Goal: Information Seeking & Learning: Learn about a topic

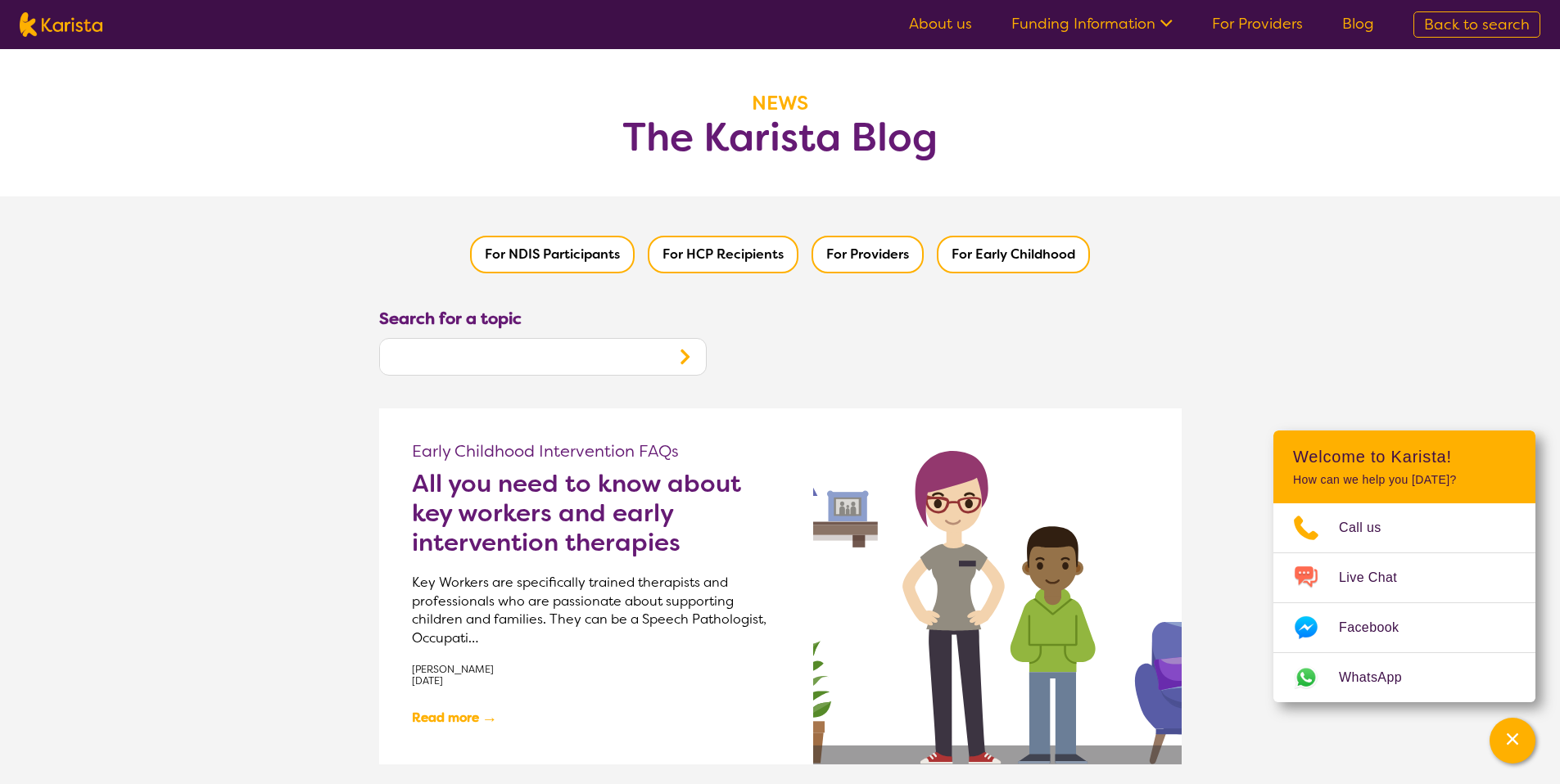
click at [1553, 20] on nav "About us Funding Information NDIS - National Disability Insurance Scheme HCP - …" at bounding box center [780, 24] width 1560 height 49
click at [1512, 27] on span "Back to search" at bounding box center [1476, 25] width 105 height 20
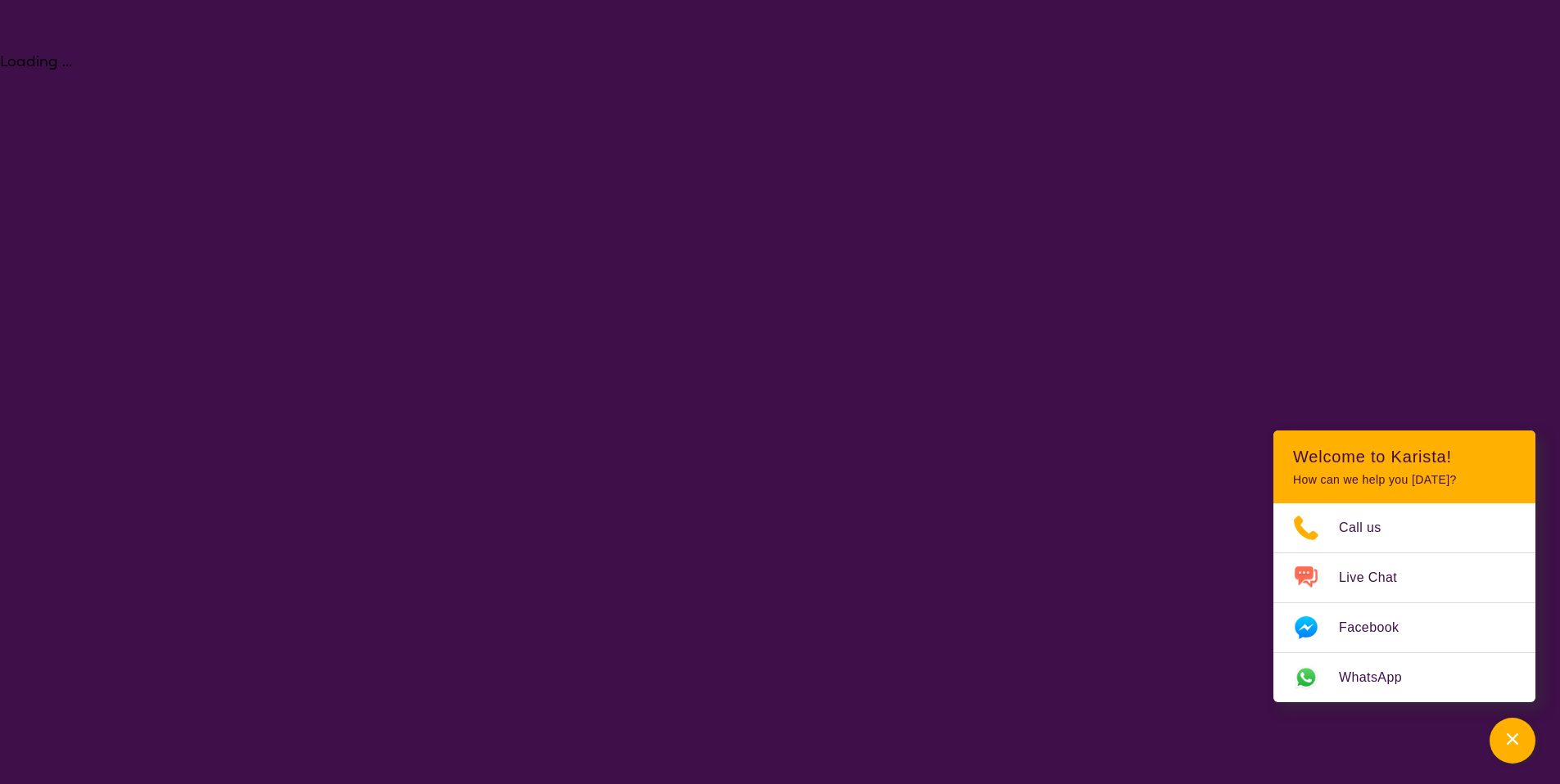
select select "Key Worker"
select select "EC"
select select "NDIS"
select select "Key Worker"
select select "EC"
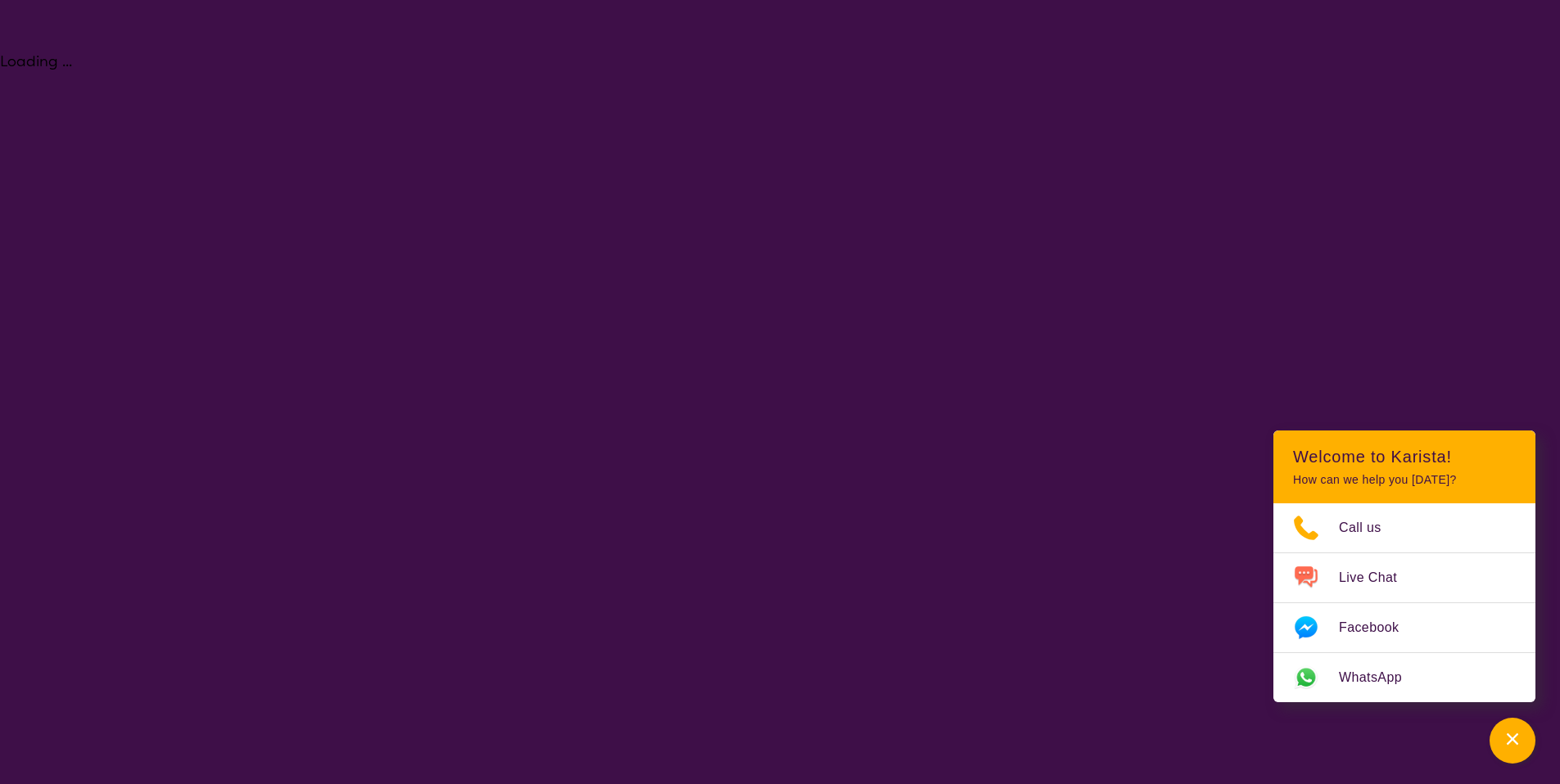
select select "NDIS"
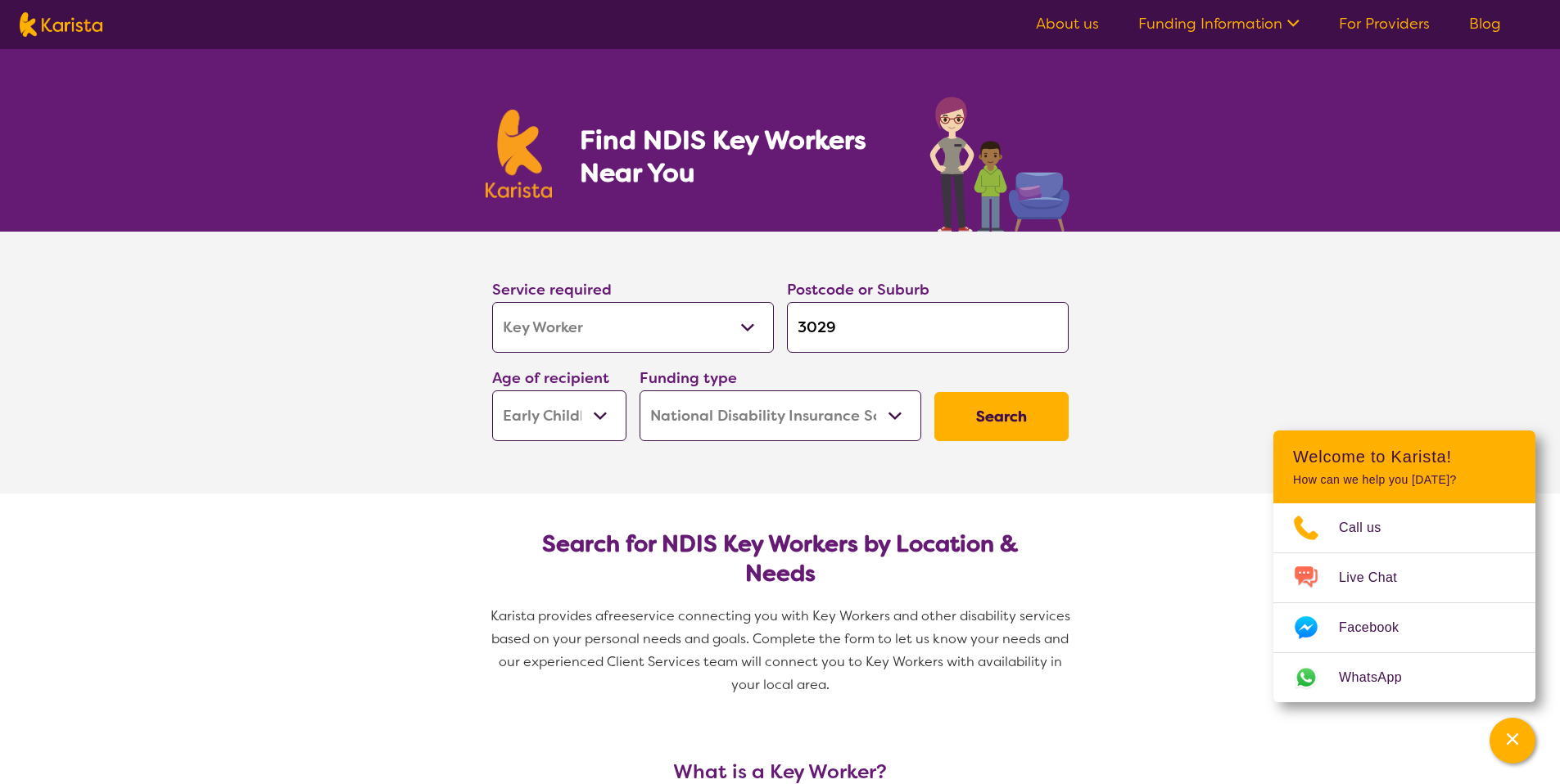
click at [97, 24] on img at bounding box center [61, 25] width 83 height 25
select select "Key Worker"
select select "EC"
select select "NDIS"
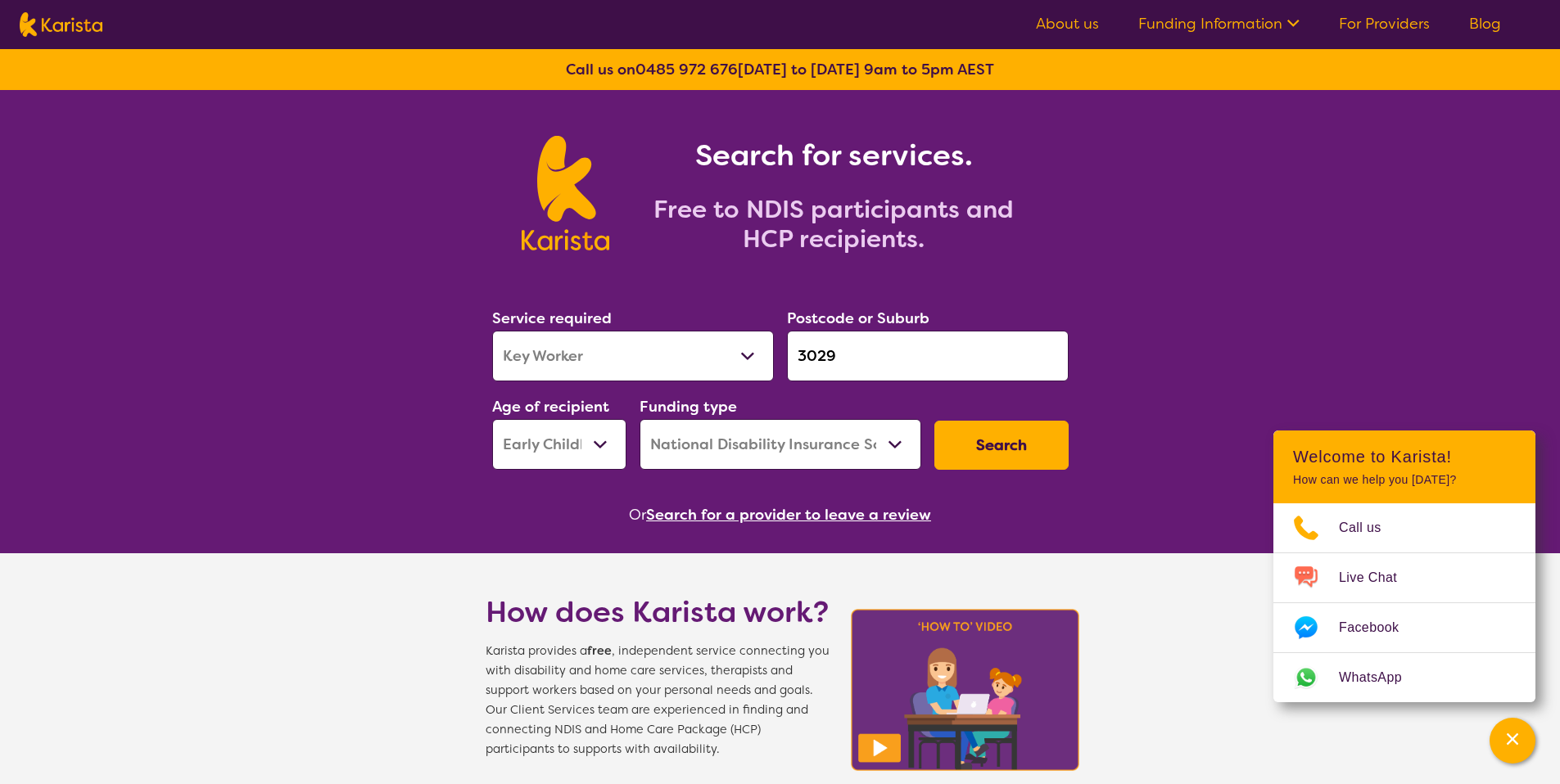
click at [710, 514] on button "Search for a provider to leave a review" at bounding box center [788, 515] width 285 height 25
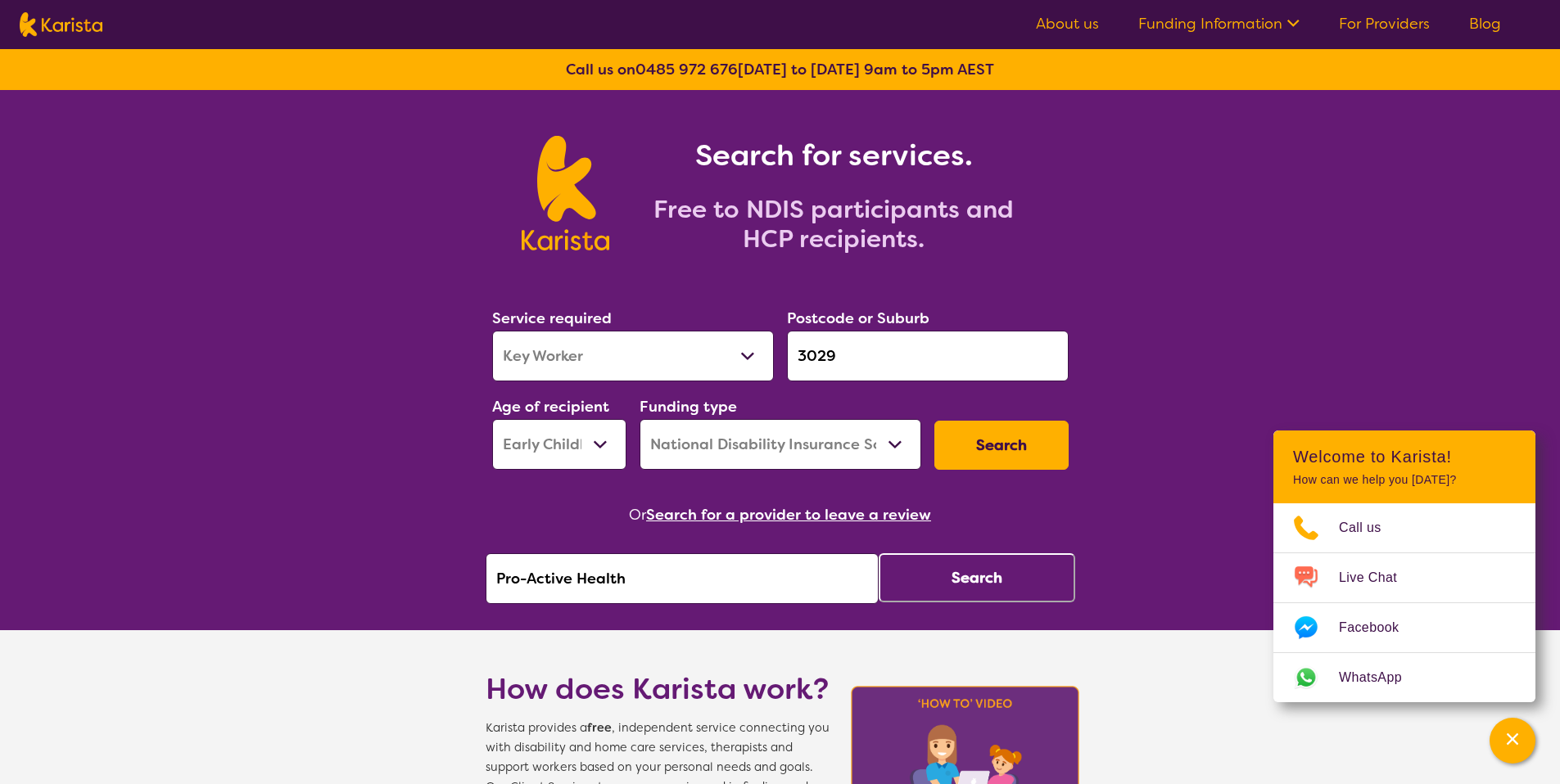
click at [728, 581] on input "Pro-Active Health" at bounding box center [682, 578] width 393 height 51
paste input "Sureway Health and Wellbeing We are an NDIS Registered Provider that can delive…"
paste input "pecialised Speech Pathology"
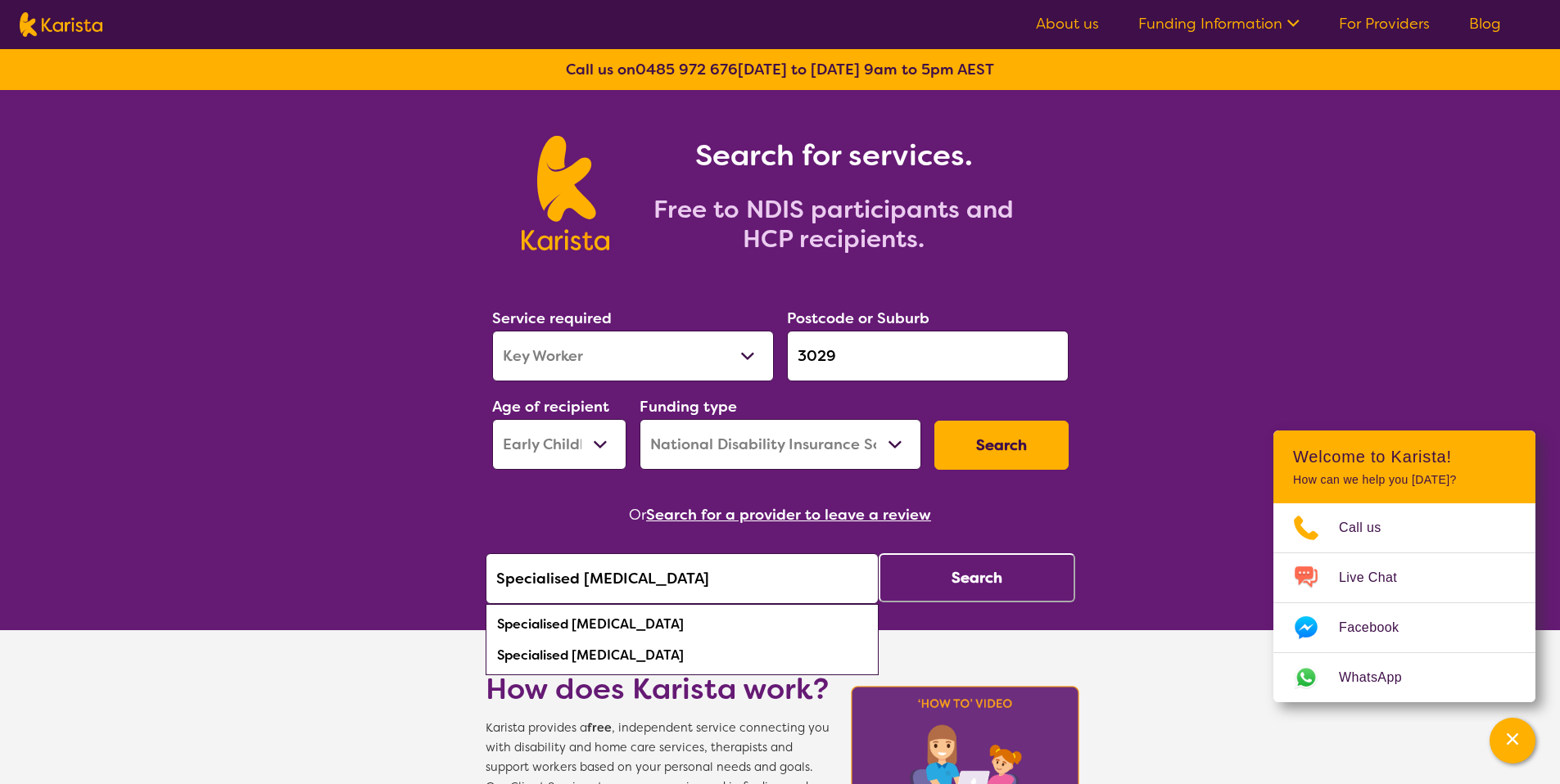
type input "Specialised Speech Pathology"
click at [906, 591] on button "Search" at bounding box center [977, 577] width 197 height 49
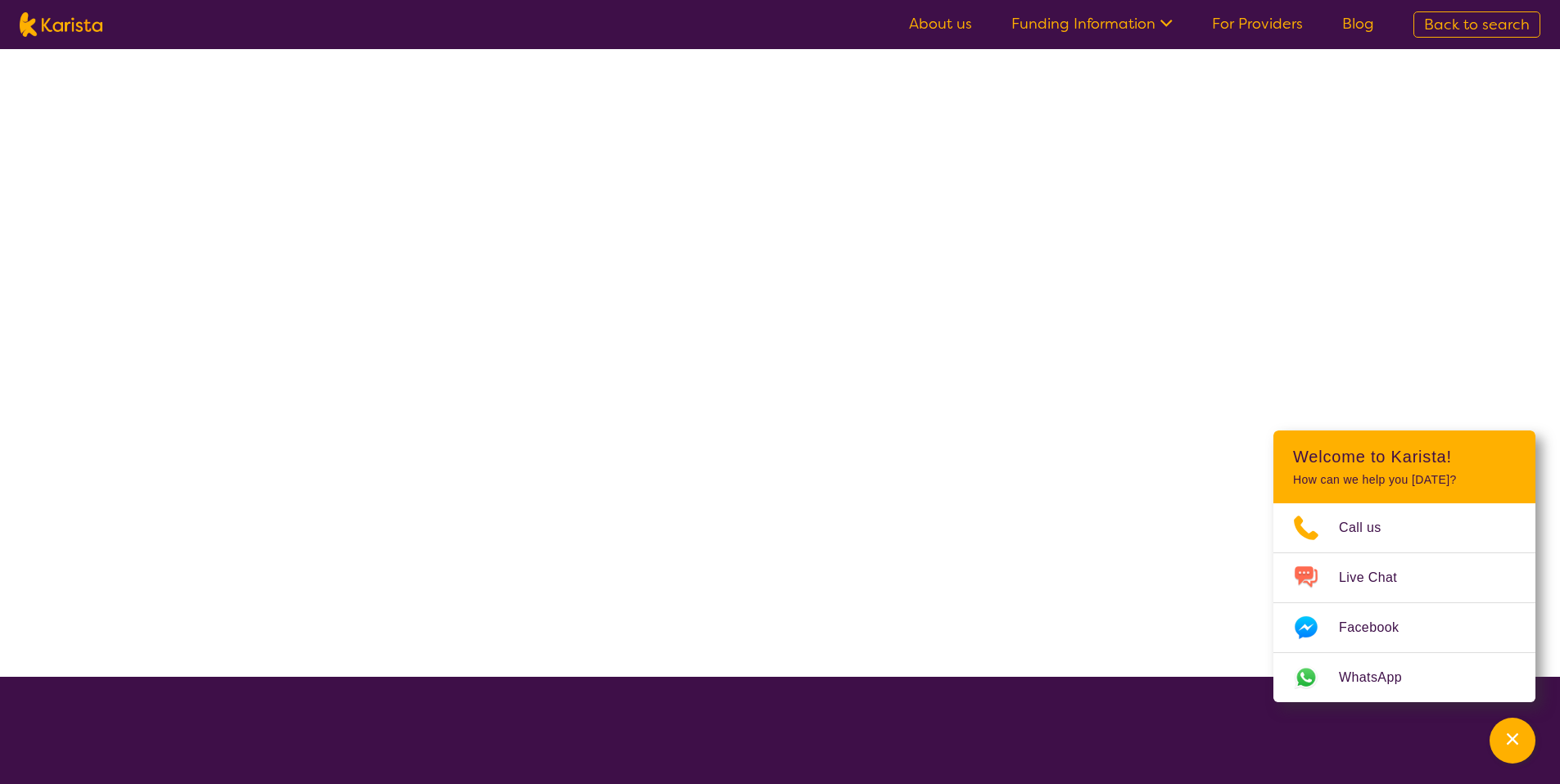
select select "by_score"
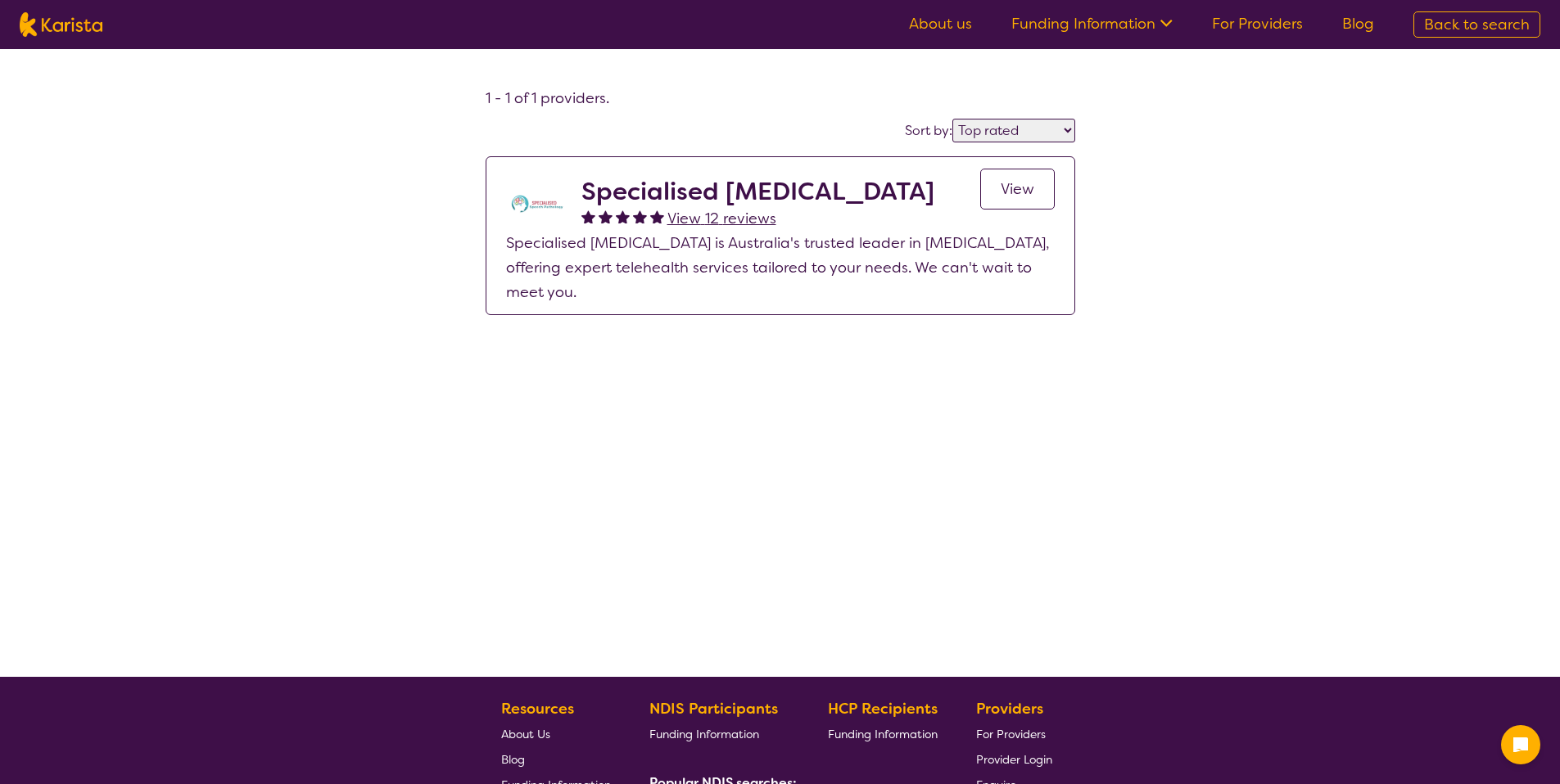
select select "by_score"
click at [823, 192] on h2 "Specialised [MEDICAL_DATA]" at bounding box center [758, 191] width 353 height 29
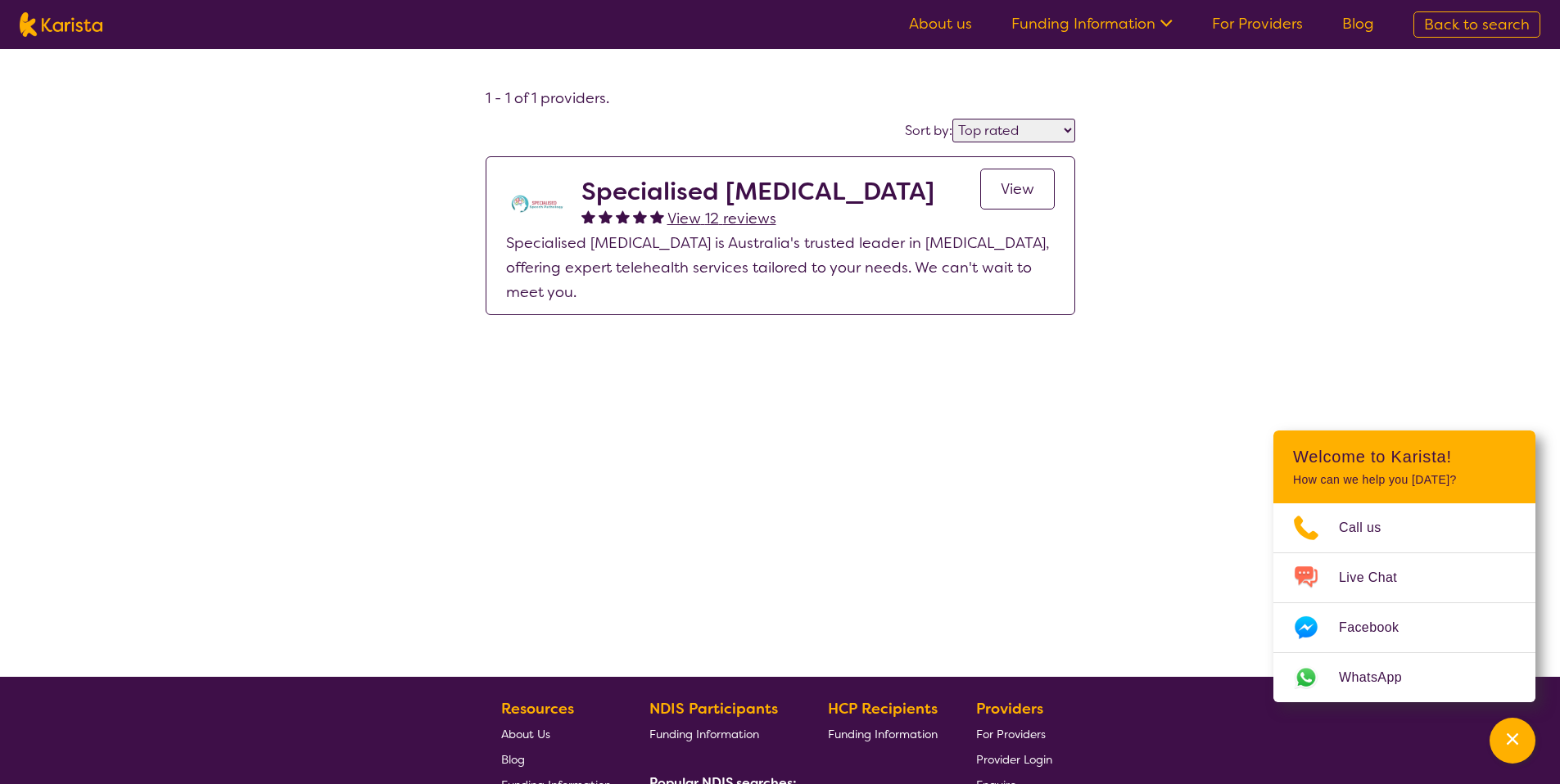
click at [1029, 186] on span "View" at bounding box center [1018, 189] width 33 height 20
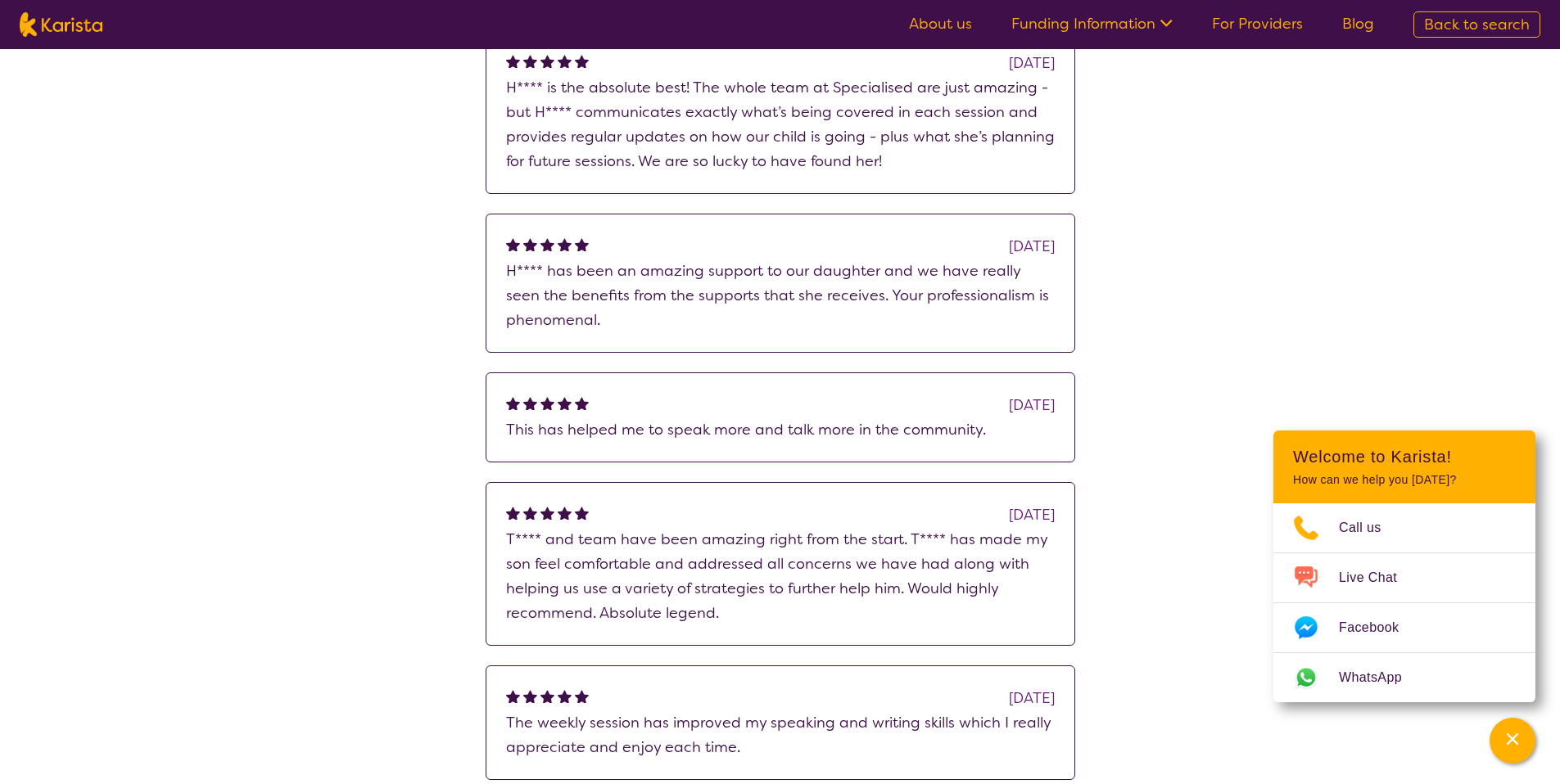
scroll to position [2752, 0]
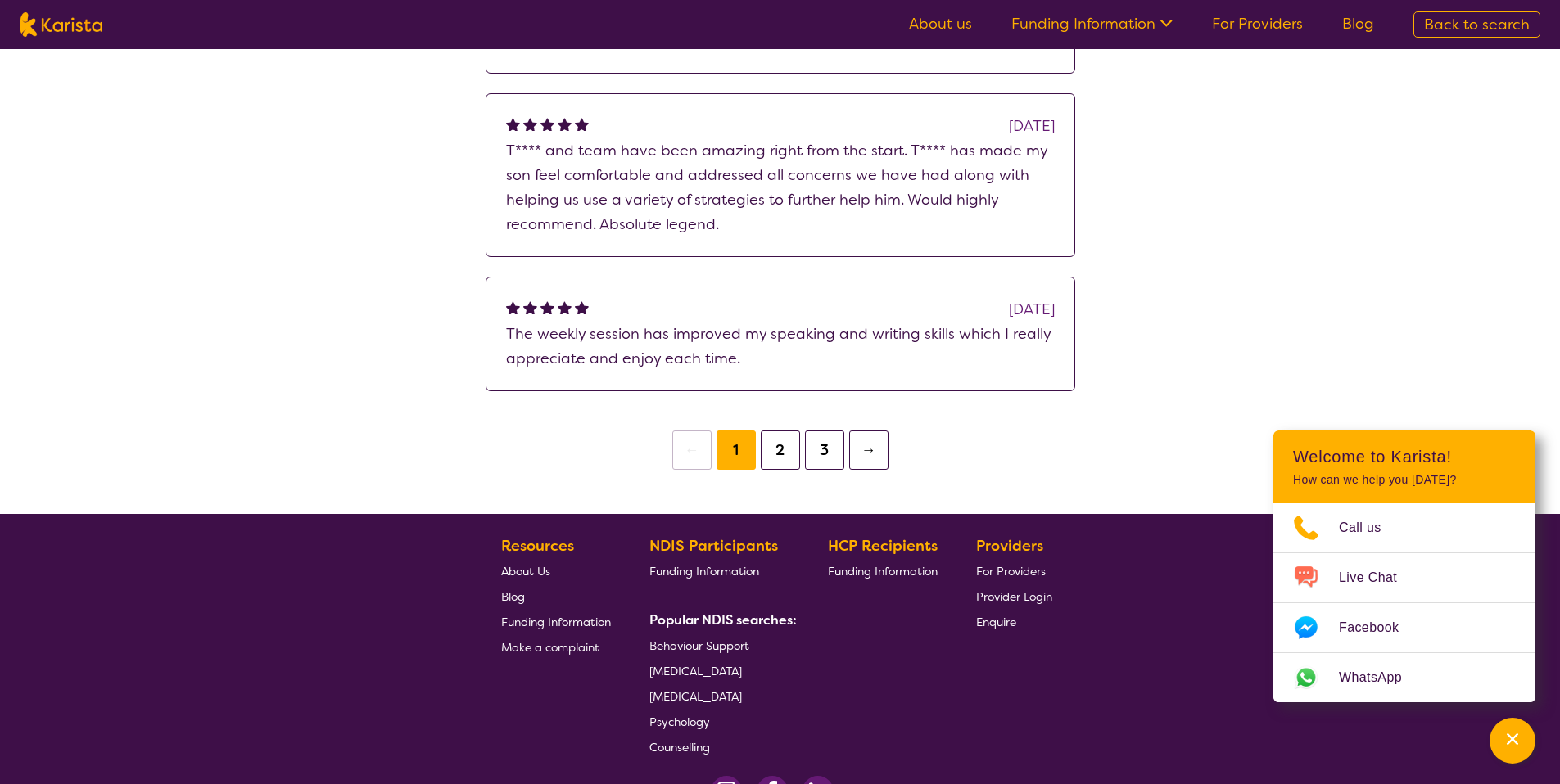
click at [805, 431] on button "3" at bounding box center [824, 450] width 39 height 39
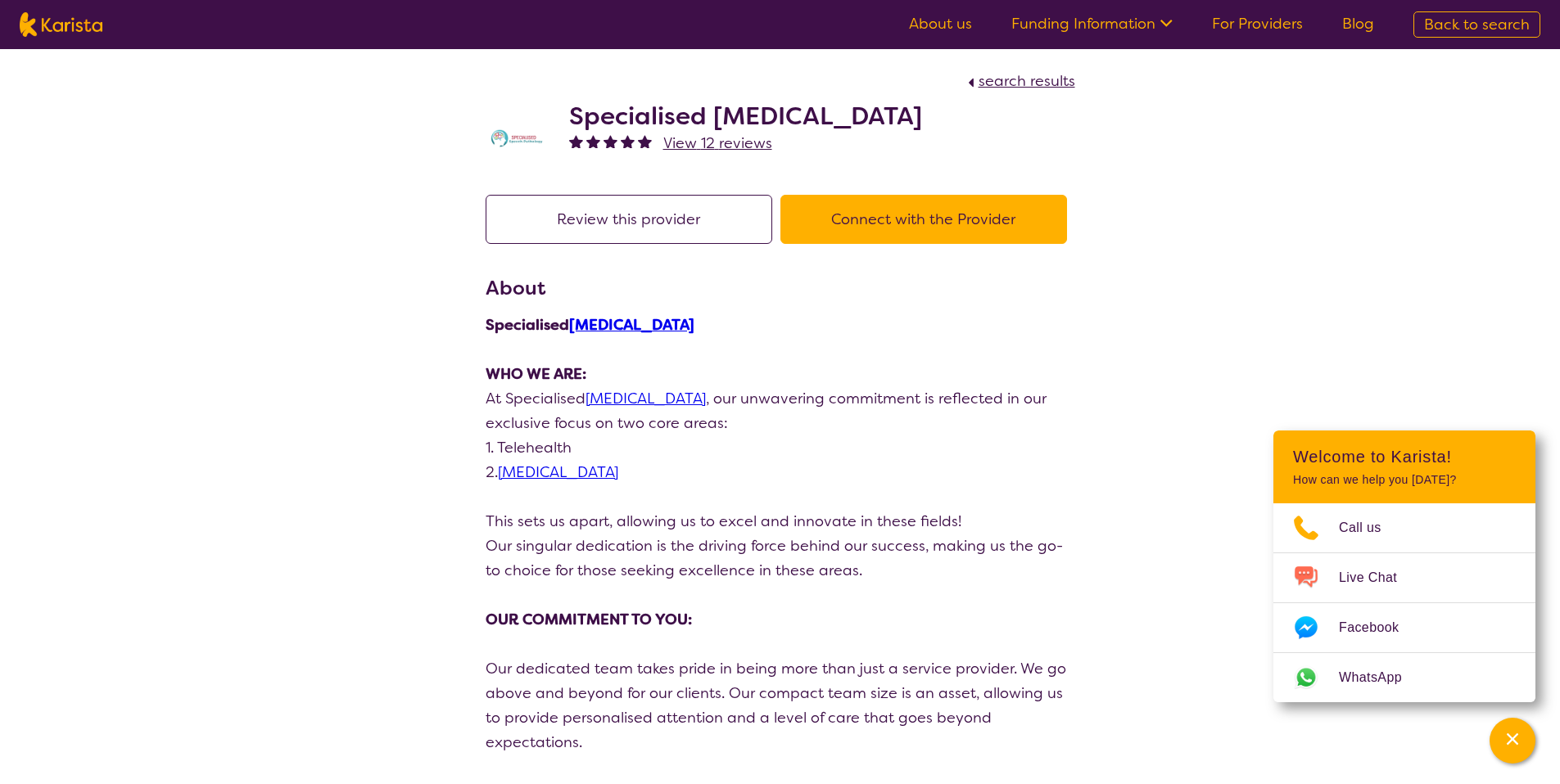
click at [1054, 74] on span "search results" at bounding box center [1027, 81] width 96 height 20
select select "by_score"
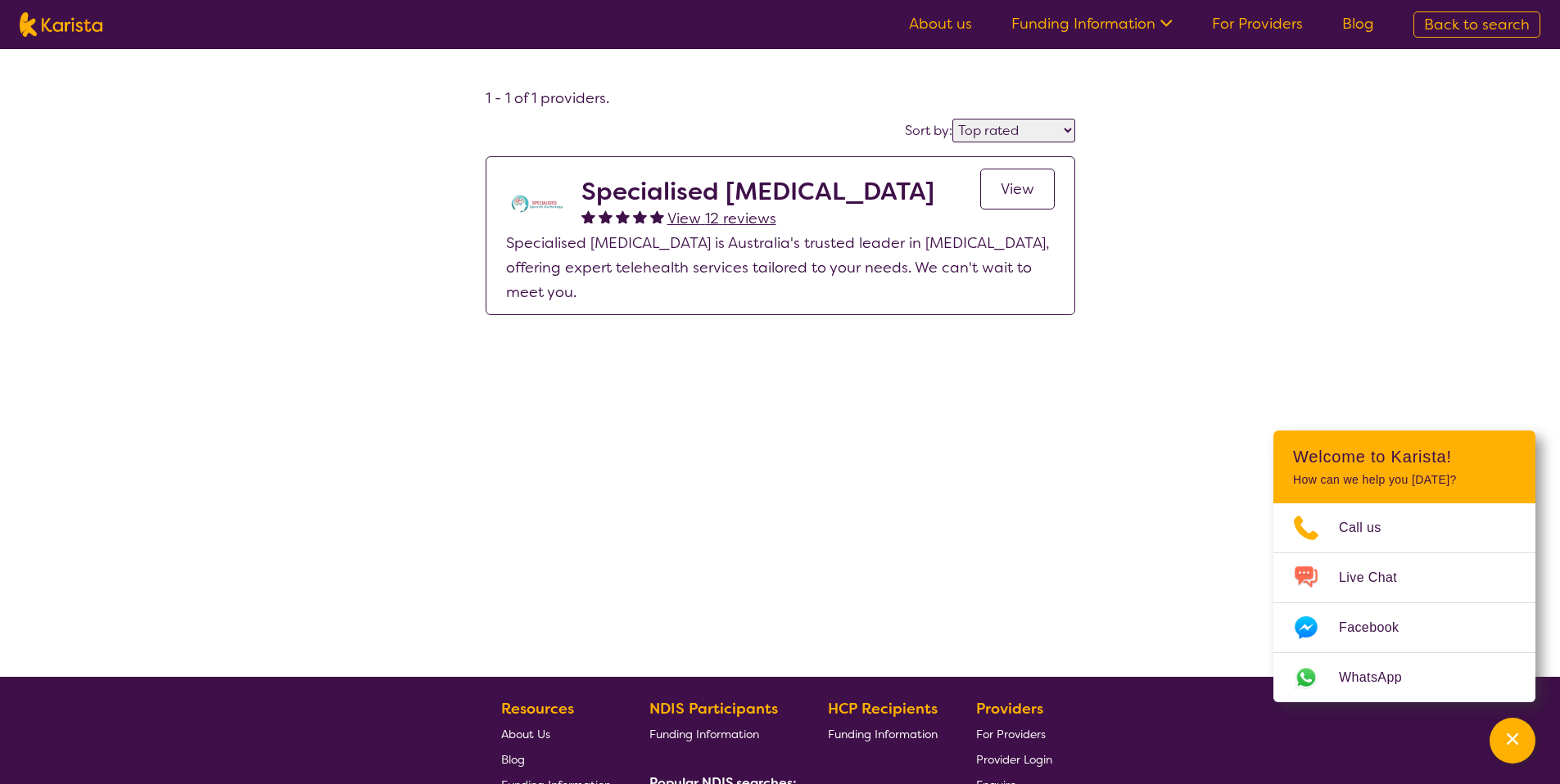
click at [1507, 18] on span "Back to search" at bounding box center [1476, 25] width 105 height 20
select select "Key Worker"
select select "EC"
select select "NDIS"
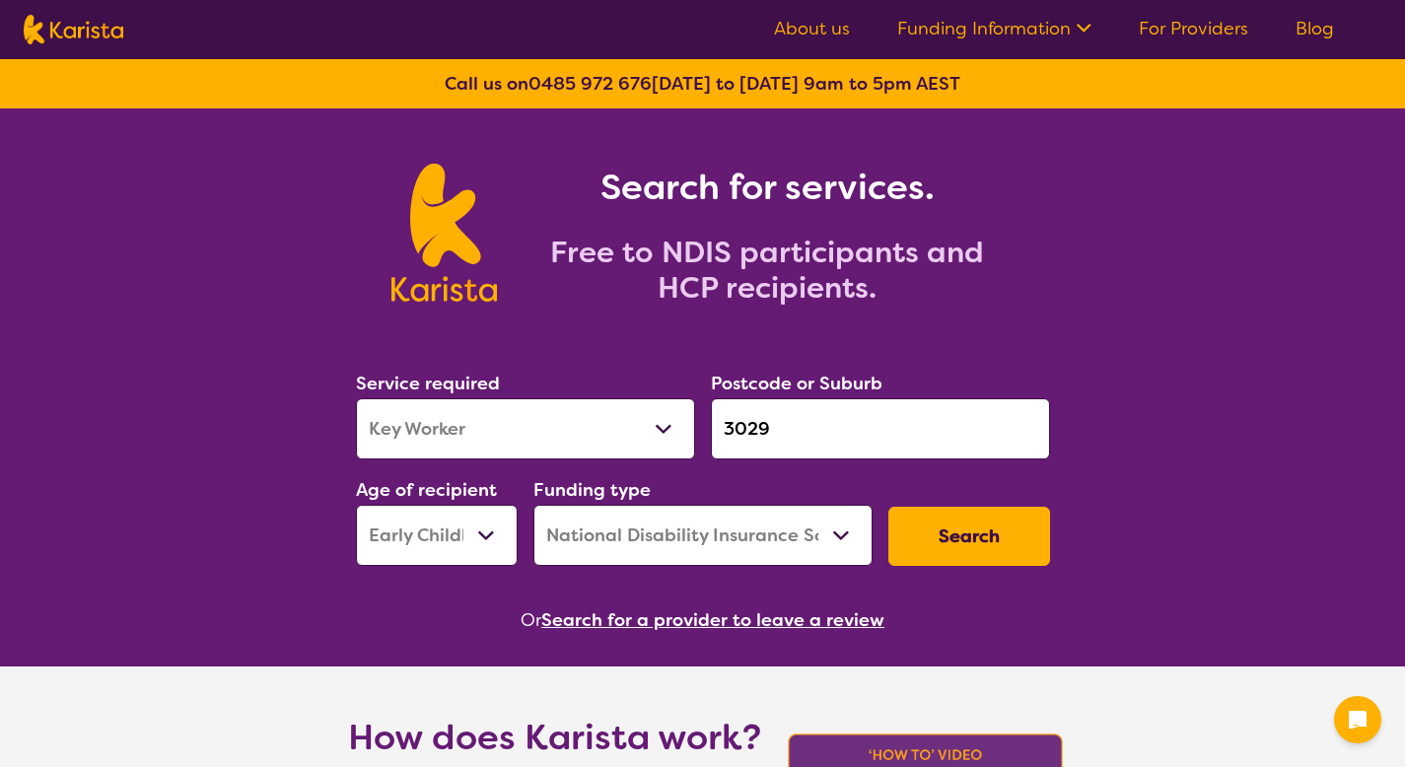
select select "Key Worker"
select select "EC"
select select "NDIS"
click at [633, 626] on button "Search for a provider to leave a review" at bounding box center [712, 620] width 343 height 30
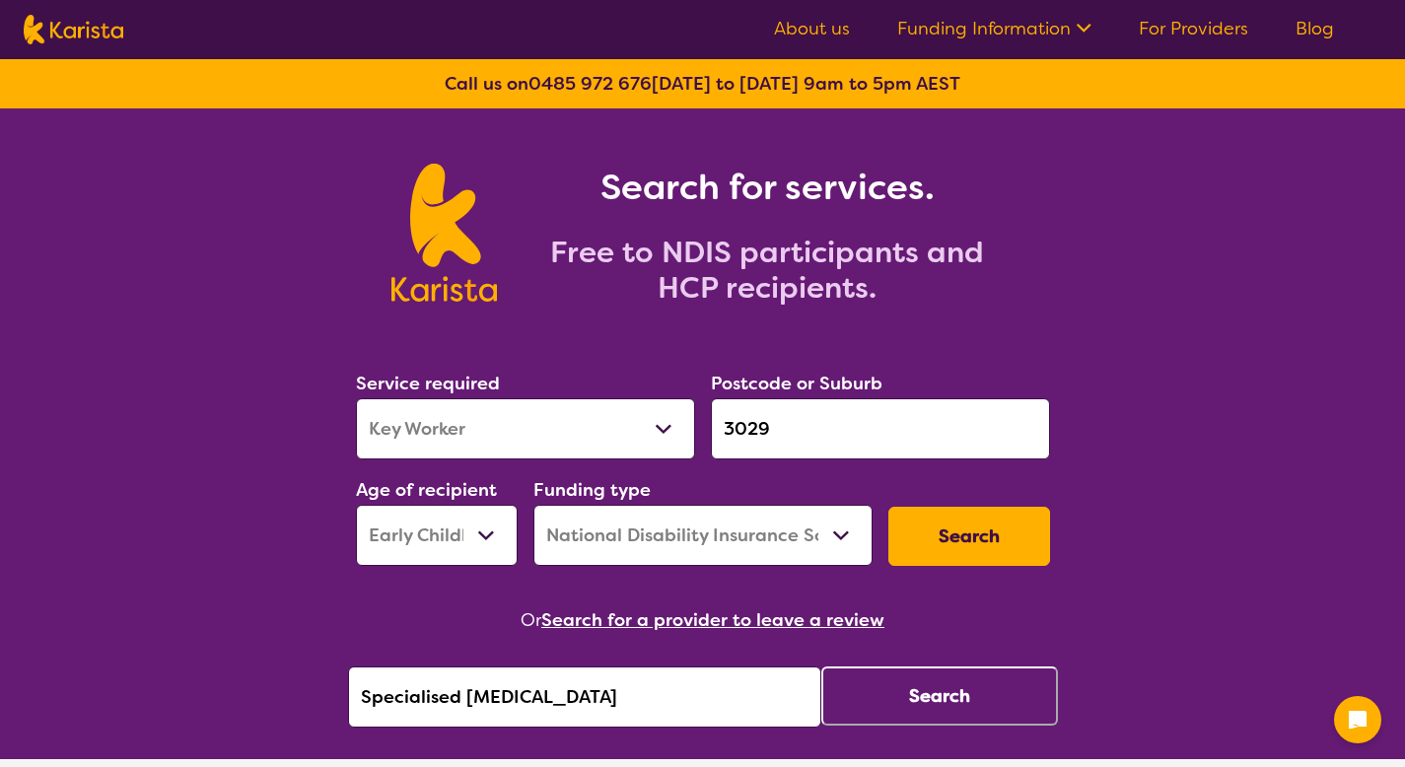
click at [645, 679] on input "Specialised Speech Pathology" at bounding box center [584, 696] width 473 height 61
click at [644, 679] on input "Specialised Speech Pathology" at bounding box center [584, 696] width 473 height 61
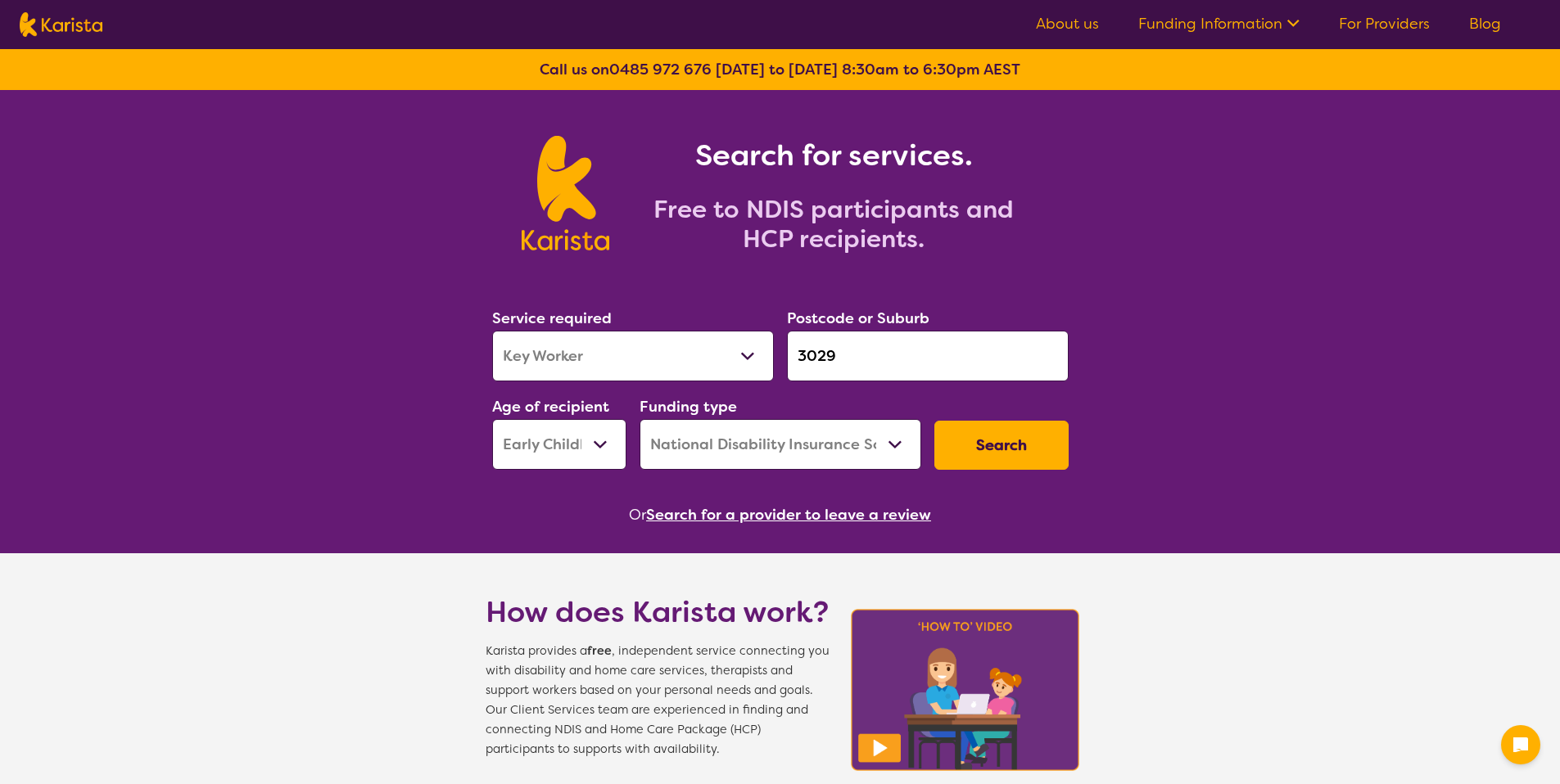
select select "Key Worker"
select select "EC"
select select "NDIS"
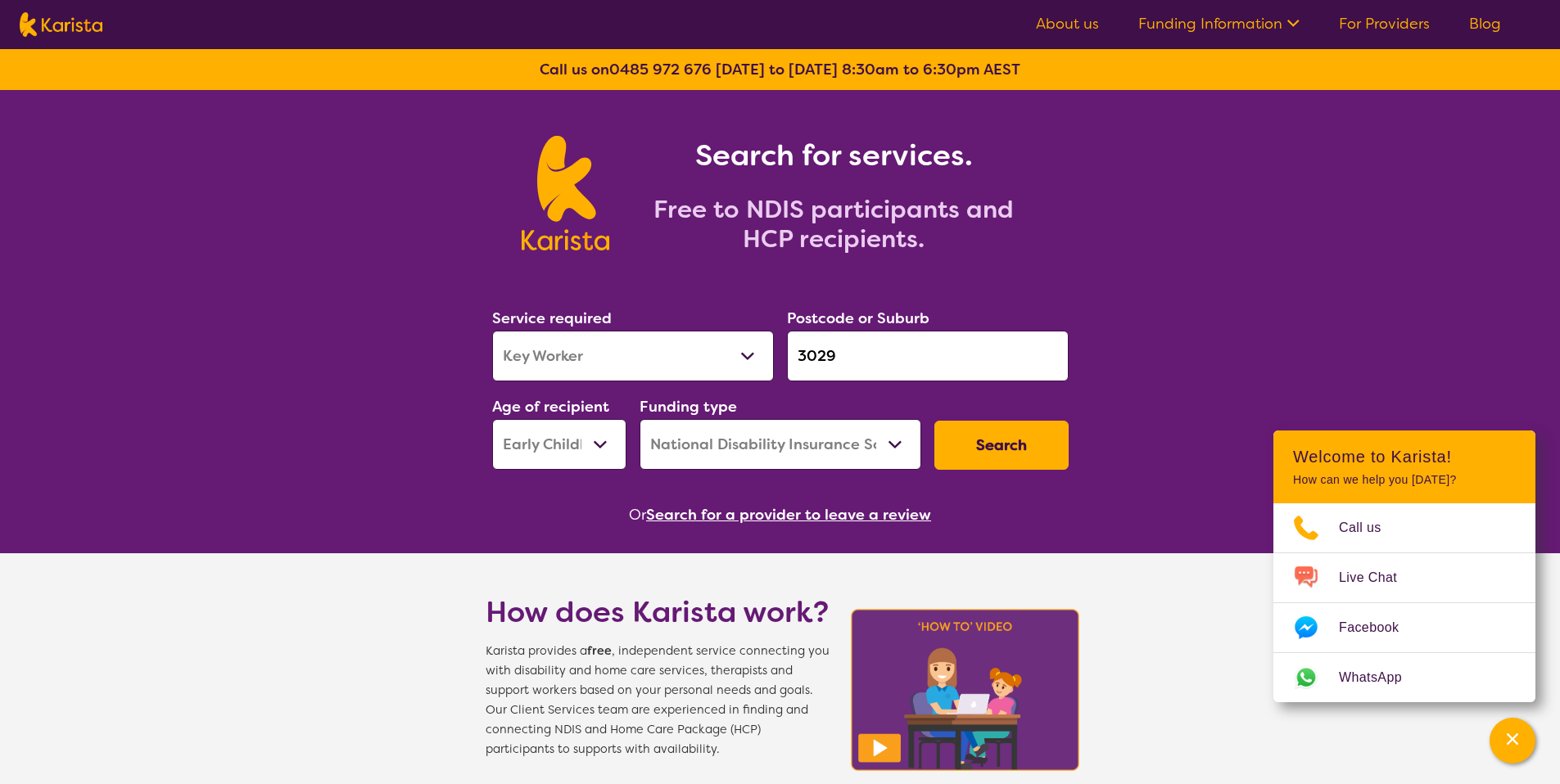
click at [1001, 469] on button "Search" at bounding box center [1002, 445] width 135 height 49
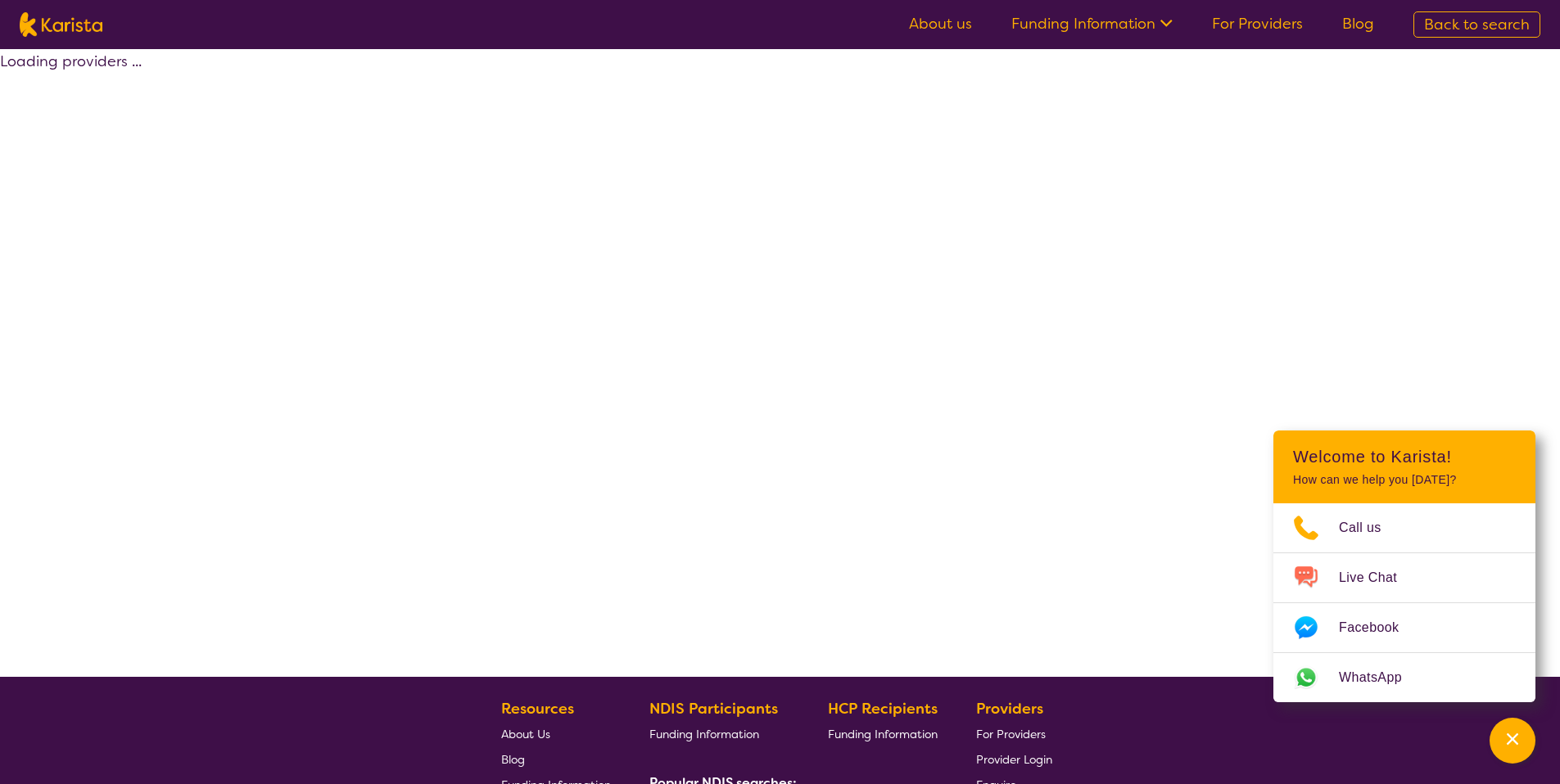
select select "by_score"
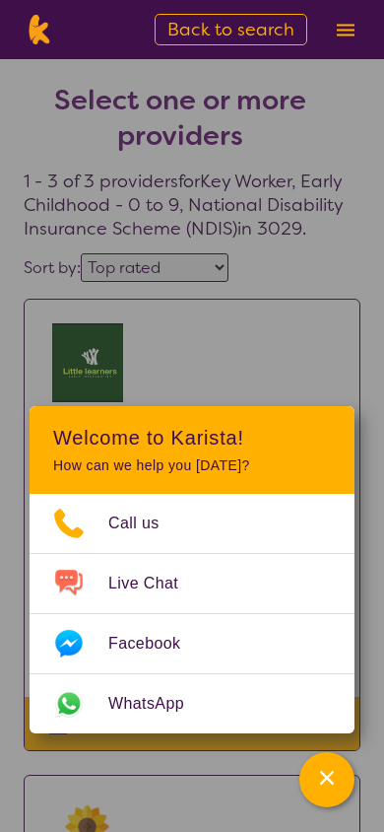
click at [337, 799] on div "Channel Menu" at bounding box center [327, 779] width 39 height 43
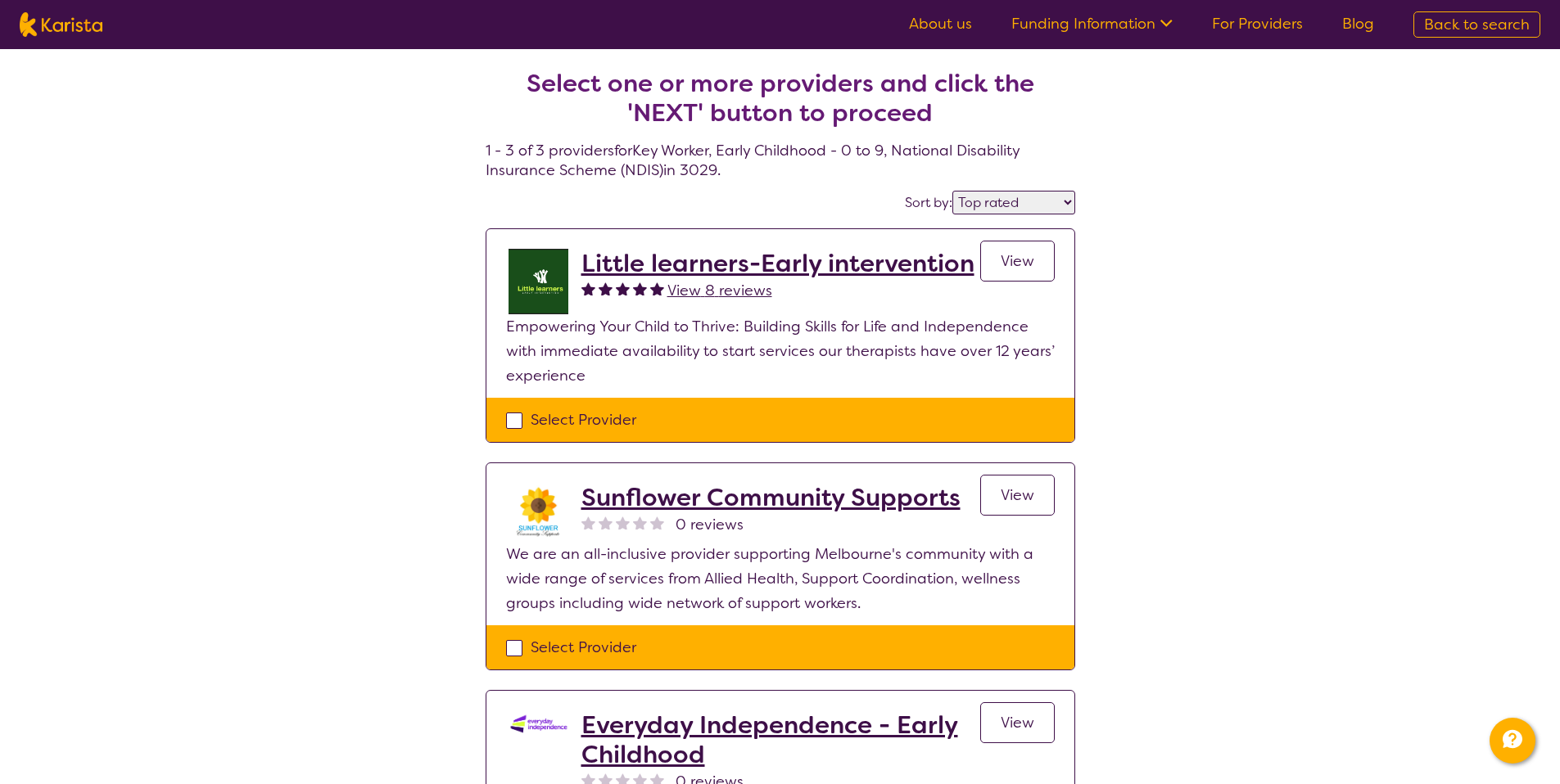
click at [1224, 316] on div "Select one or more providers and click the 'NEXT' button to proceed 1 - 3 of 3 …" at bounding box center [780, 515] width 1560 height 933
click at [1441, 29] on span "Back to search" at bounding box center [1476, 25] width 105 height 20
select select "Key Worker"
select select "EC"
select select "NDIS"
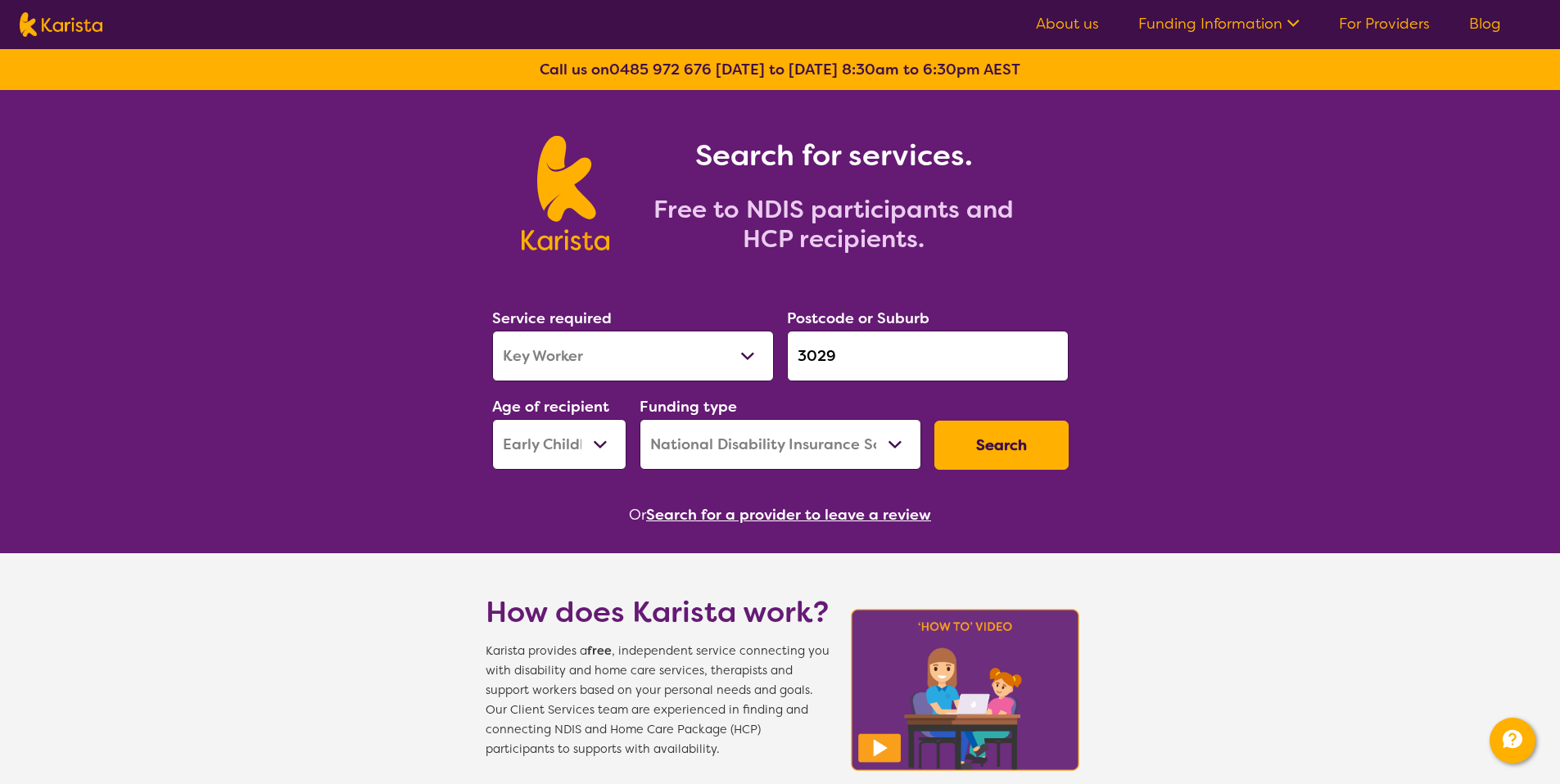
click at [895, 345] on input "3029" at bounding box center [927, 355] width 282 height 51
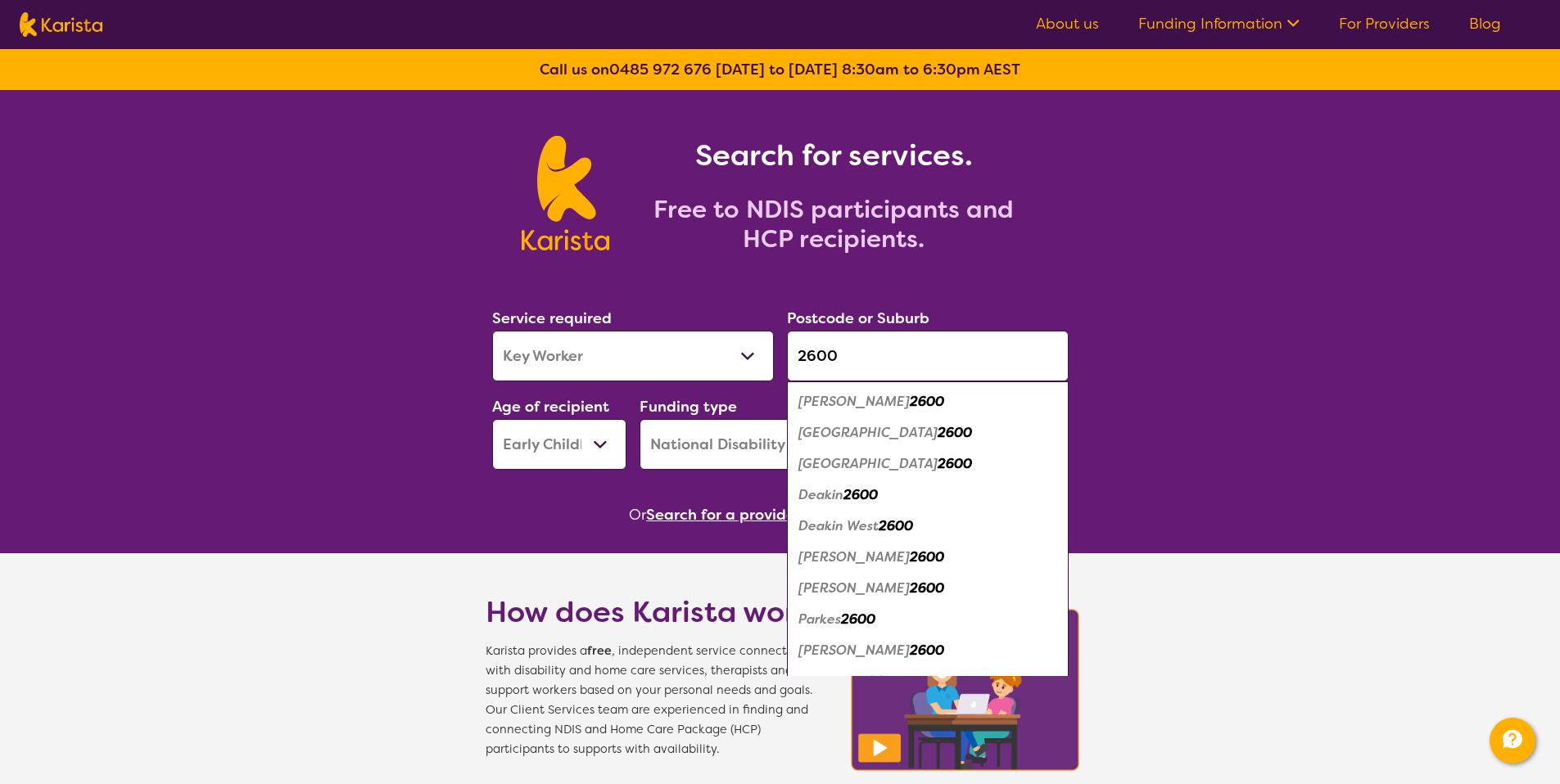
type input "2600"
click at [628, 380] on select "Allied Health Assistant Assessment (ADHD or Autism) Behaviour support Counselli…" at bounding box center [632, 355] width 282 height 51
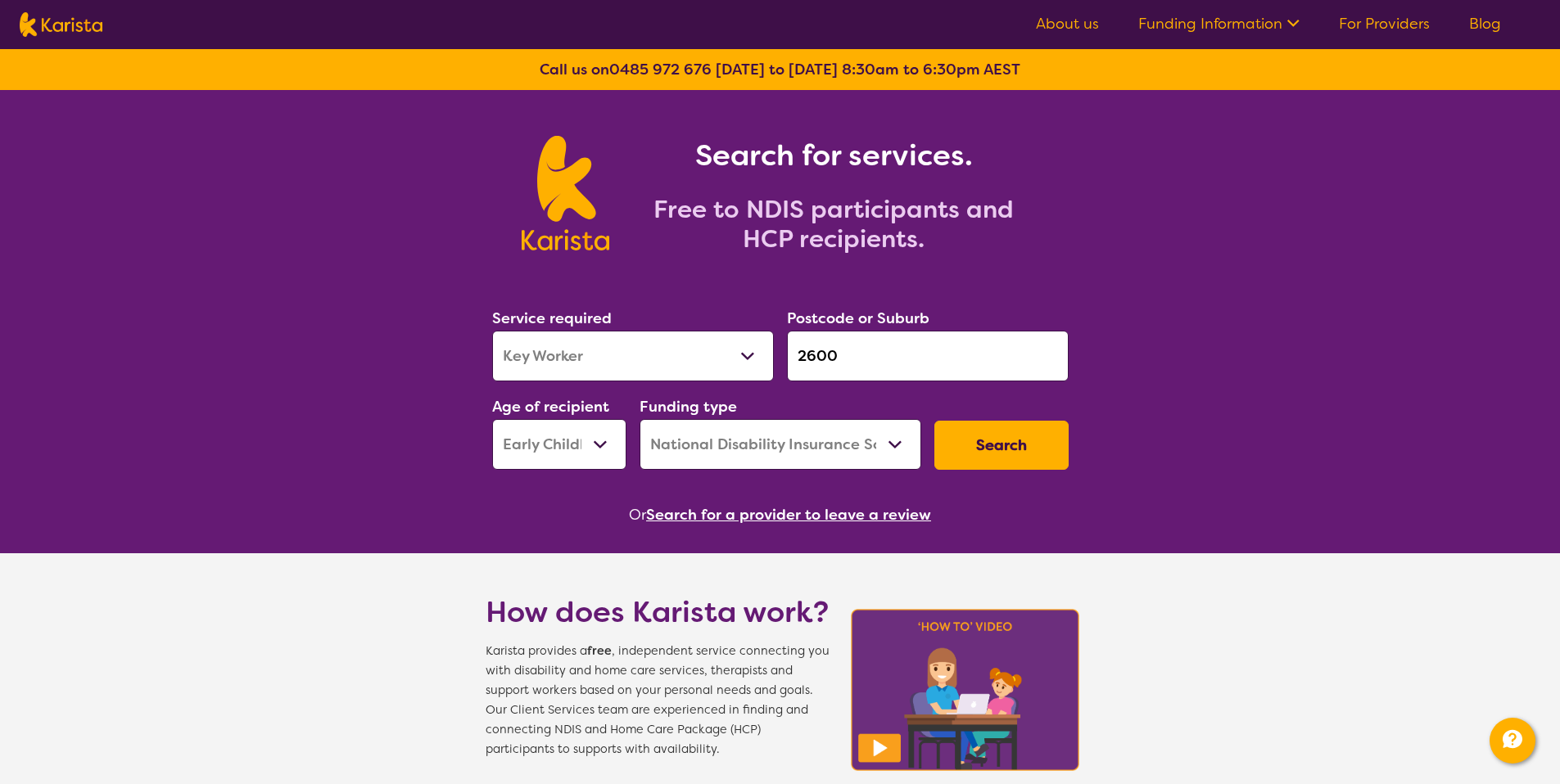
select select "[MEDICAL_DATA]"
click at [979, 448] on button "Search" at bounding box center [1002, 445] width 135 height 49
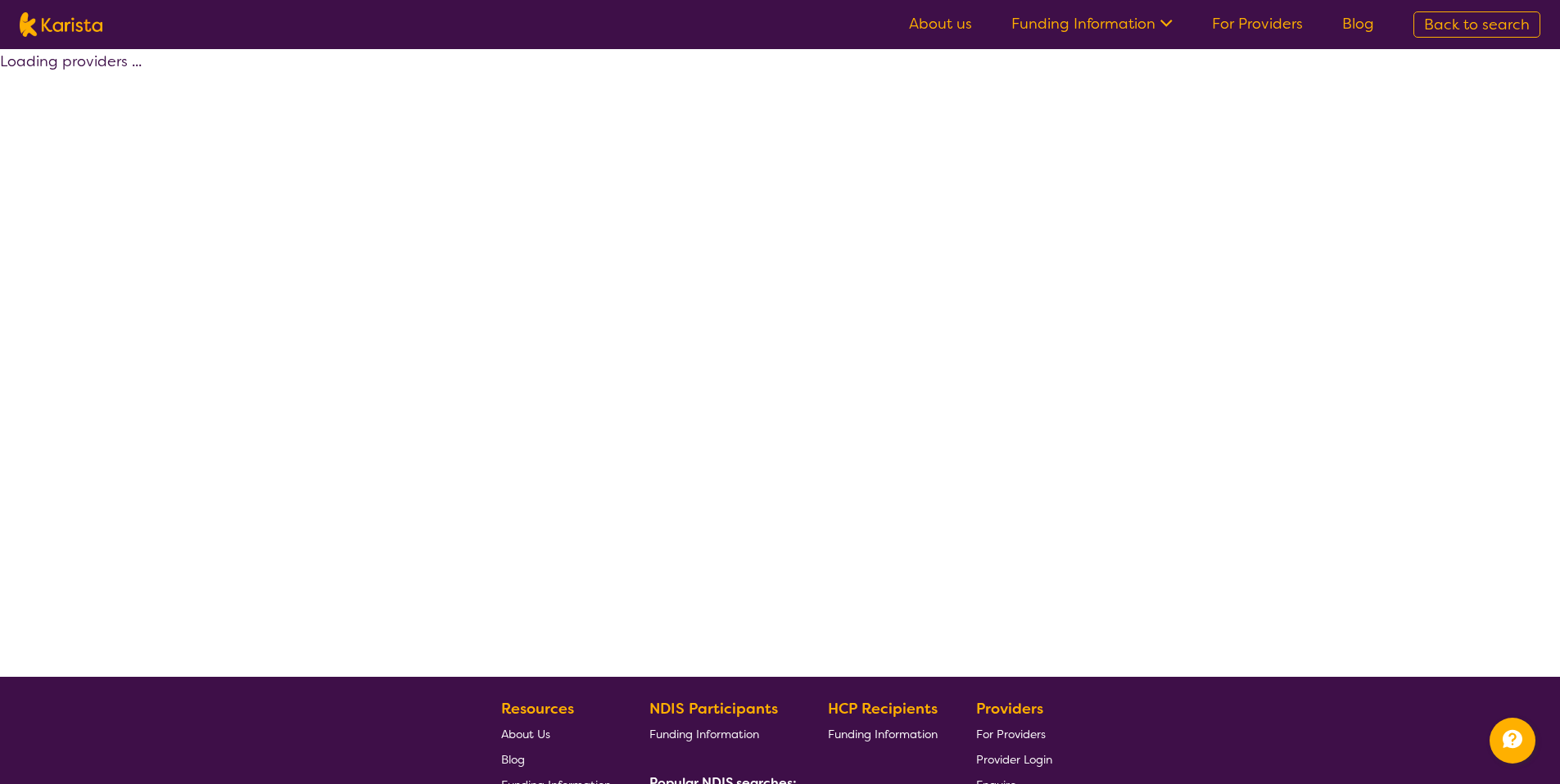
select select "[MEDICAL_DATA]"
select select "EC"
select select "NDIS"
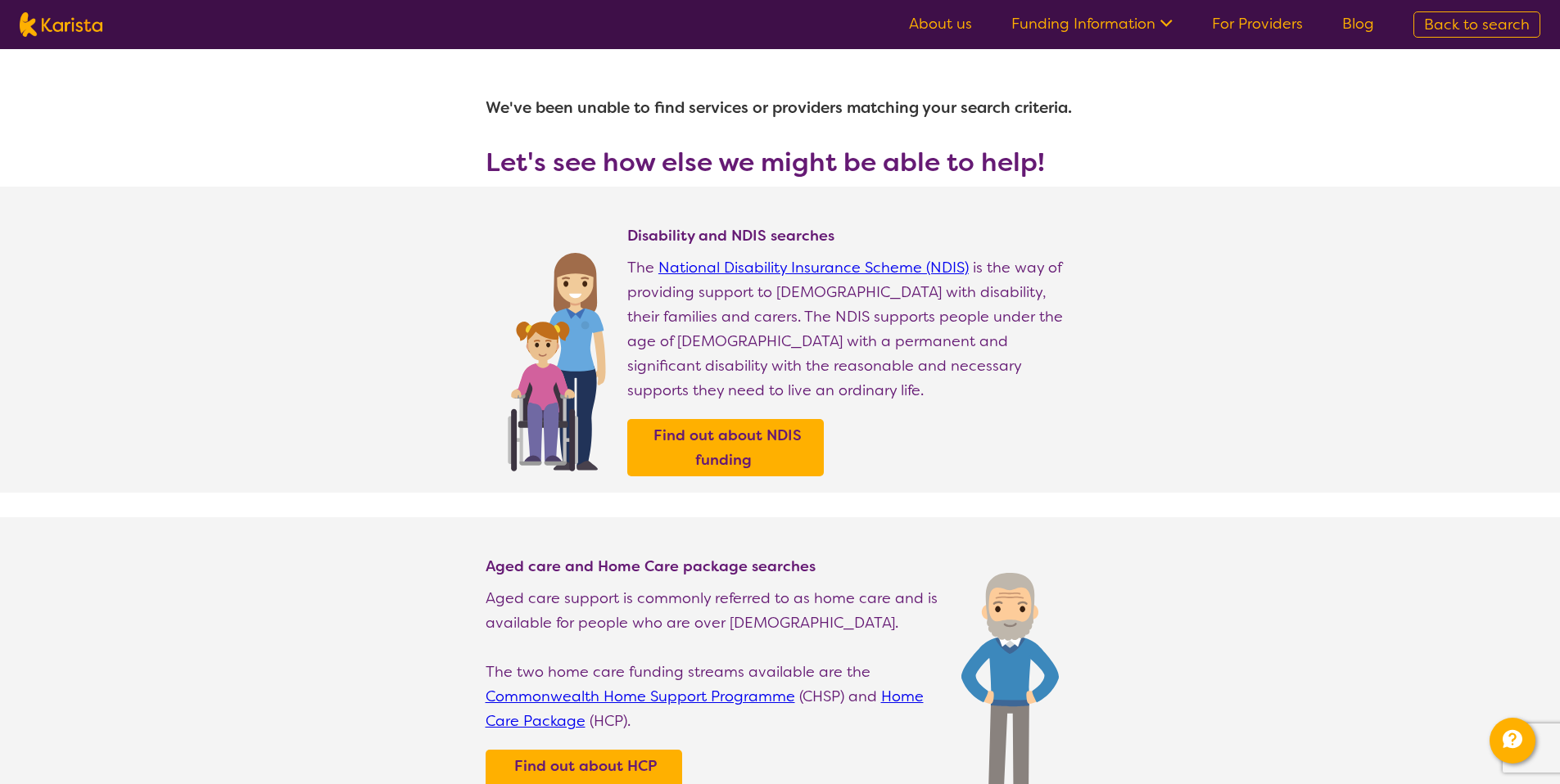
select select "[MEDICAL_DATA]"
select select "EC"
select select "NDIS"
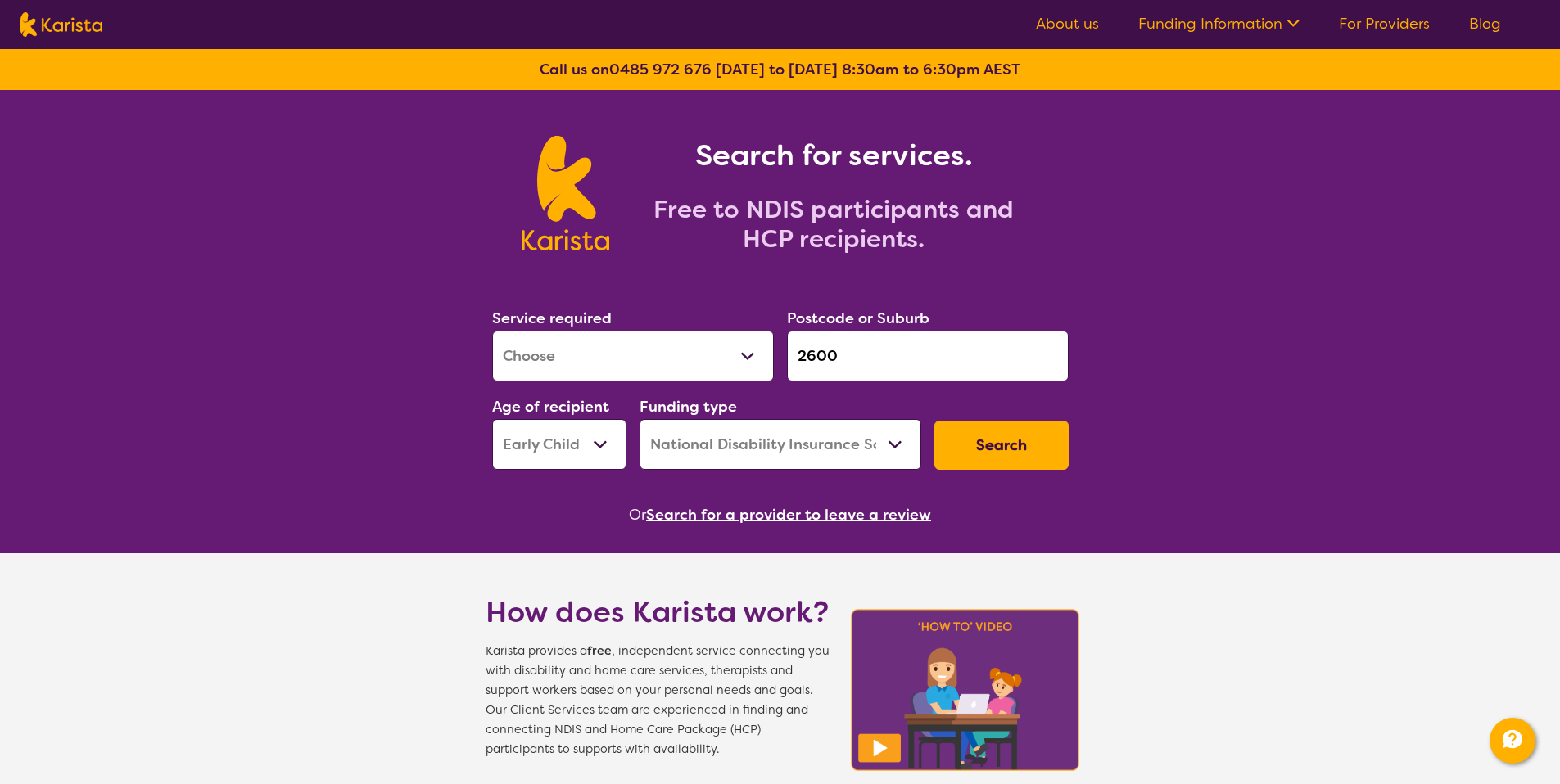
click at [547, 448] on select "Early Childhood - 0 to 9 Child - 10 to 11 Adolescent - 12 to 17 Adult - 18 to 6…" at bounding box center [559, 444] width 135 height 51
select select "AD"
click at [964, 446] on button "Search" at bounding box center [1002, 445] width 135 height 49
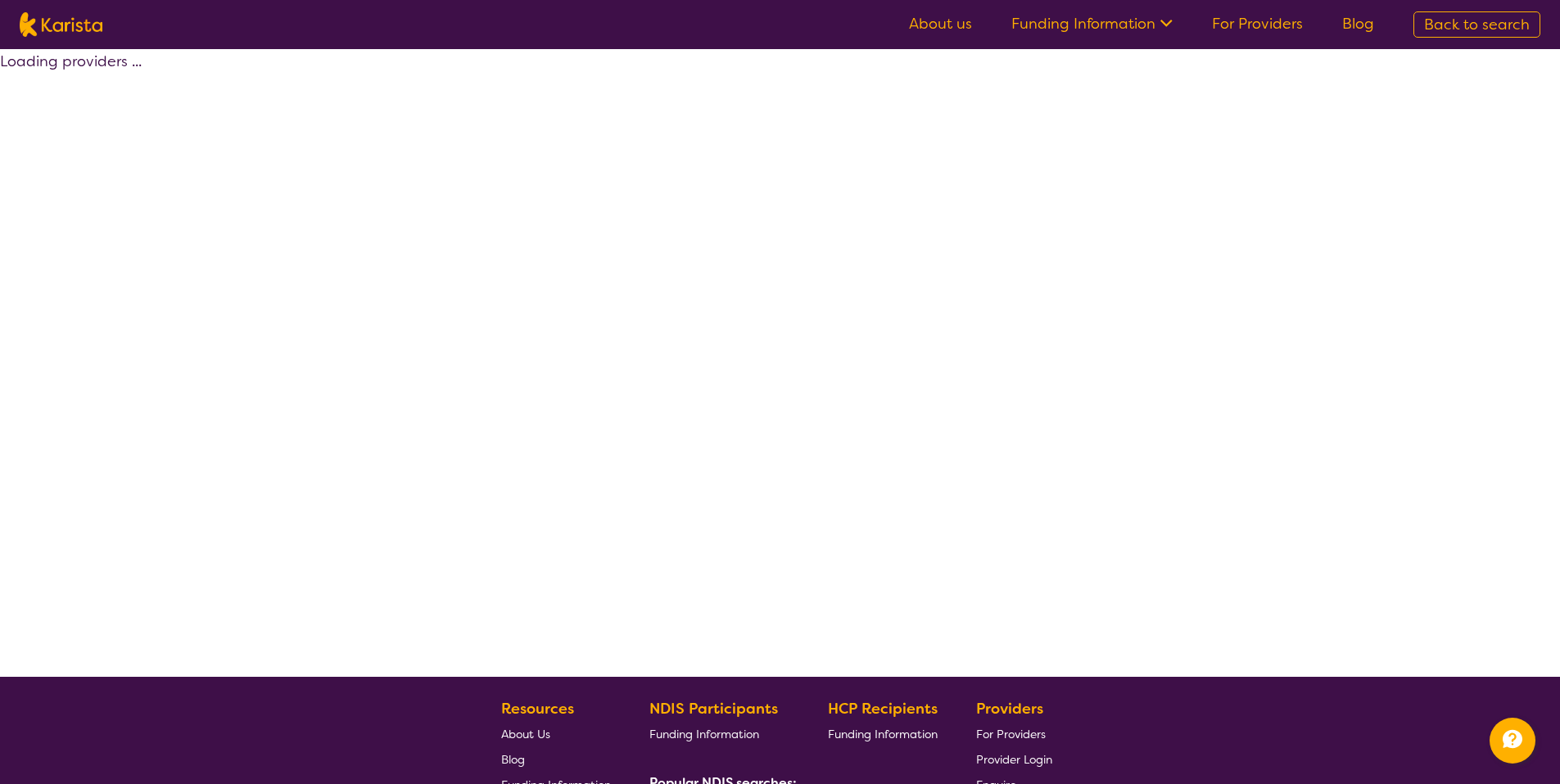
select select "by_score"
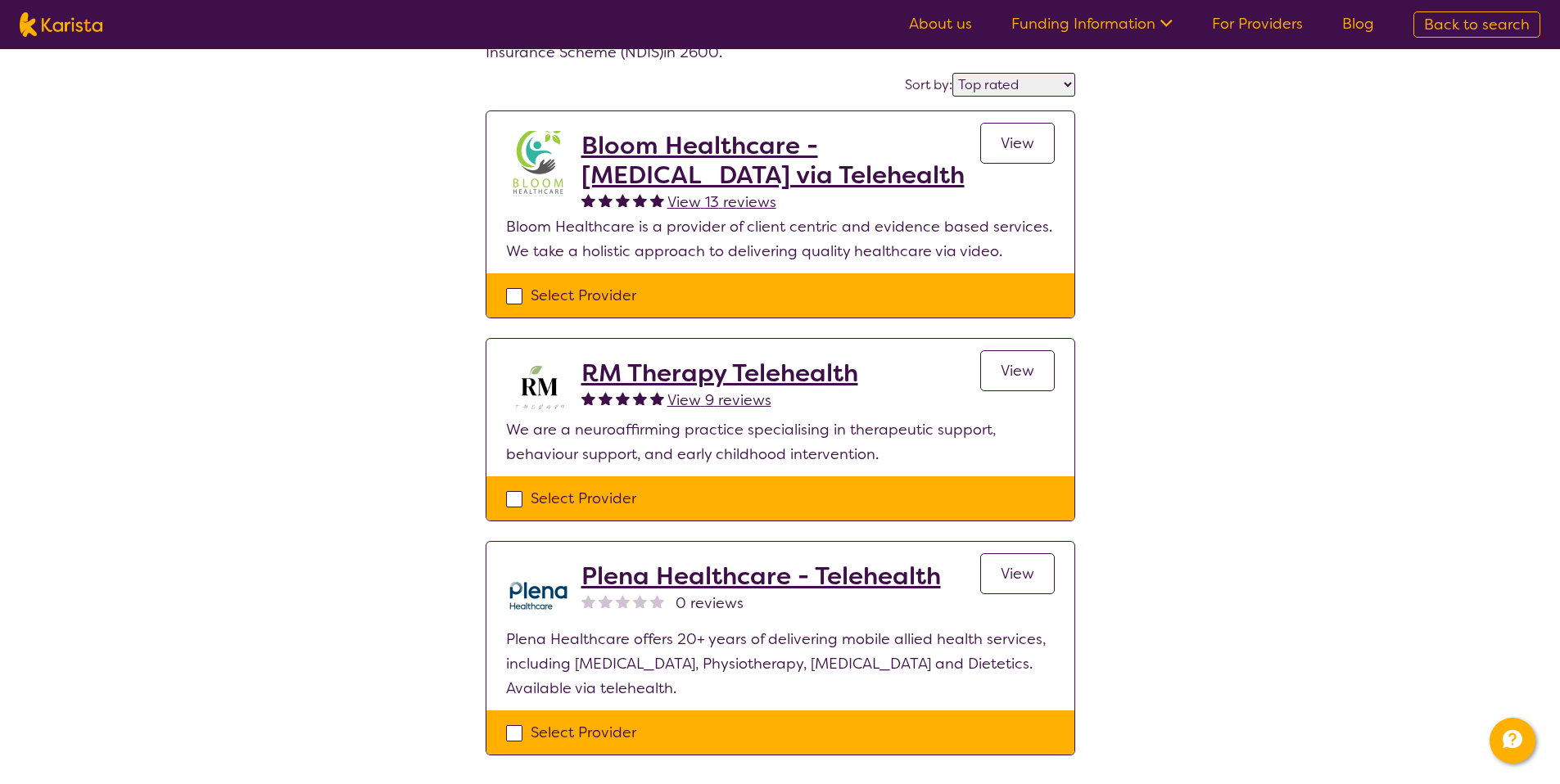
scroll to position [338, 0]
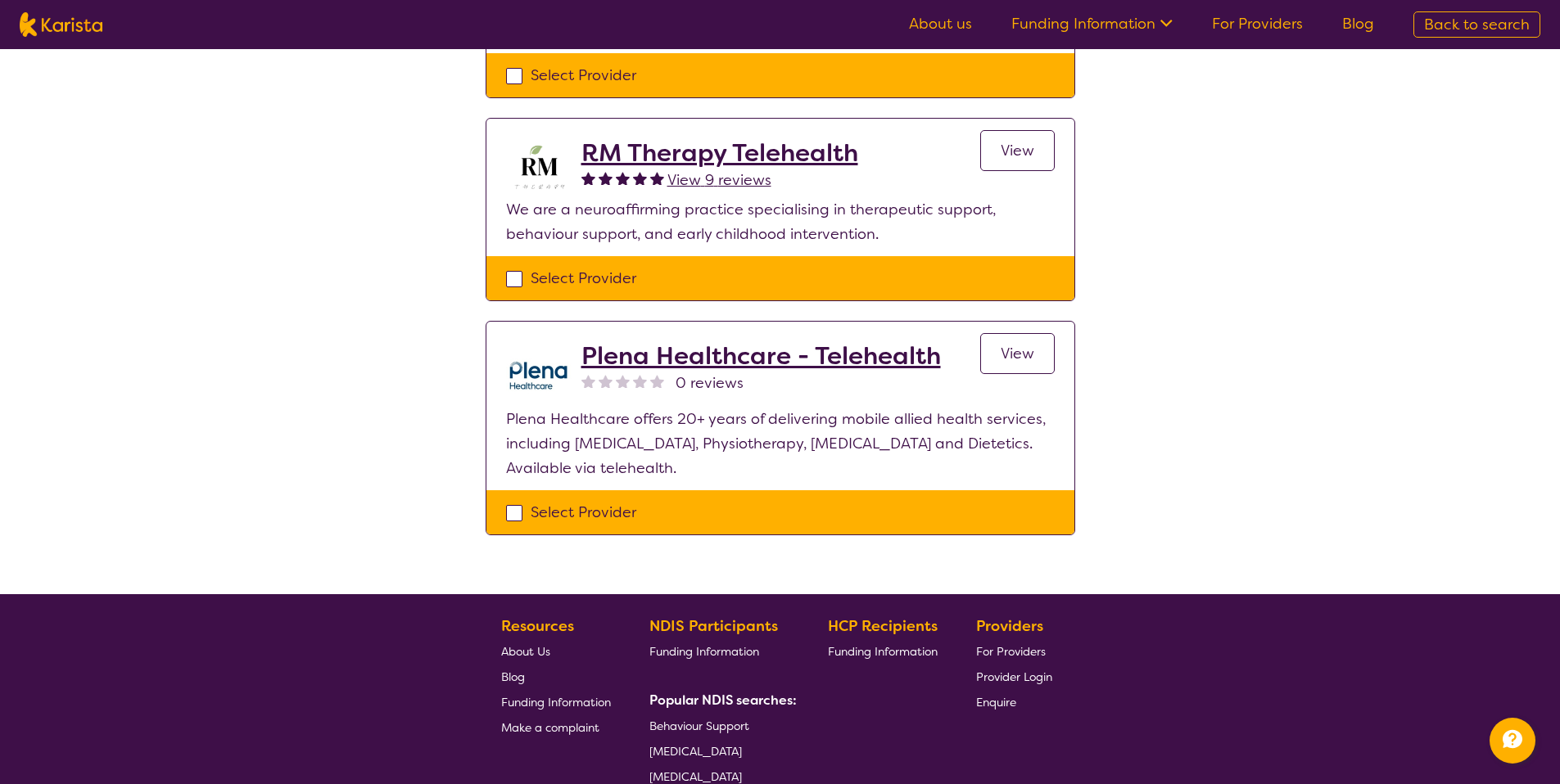
select select "[MEDICAL_DATA]"
select select "AD"
select select "NDIS"
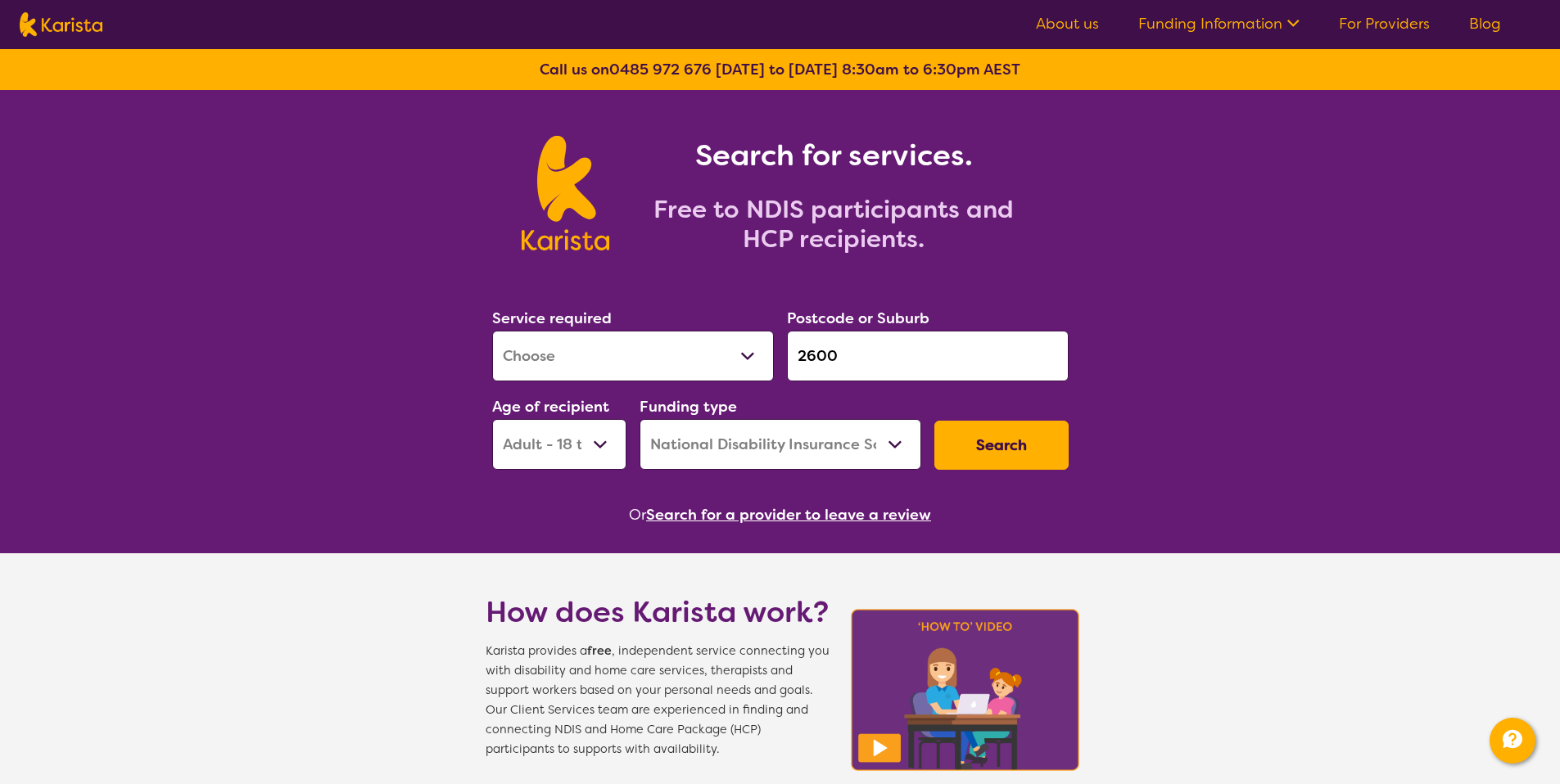
click at [627, 366] on select "Allied Health Assistant Assessment (ADHD or Autism) Behaviour support Counselli…" at bounding box center [632, 355] width 282 height 51
select select "Supported accommodation"
click at [980, 442] on button "Search" at bounding box center [1002, 445] width 135 height 49
select select "Supported accommodation"
select select "AD"
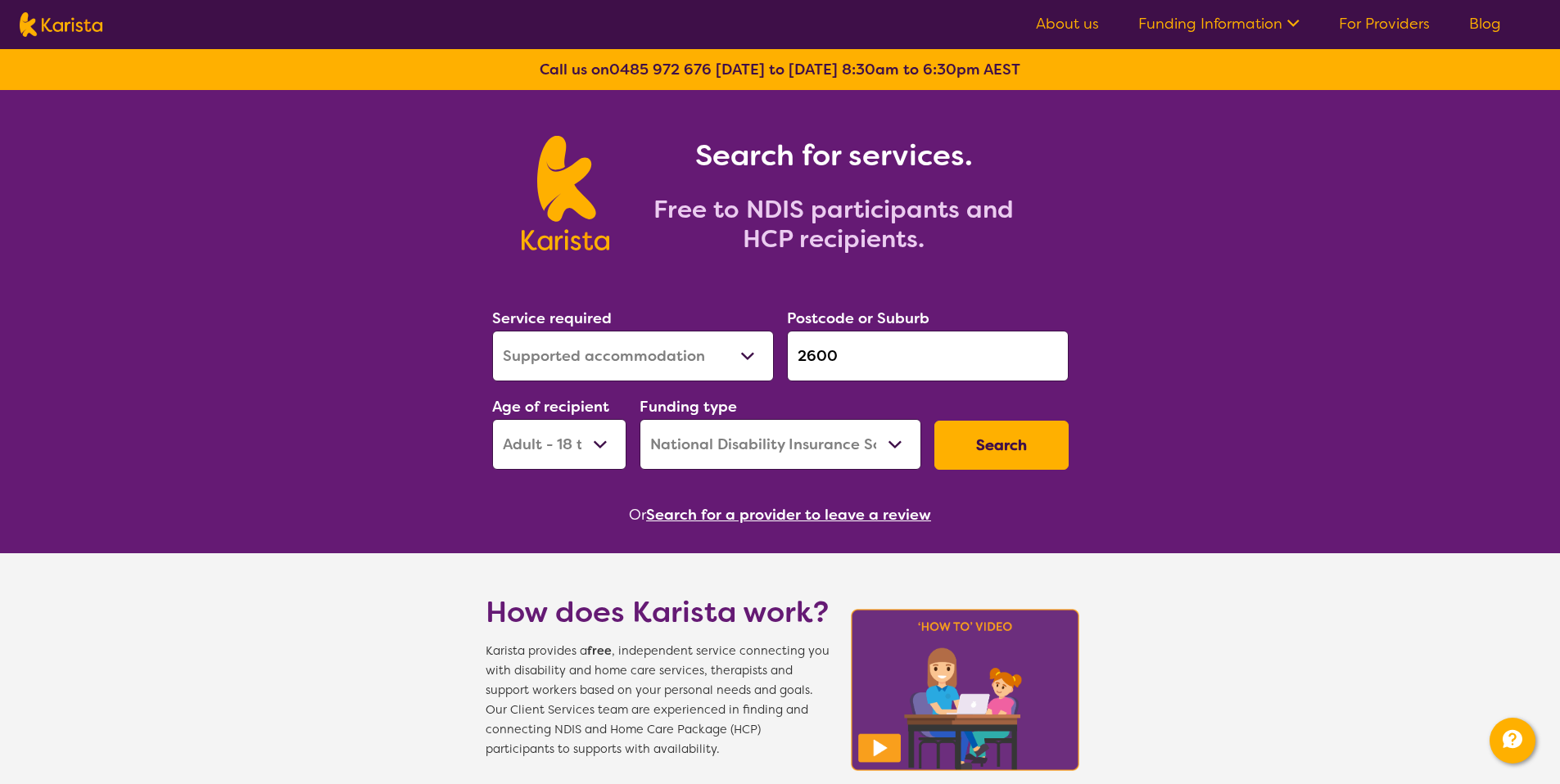
select select "NDIS"
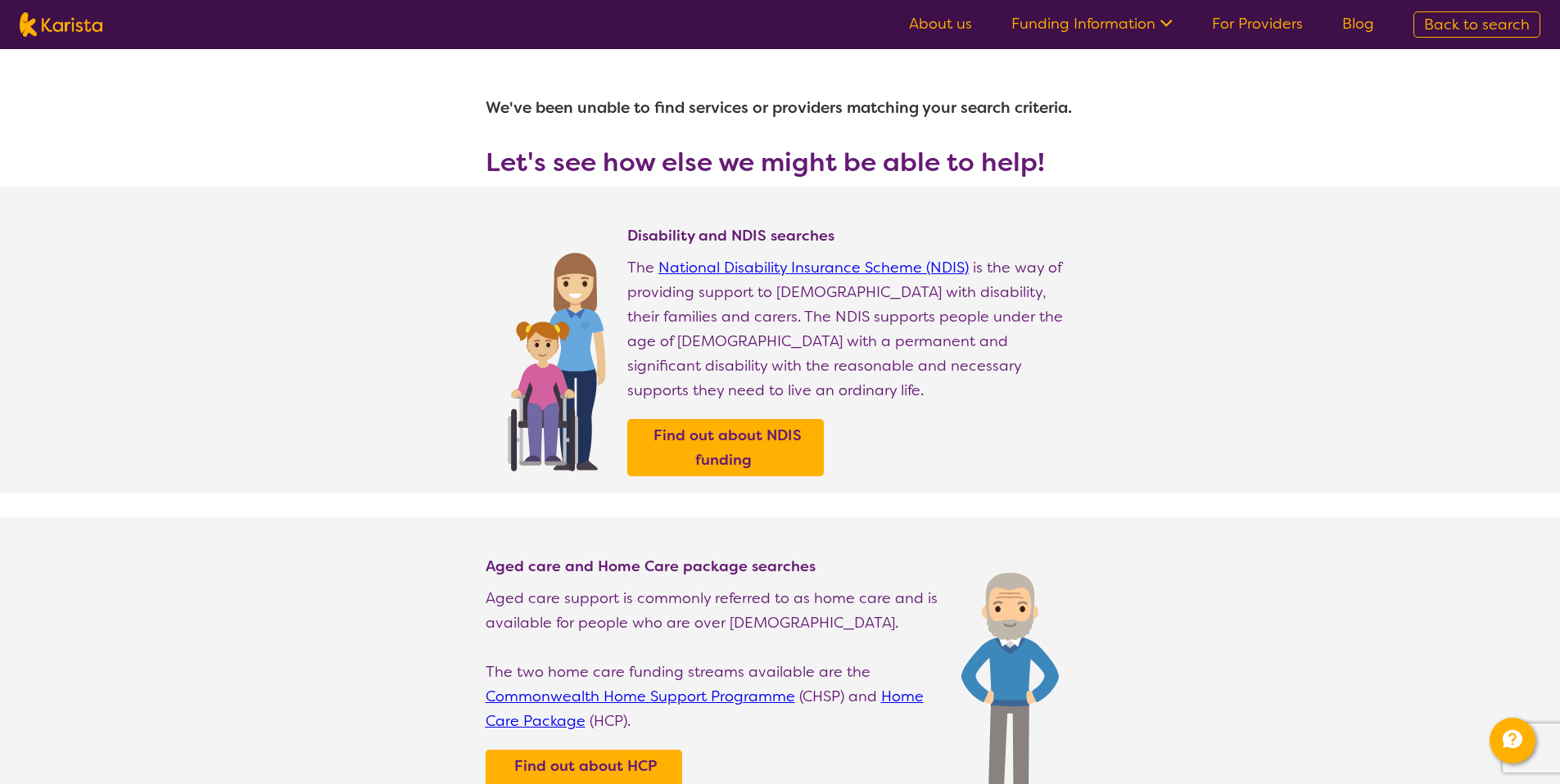
drag, startPoint x: 956, startPoint y: 440, endPoint x: 982, endPoint y: 442, distance: 26.1
select select "Supported accommodation"
select select "AD"
select select "NDIS"
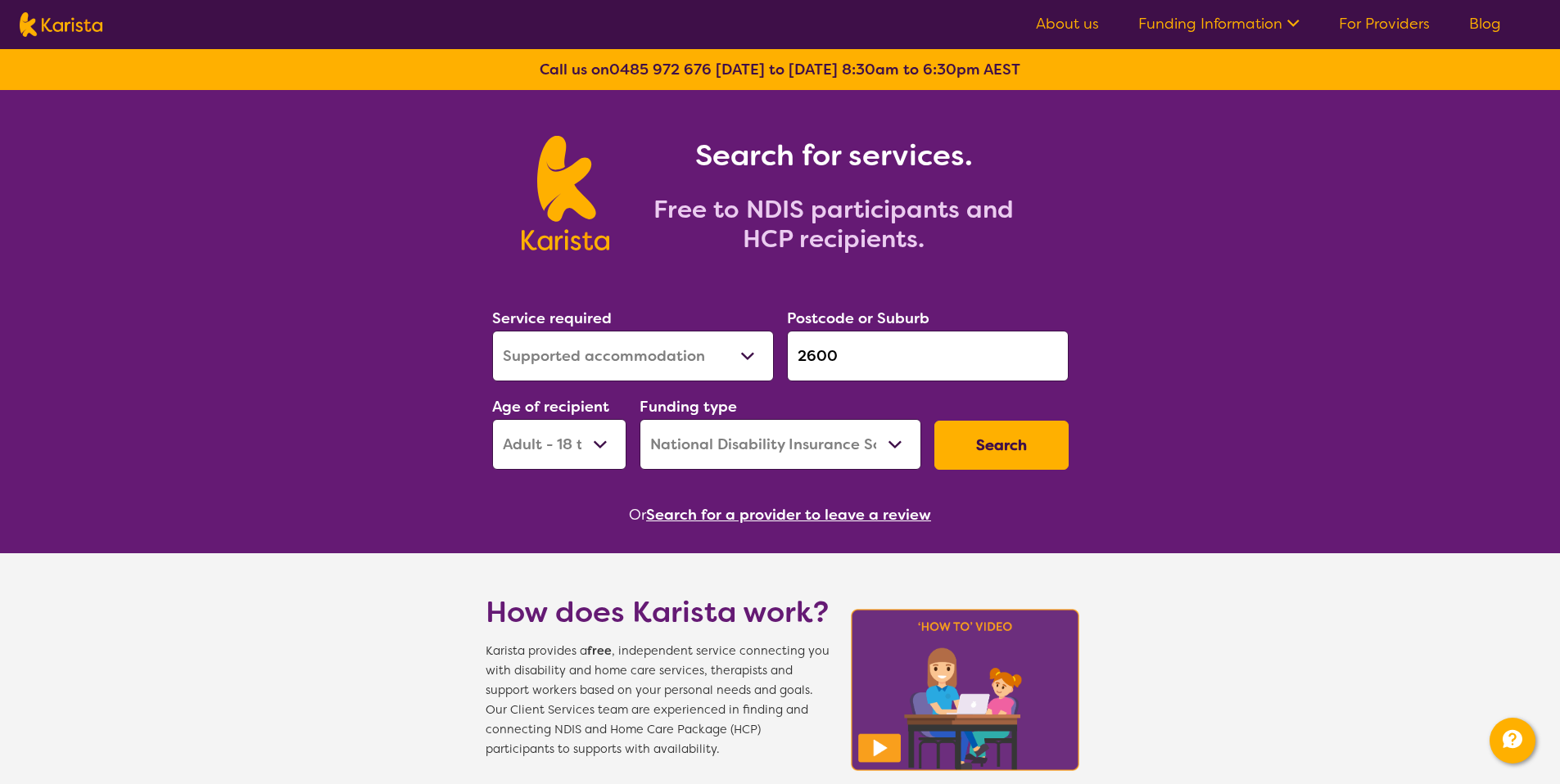
click at [1023, 408] on div "Service required Allied Health Assistant Assessment (ADHD or Autism) Behaviour …" at bounding box center [781, 388] width 590 height 177
click at [1019, 451] on button "Search" at bounding box center [1002, 445] width 135 height 49
select select "Supported accommodation"
select select "AD"
select select "NDIS"
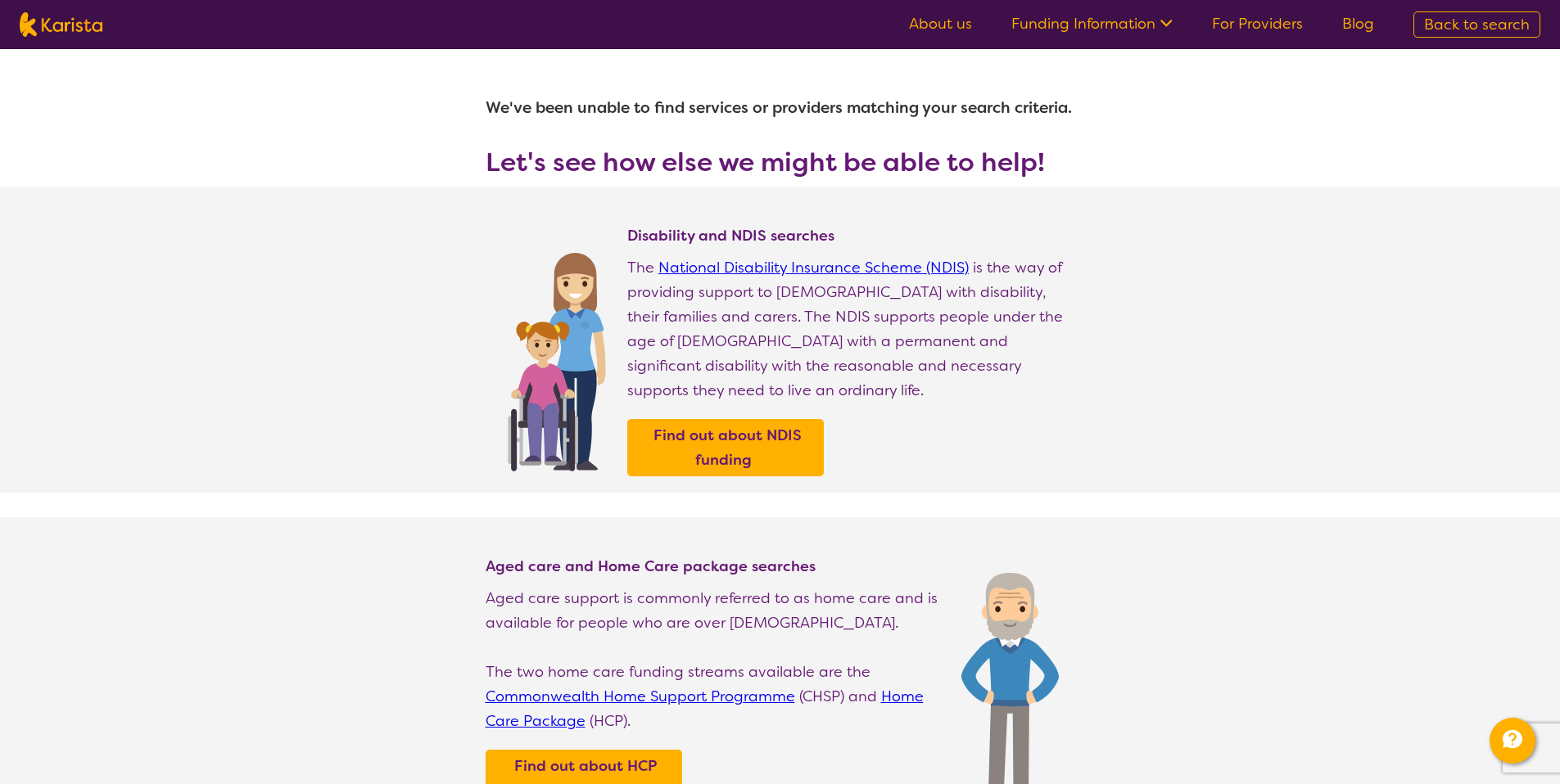
click at [1504, 22] on span "Back to search" at bounding box center [1476, 25] width 105 height 20
select select "Supported accommodation"
select select "AD"
select select "NDIS"
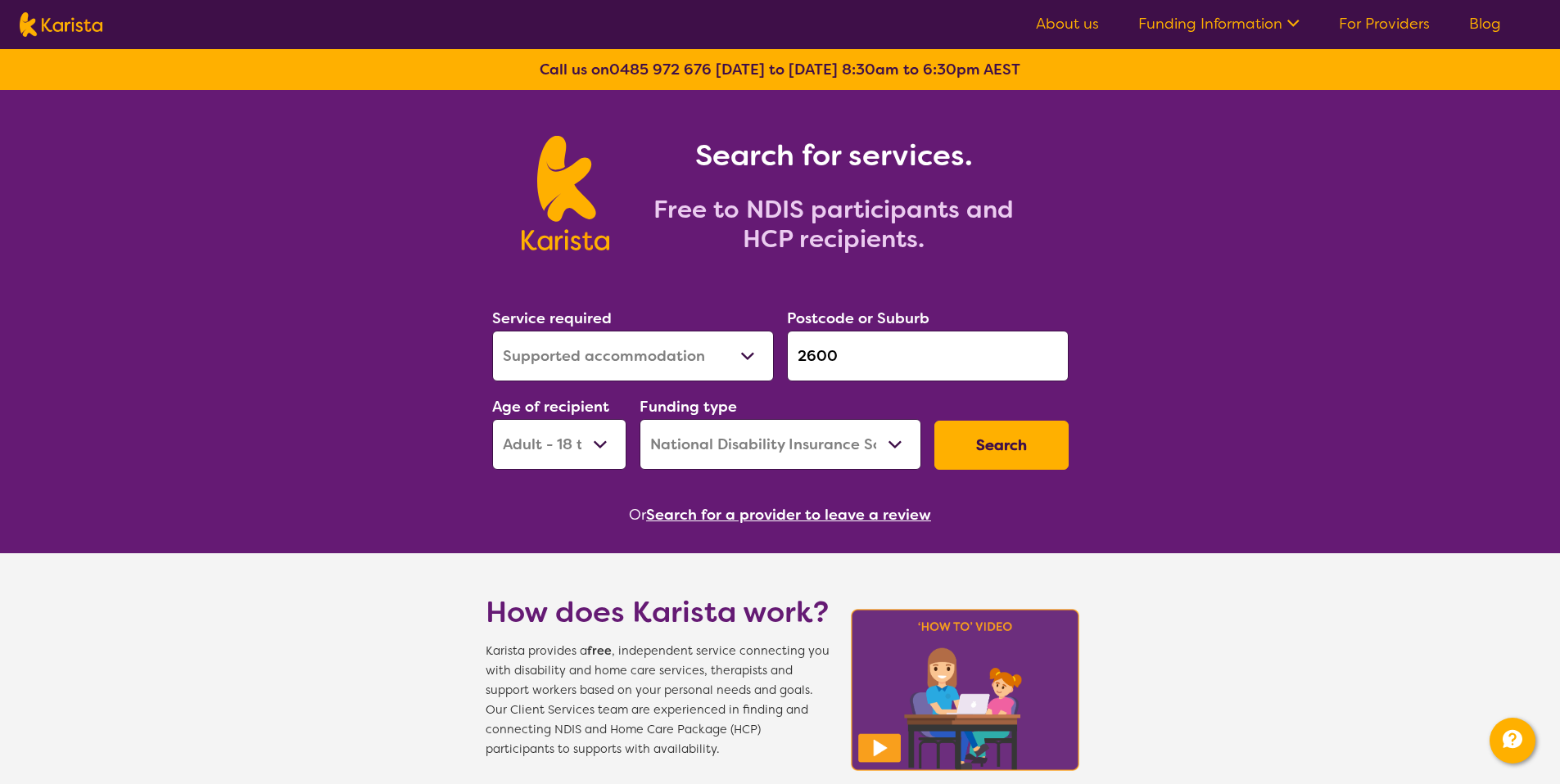
click at [657, 362] on select "Allied Health Assistant Assessment (ADHD or Autism) Behaviour support Counselli…" at bounding box center [632, 355] width 282 height 51
select select "[MEDICAL_DATA]"
click at [965, 453] on button "Search" at bounding box center [1002, 445] width 135 height 49
select select "by_score"
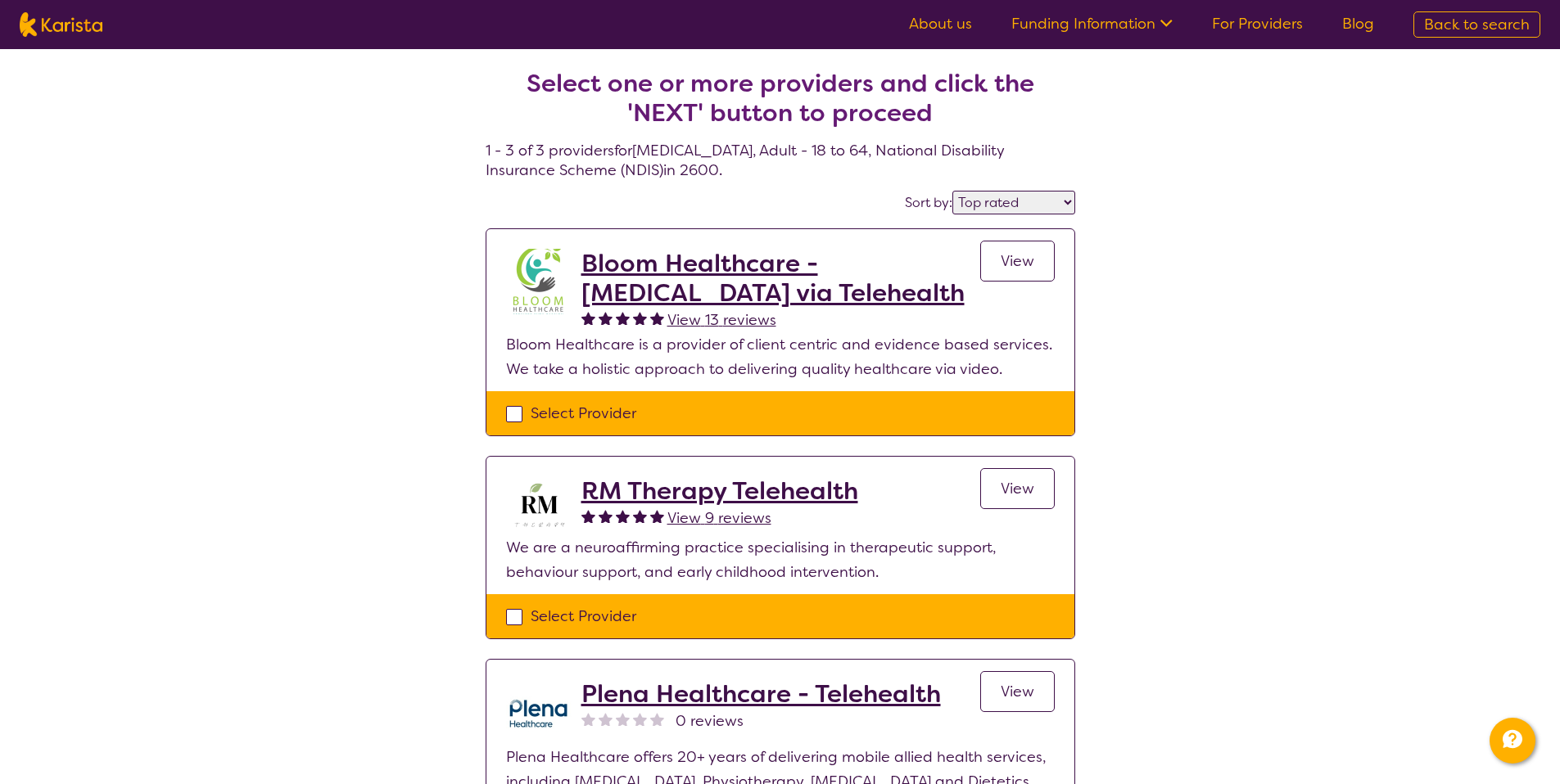
select select "[MEDICAL_DATA]"
select select "AD"
select select "NDIS"
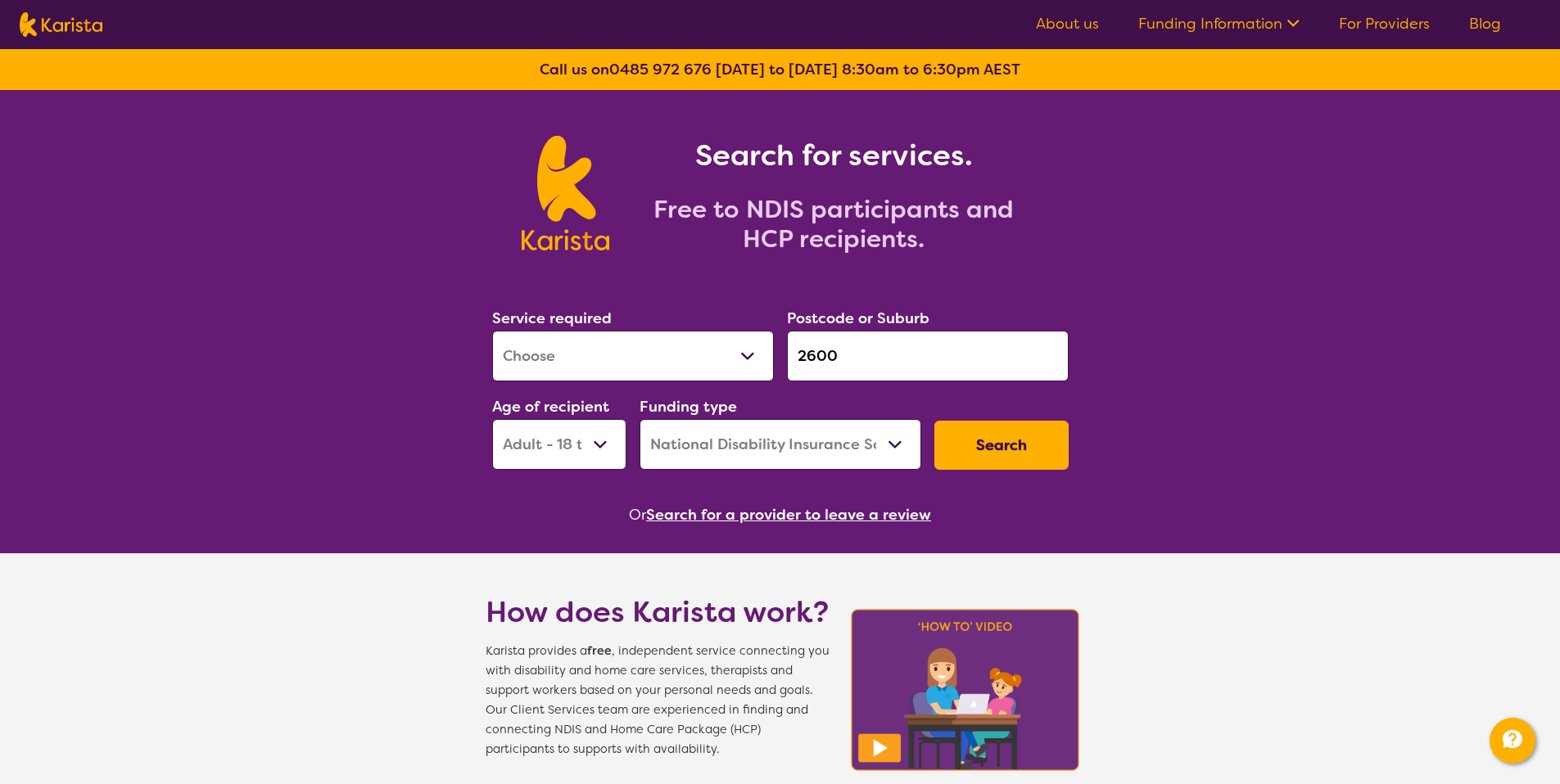
click at [969, 380] on input "2600" at bounding box center [927, 355] width 282 height 51
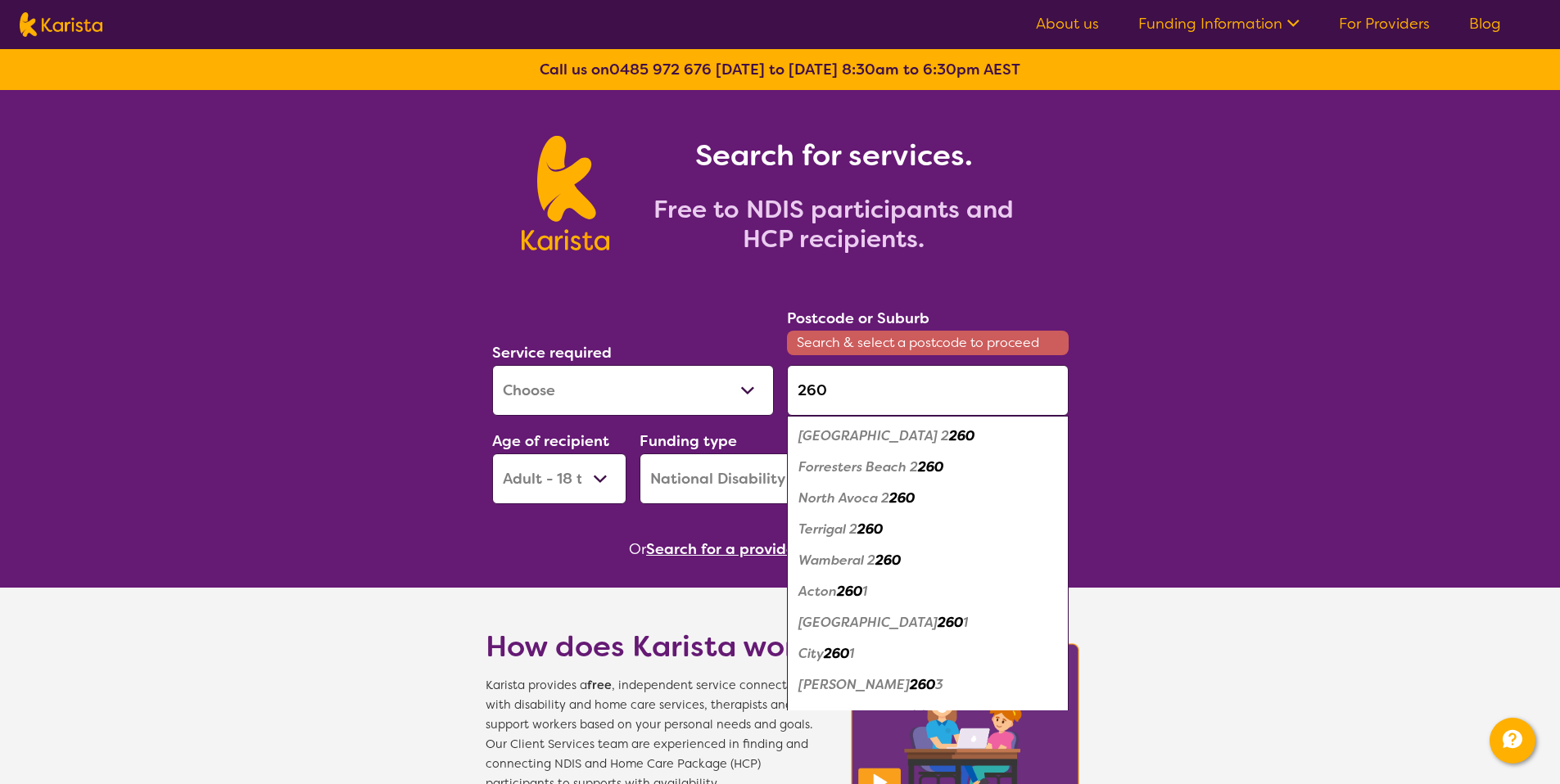
click at [851, 492] on em "North Avoca 2" at bounding box center [843, 498] width 91 height 17
type input "2260"
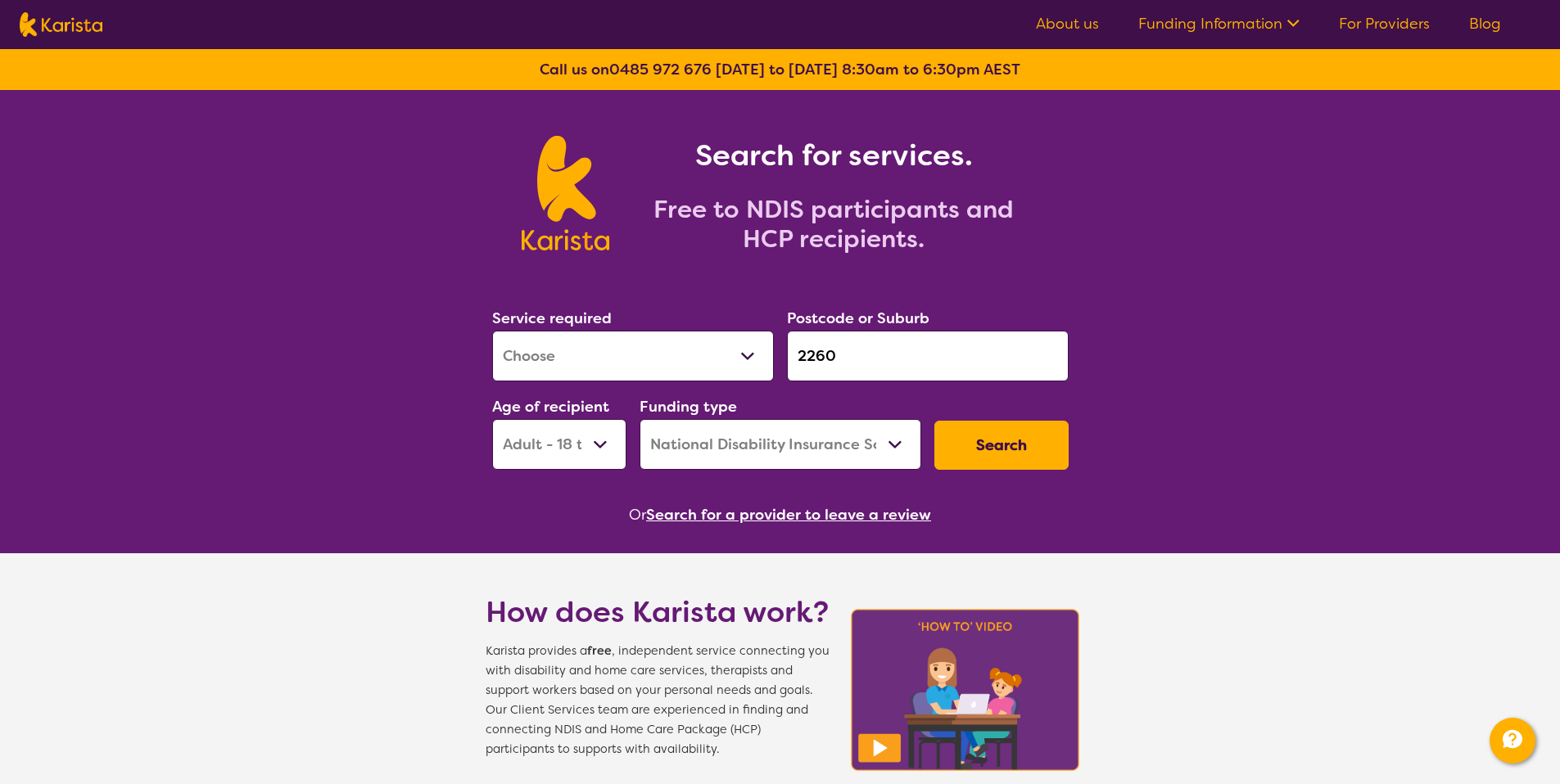
click at [996, 452] on button "Search" at bounding box center [1002, 445] width 135 height 49
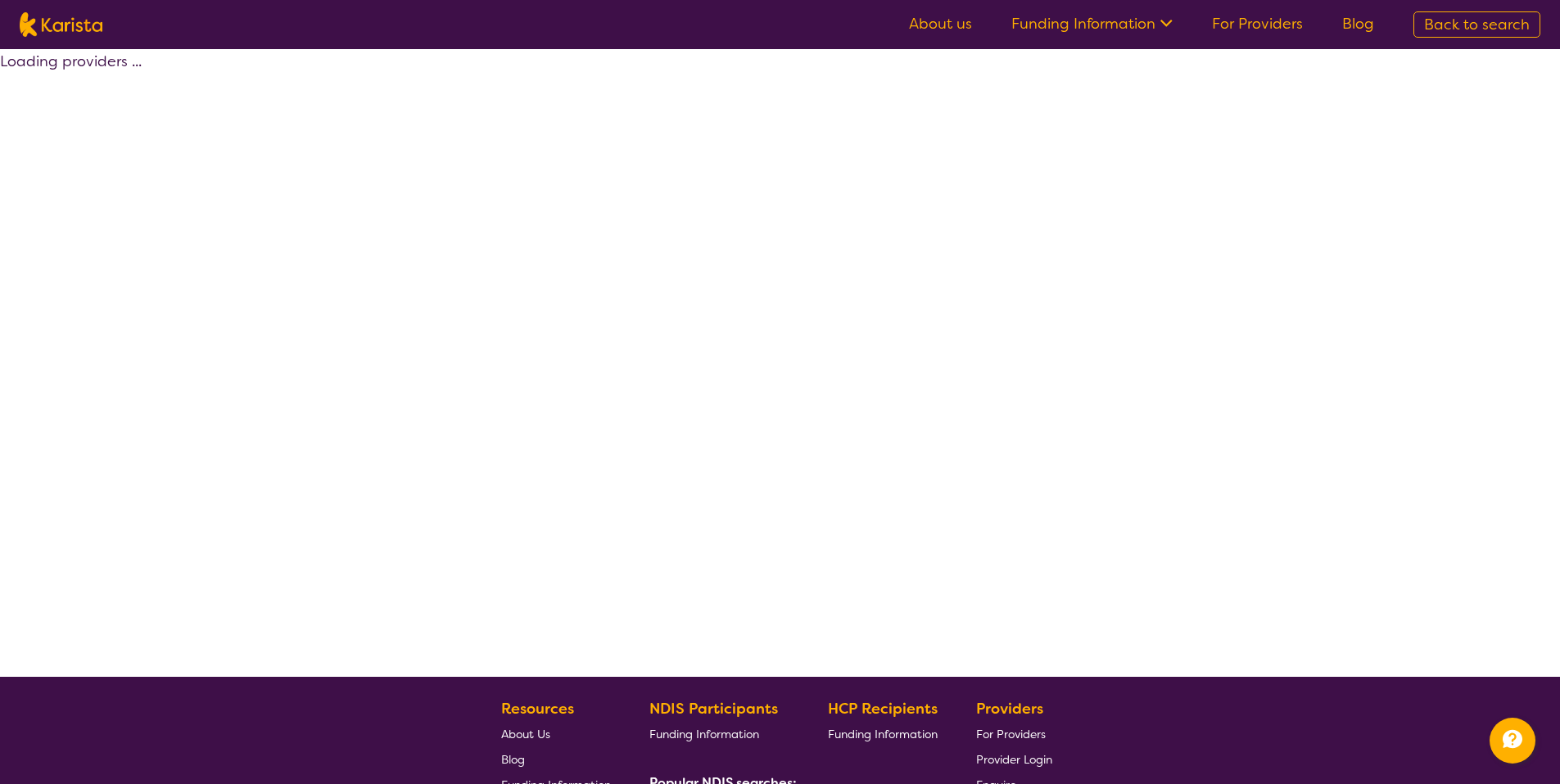
select select "by_score"
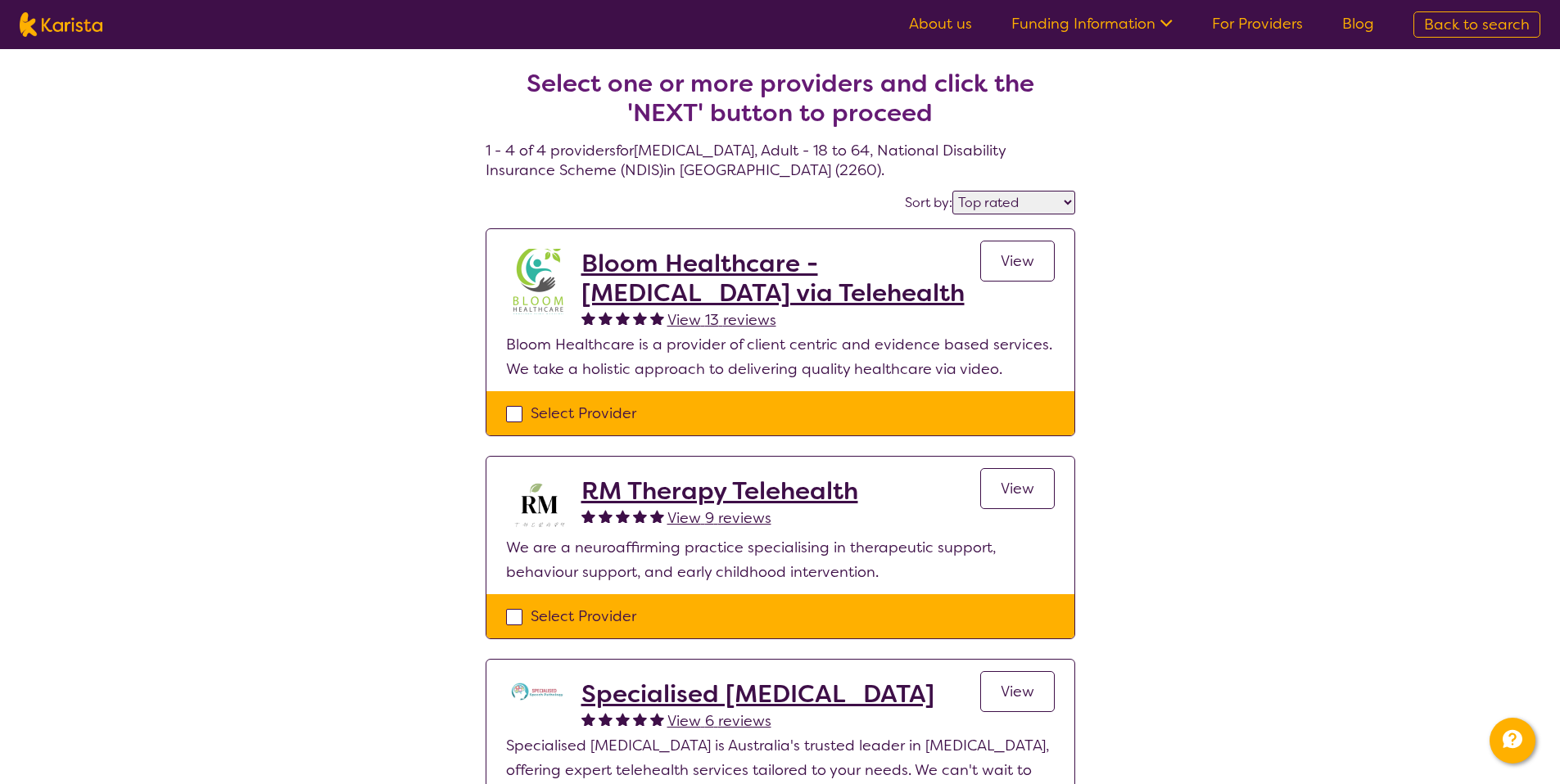
select select "[MEDICAL_DATA]"
select select "AD"
select select "NDIS"
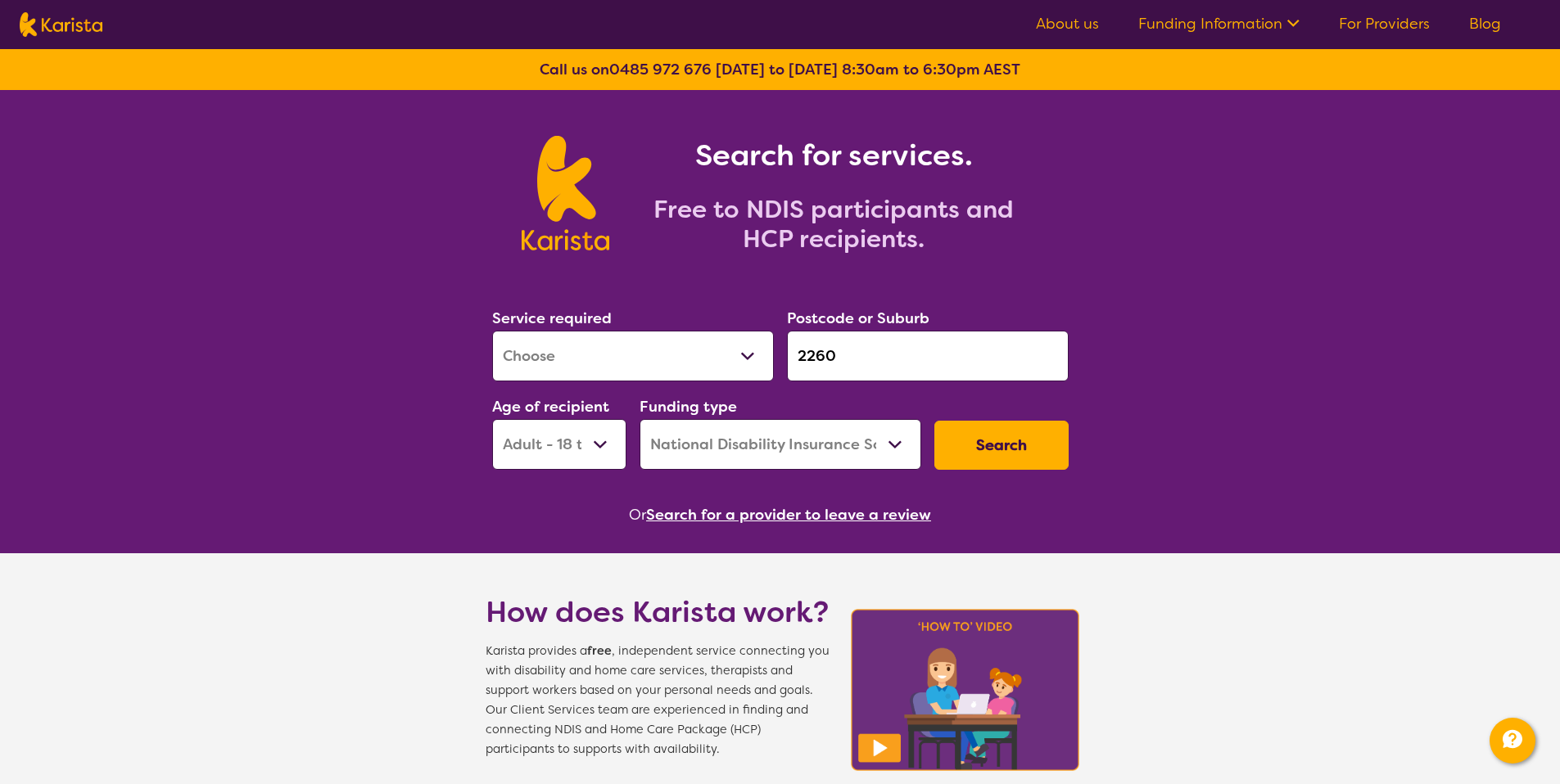
click at [587, 359] on select "Allied Health Assistant Assessment (ADHD or Autism) Behaviour support Counselli…" at bounding box center [632, 355] width 282 height 51
select select "Respite"
click at [920, 446] on select "Home Care Package (HCP) National Disability Insurance Scheme (NDIS) I don't know" at bounding box center [780, 444] width 282 height 51
click at [978, 451] on button "Search" at bounding box center [1002, 445] width 135 height 49
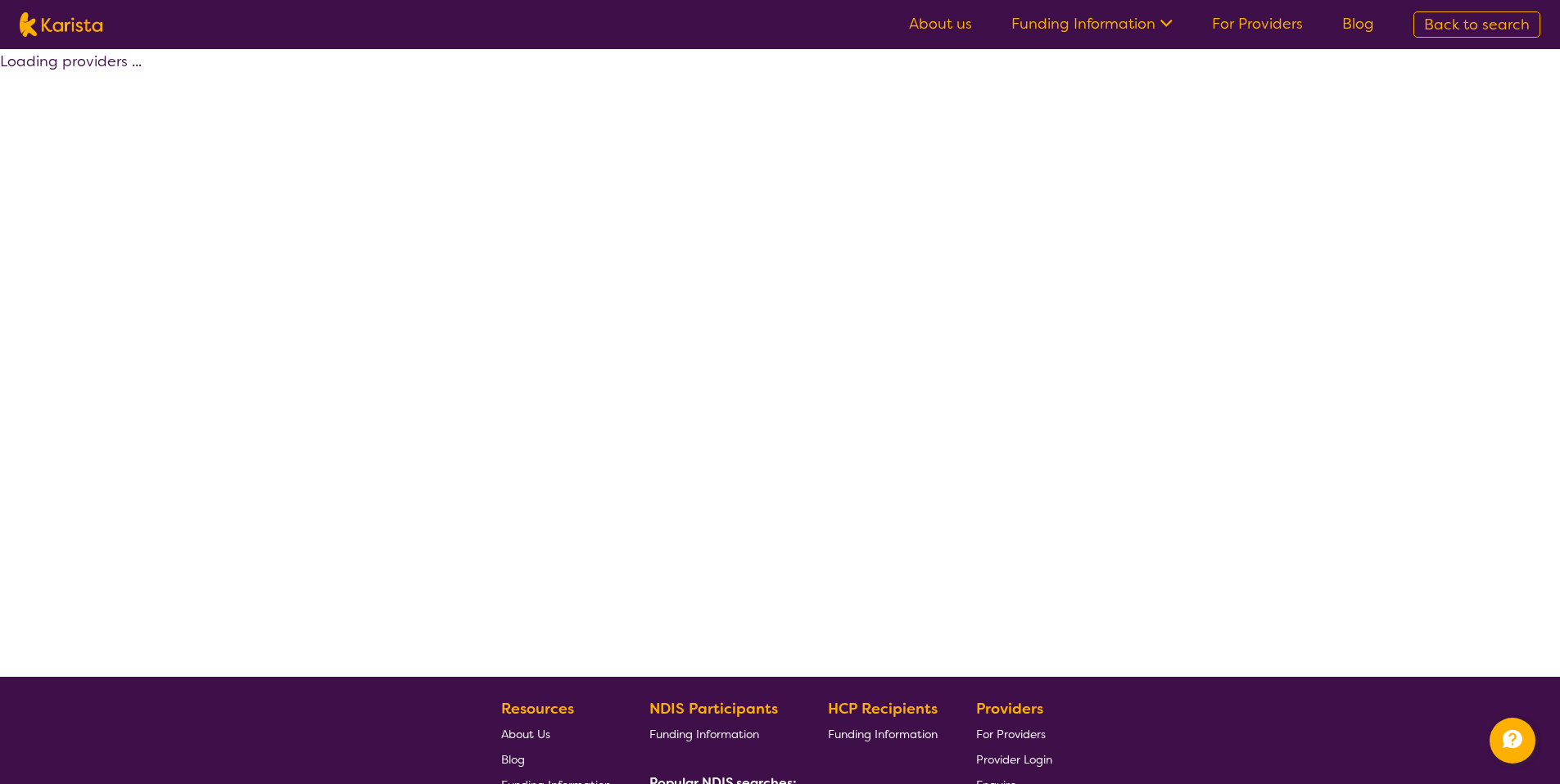
select select "Respite"
select select "AD"
select select "NDIS"
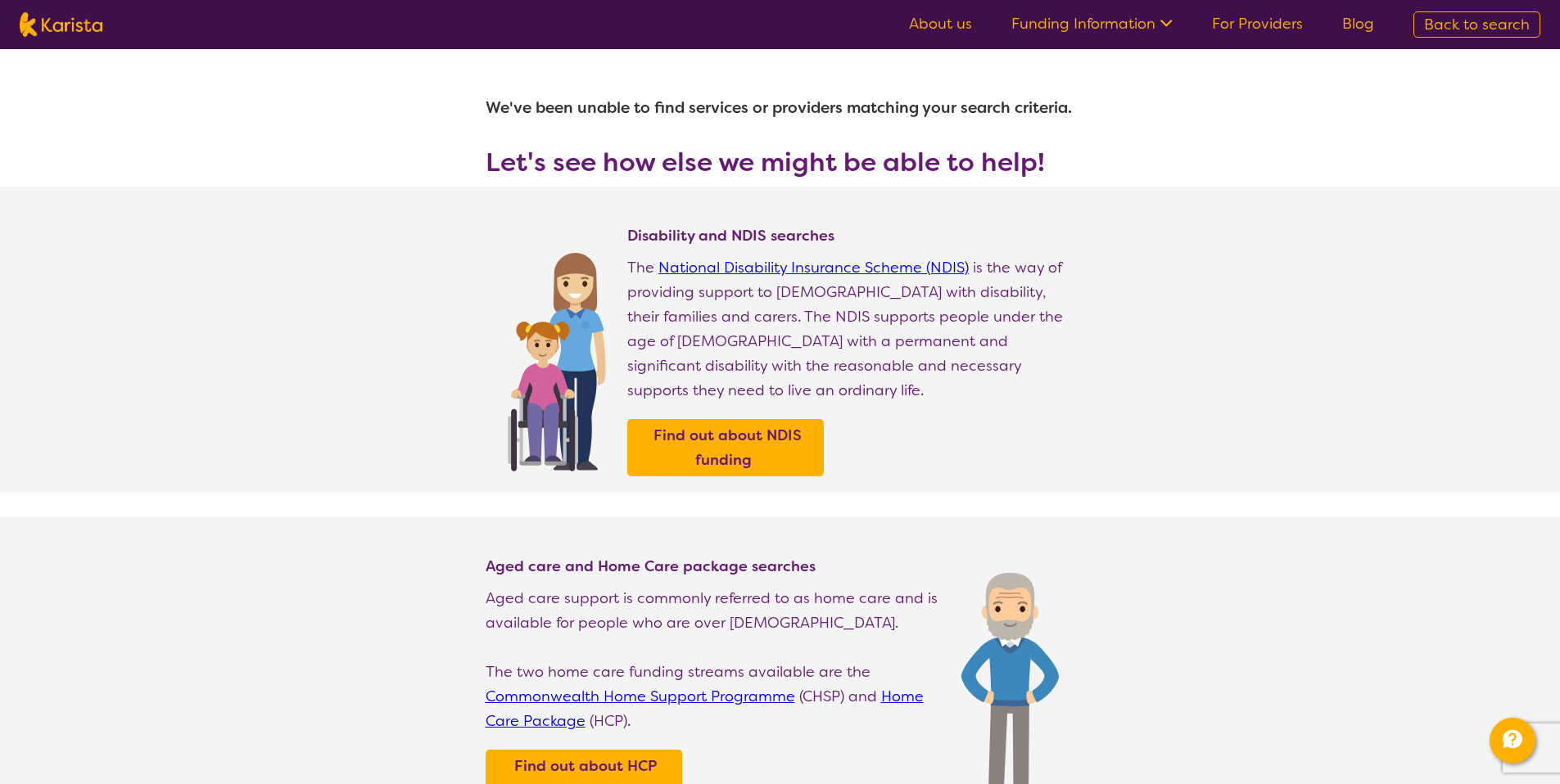
select select "Respite"
select select "AD"
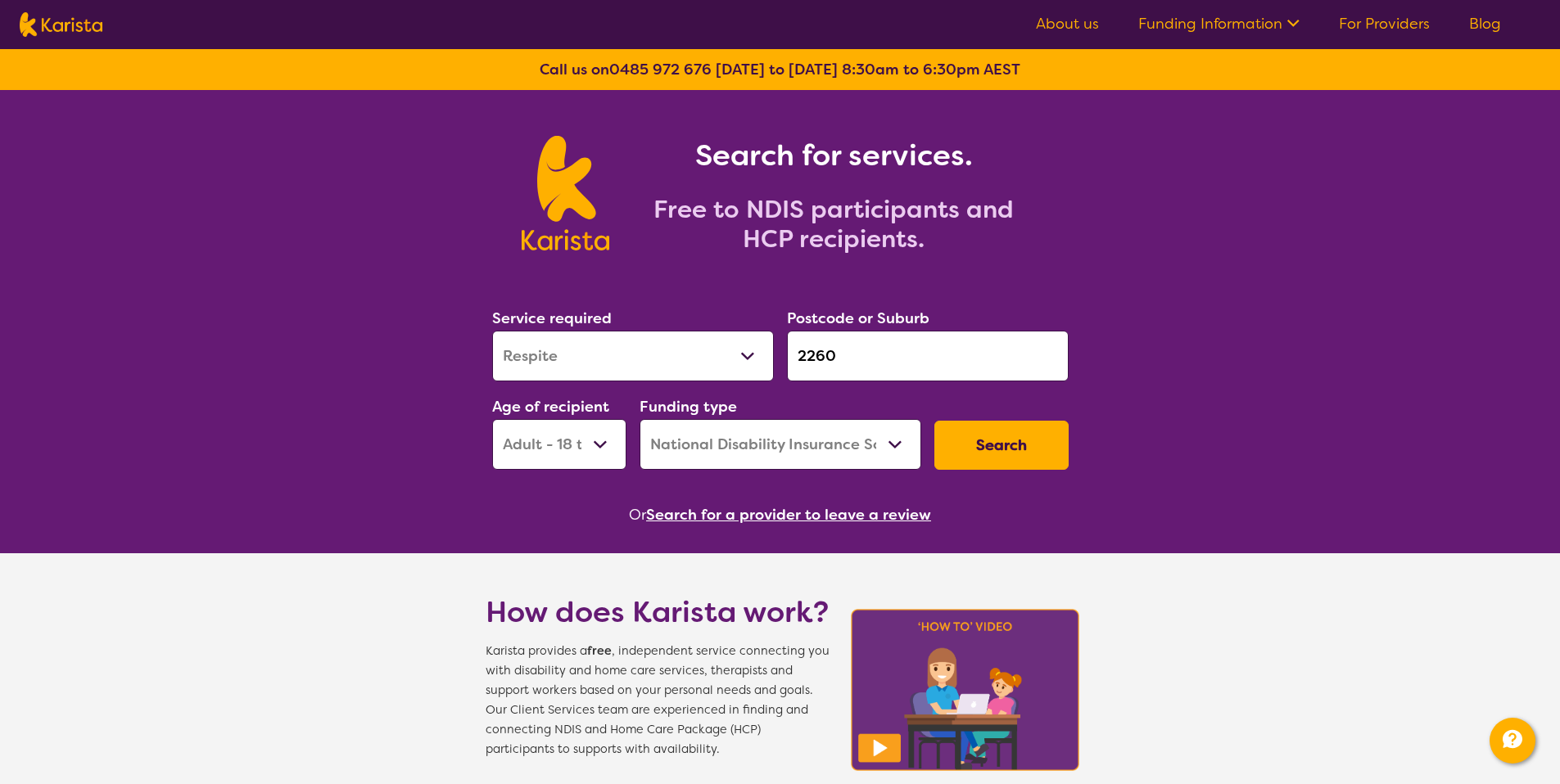
click at [763, 439] on select "Home Care Package (HCP) National Disability Insurance Scheme (NDIS) I don't know" at bounding box center [780, 444] width 282 height 51
select select "HCP"
click at [576, 442] on select "Early Childhood - 0 to 9 Child - 10 to 11 Adolescent - 12 to 17 Adult - 18 to 6…" at bounding box center [559, 444] width 135 height 51
select select "AG"
click at [621, 369] on select "Allied Health Assistant Assessment (ADHD or Autism) Behaviour support Counselli…" at bounding box center [632, 355] width 282 height 51
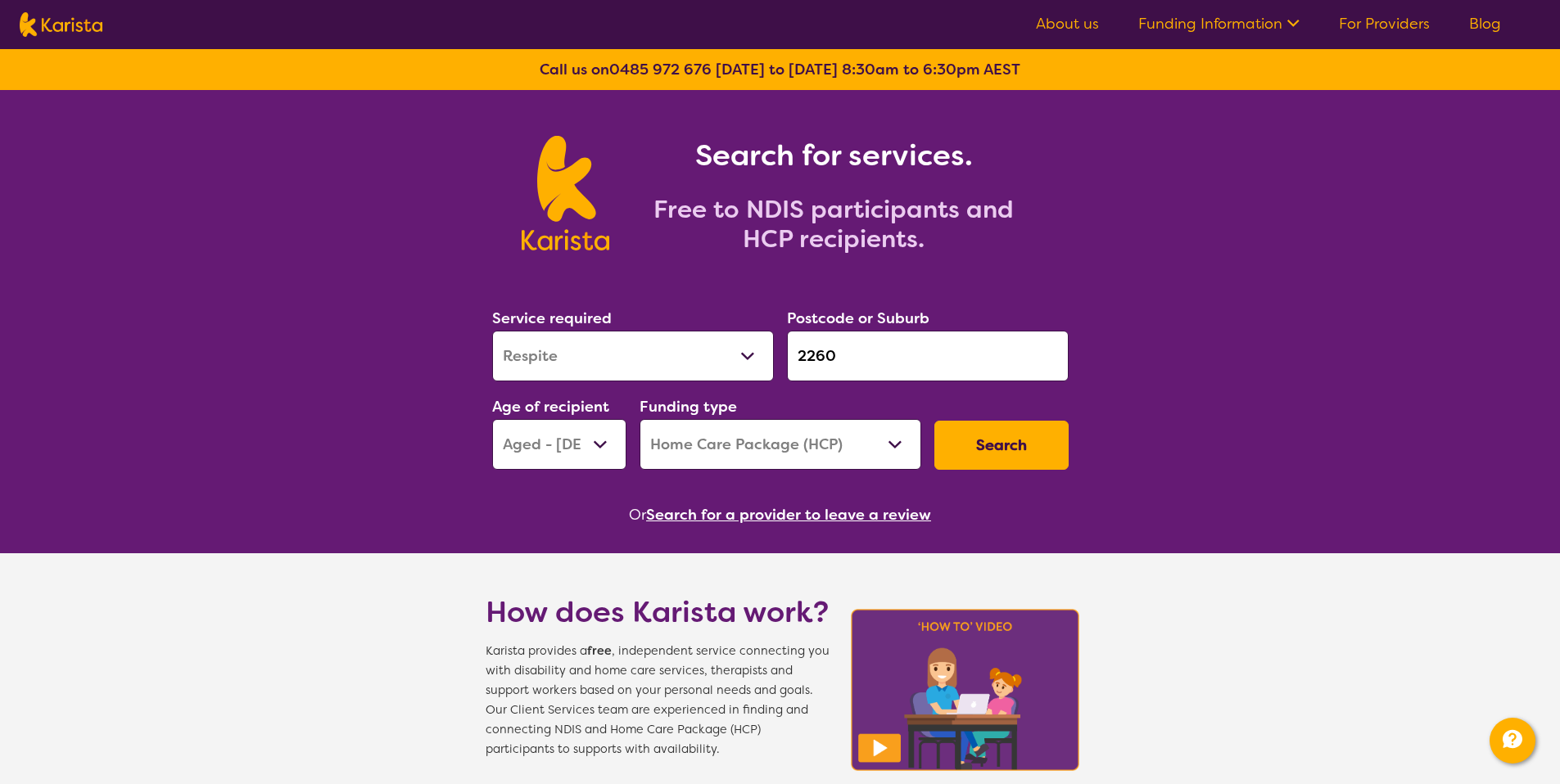
select select "Home Care Package Provider"
click at [974, 450] on button "Search" at bounding box center [1002, 445] width 135 height 49
click at [836, 473] on div "Funding type Home Care Package - Level 1 Home Care Package - Level 2 Home Care …" at bounding box center [780, 432] width 295 height 88
click at [773, 454] on select "Home Care Package - Level 1 Home Care Package - Level 2 Home Care Package - Lev…" at bounding box center [780, 444] width 282 height 51
select select "HCP2"
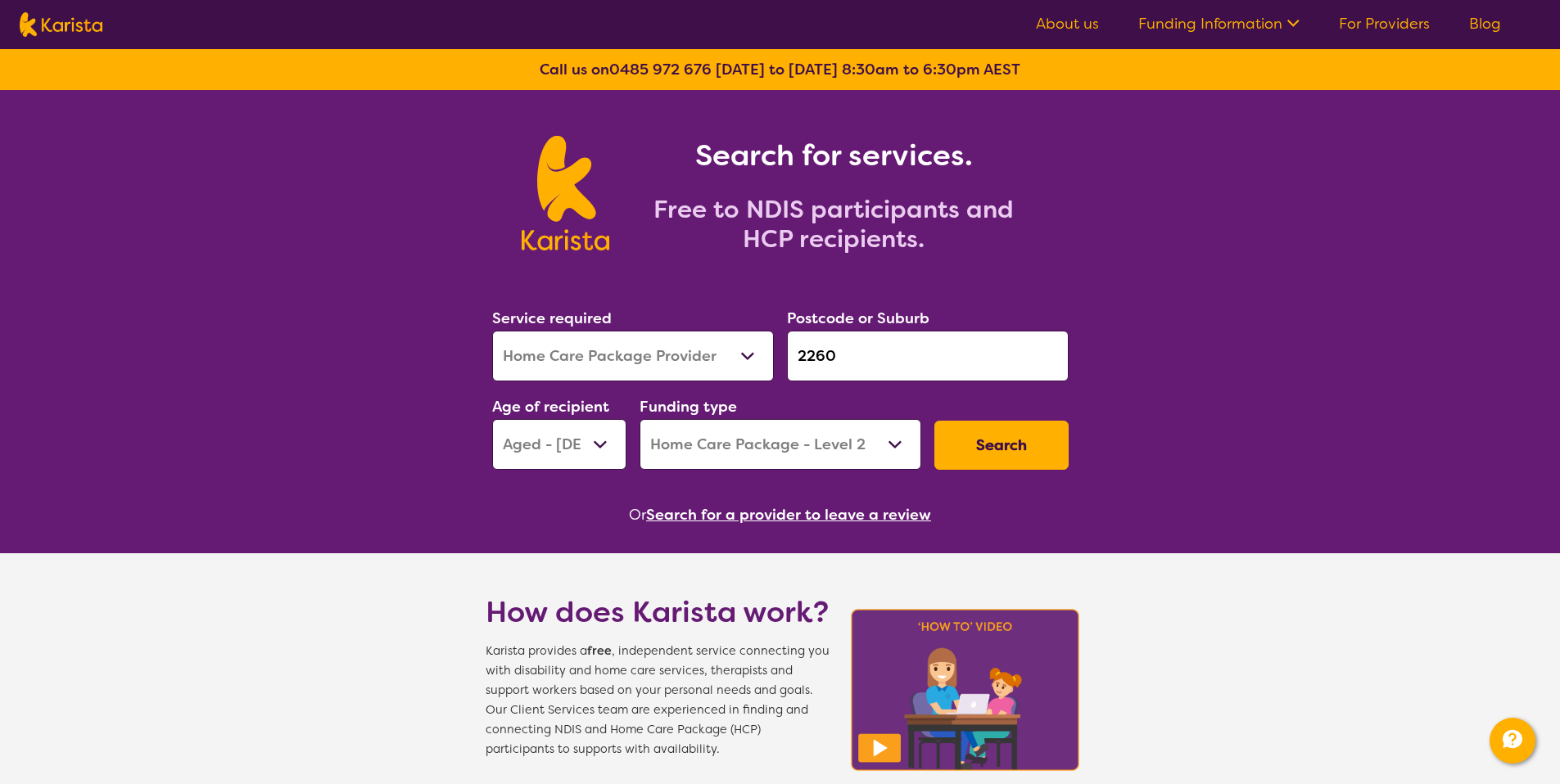
click at [947, 452] on button "Search" at bounding box center [1002, 445] width 135 height 49
select select "Home Care Package Provider"
select select "AG"
select select "HCP2"
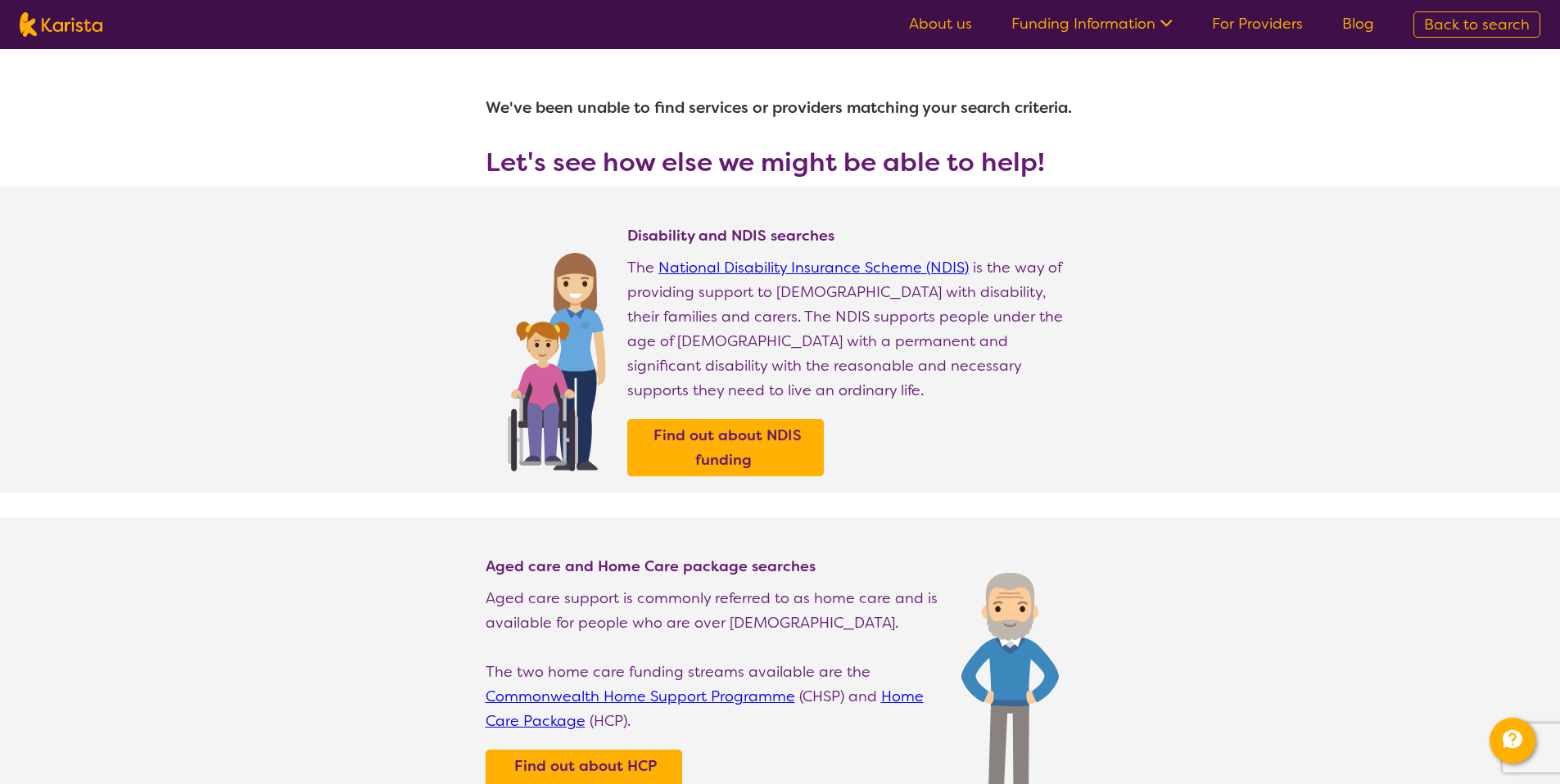
select select "Home Care Package Provider"
select select "AG"
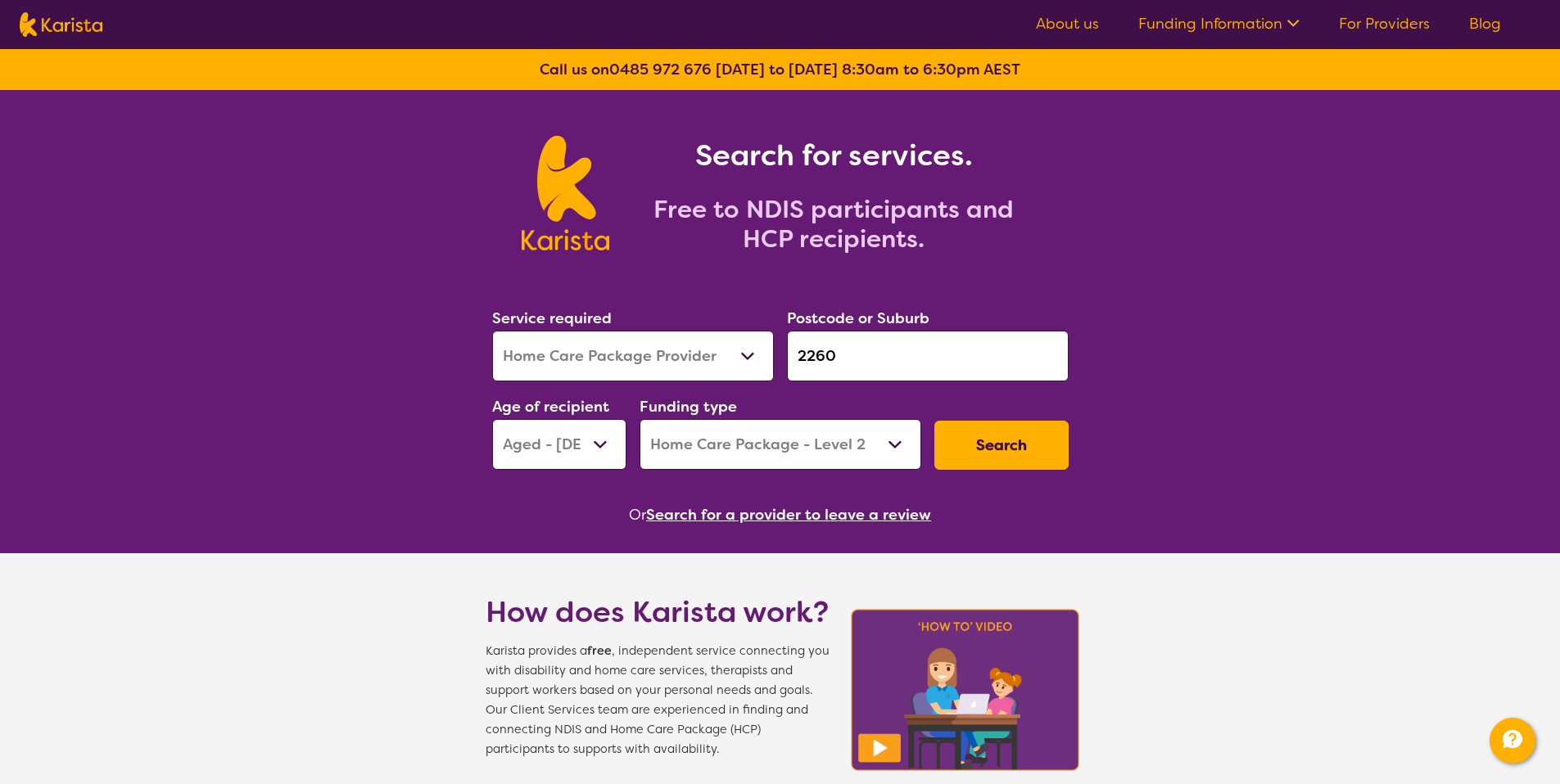
click at [872, 443] on select "Home Care Package - Level 1 Home Care Package - Level 2 Home Care Package - Lev…" at bounding box center [780, 444] width 282 height 51
click at [809, 457] on select "Home Care Package - Level 1 Home Care Package - Level 2 Home Care Package - Lev…" at bounding box center [780, 444] width 282 height 51
select select "HCP1"
click at [675, 357] on select "Allied Health Assistant Assessment (ADHD or Autism) Behaviour support Counselli…" at bounding box center [632, 355] width 282 height 51
select select "Employment Support"
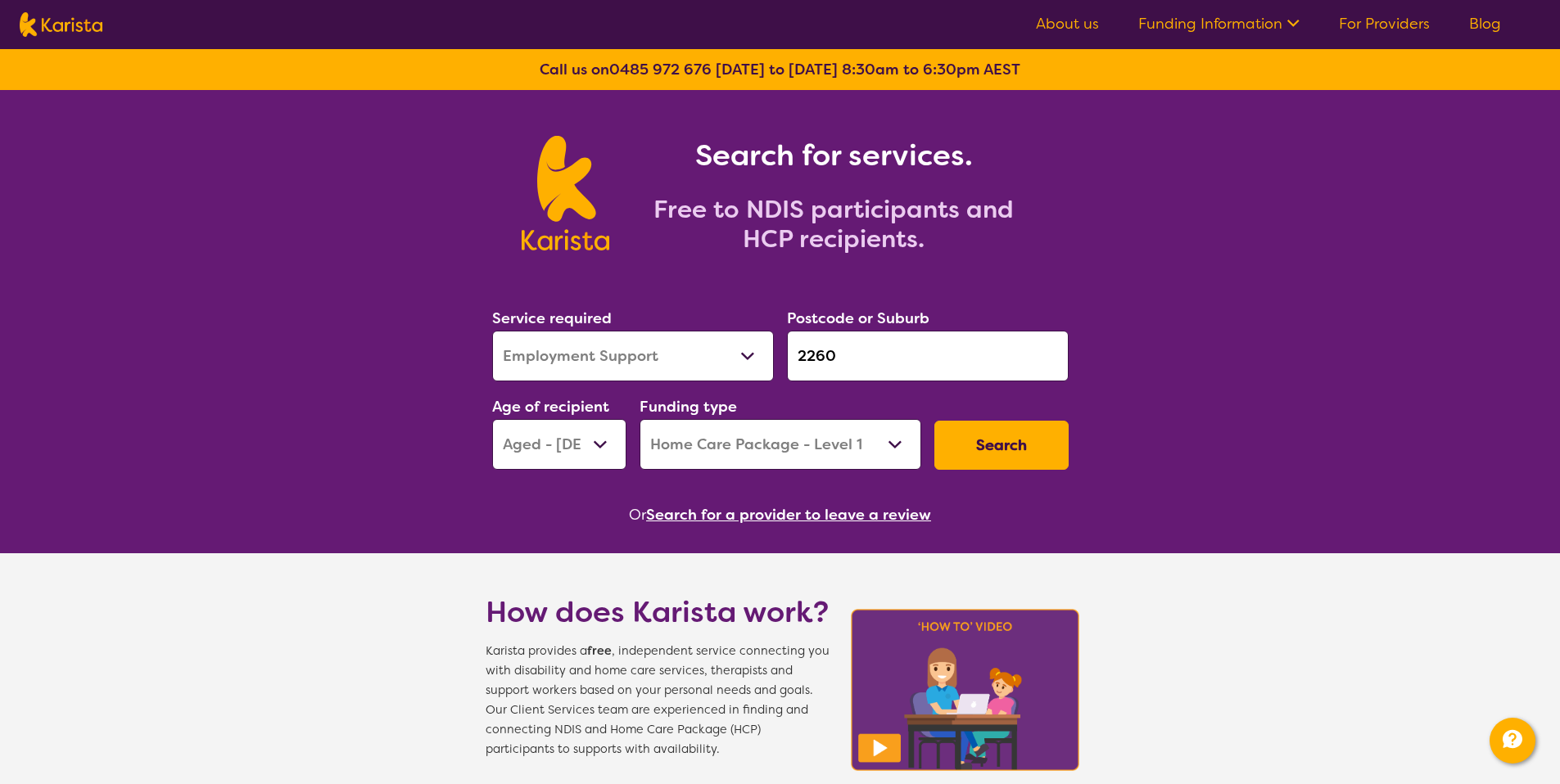
select select
click at [590, 345] on select "Allied Health Assistant Assessment (ADHD or Autism) Behaviour support Counselli…" at bounding box center [632, 355] width 282 height 51
select select "Domestic and home help"
click at [776, 419] on select "Home Care Package (HCP) National Disability Insurance Scheme (NDIS) I don't know" at bounding box center [780, 444] width 282 height 51
select select "HCP"
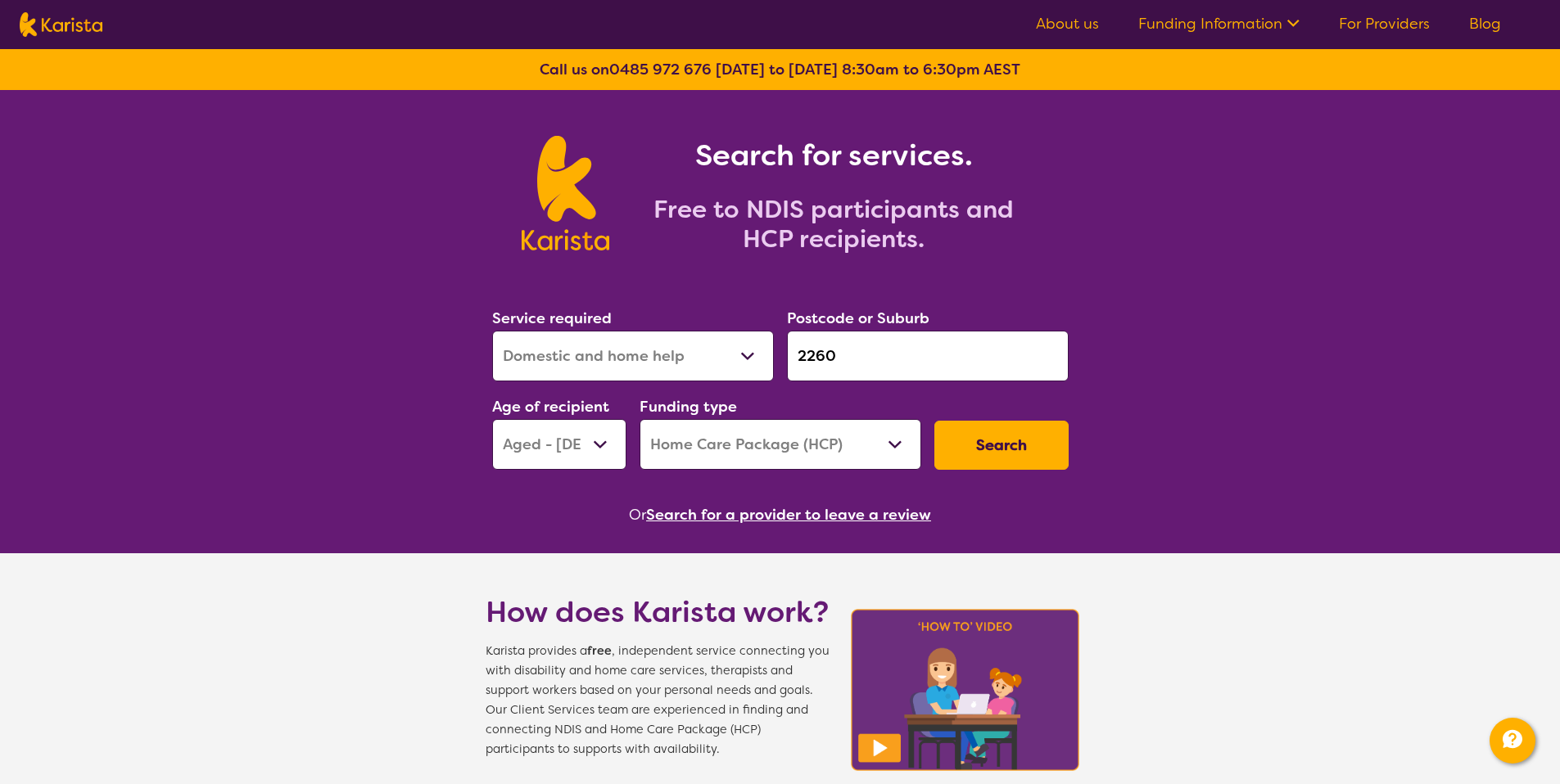
click at [984, 443] on button "Search" at bounding box center [1002, 445] width 135 height 49
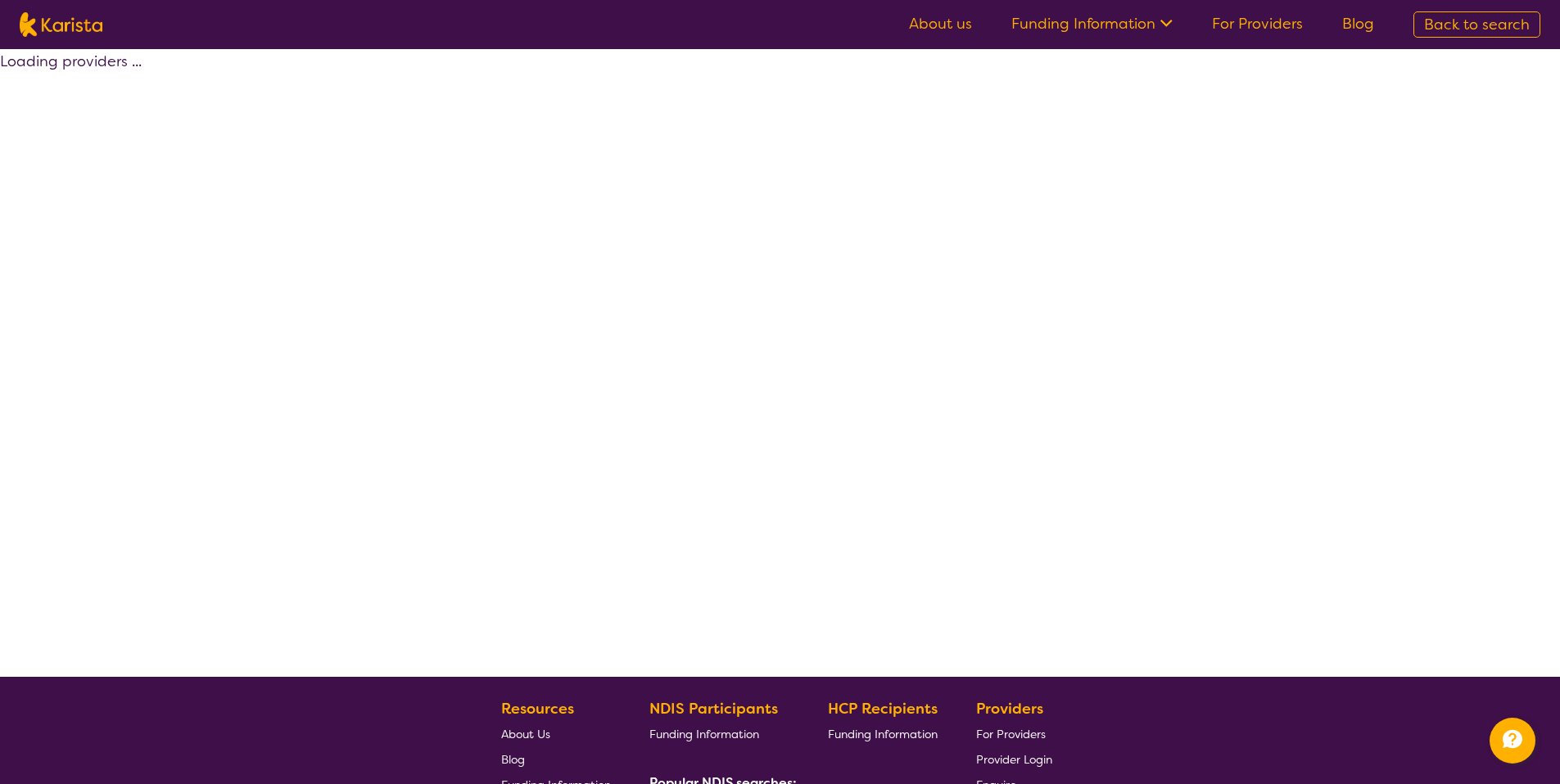
select select "Domestic and home help"
select select "AG"
select select "HCP"
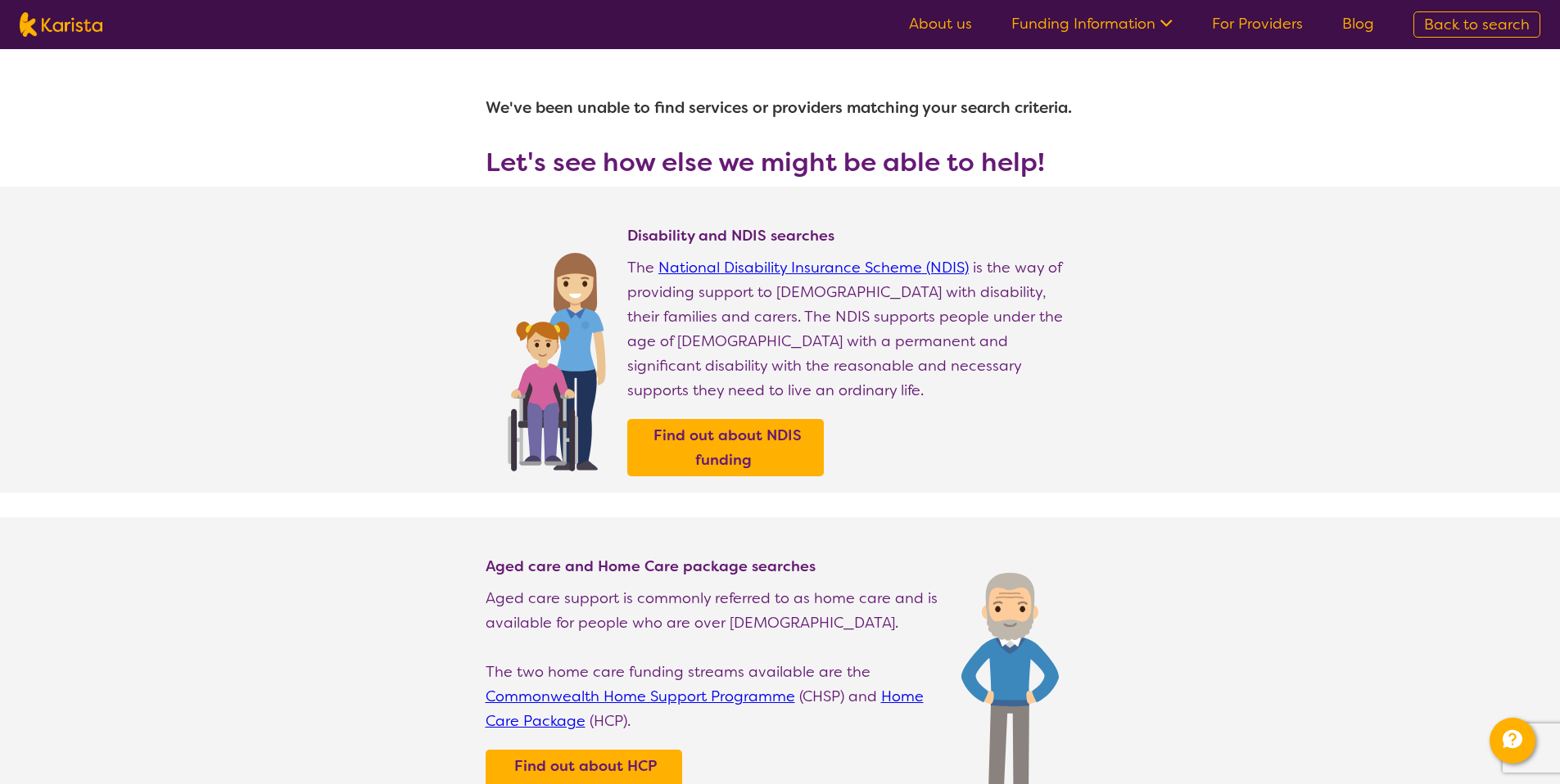
select select "Domestic and home help"
select select "AG"
select select "HCP"
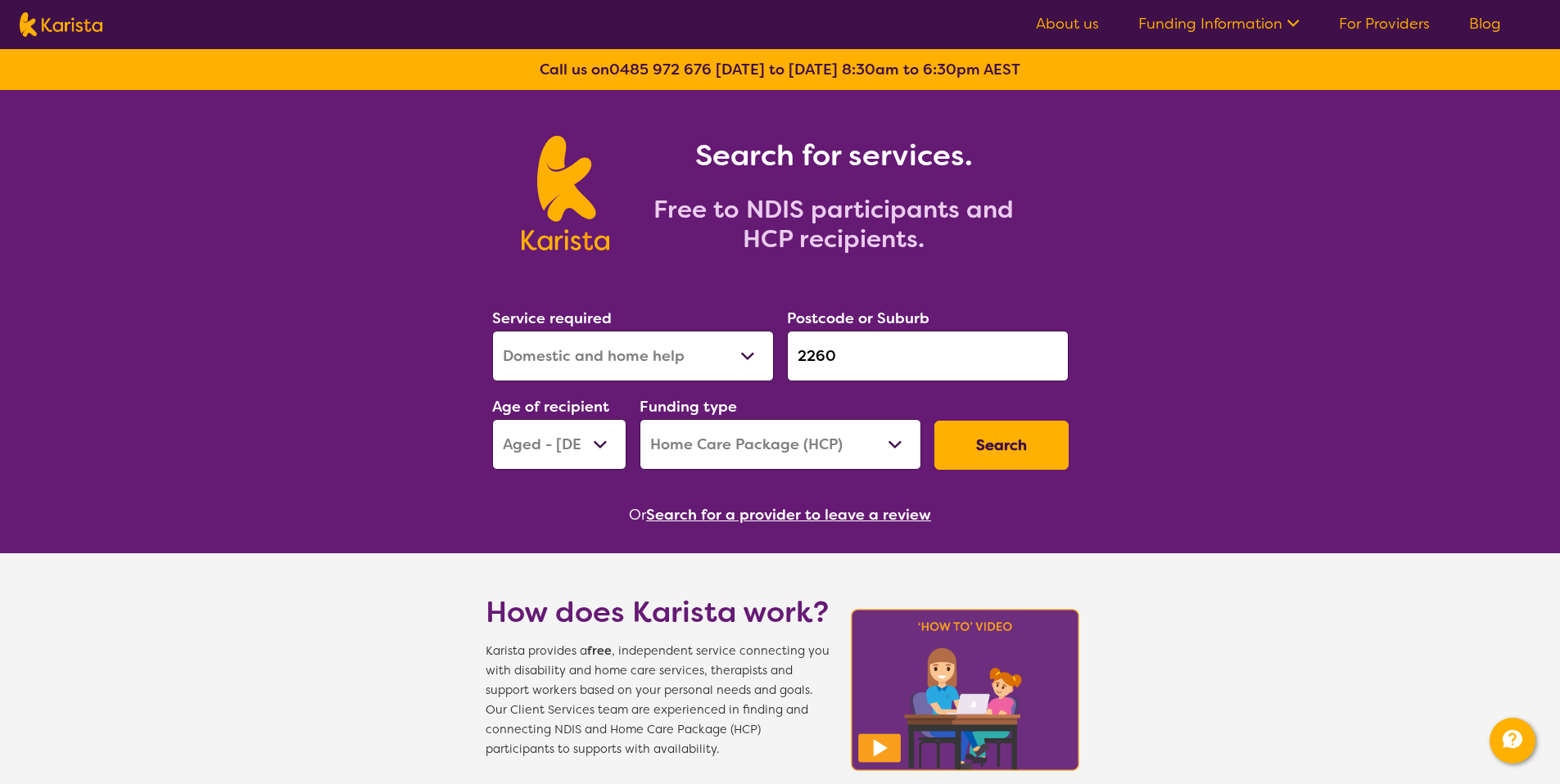
click at [712, 367] on select "Allied Health Assistant Assessment (ADHD or Autism) Behaviour support Counselli…" at bounding box center [632, 355] width 282 height 51
select select "Personal care"
drag, startPoint x: 953, startPoint y: 473, endPoint x: 985, endPoint y: 476, distance: 32.1
click at [986, 475] on div "Search" at bounding box center [1001, 445] width 147 height 62
click at [984, 464] on button "Search" at bounding box center [1002, 445] width 135 height 49
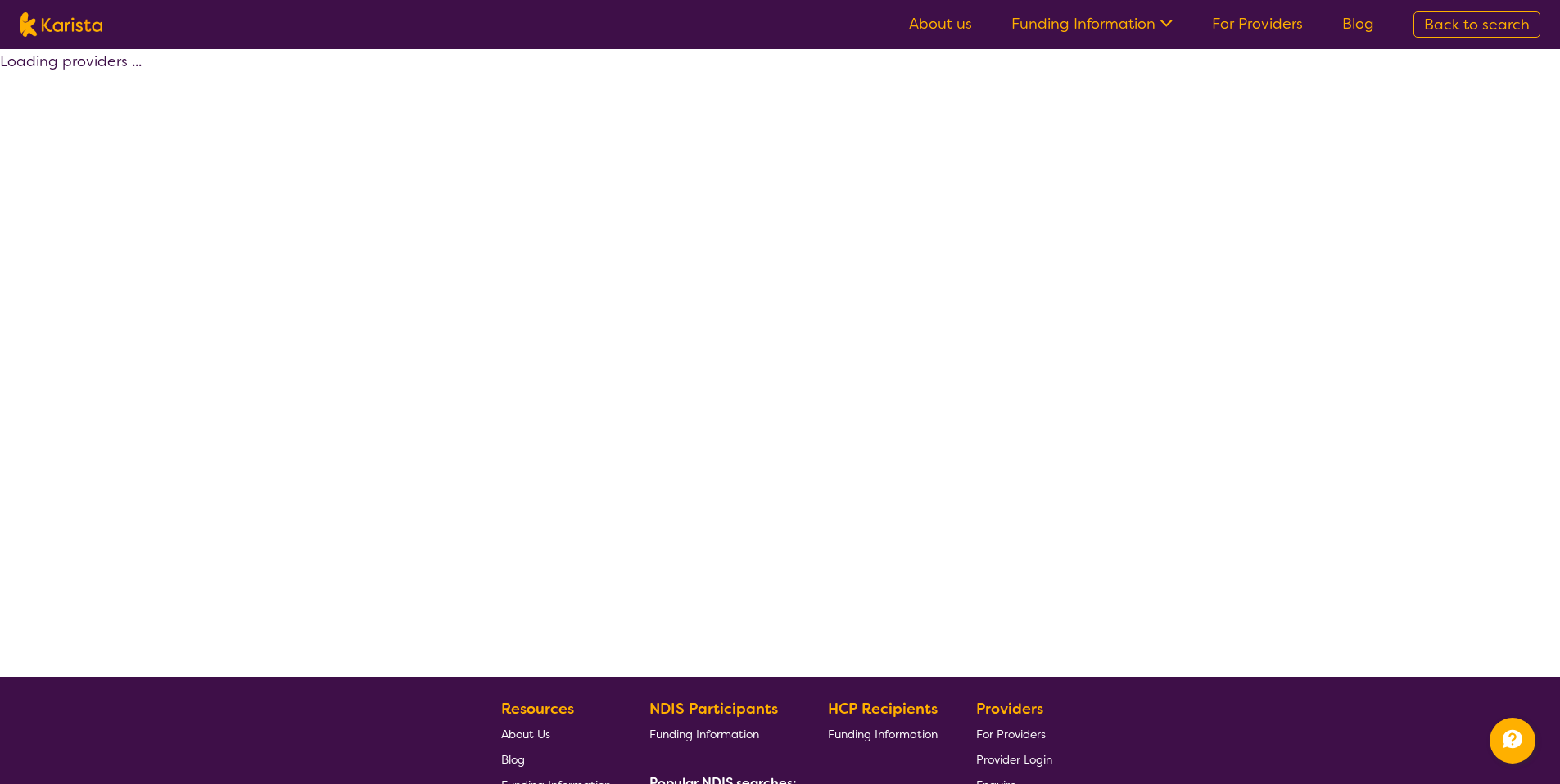
select select "Personal care"
select select "AG"
select select "HCP"
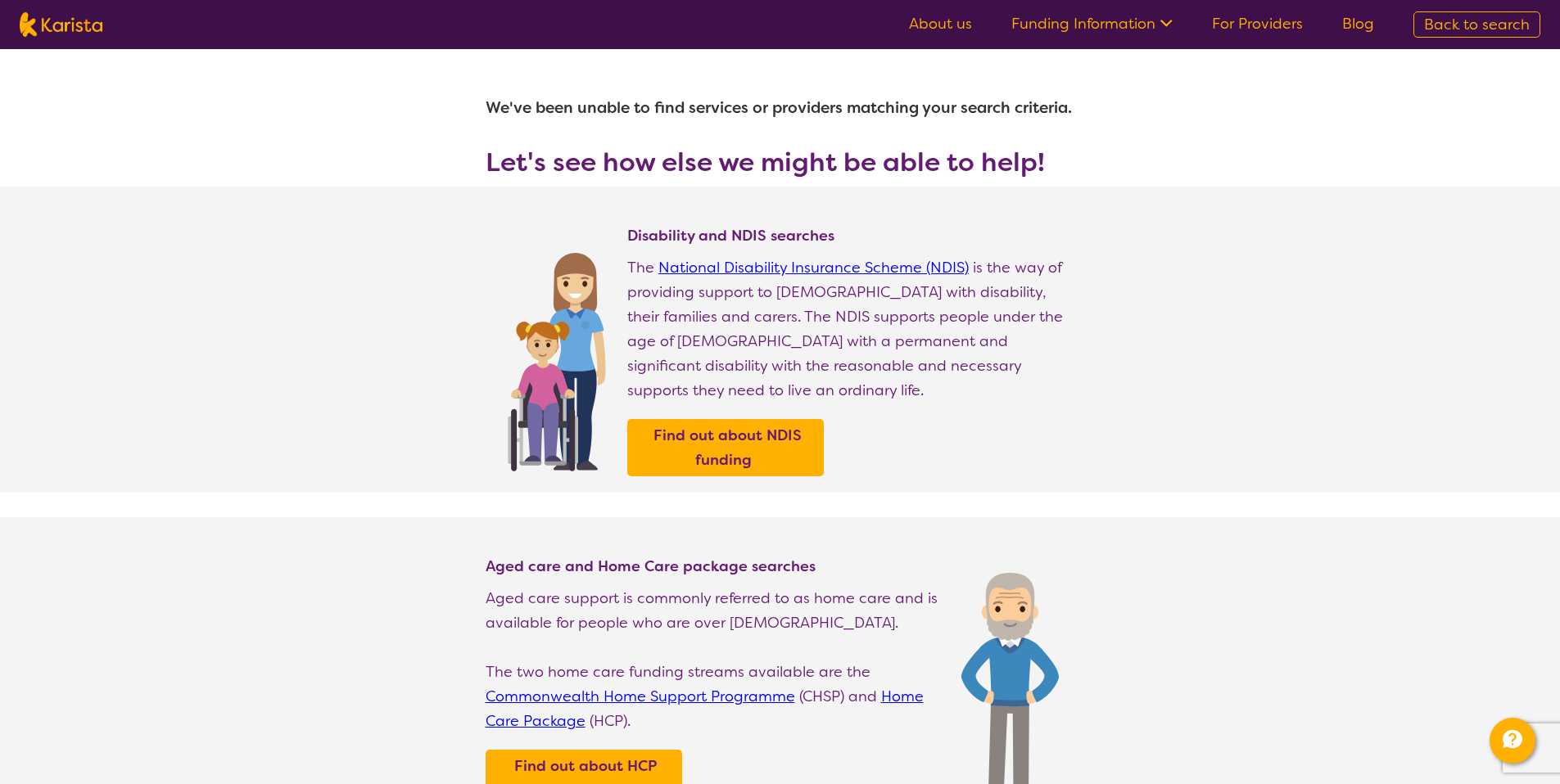
select select "Personal care"
select select "AG"
select select "HCP"
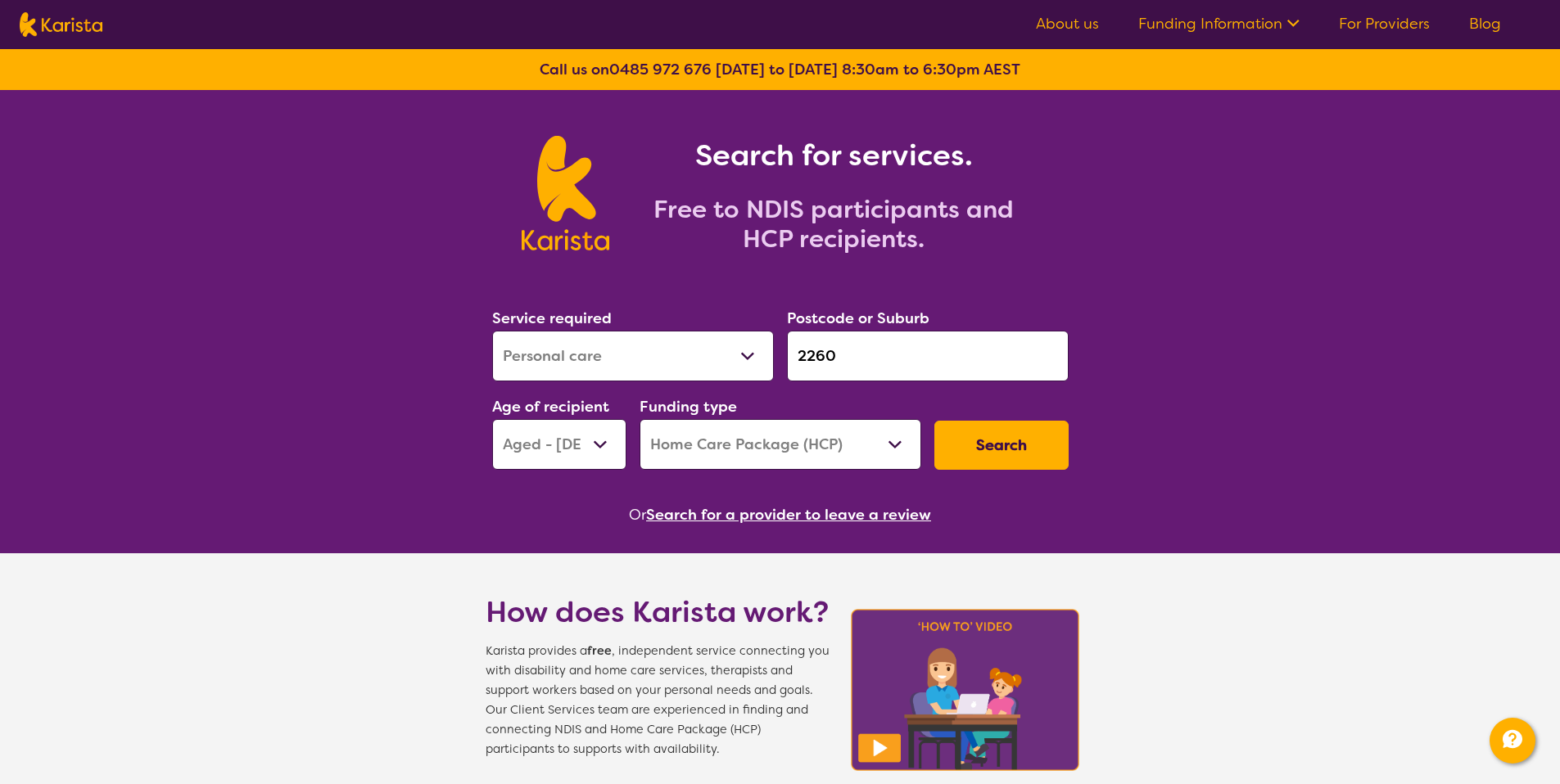
click at [611, 438] on select "Early Childhood - 0 to 9 Child - 10 to 11 Adolescent - 12 to 17 Adult - 18 to 6…" at bounding box center [559, 444] width 135 height 51
select select "CH"
click at [743, 432] on select "Home Care Package (HCP) National Disability Insurance Scheme (NDIS) I don't know" at bounding box center [780, 444] width 282 height 51
select select "NDIS"
click at [957, 439] on button "Search" at bounding box center [1002, 445] width 135 height 49
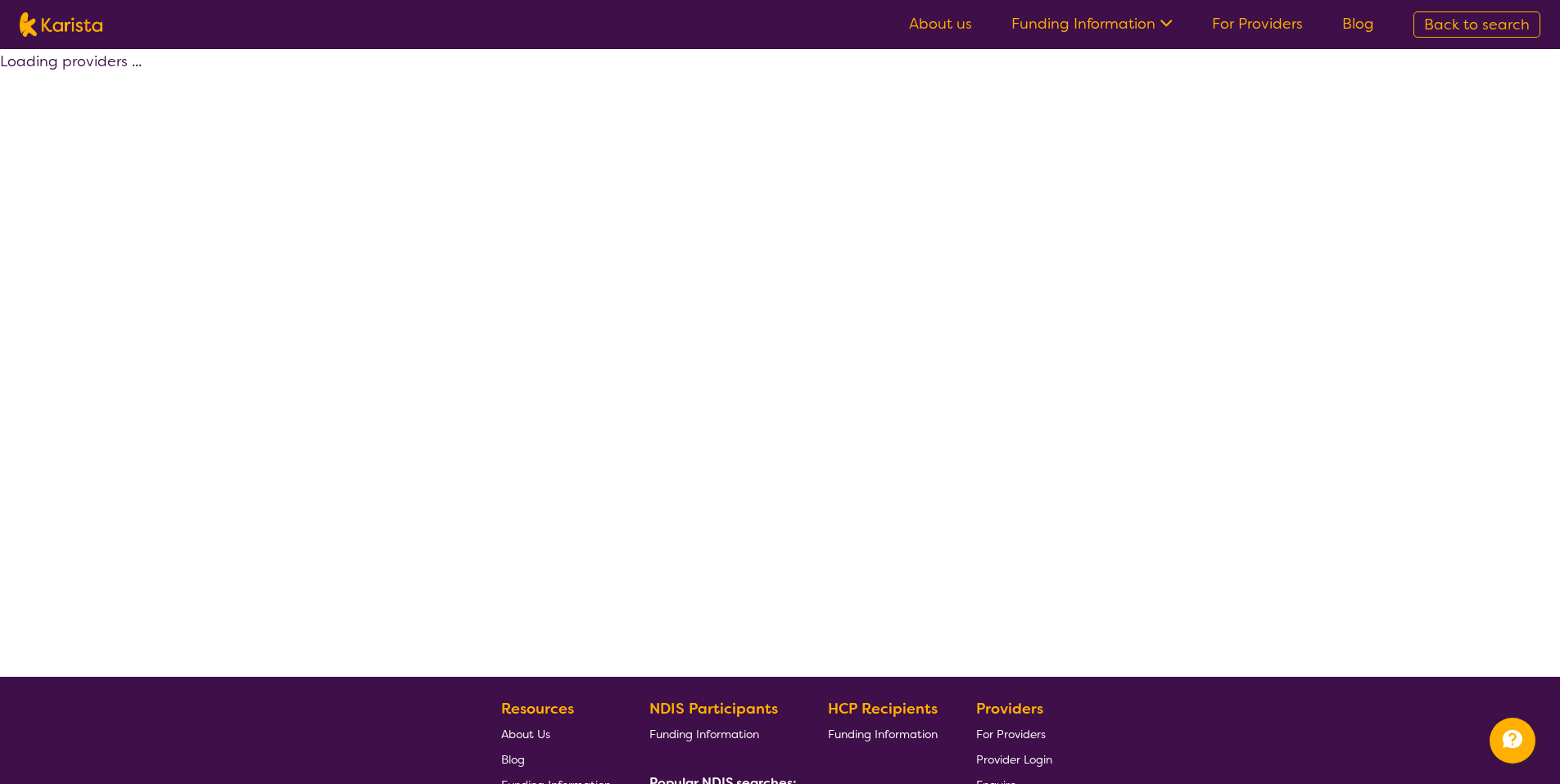
select select "Personal care"
select select "CH"
select select "NDIS"
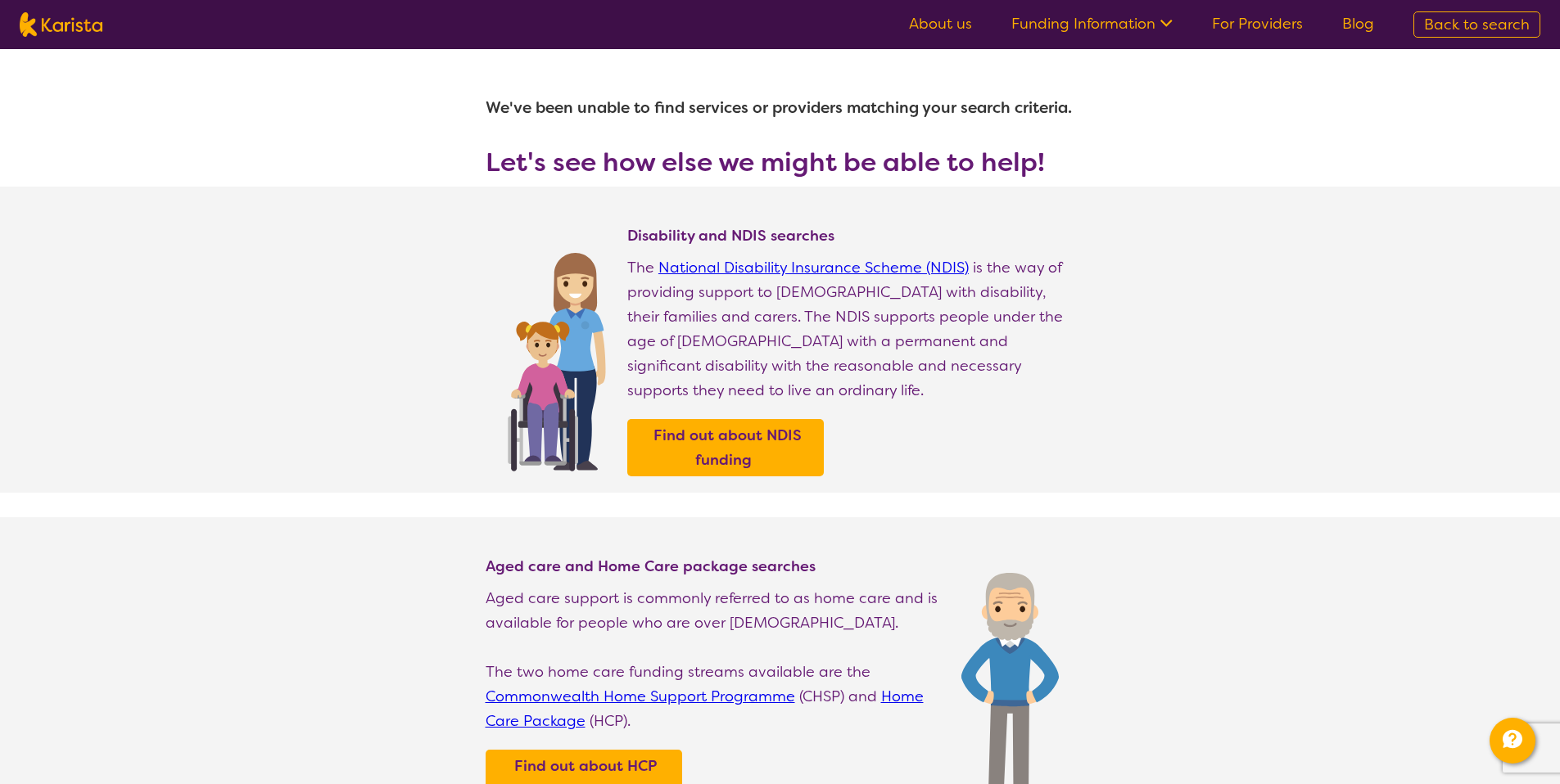
click at [1455, 28] on span "Back to search" at bounding box center [1476, 25] width 105 height 20
select select "Personal care"
select select "CH"
select select "NDIS"
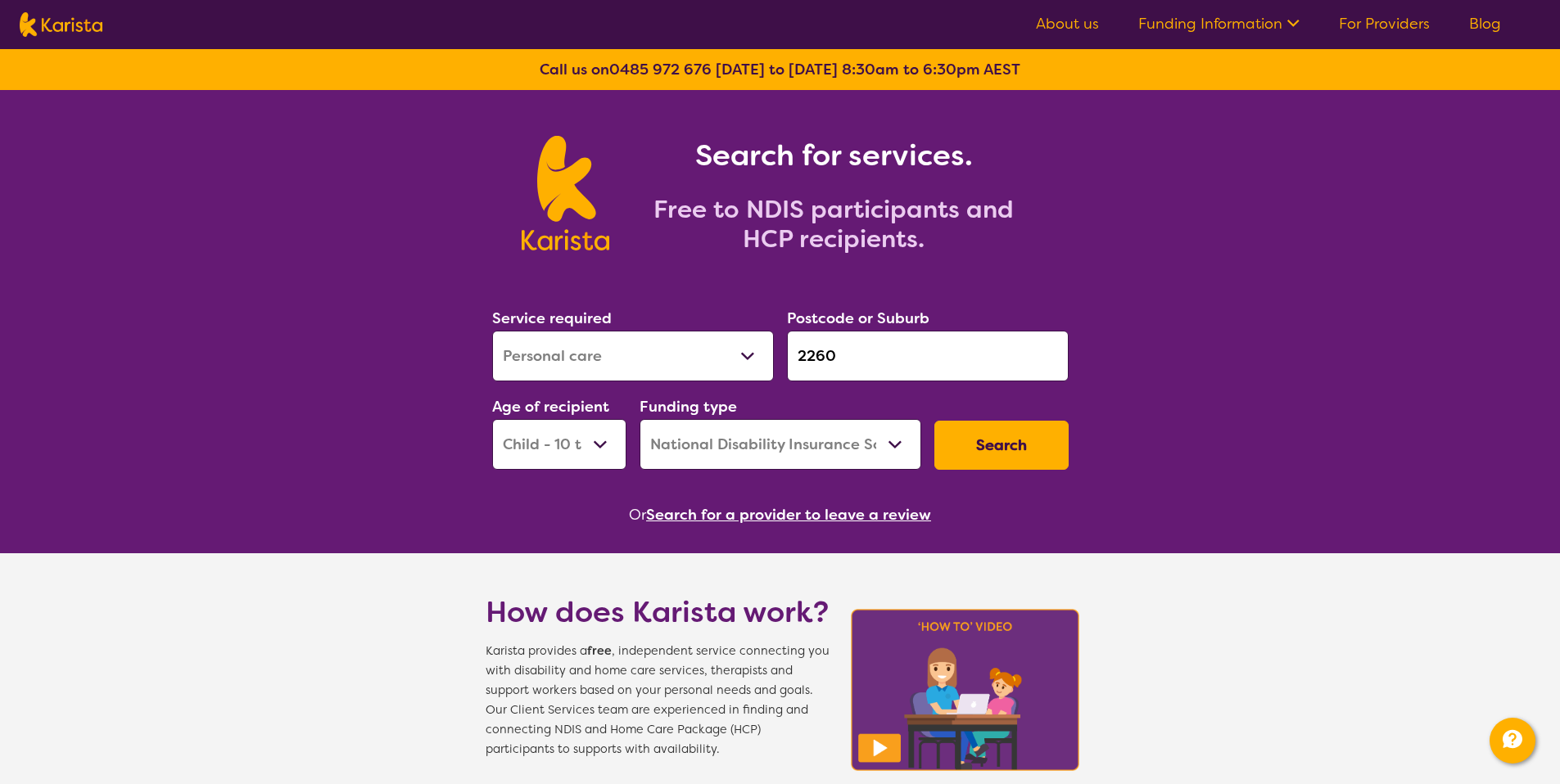
click at [977, 442] on button "Search" at bounding box center [1002, 445] width 135 height 49
select select "Personal care"
select select "CH"
select select "NDIS"
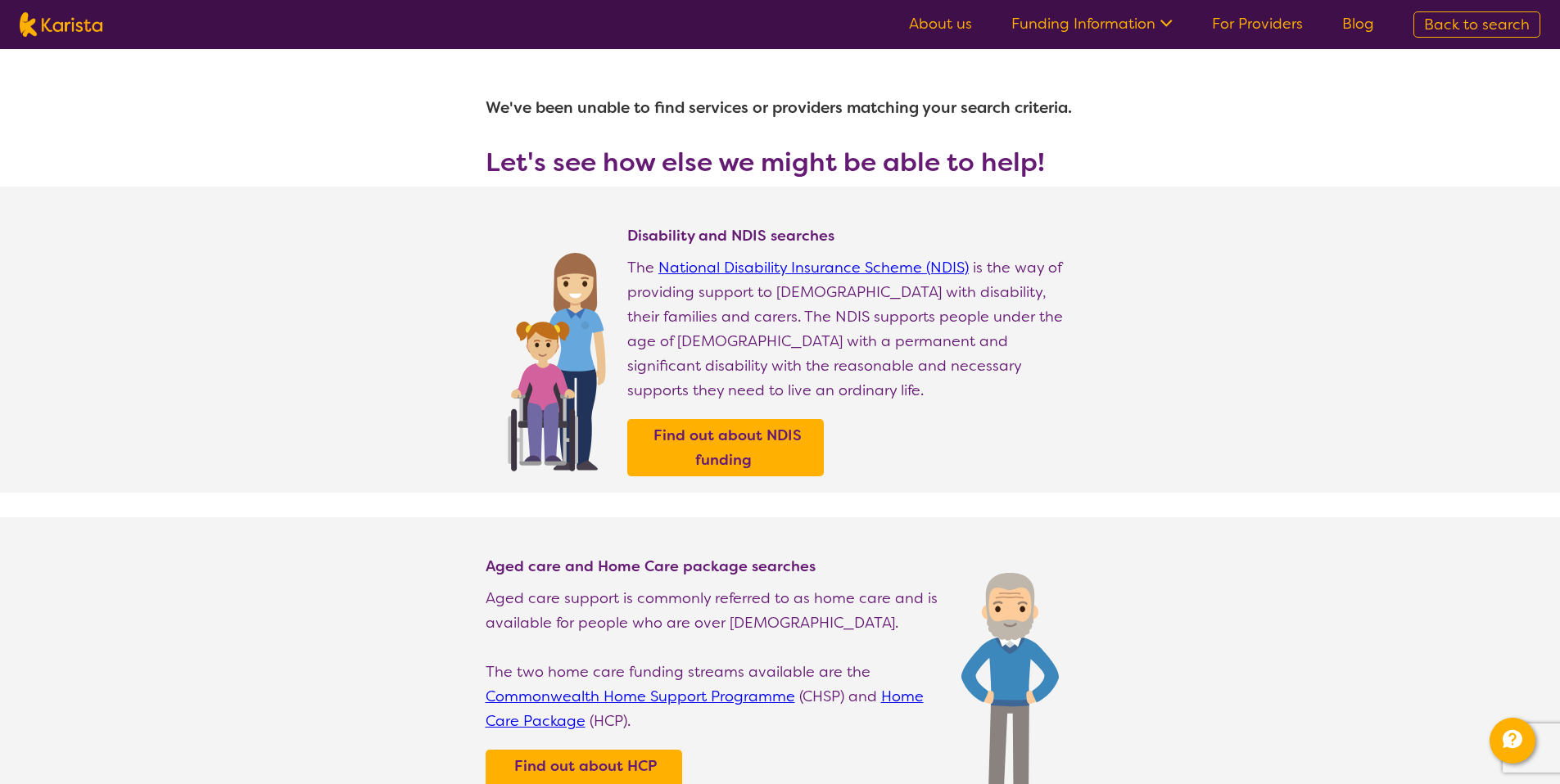
select select "Personal care"
select select "CH"
select select "NDIS"
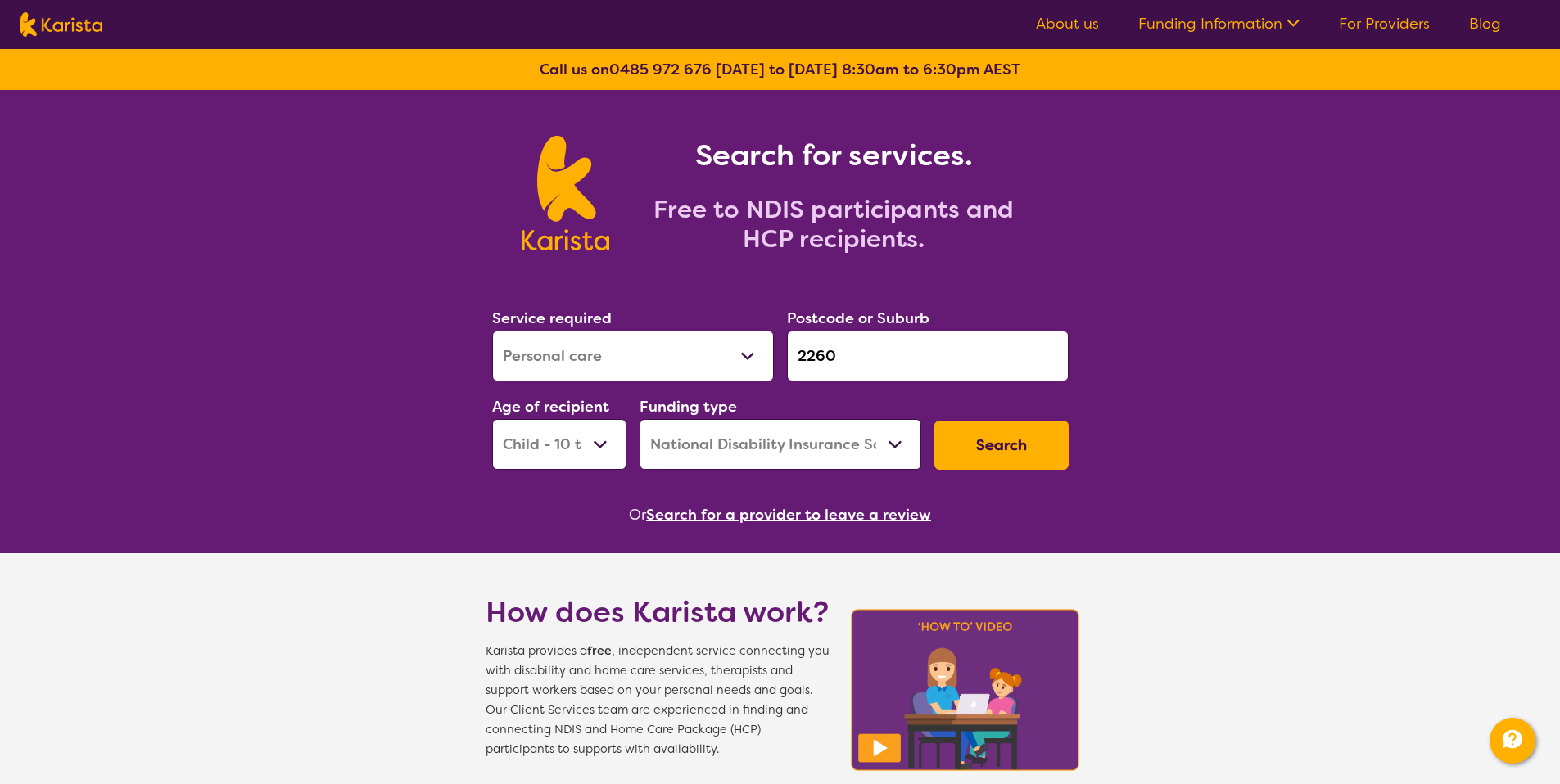
click at [567, 369] on select "Allied Health Assistant Assessment (ADHD or Autism) Behaviour support Counselli…" at bounding box center [632, 355] width 282 height 51
select select "[MEDICAL_DATA]"
click at [1050, 445] on button "Search" at bounding box center [1002, 445] width 135 height 49
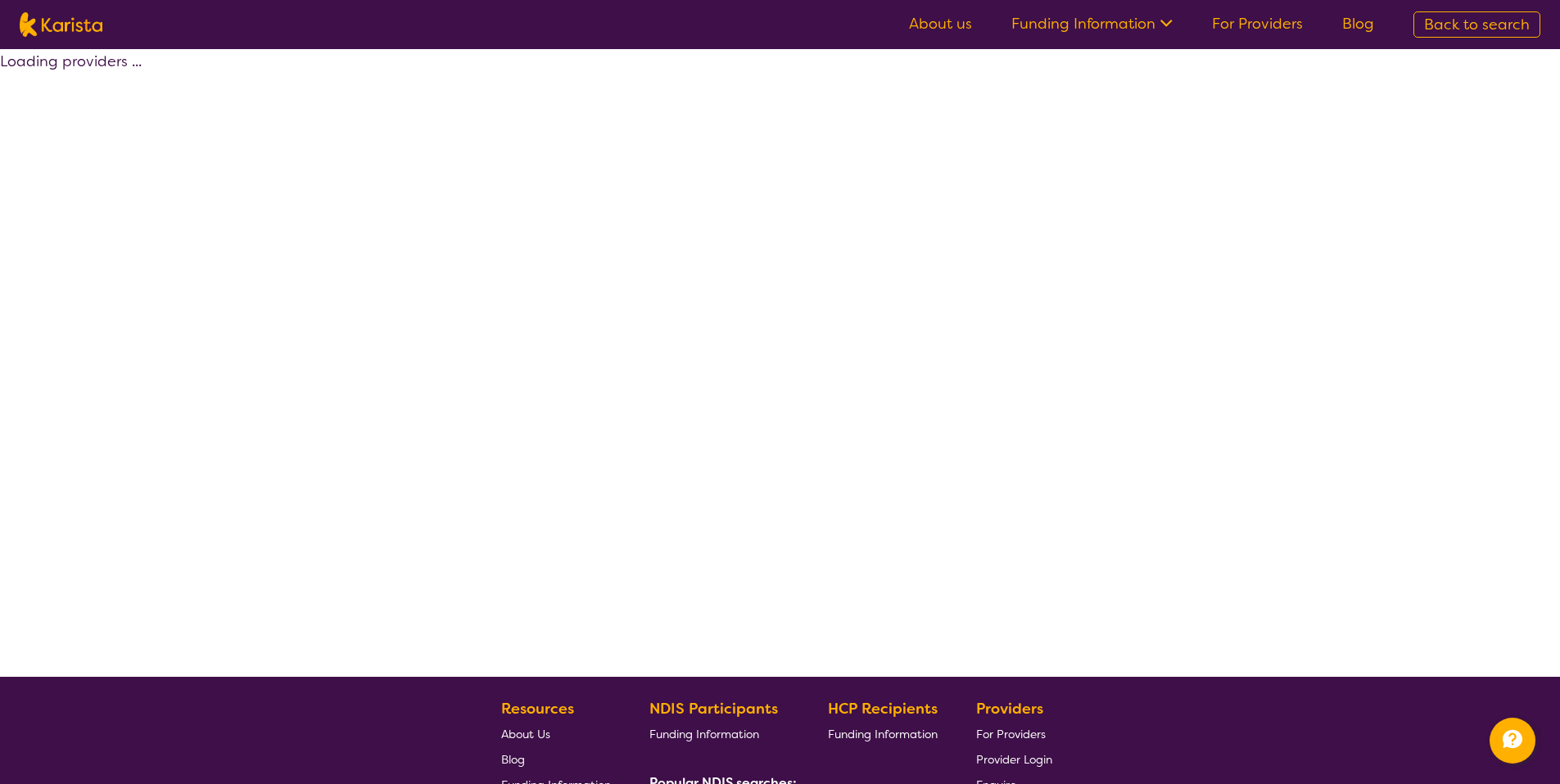
select select "by_score"
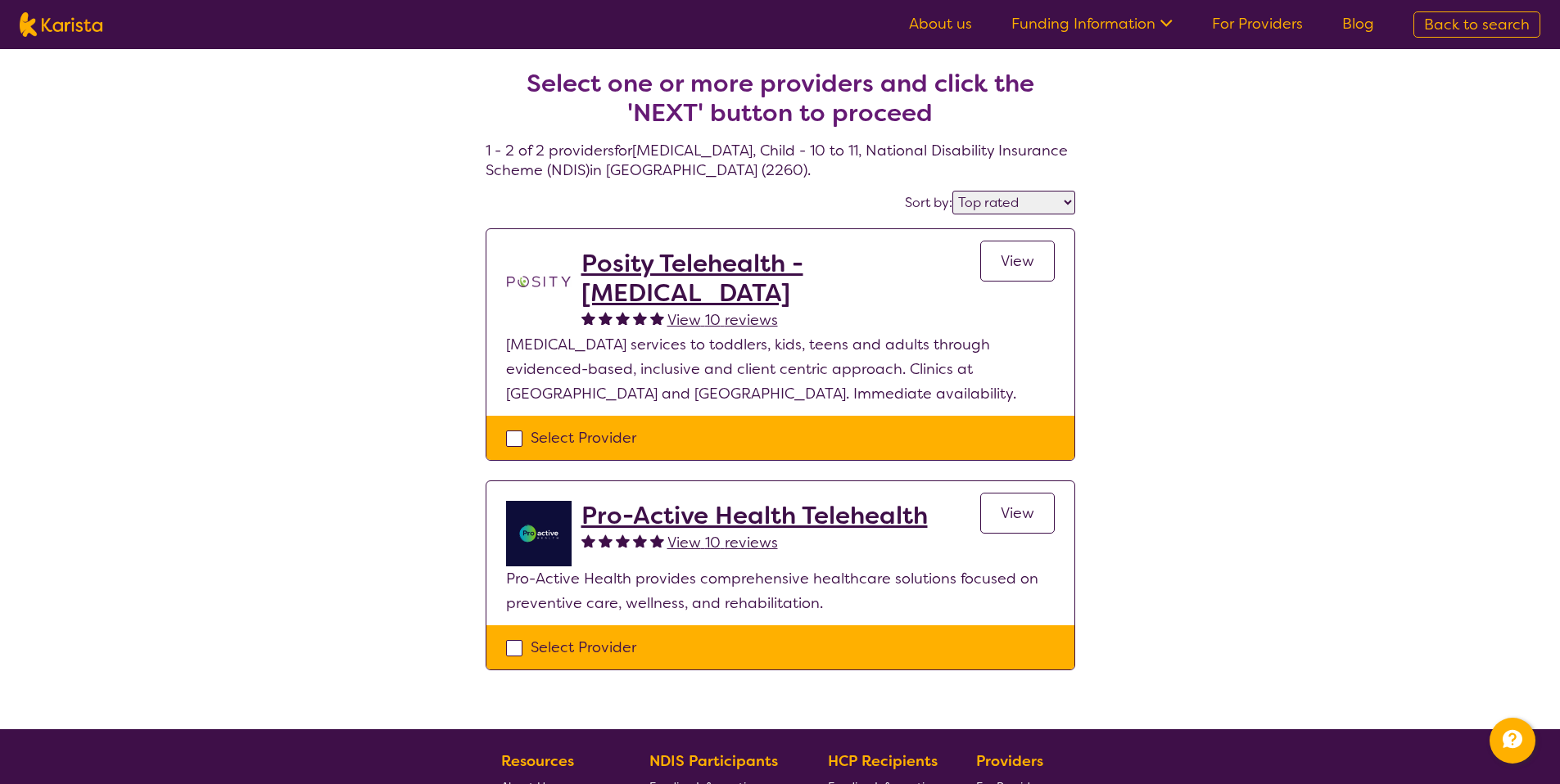
click at [1479, 29] on span "Back to search" at bounding box center [1476, 25] width 105 height 20
select select "[MEDICAL_DATA]"
select select "CH"
select select "NDIS"
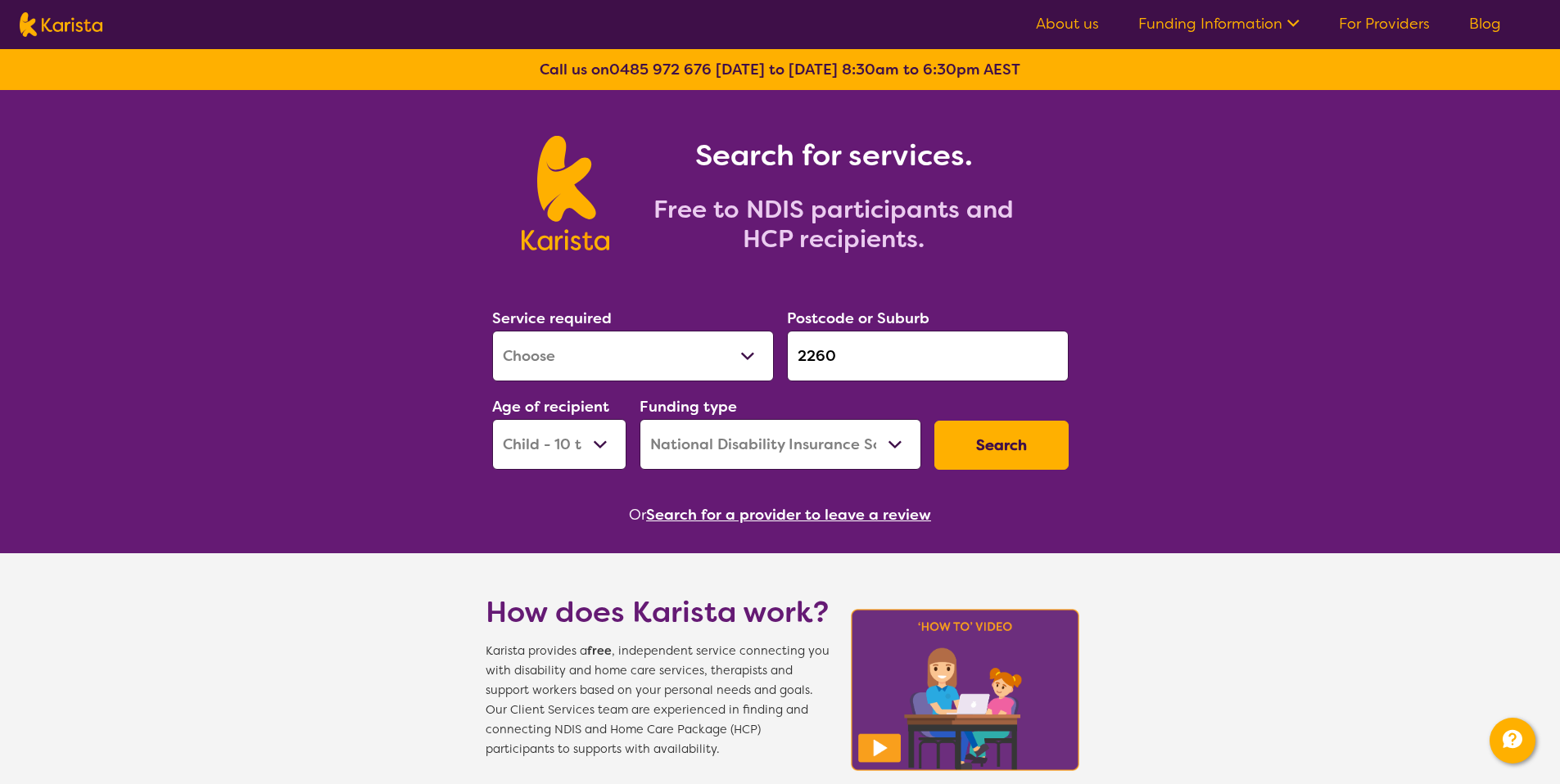
click at [738, 370] on select "Allied Health Assistant Assessment (ADHD or Autism) Behaviour support Counselli…" at bounding box center [632, 355] width 282 height 51
select select "Psychology"
click at [999, 441] on button "Search" at bounding box center [1002, 445] width 135 height 49
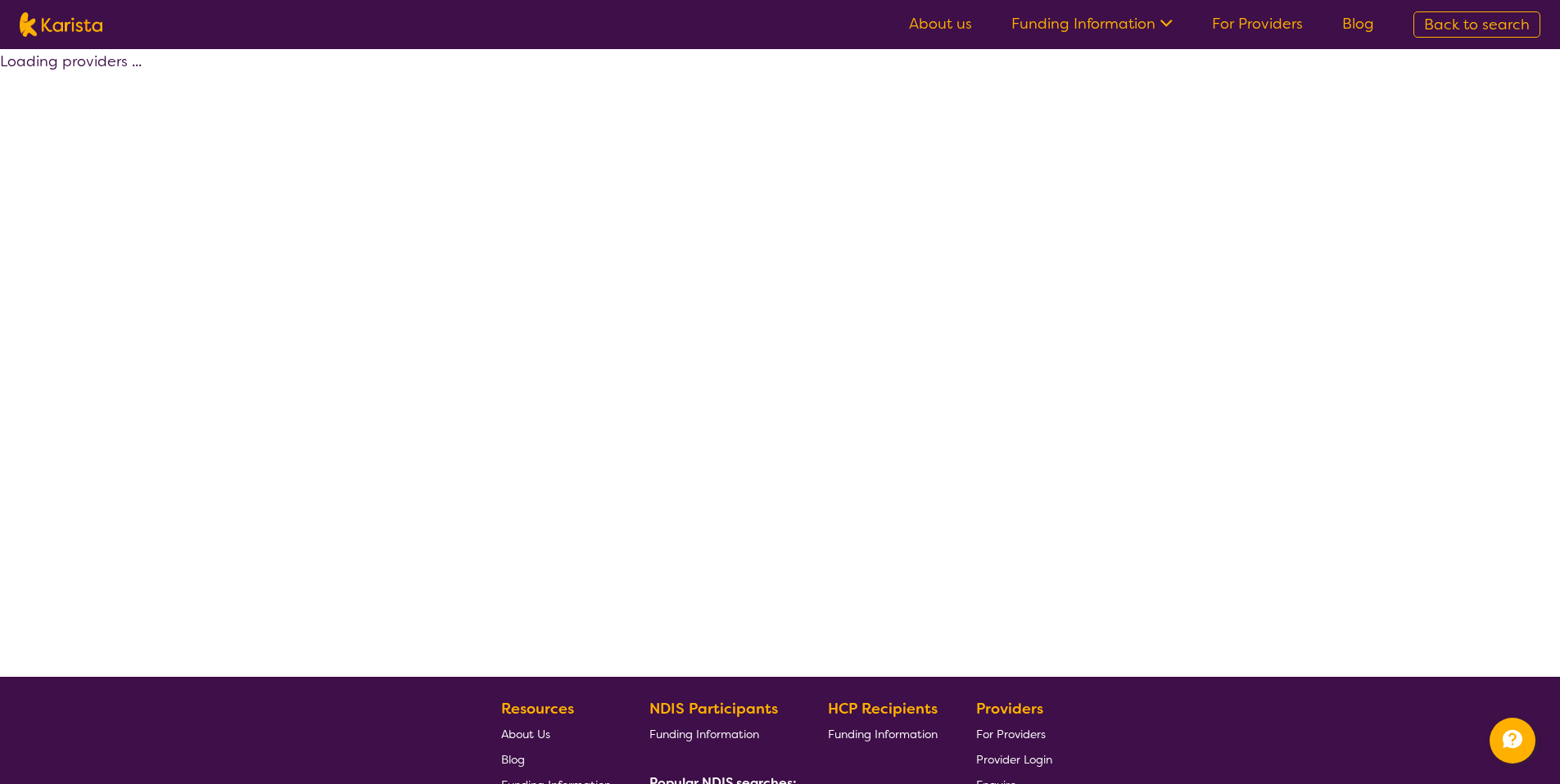
select select "by_score"
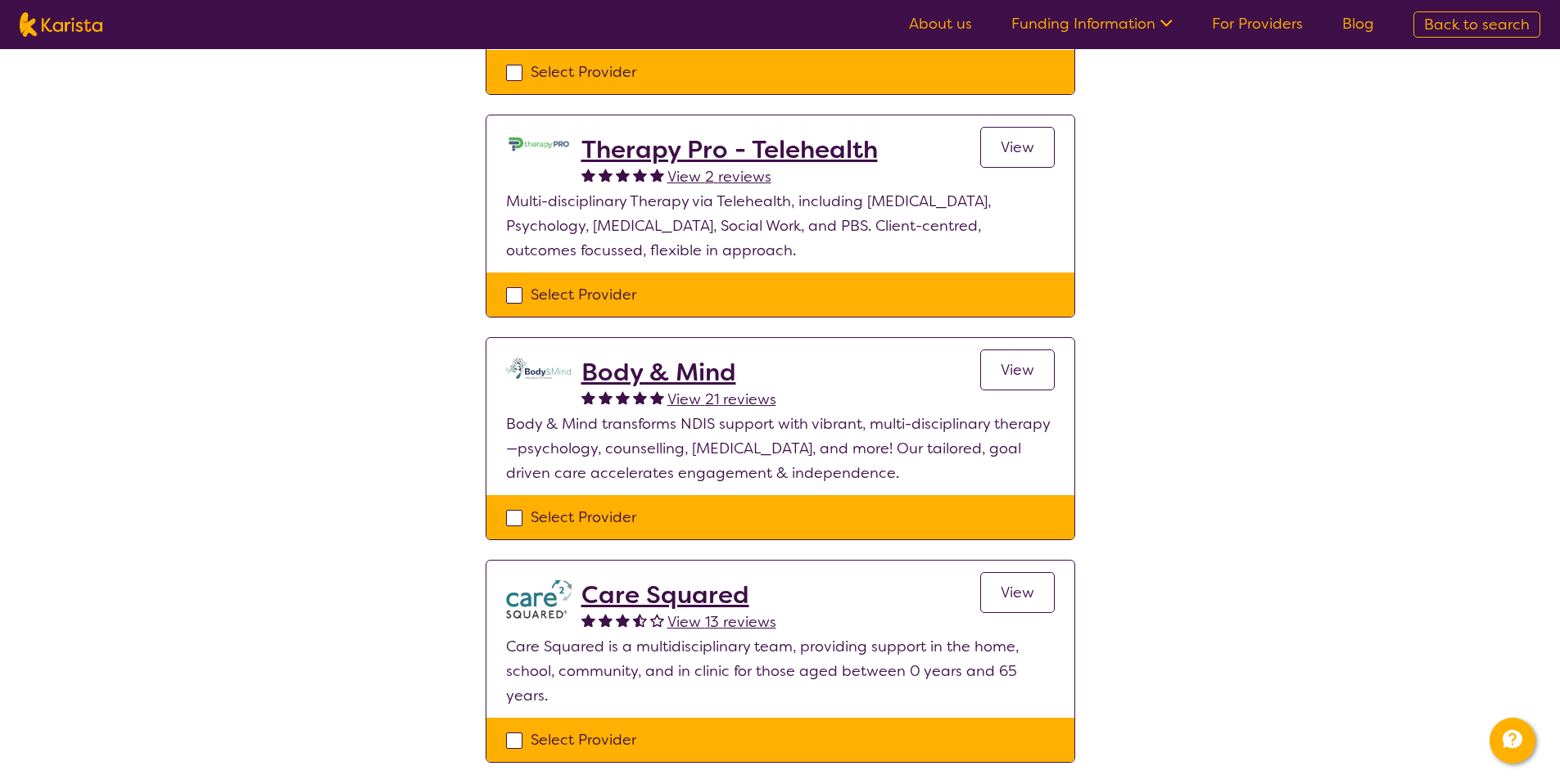
scroll to position [470, 0]
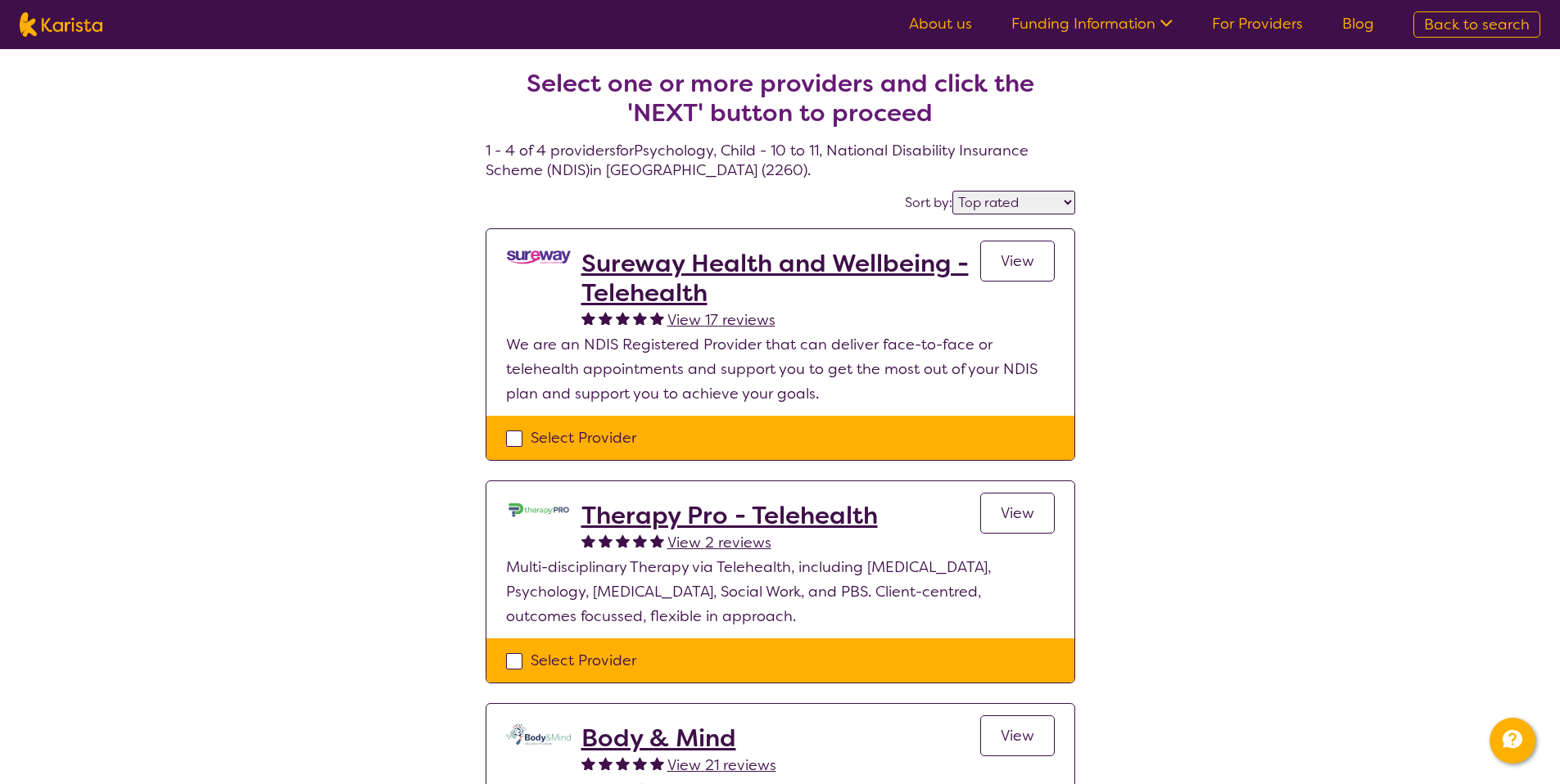
select select "Psychology"
select select "CH"
select select "NDIS"
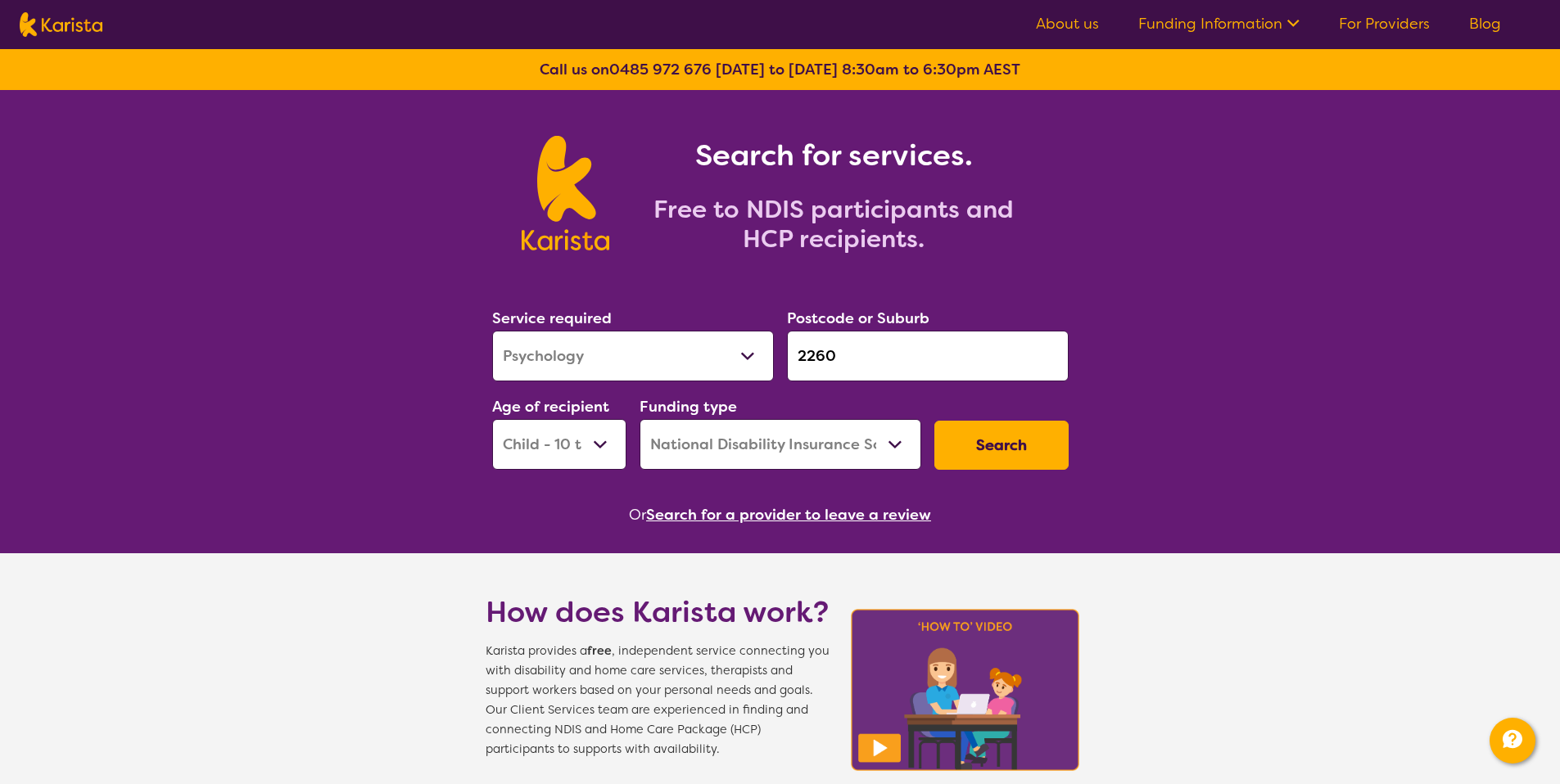
click at [1226, 252] on div "Search for services. Free to NDIS participants and HCP recipients." at bounding box center [780, 174] width 1560 height 170
click at [1050, 419] on div "Search" at bounding box center [1001, 445] width 147 height 62
click at [832, 348] on input "2260" at bounding box center [927, 355] width 282 height 51
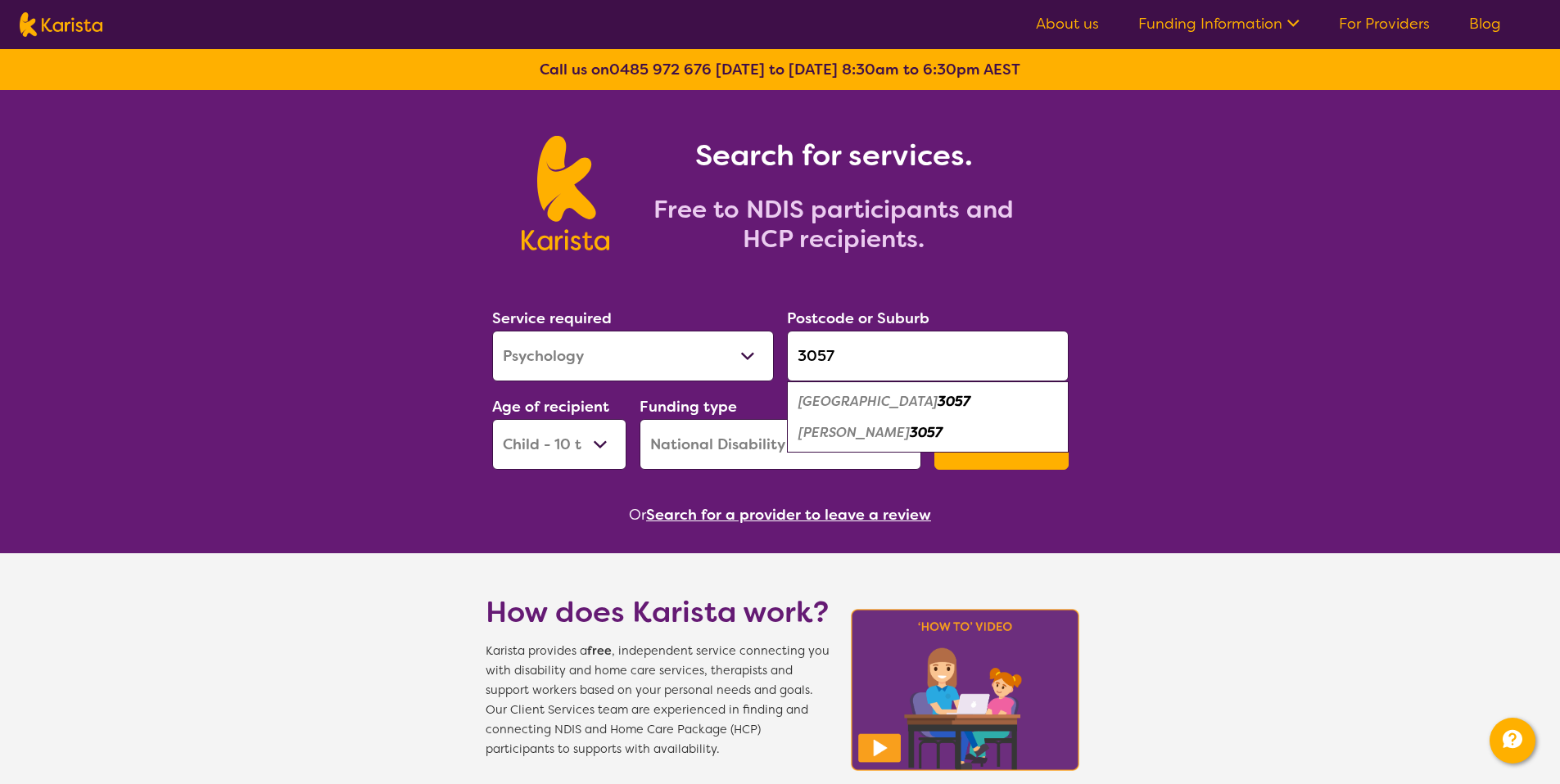
type input "3057"
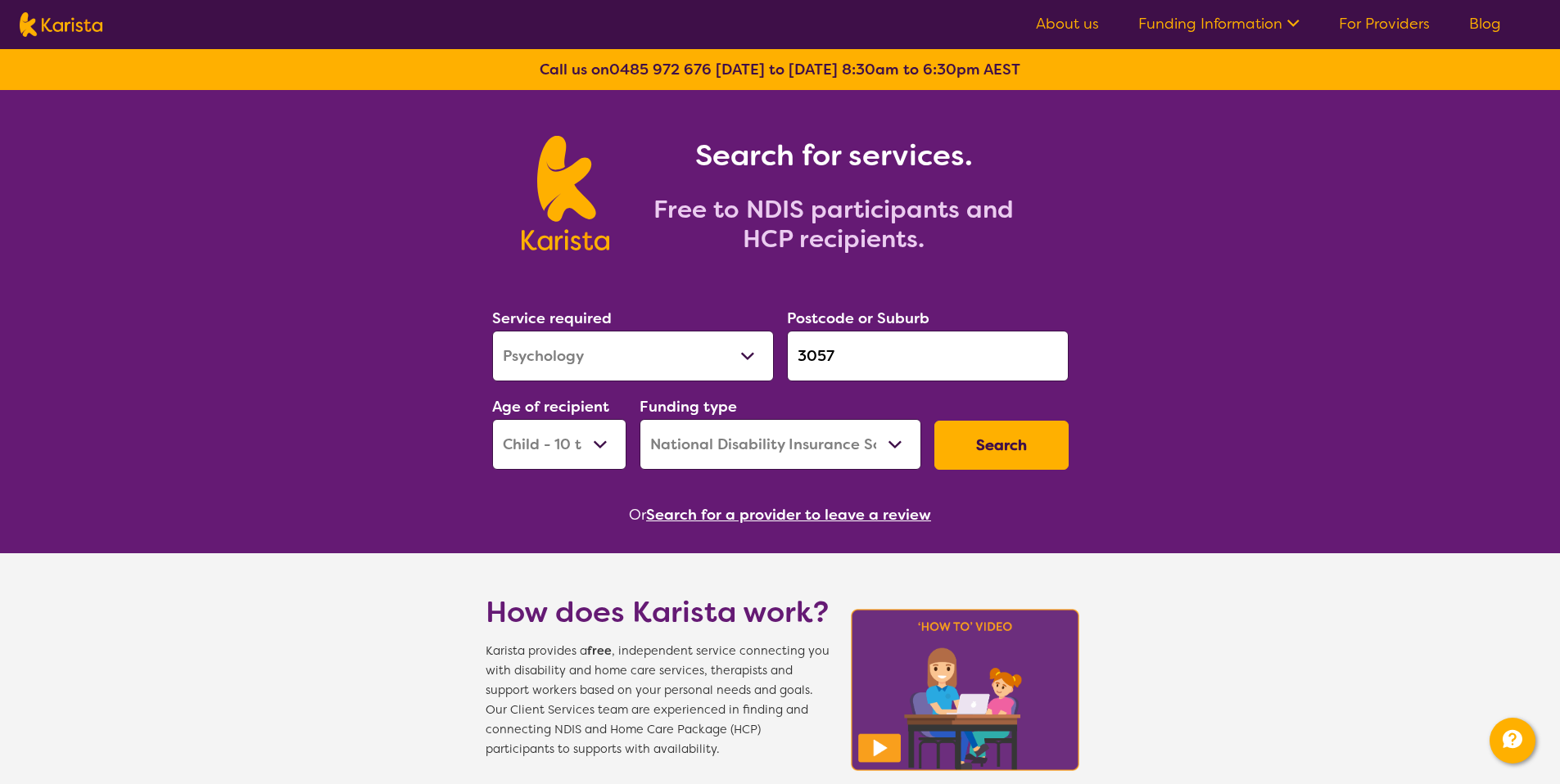
click at [1000, 453] on button "Search" at bounding box center [1002, 445] width 135 height 49
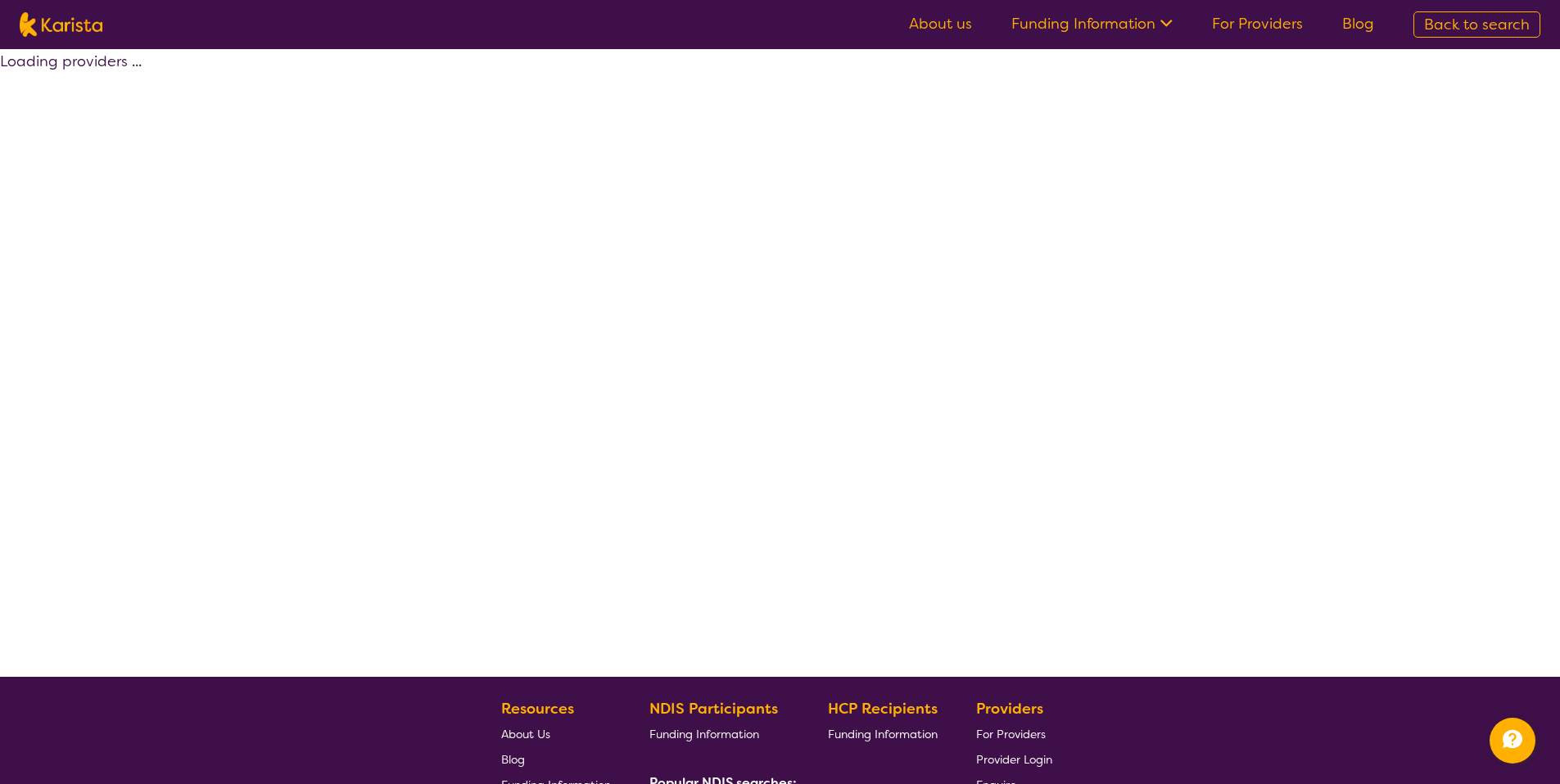
select select "by_score"
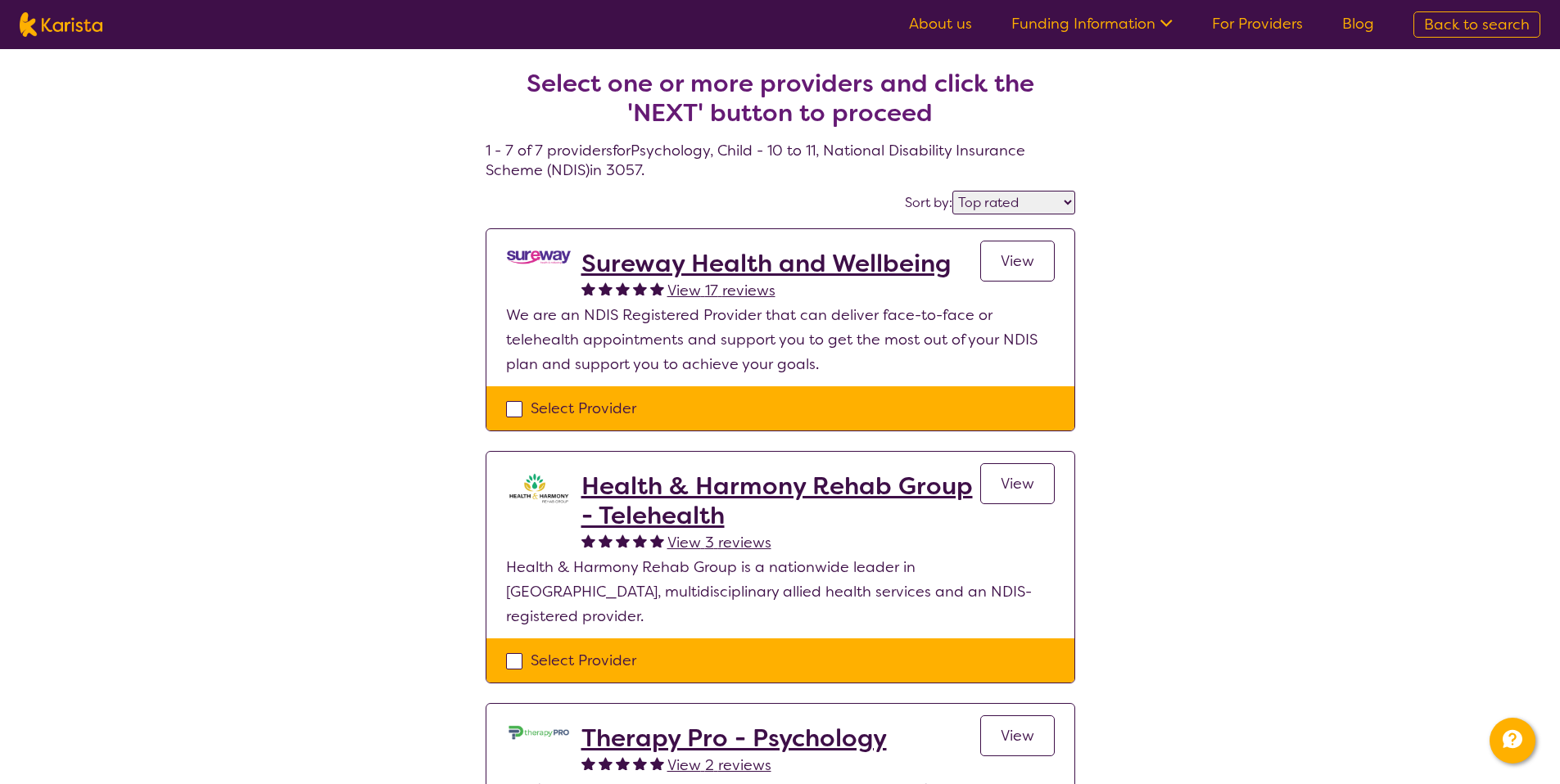
click at [895, 407] on div "Select Provider" at bounding box center [780, 409] width 548 height 25
checkbox input "true"
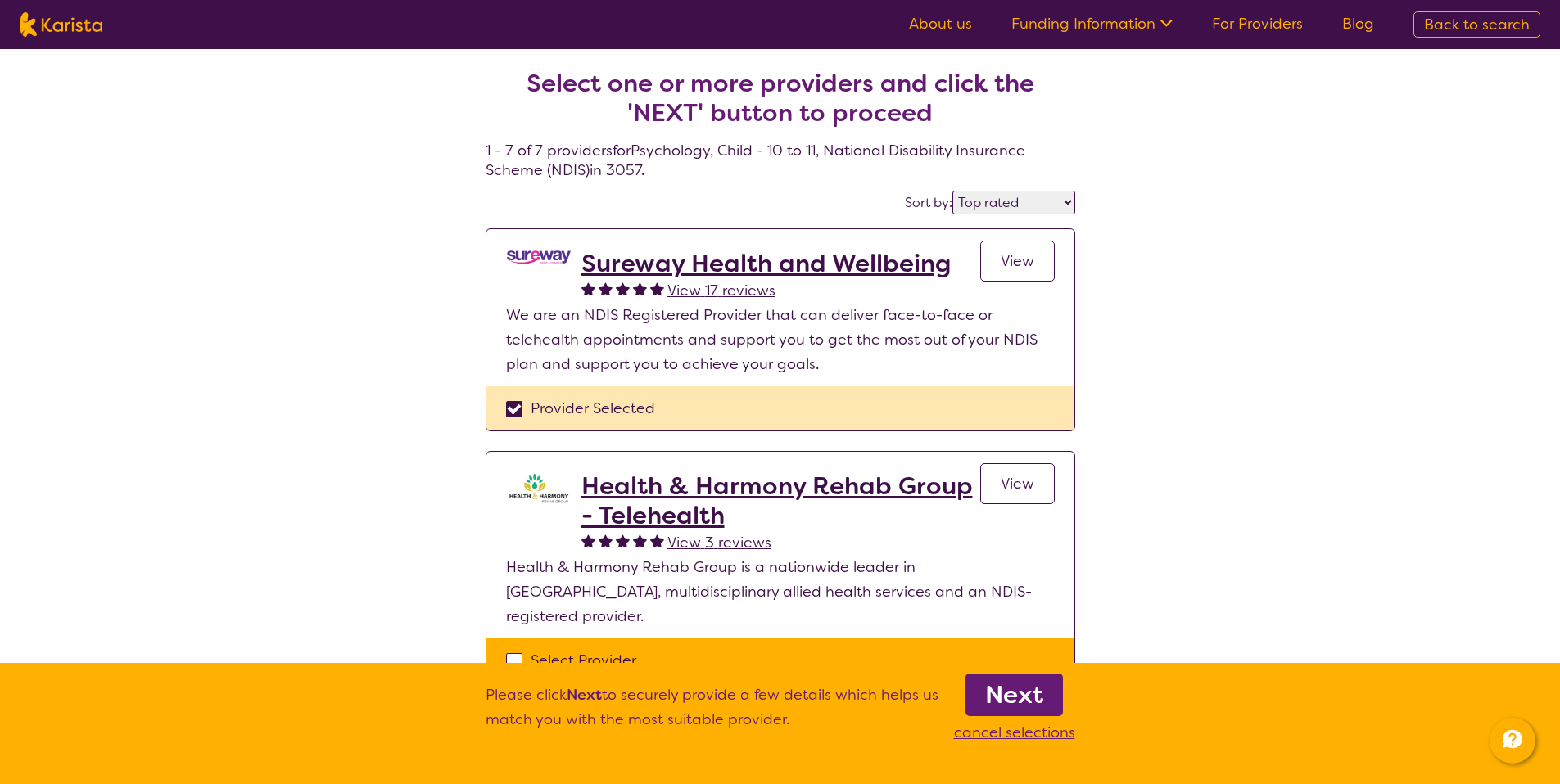
click at [1023, 676] on link "Next" at bounding box center [1013, 694] width 97 height 42
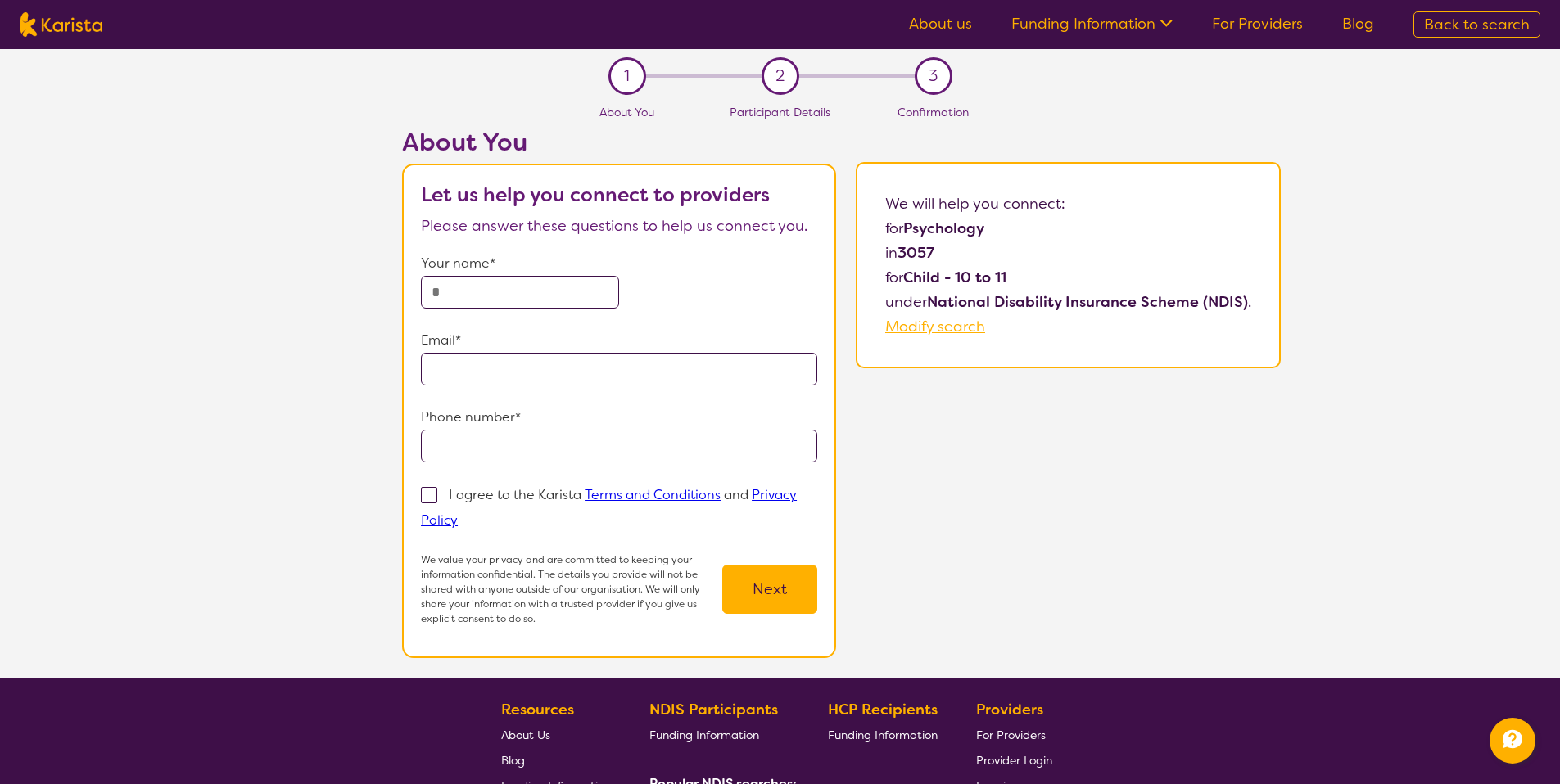
select select "by_score"
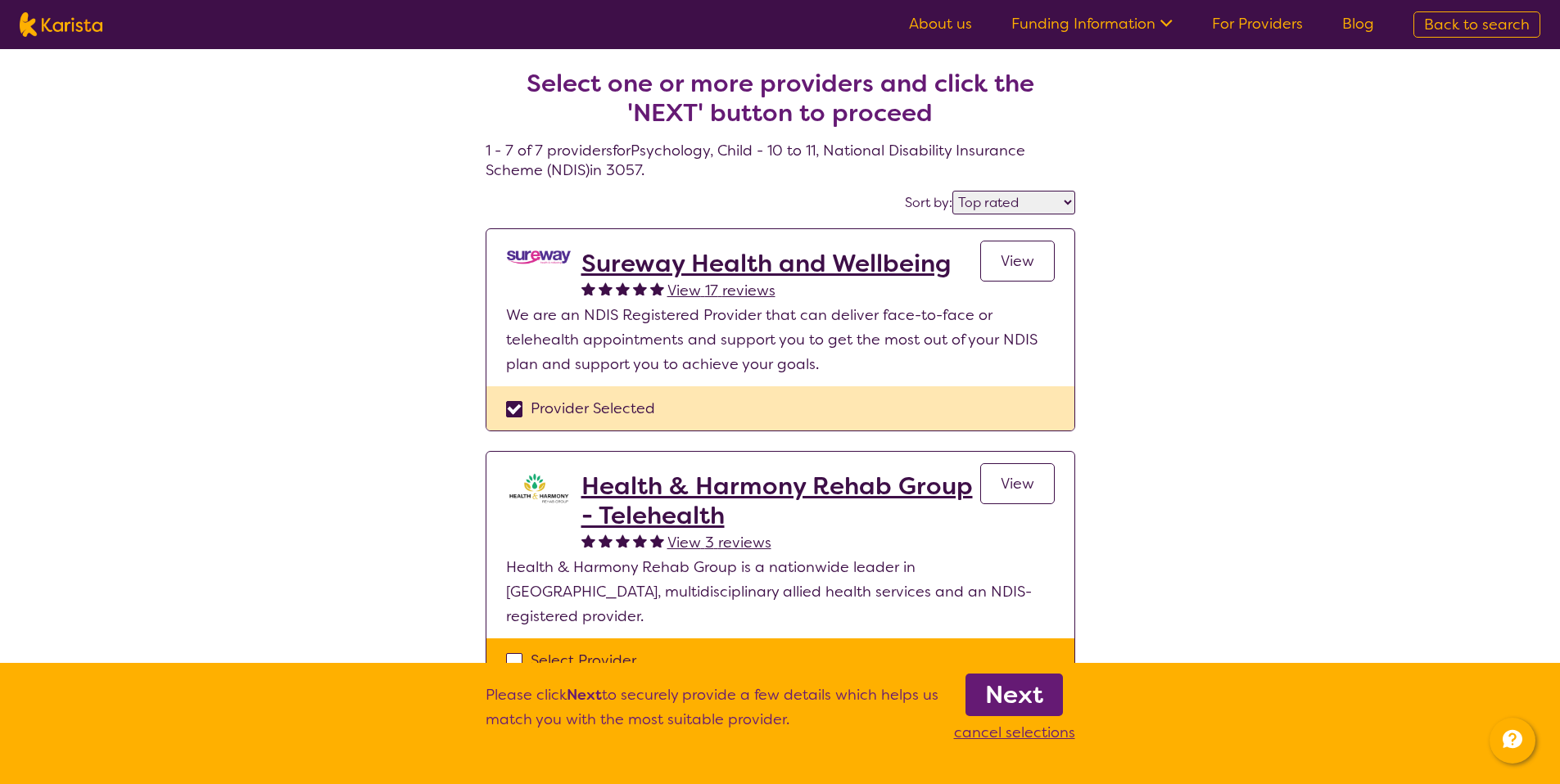
select select "Psychology"
select select "CH"
select select "NDIS"
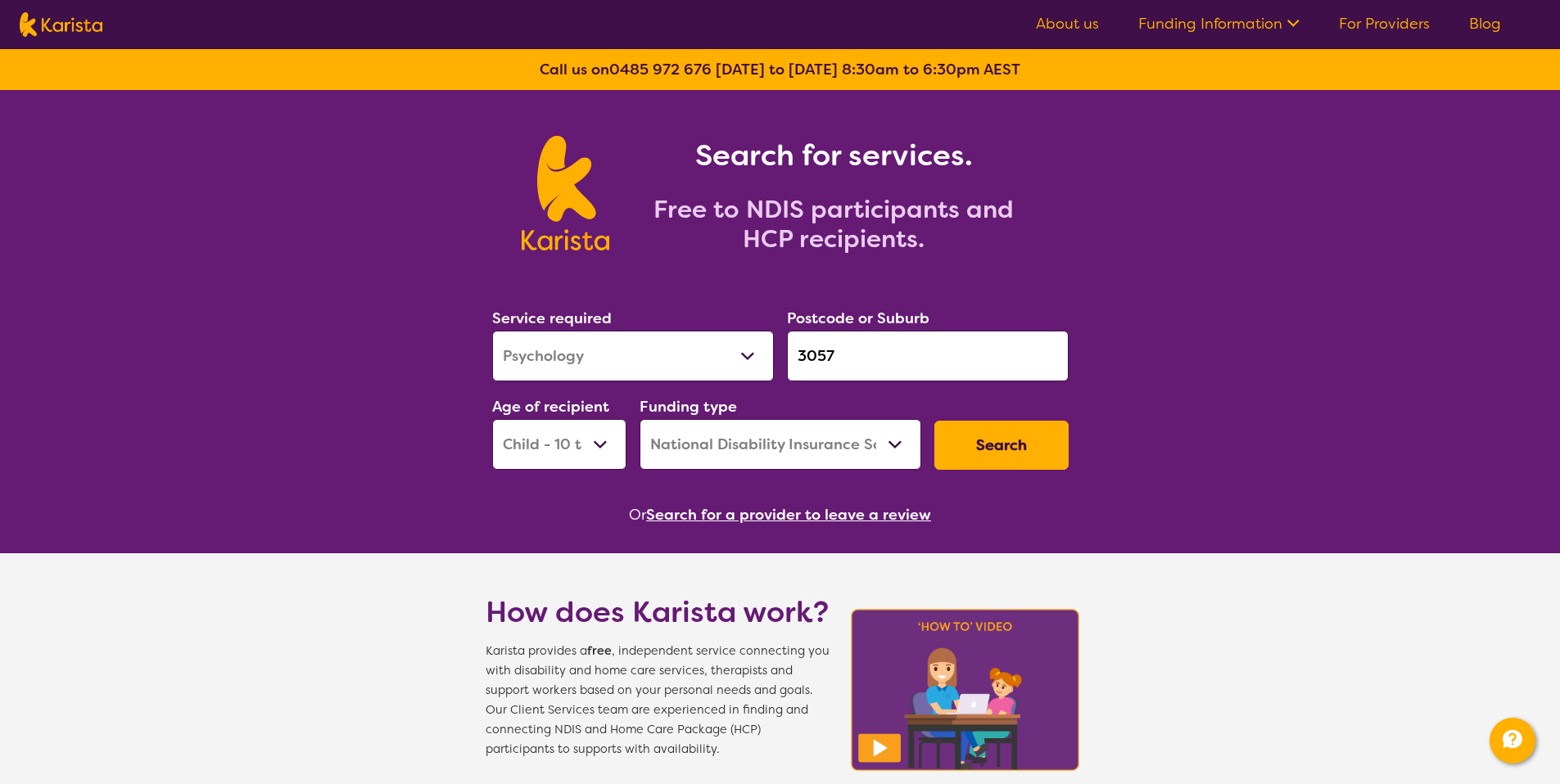
click at [905, 363] on input "3057" at bounding box center [927, 355] width 282 height 51
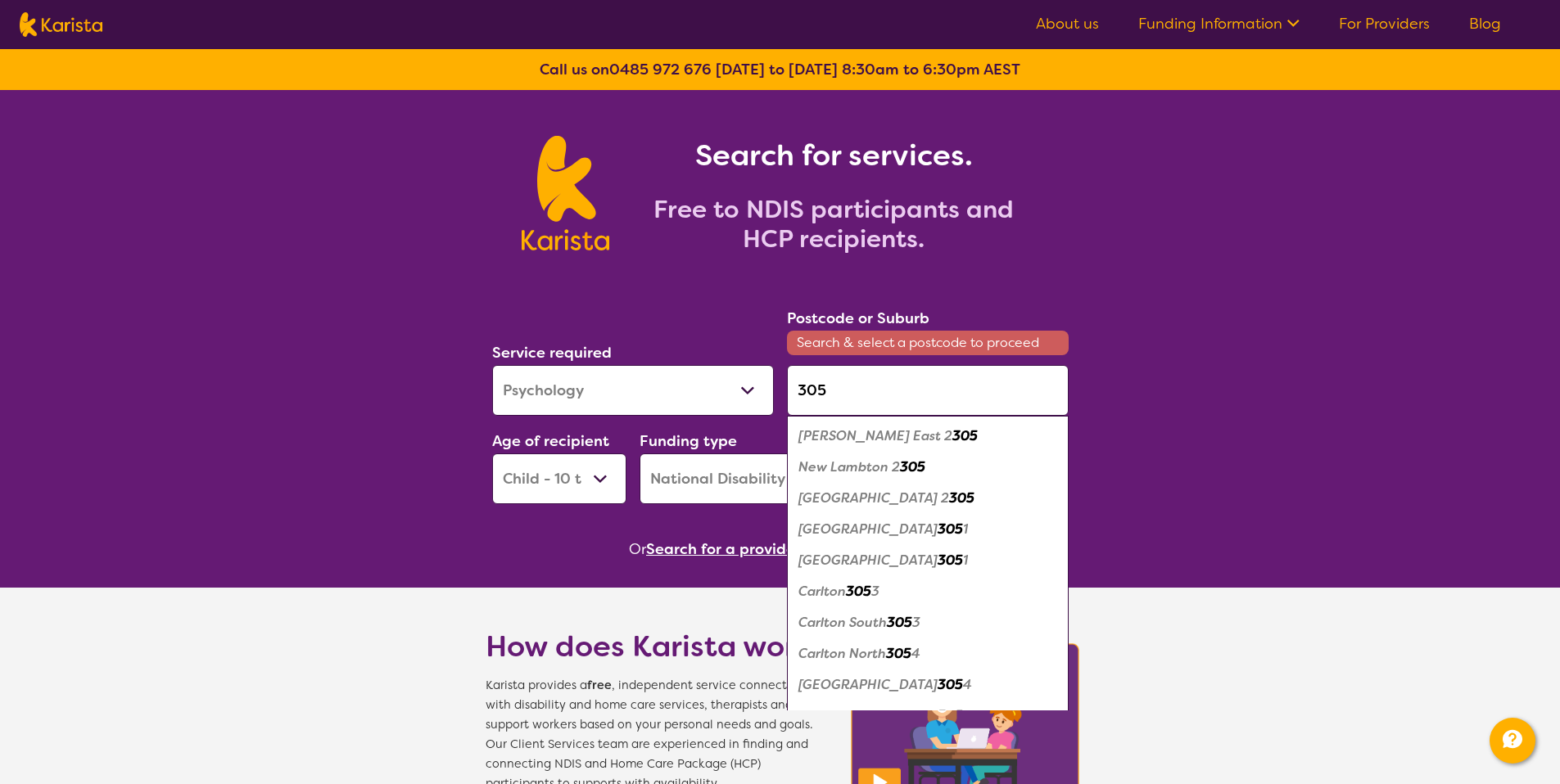
type input "3057"
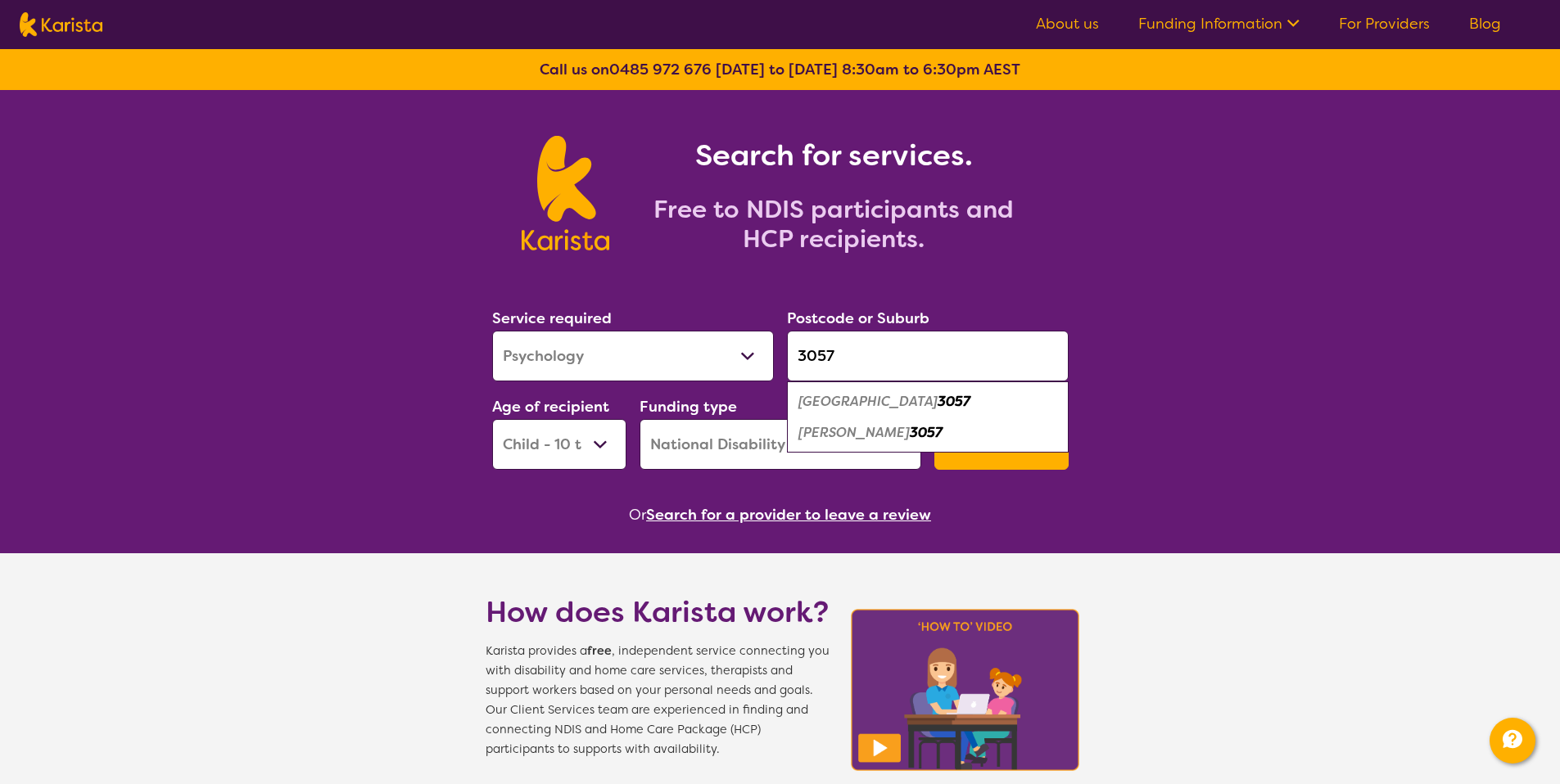
click at [889, 408] on em "Brunswick East" at bounding box center [868, 401] width 140 height 17
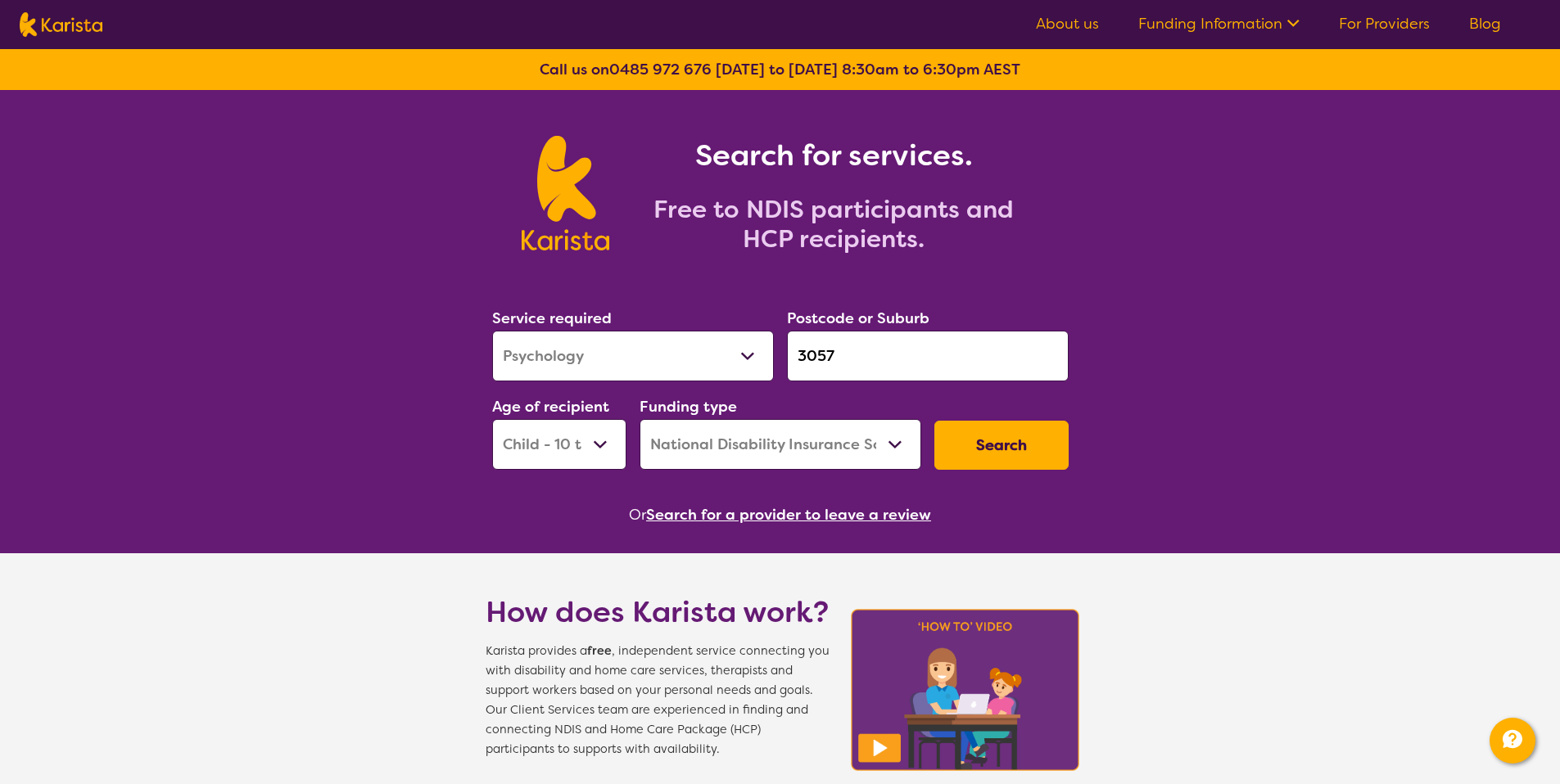
click at [969, 458] on button "Search" at bounding box center [1002, 445] width 135 height 49
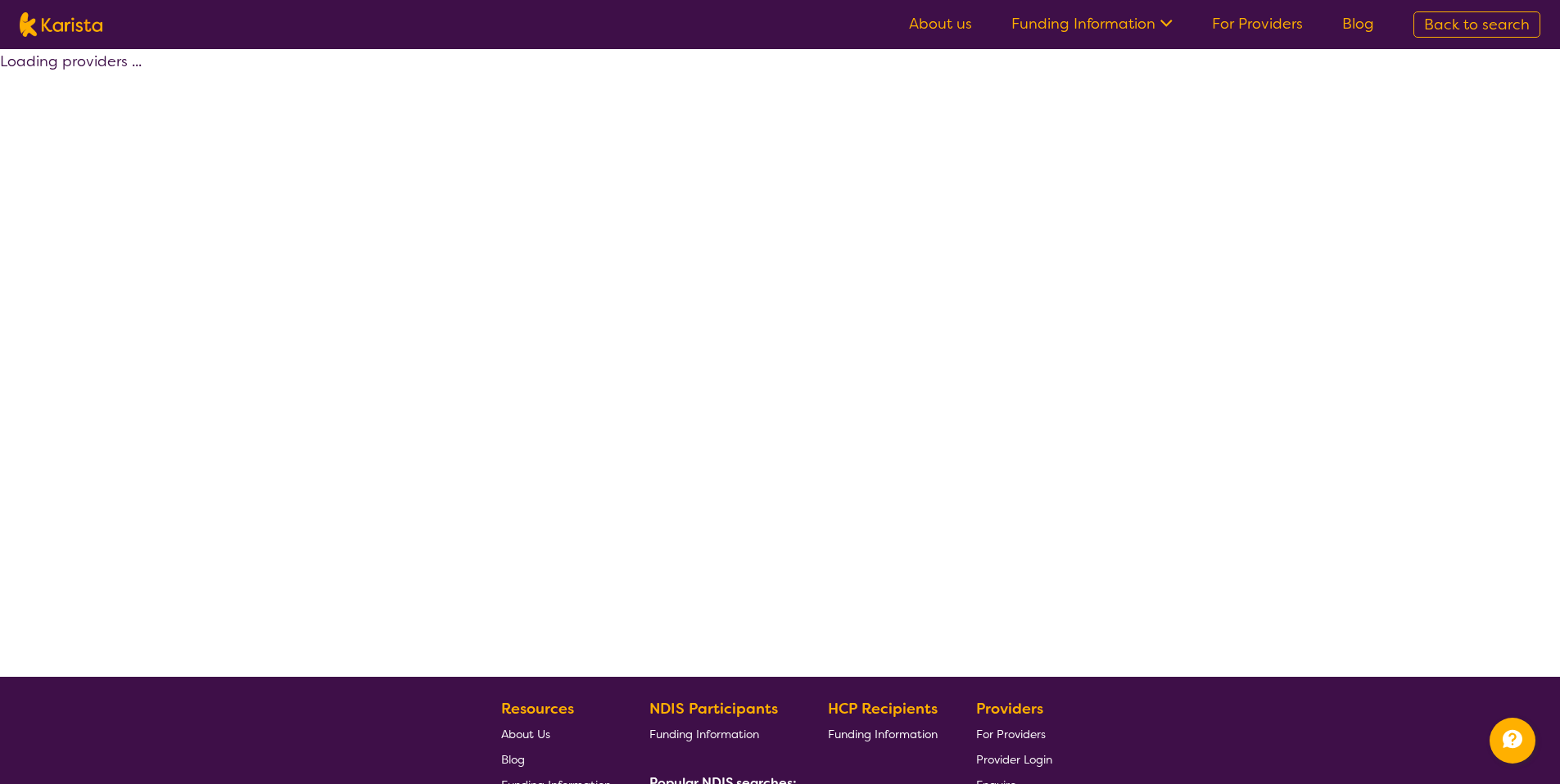
select select "by_score"
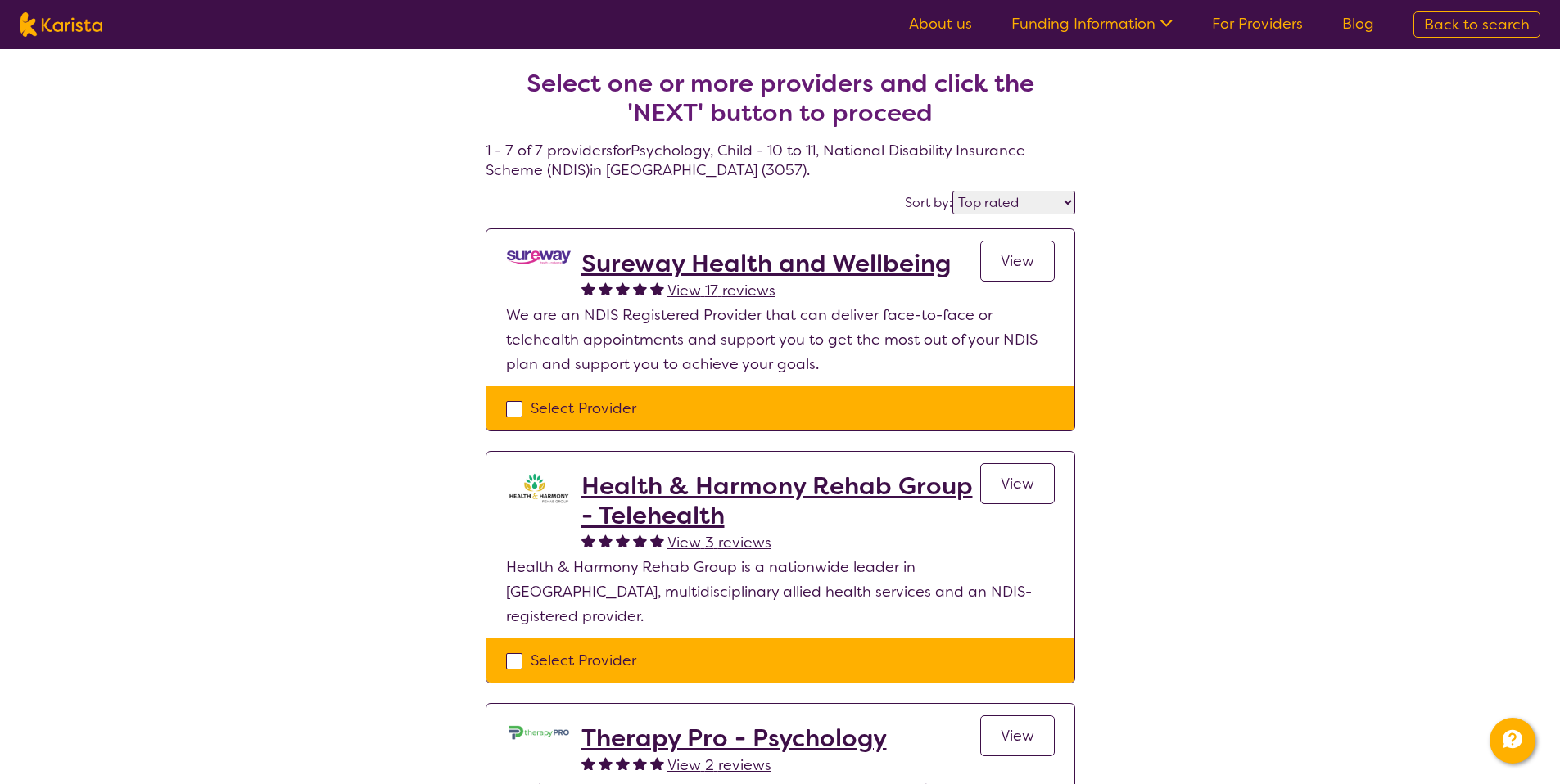
click at [1474, 32] on span "Back to search" at bounding box center [1476, 25] width 105 height 20
select select "Psychology"
select select "CH"
select select "NDIS"
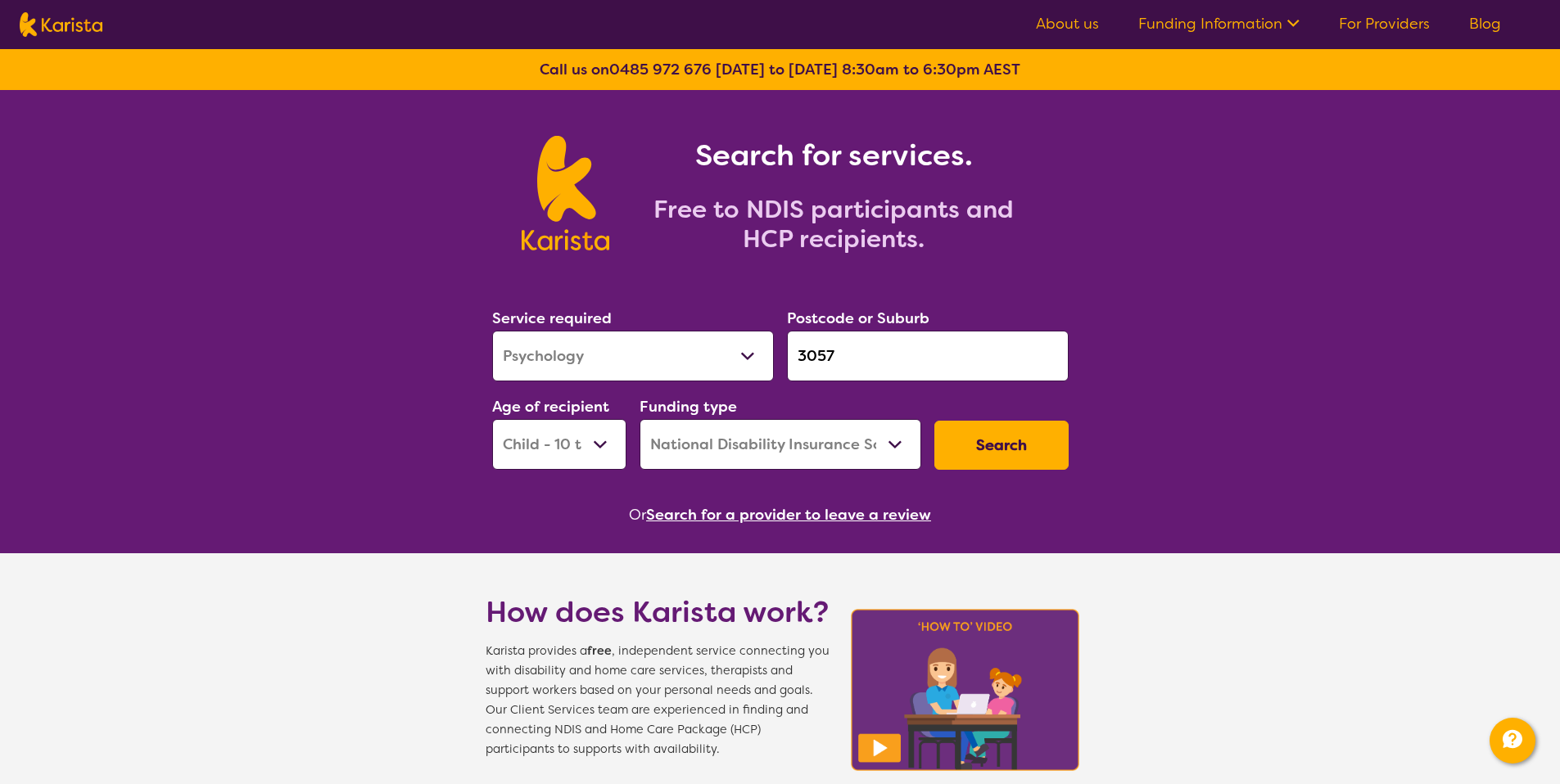
click at [660, 367] on select "Allied Health Assistant Assessment (ADHD or Autism) Behaviour support Counselli…" at bounding box center [632, 355] width 282 height 51
select select "[MEDICAL_DATA]"
click at [993, 444] on button "Search" at bounding box center [1002, 445] width 135 height 49
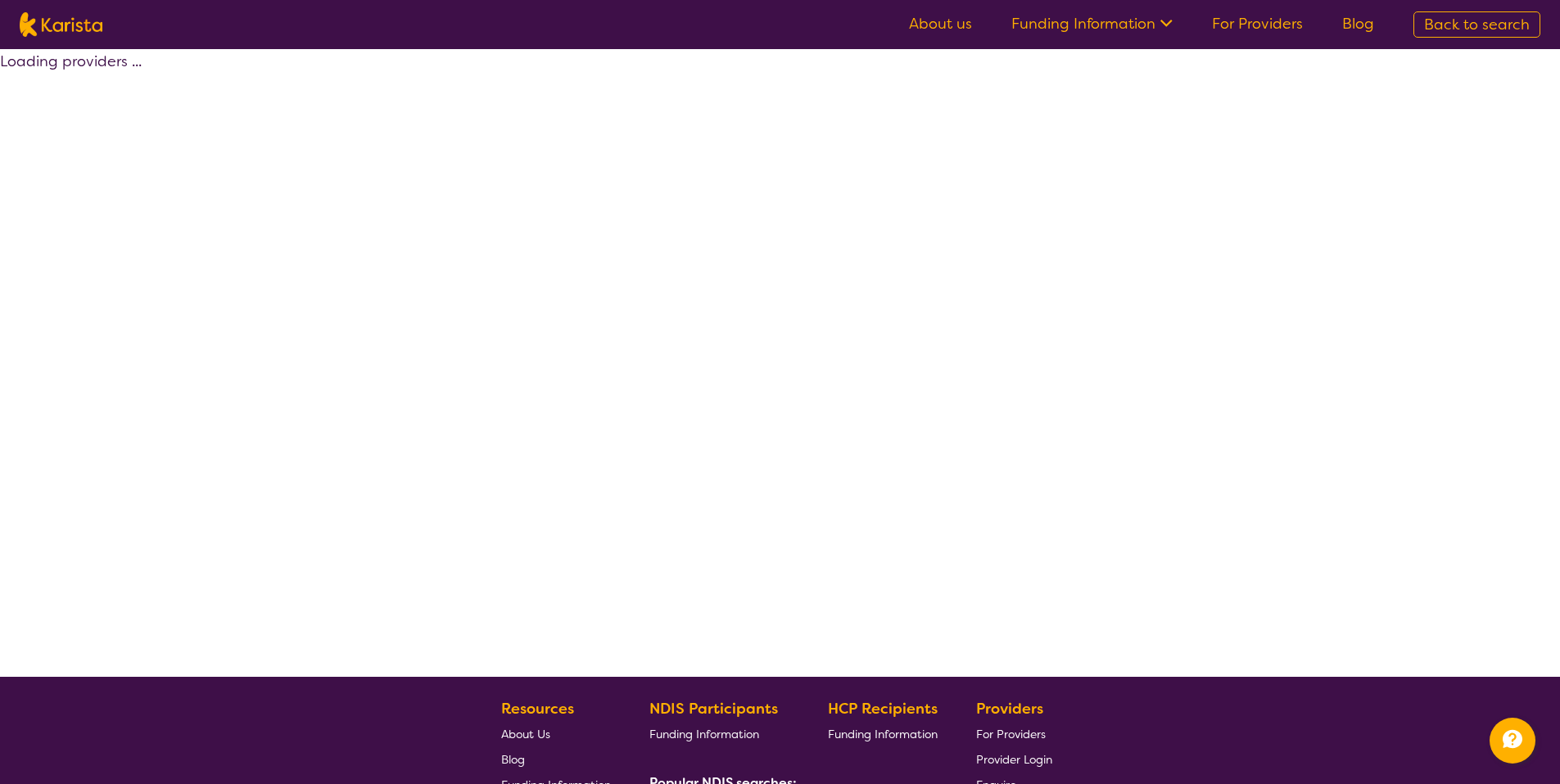
select select "[MEDICAL_DATA]"
select select "CH"
select select "NDIS"
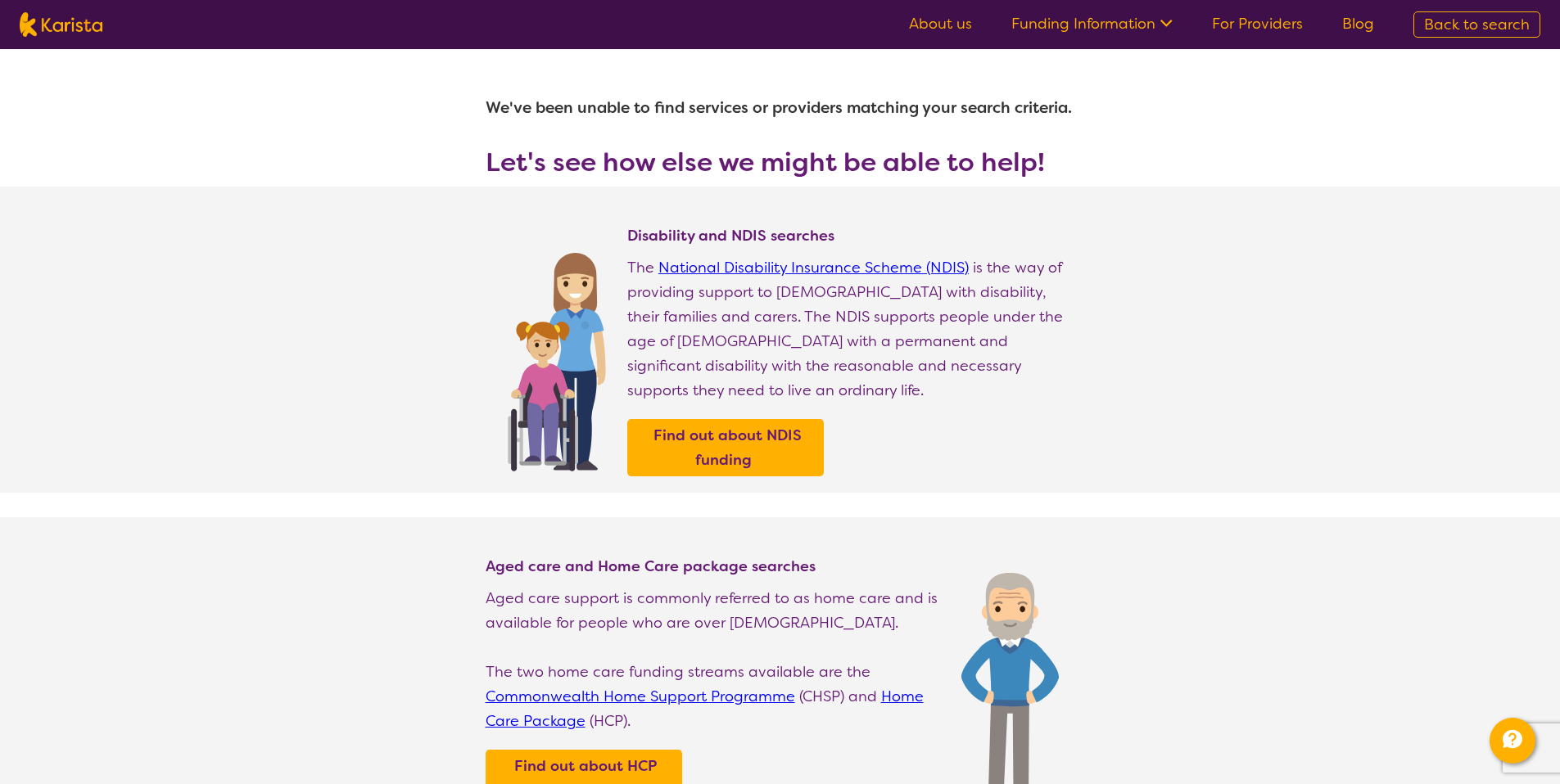
select select "[MEDICAL_DATA]"
select select "CH"
select select "NDIS"
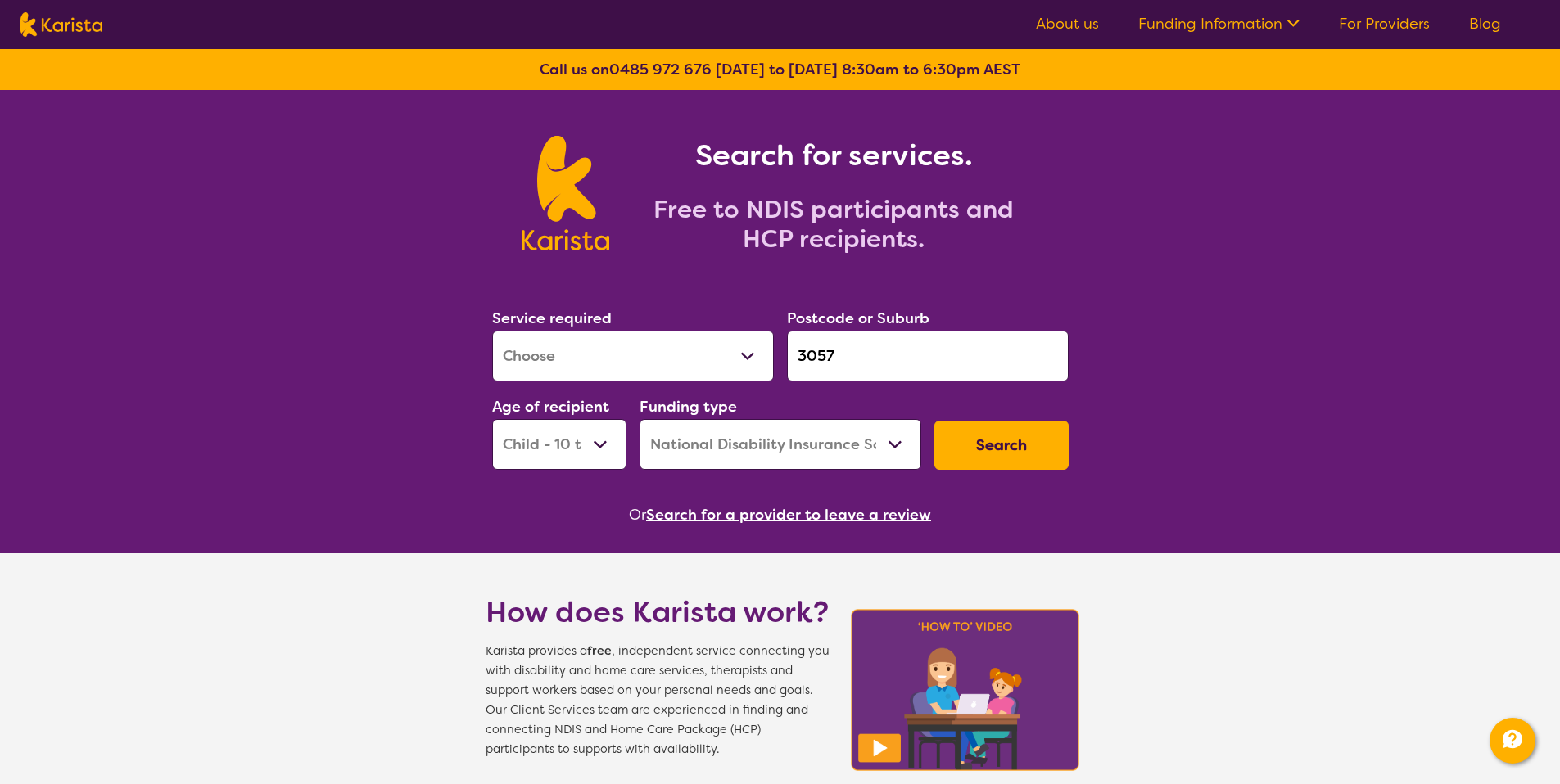
click at [598, 440] on select "Early Childhood - 0 to 9 Child - 10 to 11 Adolescent - 12 to 17 Adult - 18 to 6…" at bounding box center [559, 444] width 135 height 51
select select "EC"
click at [1077, 464] on section "Service required Allied Health Assistant Assessment (ADHD or Autism) Behaviour …" at bounding box center [780, 393] width 629 height 267
click at [1035, 464] on button "Search" at bounding box center [1002, 445] width 135 height 49
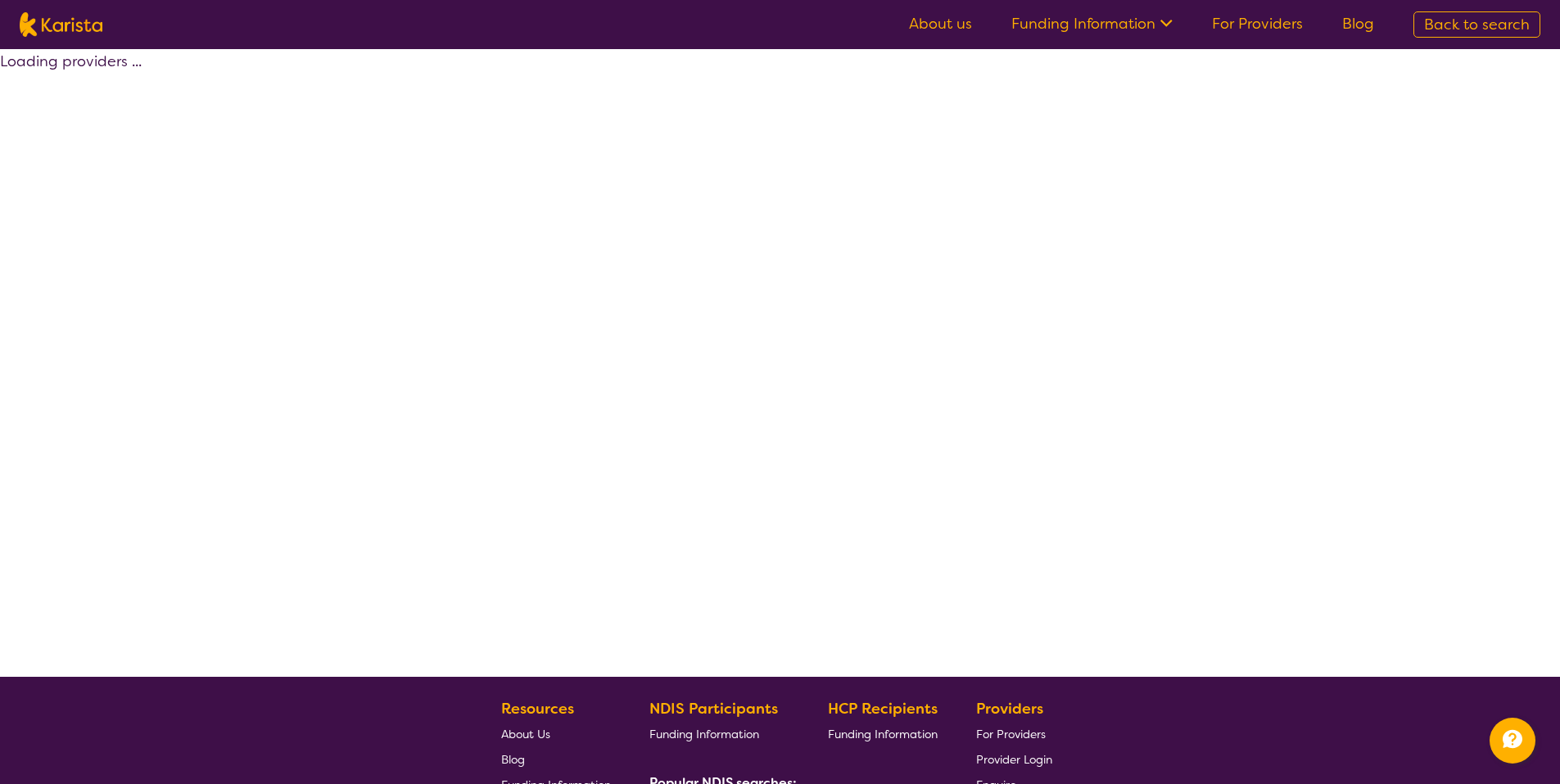
select select "[MEDICAL_DATA]"
select select "EC"
select select "NDIS"
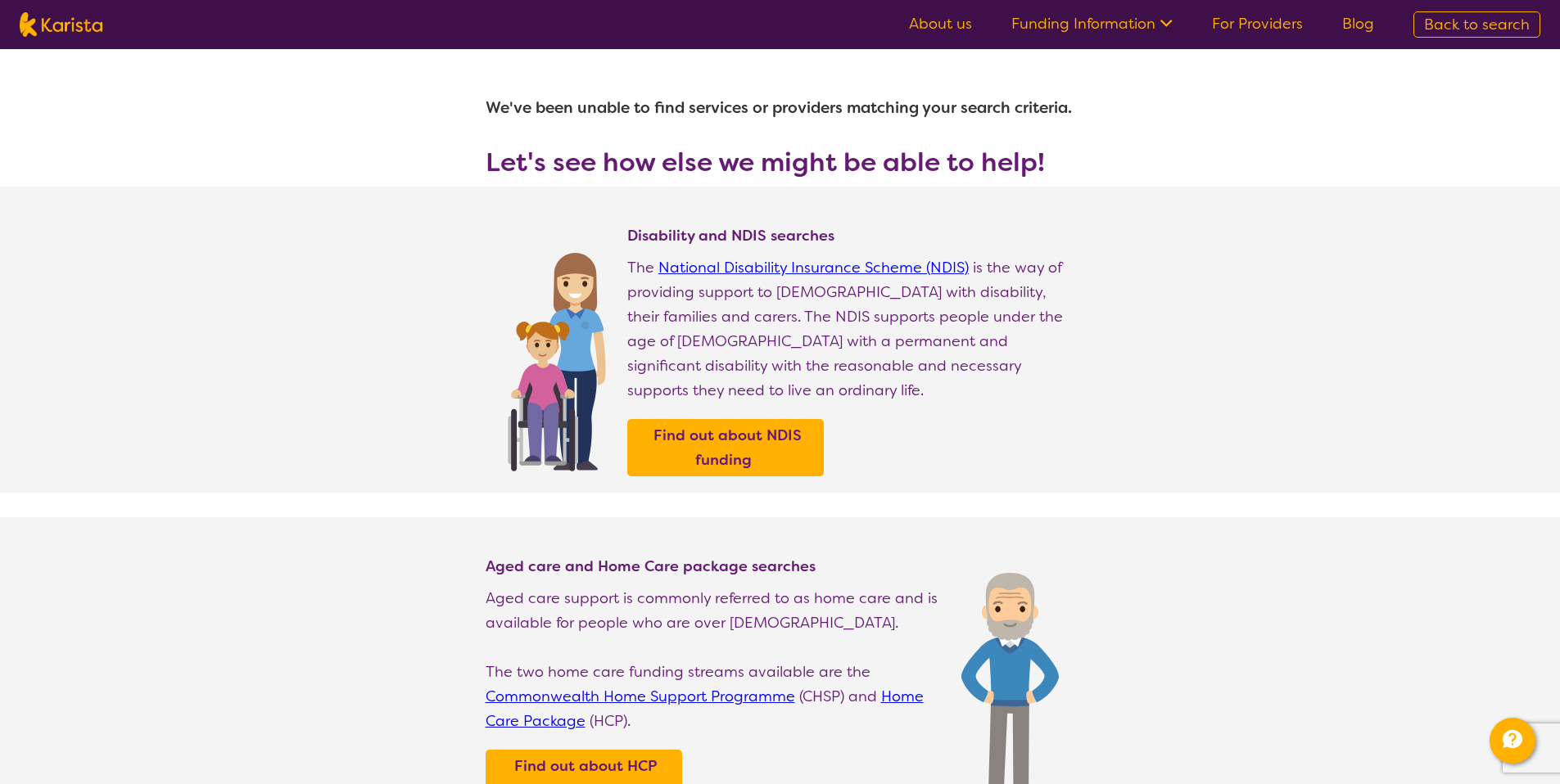
select select "[MEDICAL_DATA]"
select select "EC"
select select "NDIS"
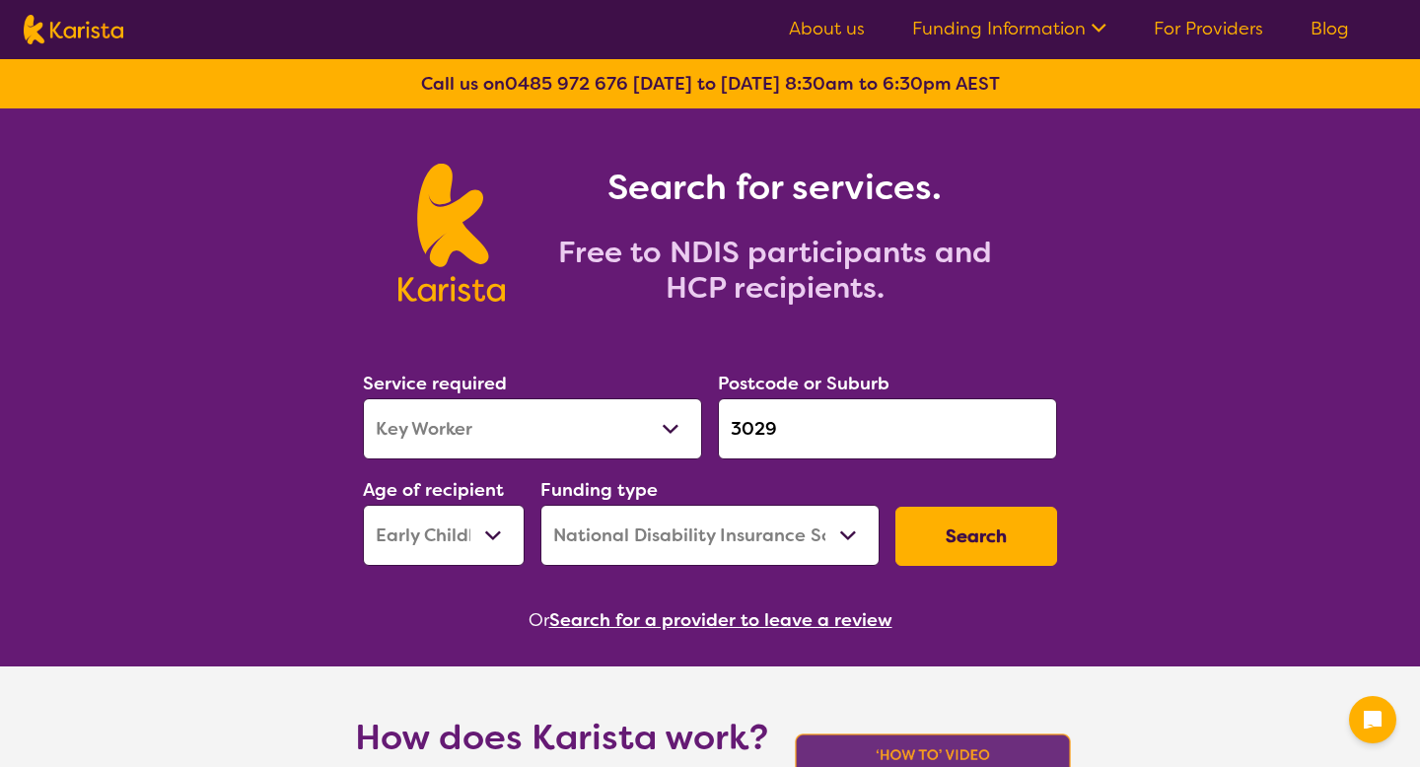
select select "Key Worker"
select select "EC"
select select "NDIS"
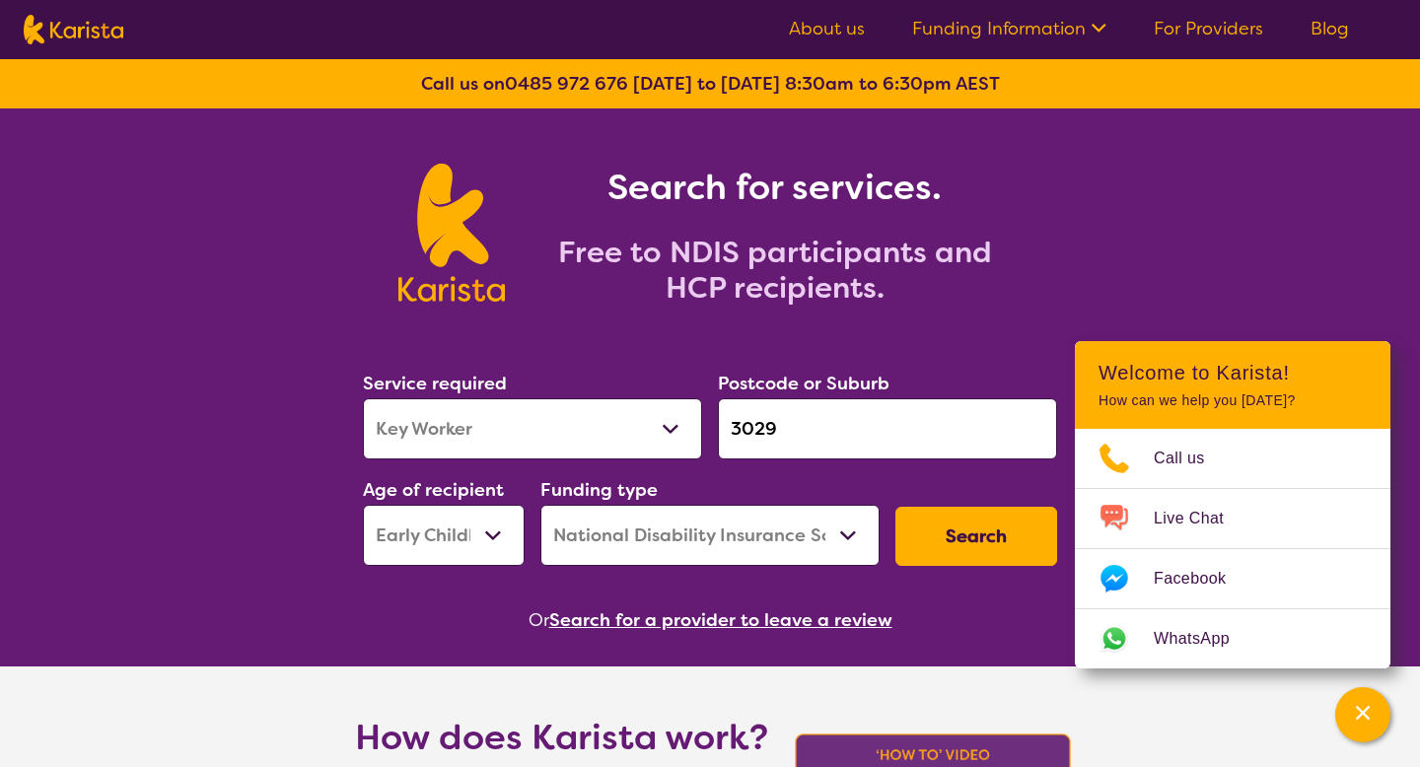
click at [830, 610] on button "Search for a provider to leave a review" at bounding box center [720, 620] width 343 height 30
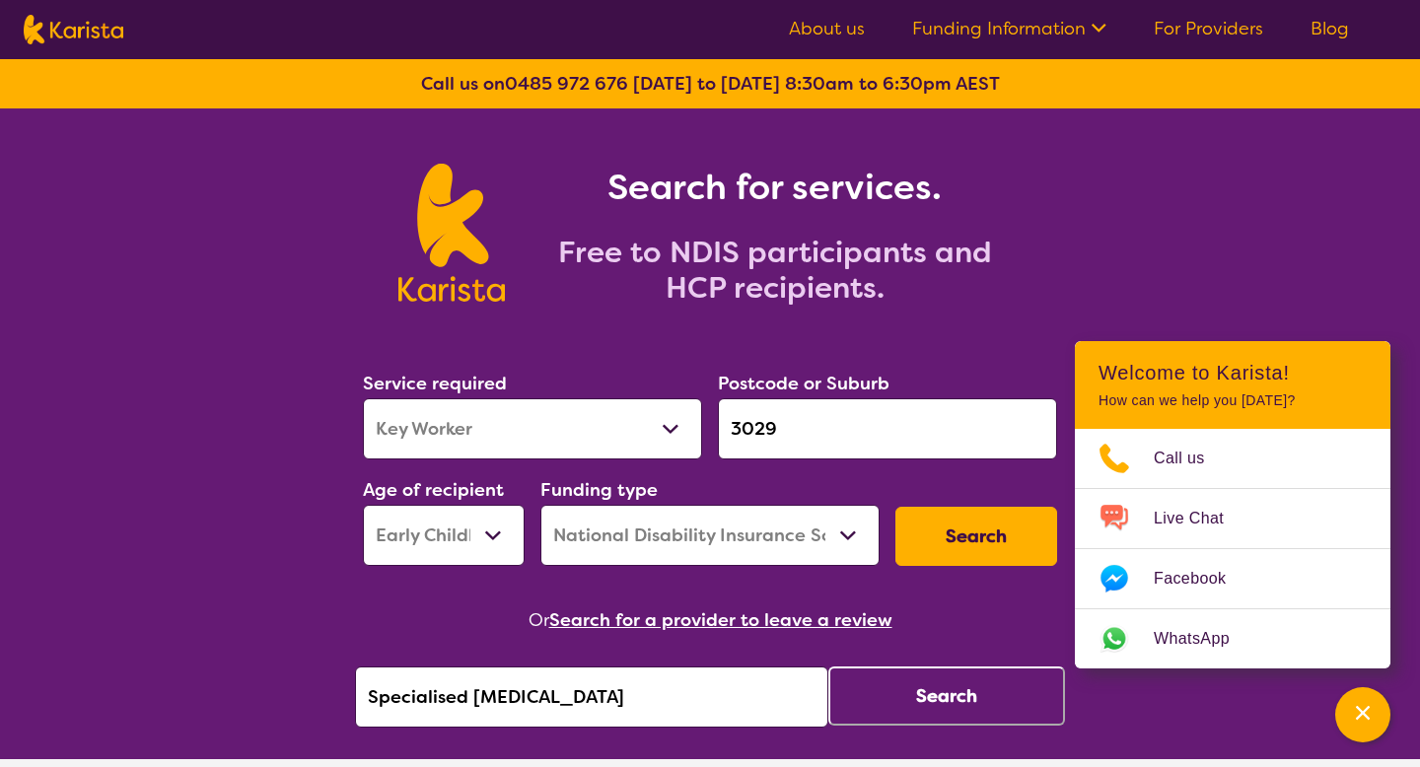
click at [955, 698] on button "Search" at bounding box center [946, 695] width 237 height 59
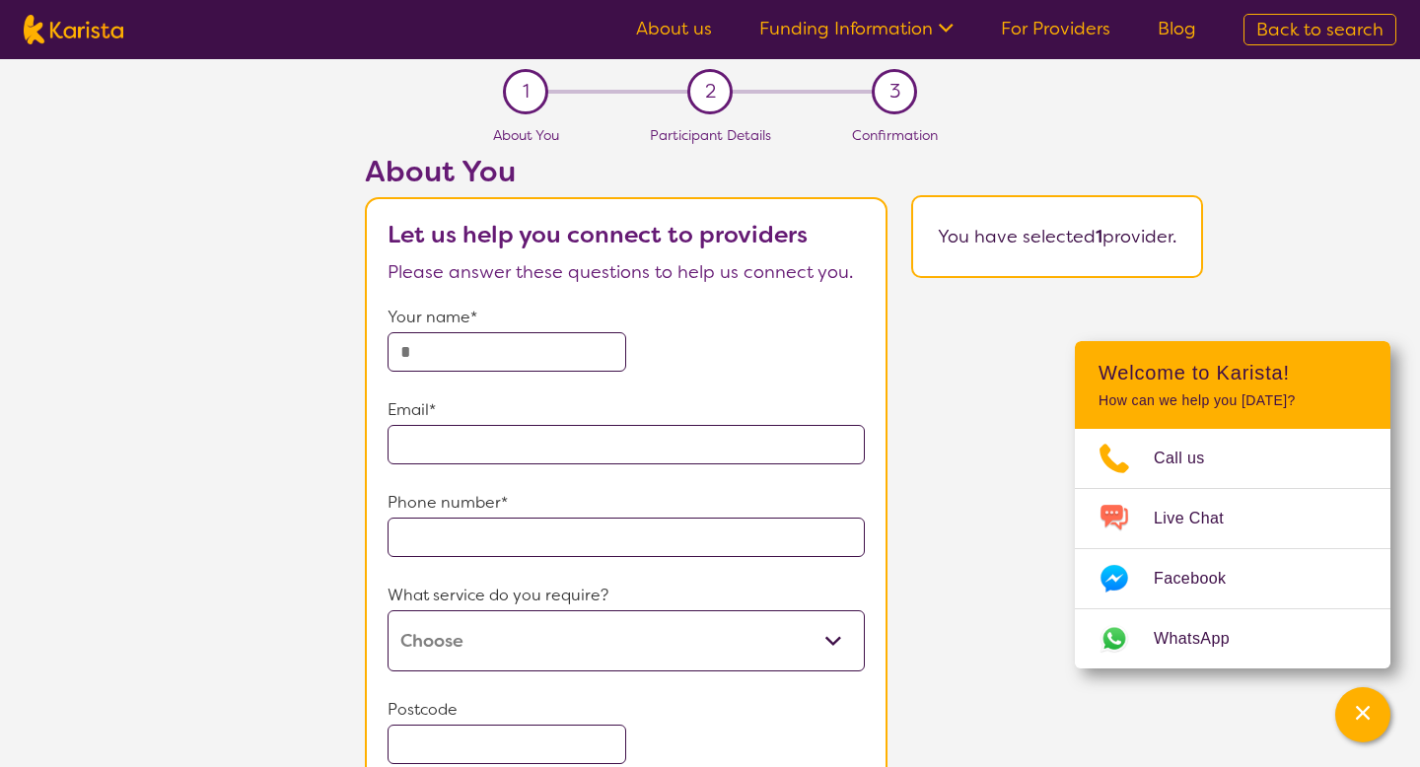
select select "Key Worker"
select select "EC"
select select "NDIS"
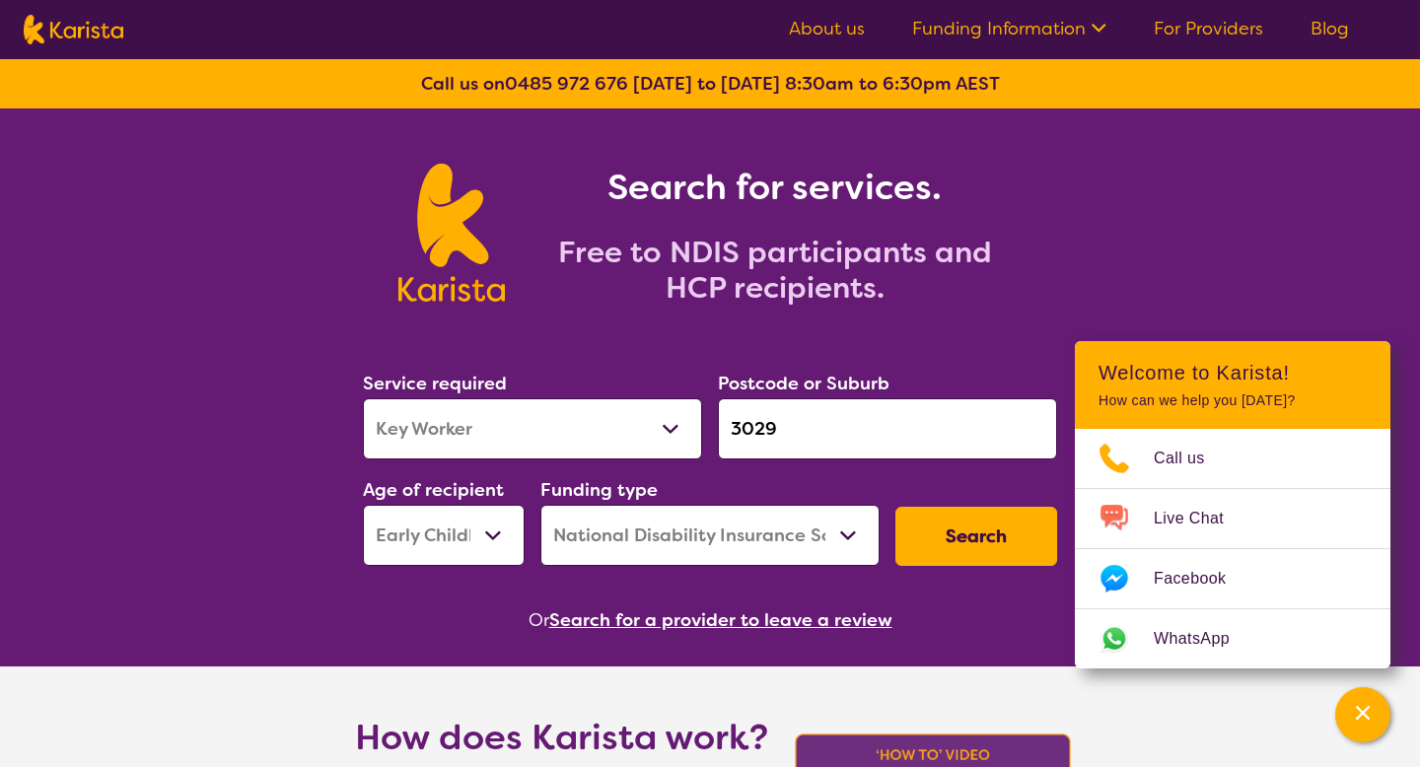
click at [835, 611] on button "Search for a provider to leave a review" at bounding box center [720, 620] width 343 height 30
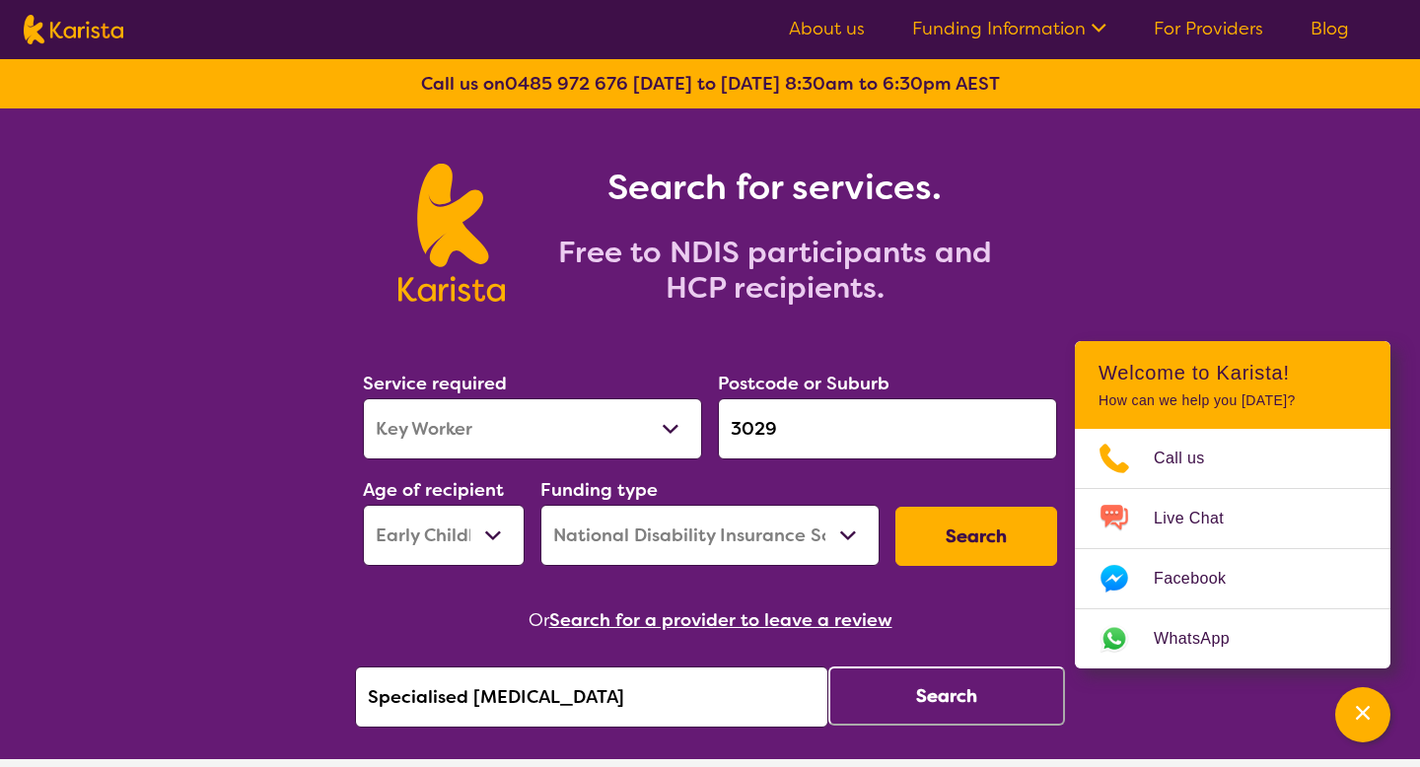
click at [953, 688] on button "Search" at bounding box center [946, 695] width 237 height 59
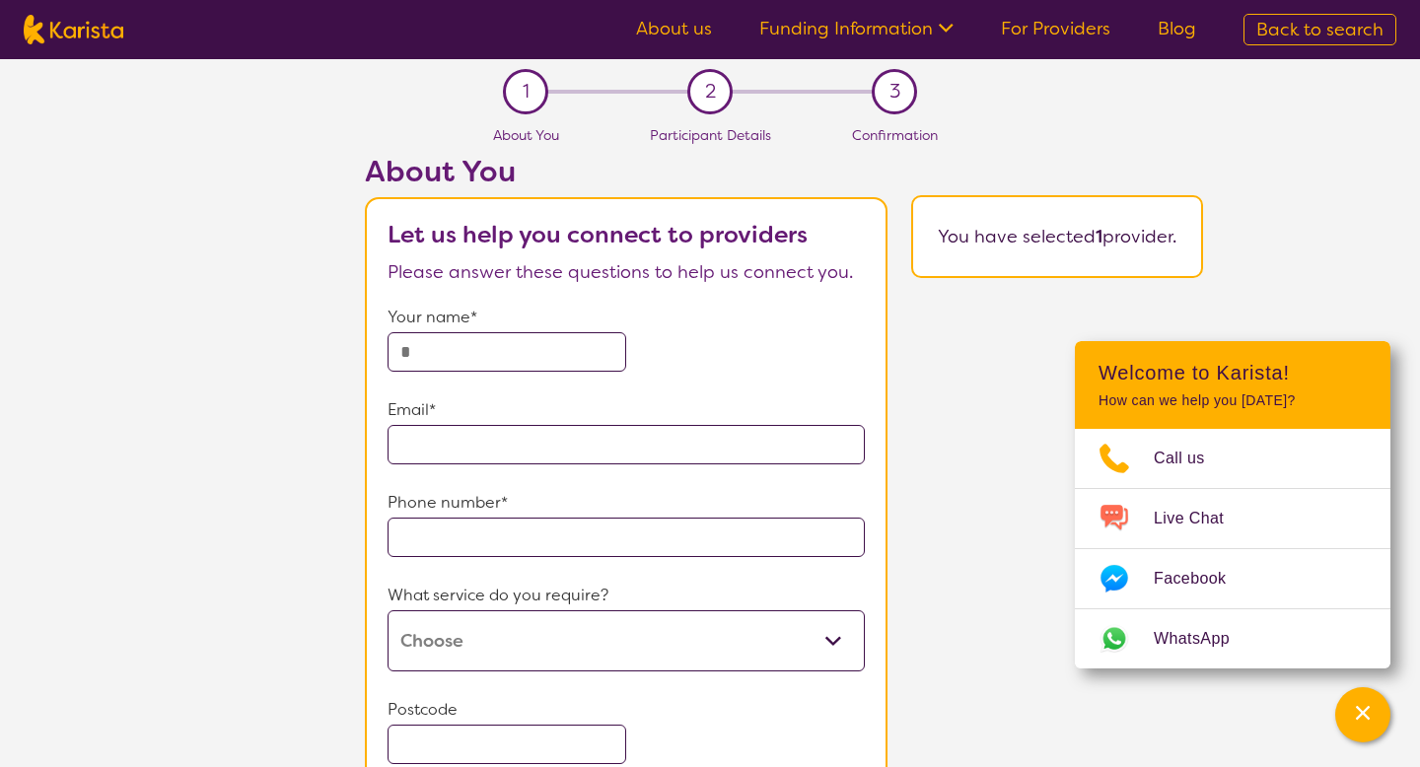
click at [1288, 26] on span "Back to search" at bounding box center [1319, 30] width 127 height 24
select select "Key Worker"
select select "EC"
select select "NDIS"
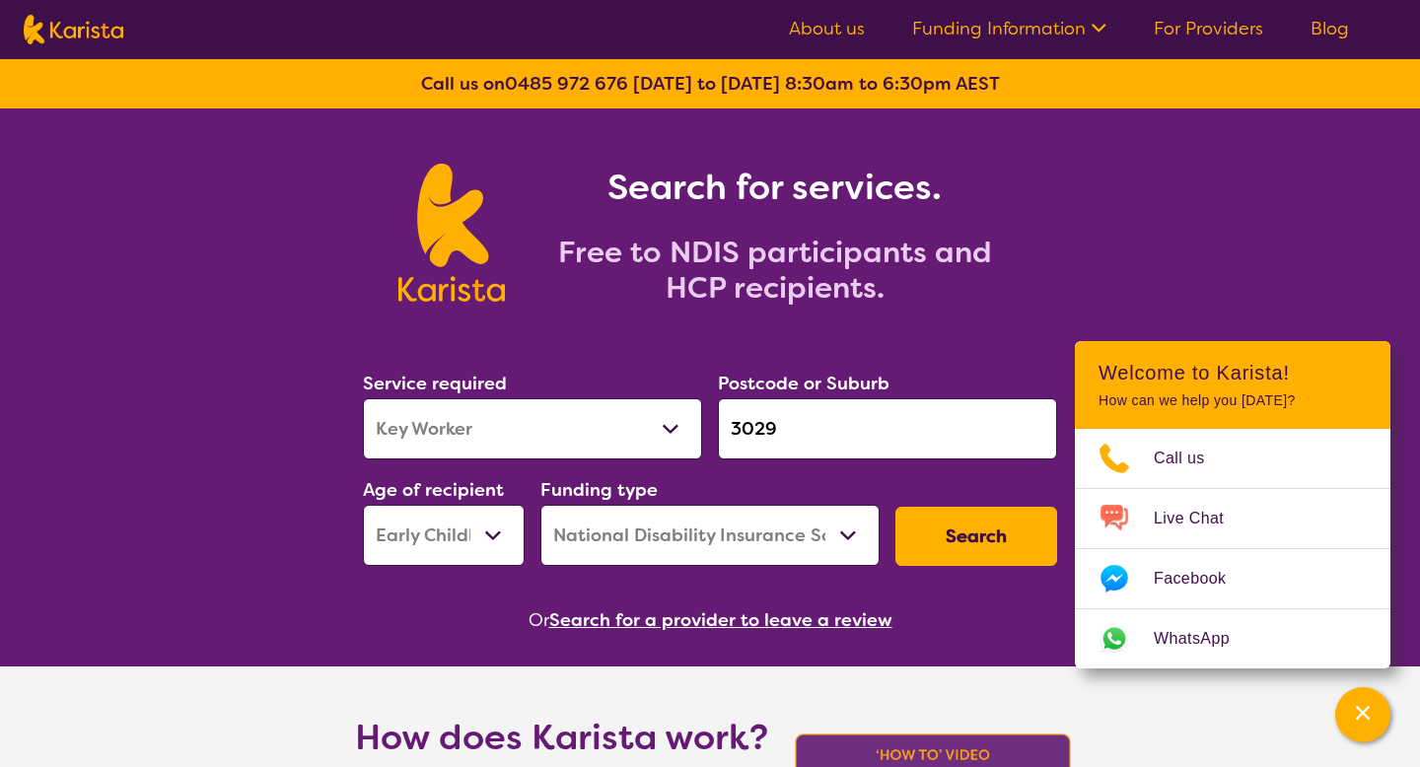
click at [634, 616] on button "Search for a provider to leave a review" at bounding box center [720, 620] width 343 height 30
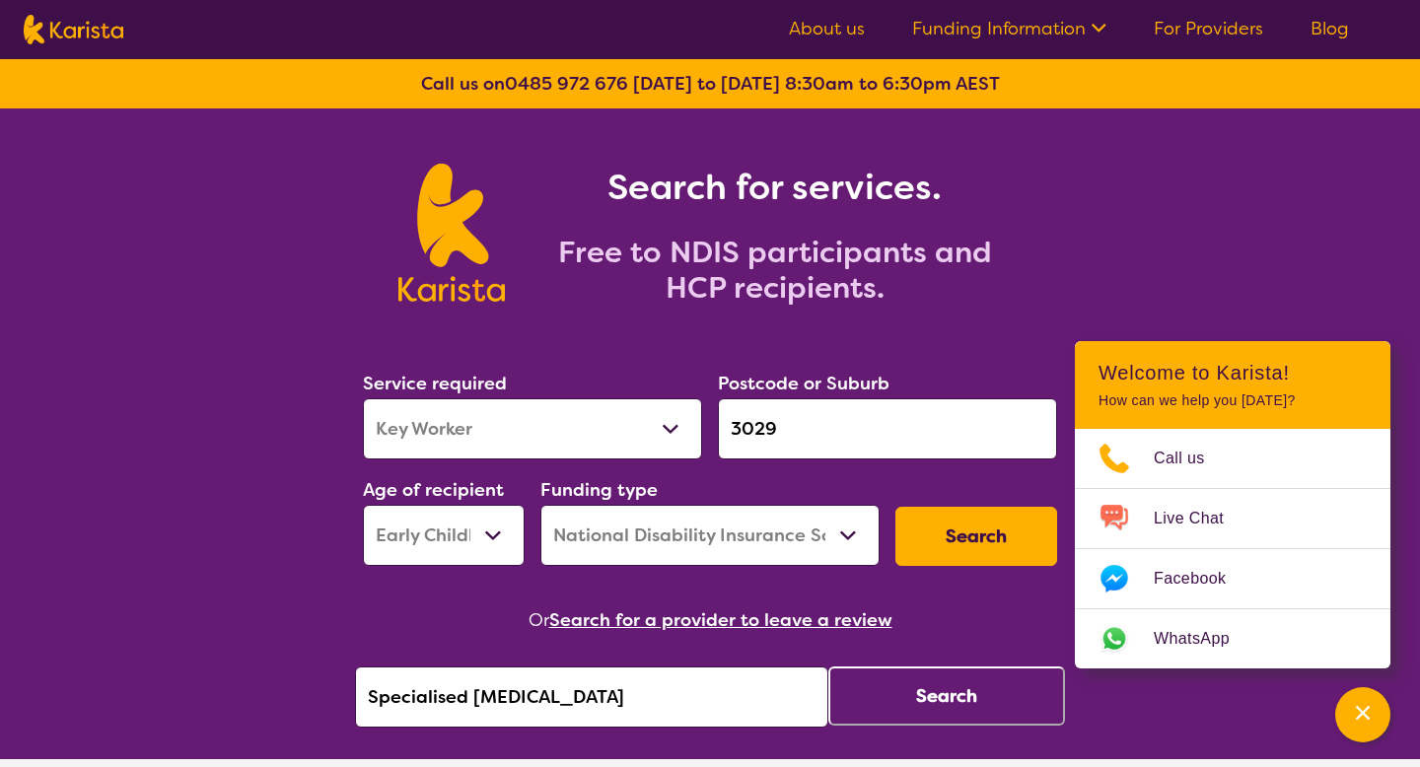
click at [575, 687] on input "Specialised Speech Pathology" at bounding box center [591, 696] width 473 height 61
click at [919, 723] on button "Search" at bounding box center [946, 695] width 237 height 59
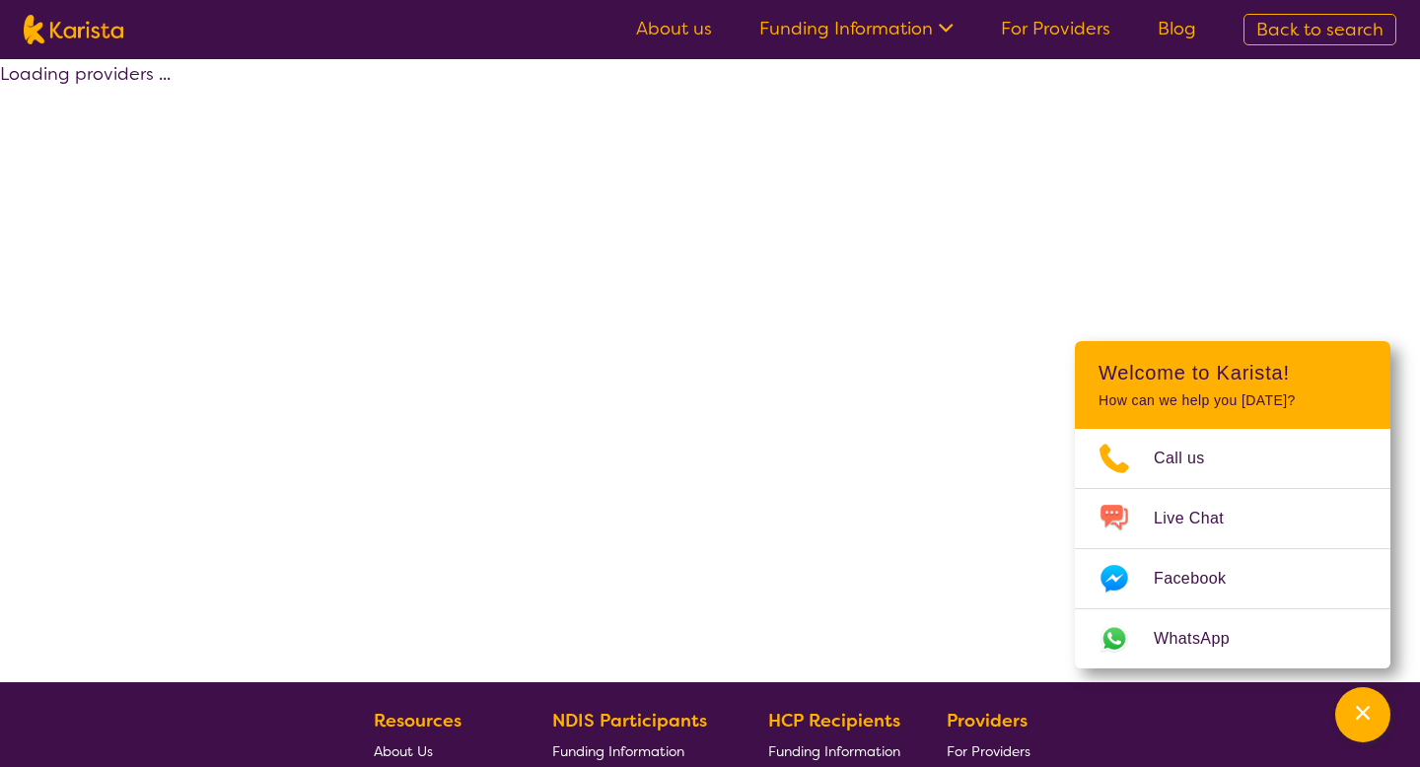
select select "by_score"
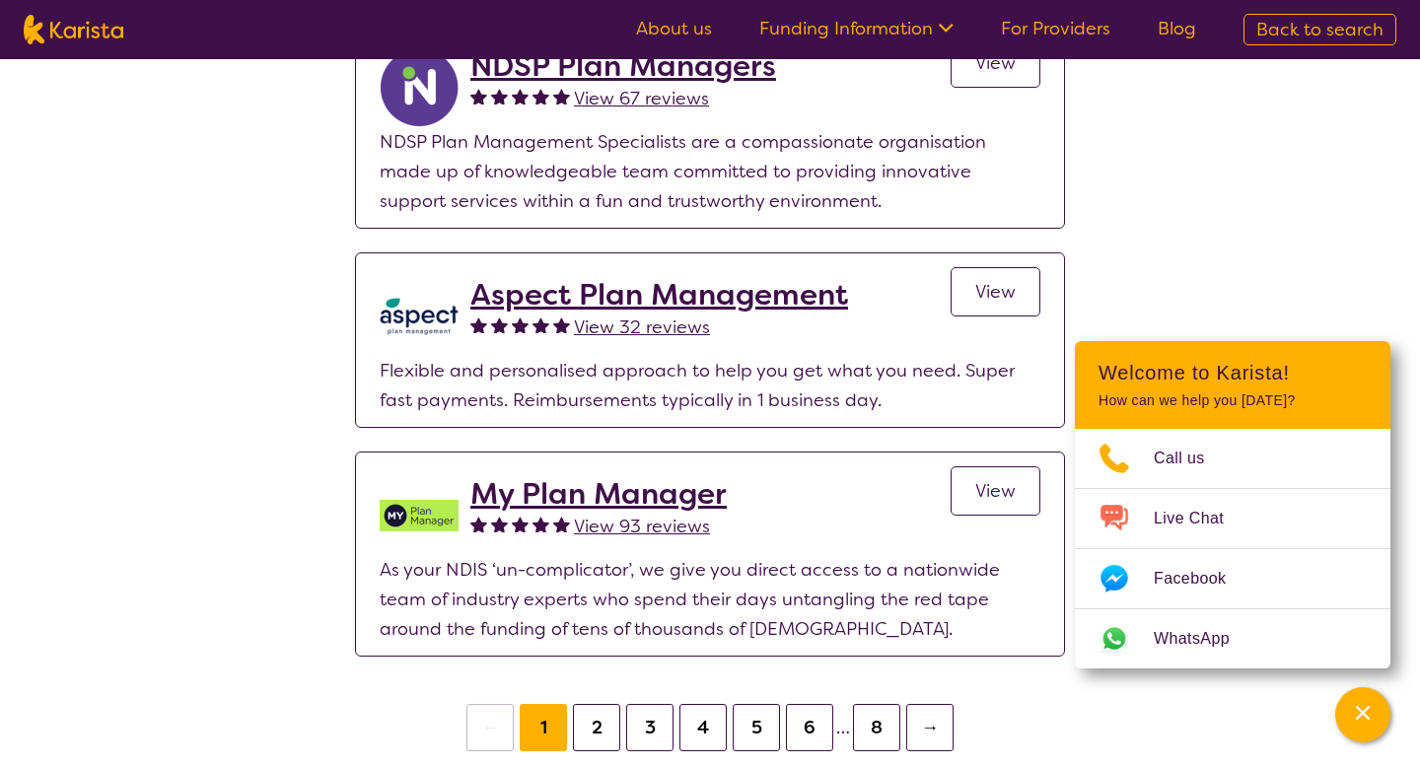
scroll to position [4087, 0]
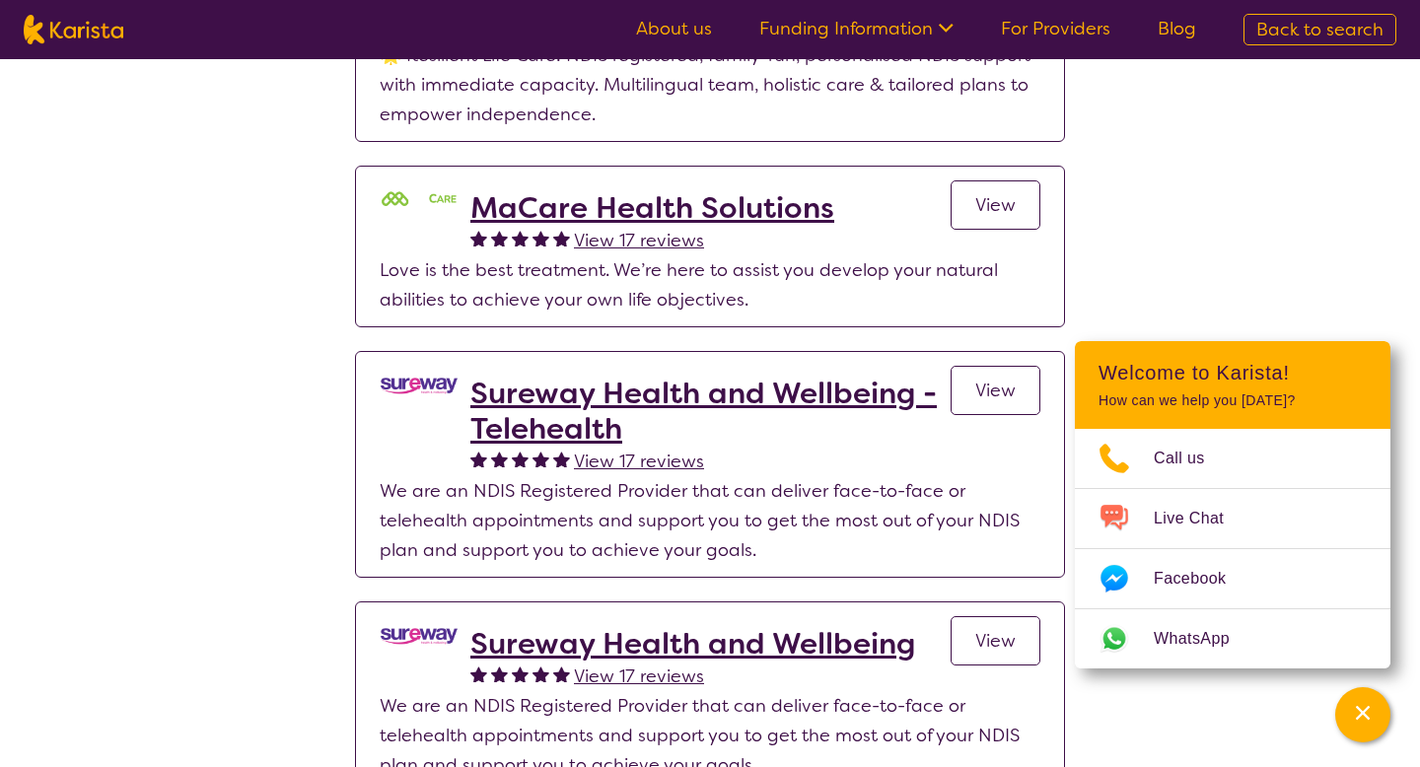
click at [85, 15] on img at bounding box center [74, 30] width 100 height 30
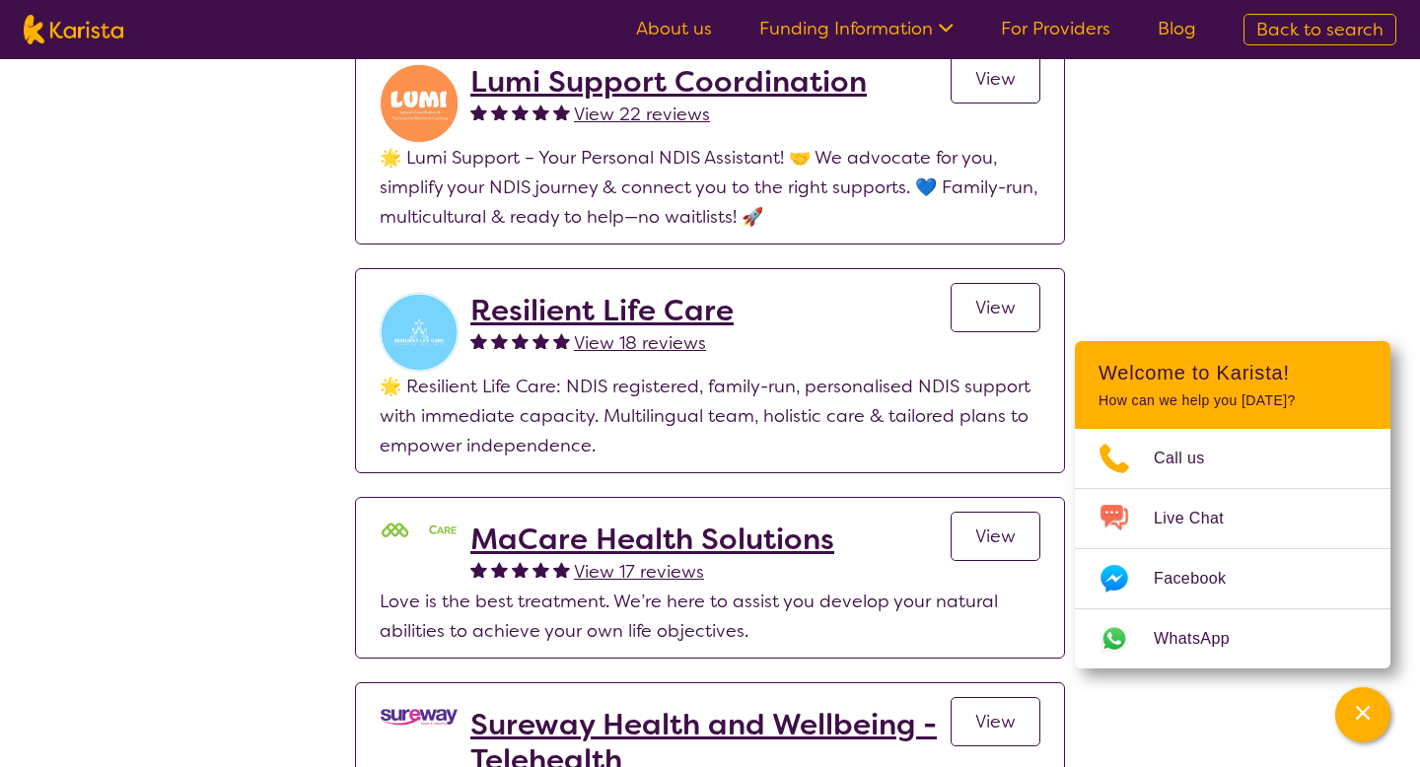
select select "Key Worker"
select select "EC"
select select "NDIS"
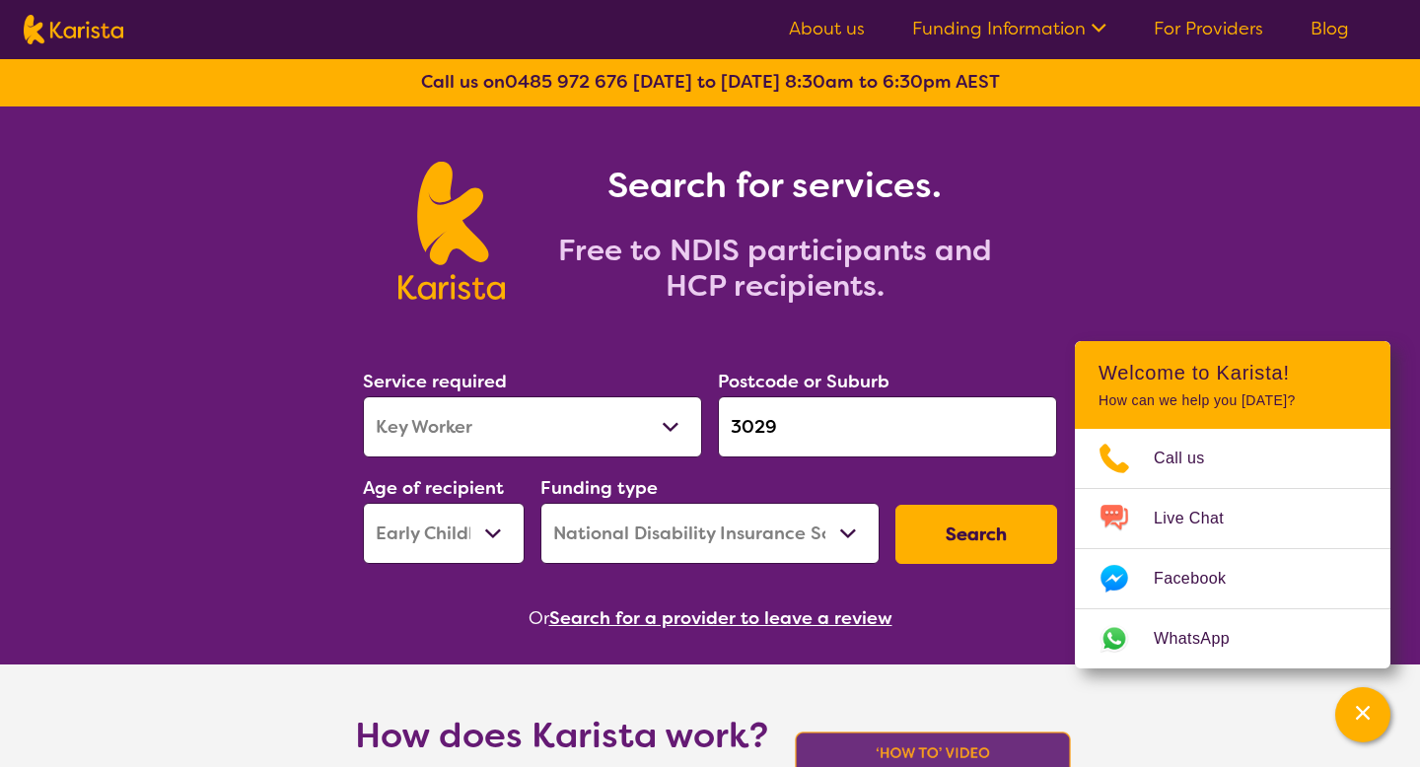
scroll to position [3, 0]
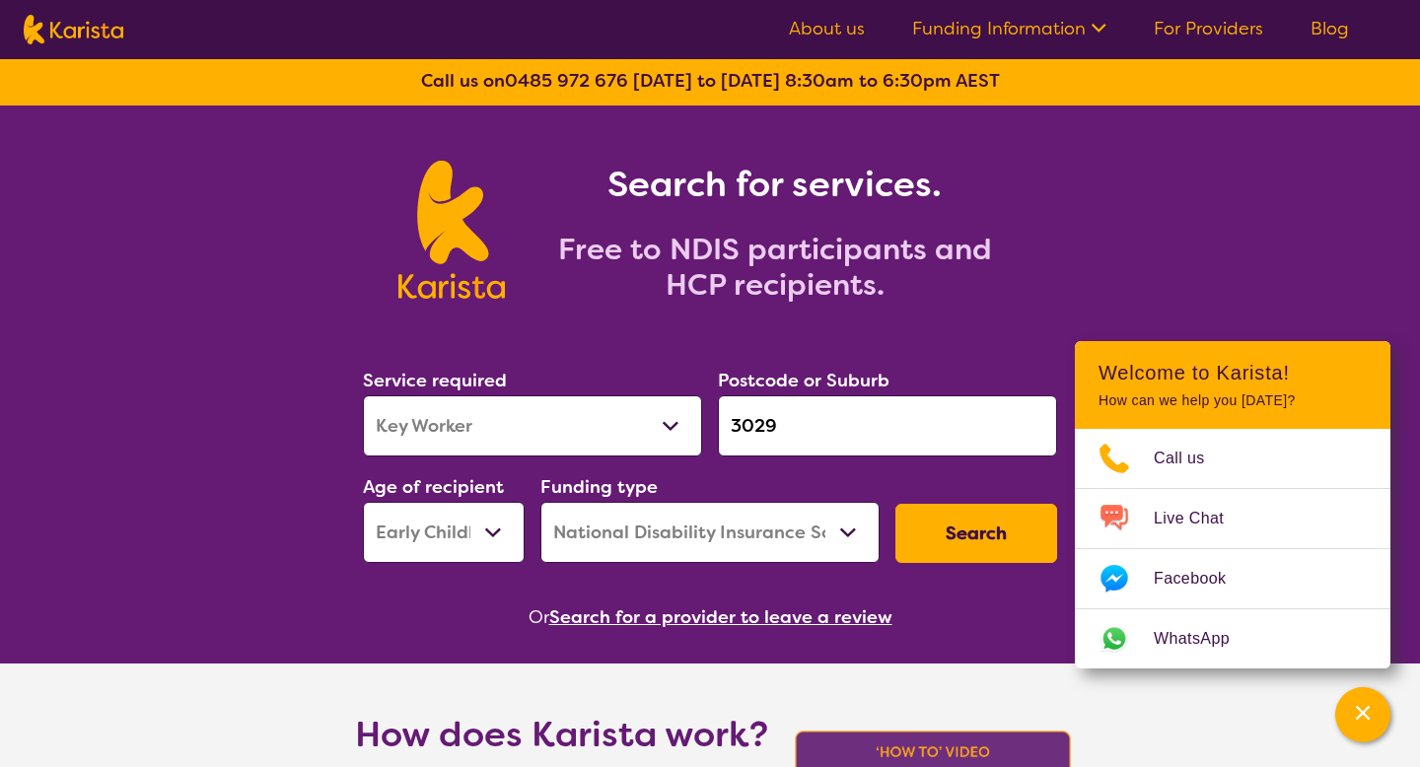
click at [642, 615] on button "Search for a provider to leave a review" at bounding box center [720, 617] width 343 height 30
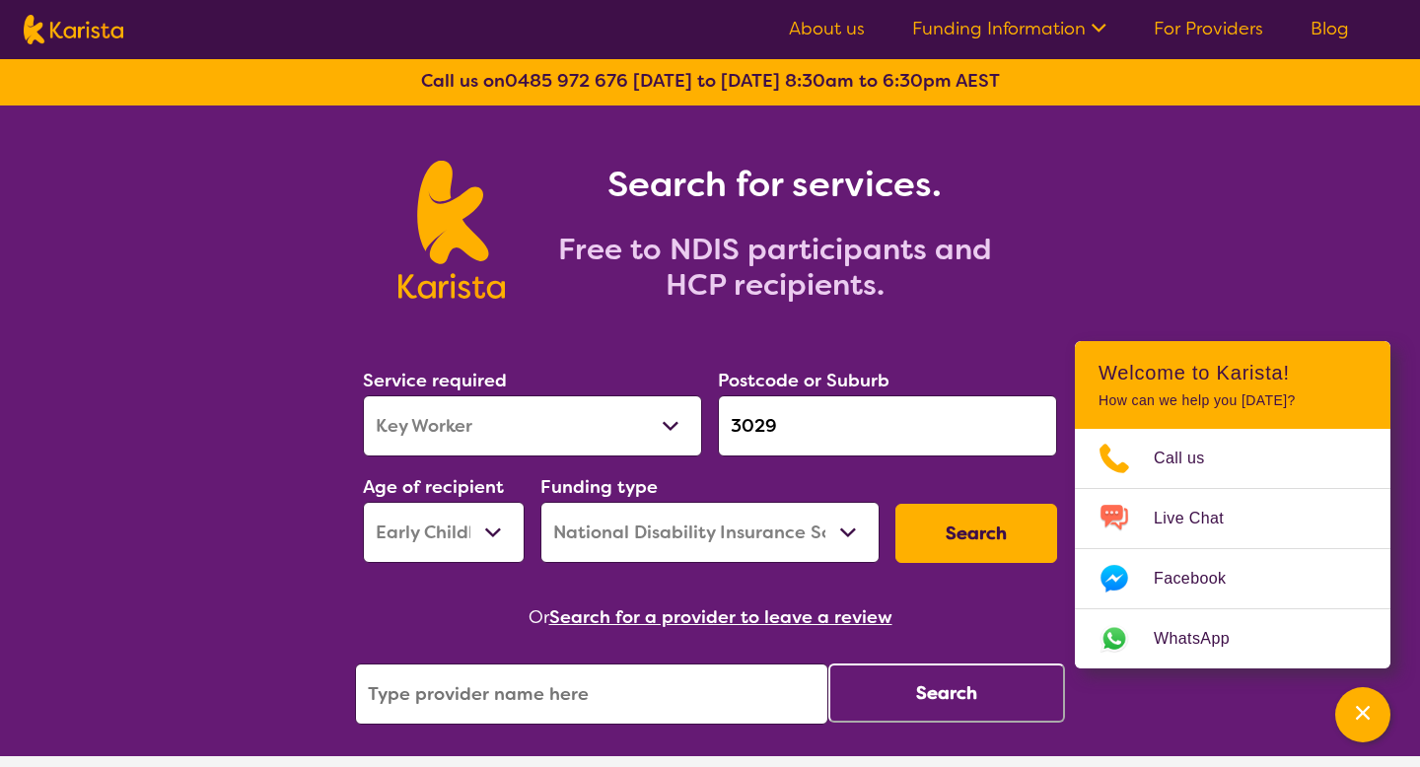
click at [605, 677] on input "search" at bounding box center [591, 693] width 473 height 61
type input "O"
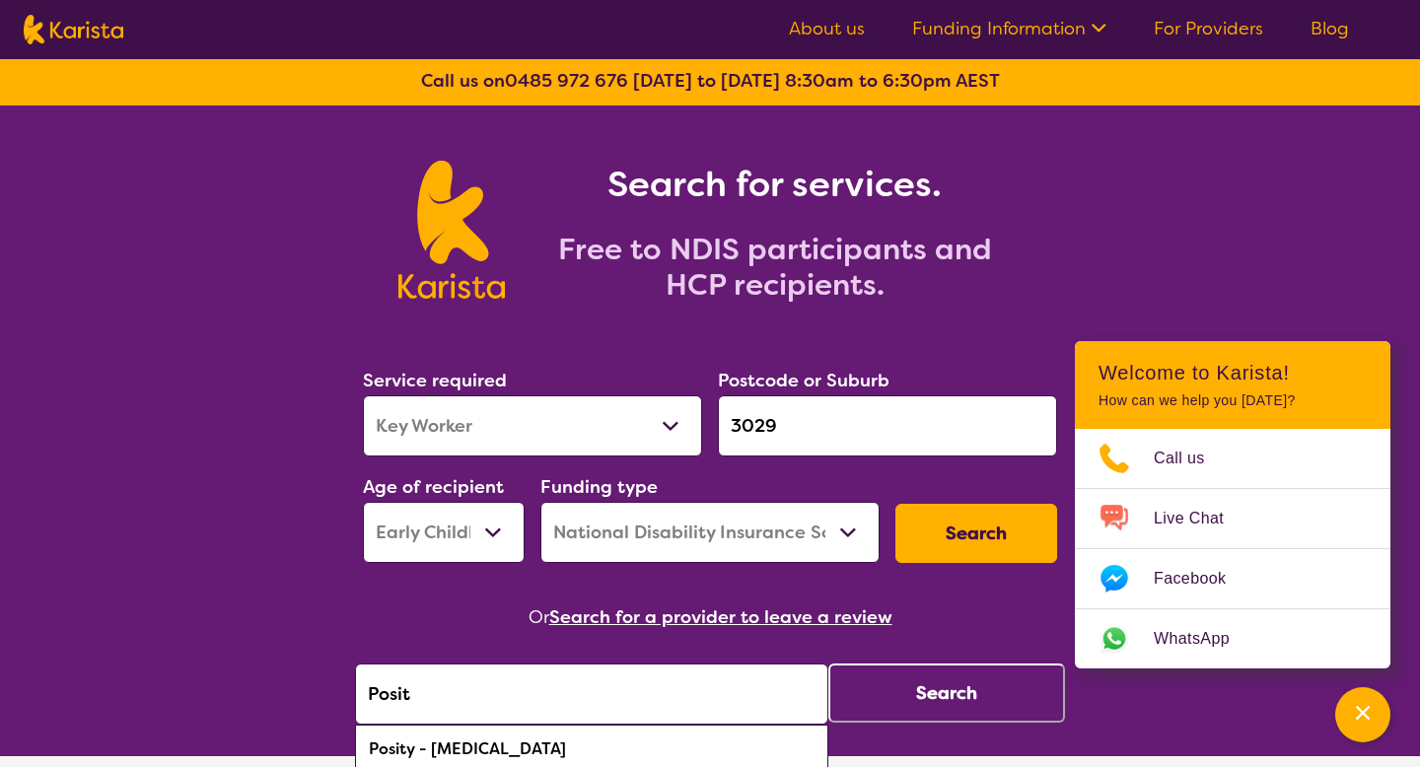
type input "Posity"
click button "Search" at bounding box center [946, 692] width 237 height 59
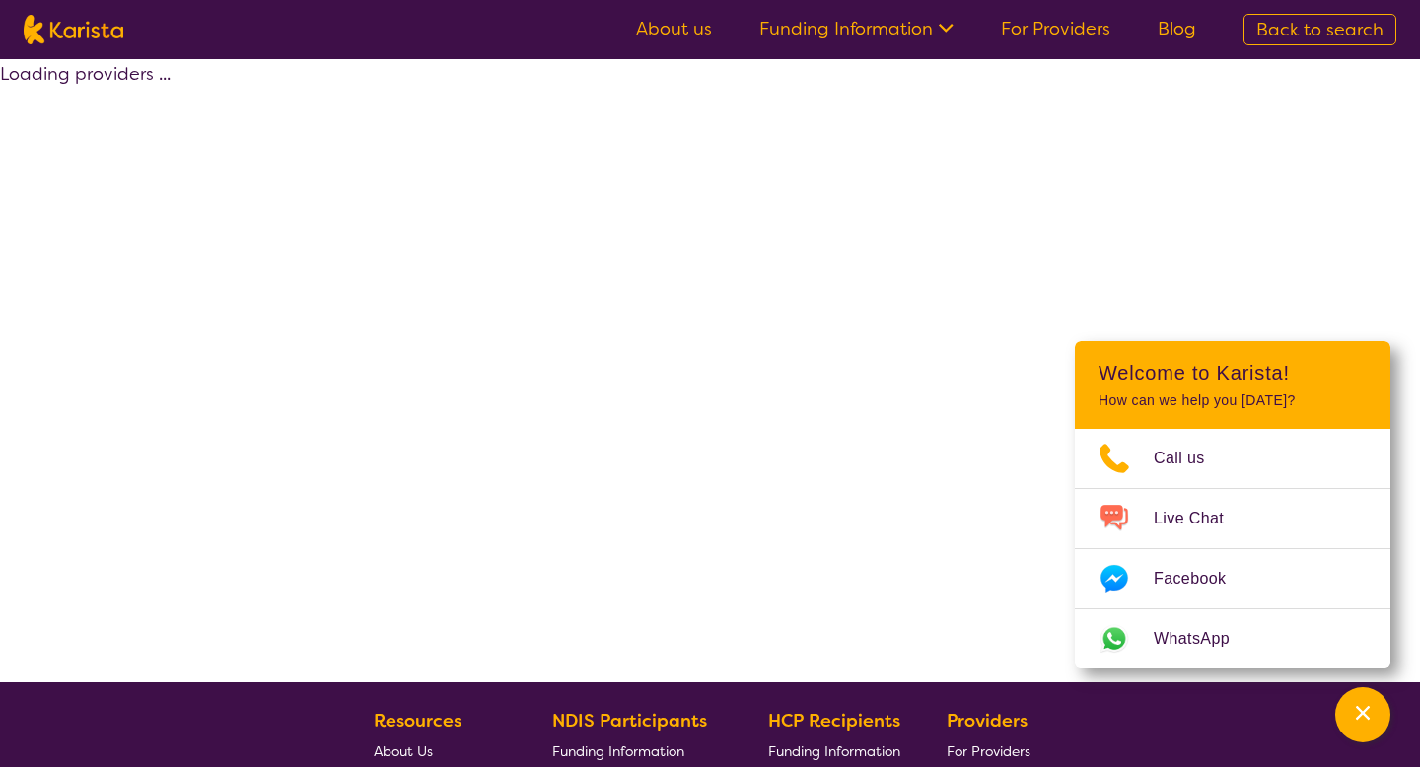
select select "by_score"
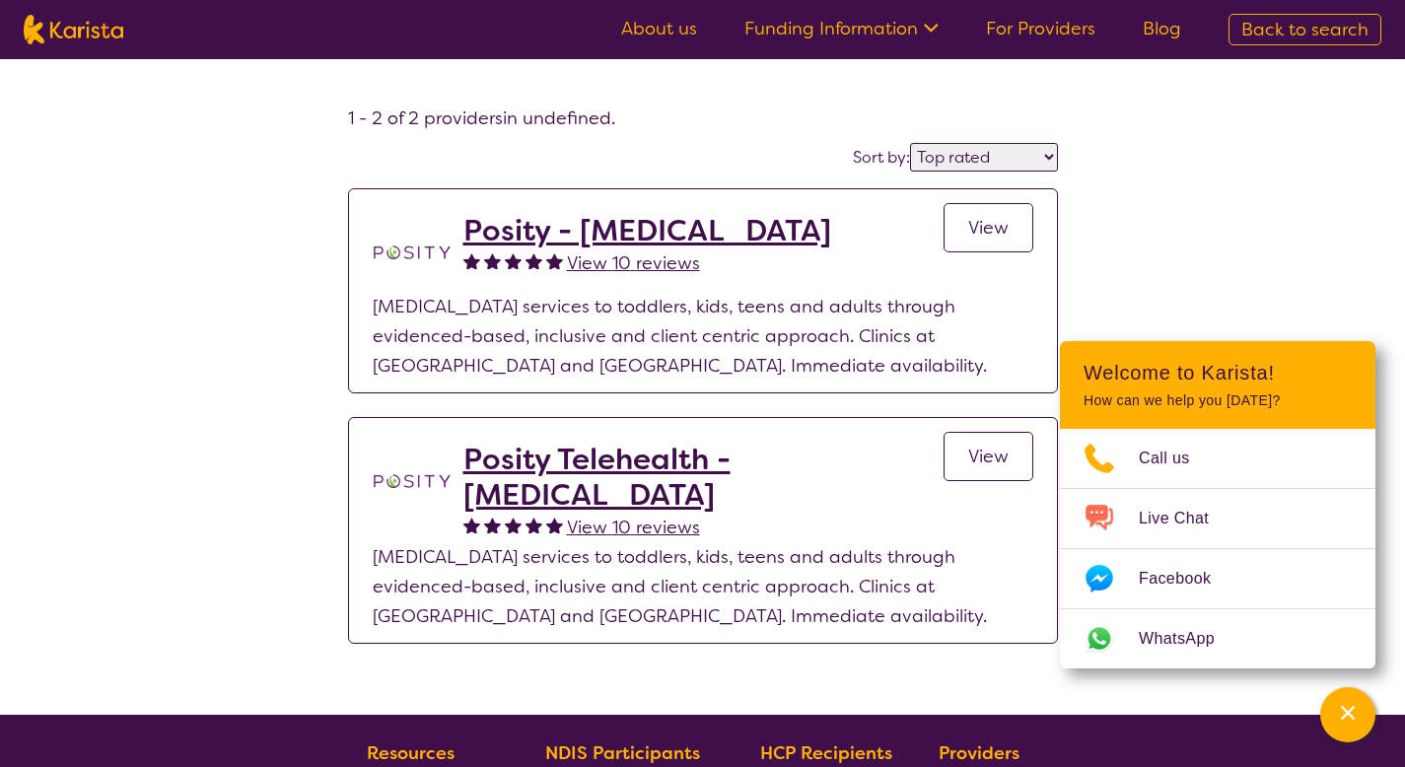
click at [1258, 44] on section "About us Funding Information NDIS - National Disability Insurance Scheme HCP - …" at bounding box center [989, 30] width 784 height 32
click at [1262, 31] on span "Back to search" at bounding box center [1304, 30] width 127 height 24
select select "Key Worker"
select select "EC"
select select "NDIS"
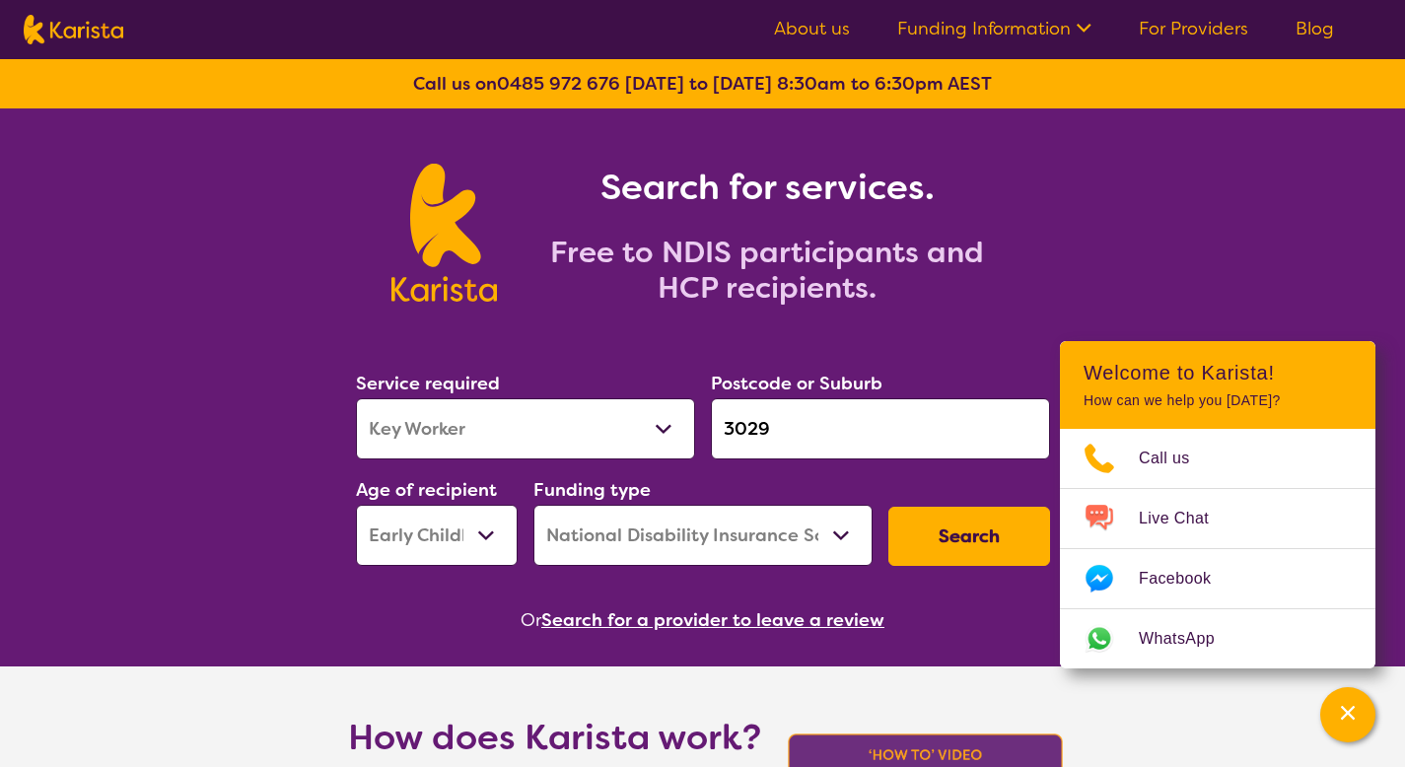
click at [907, 541] on button "Search" at bounding box center [969, 536] width 162 height 59
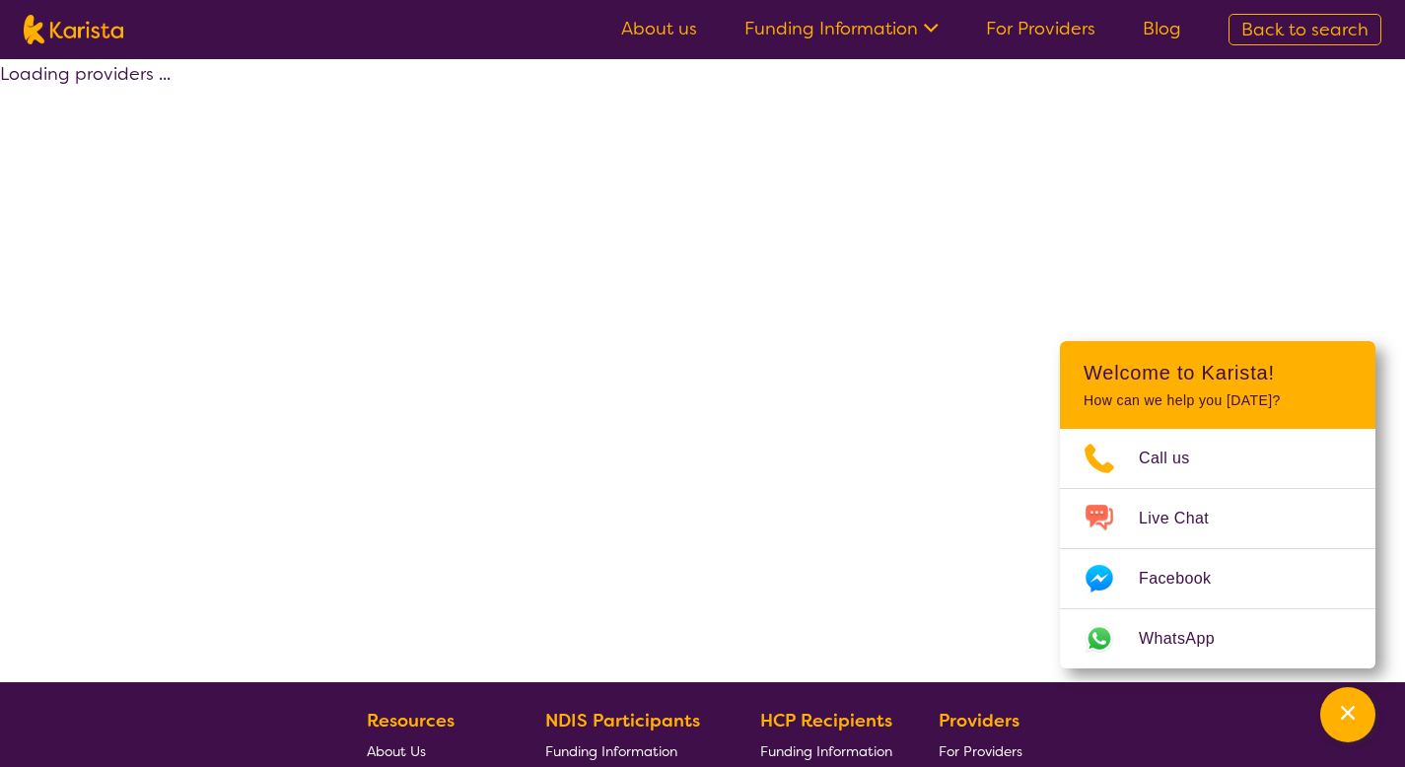
select select "by_score"
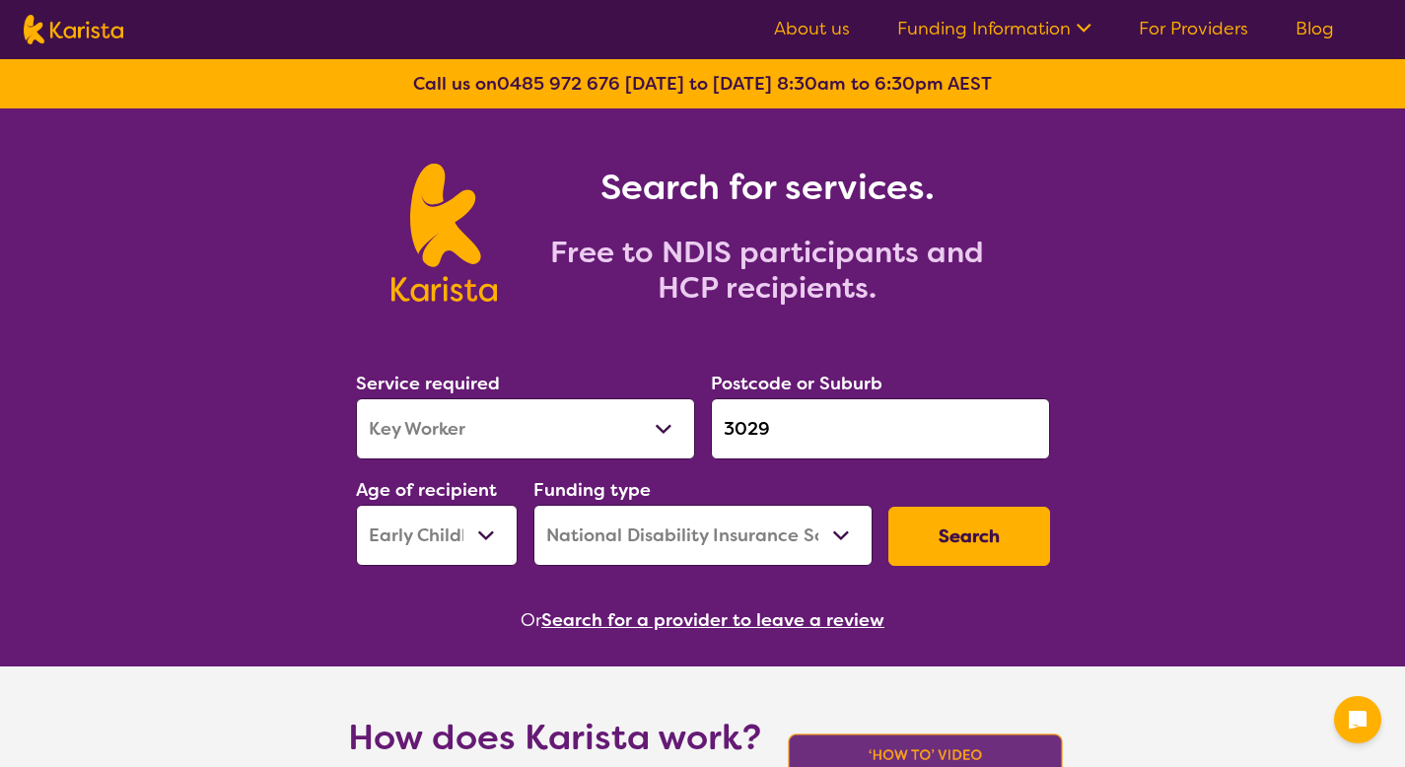
select select "Key Worker"
select select "EC"
select select "NDIS"
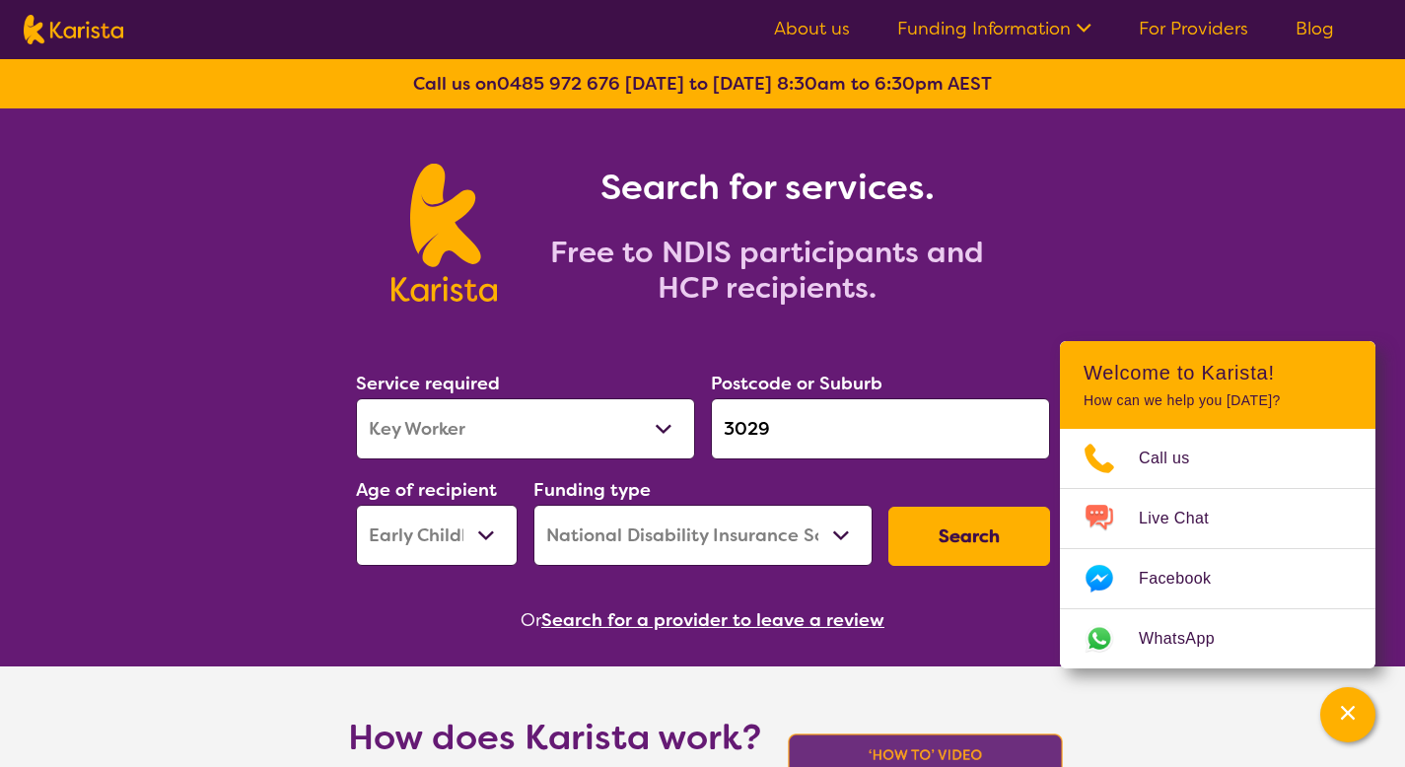
click at [690, 616] on button "Search for a provider to leave a review" at bounding box center [712, 620] width 343 height 30
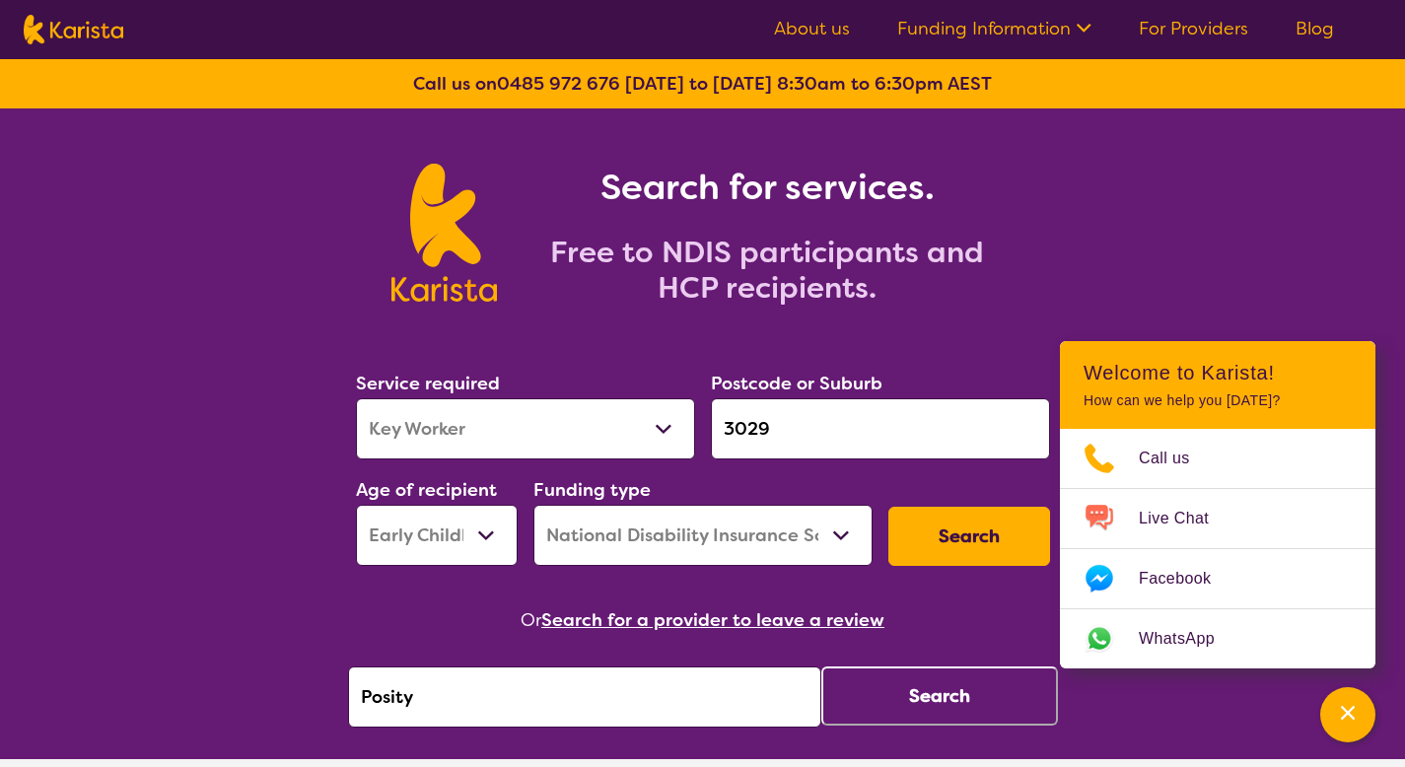
click at [841, 689] on button "Search" at bounding box center [939, 695] width 237 height 59
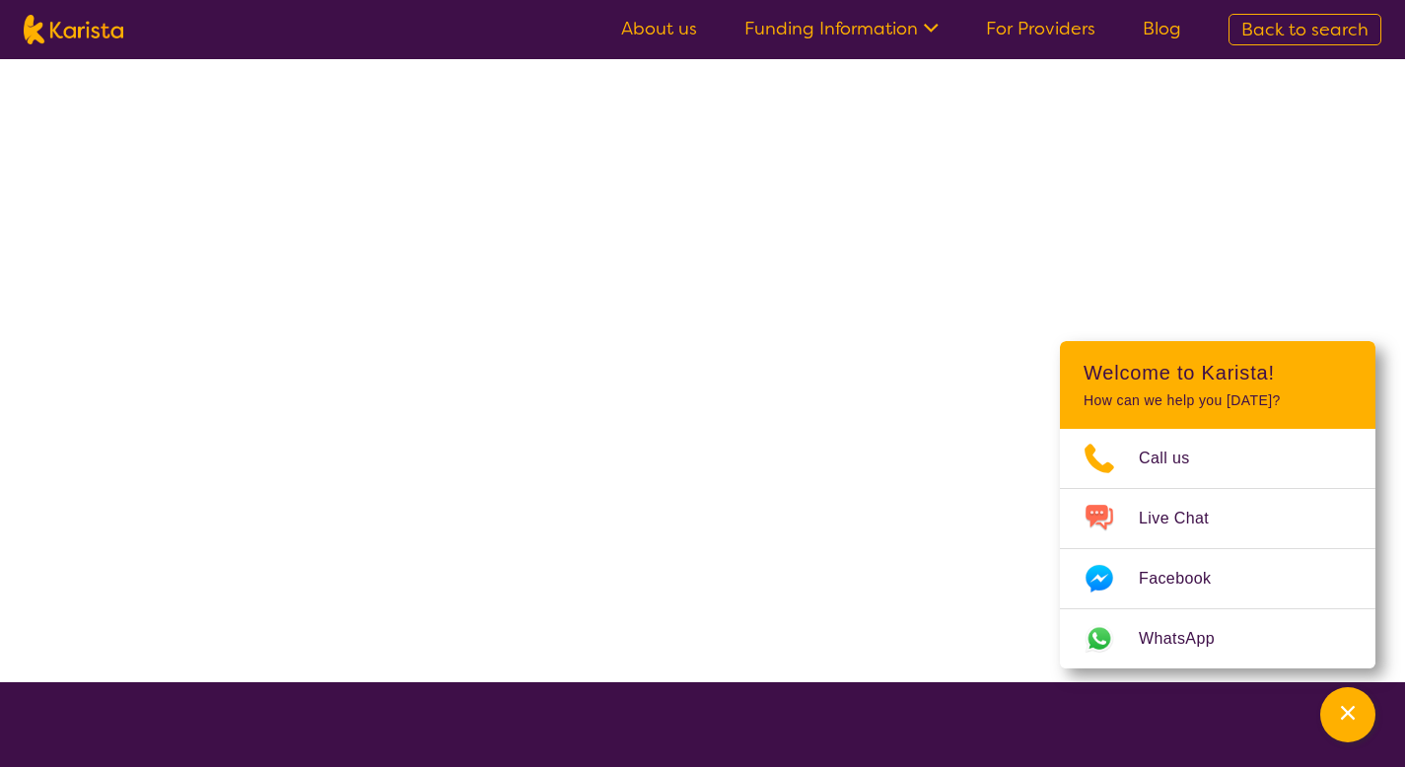
select select "by_score"
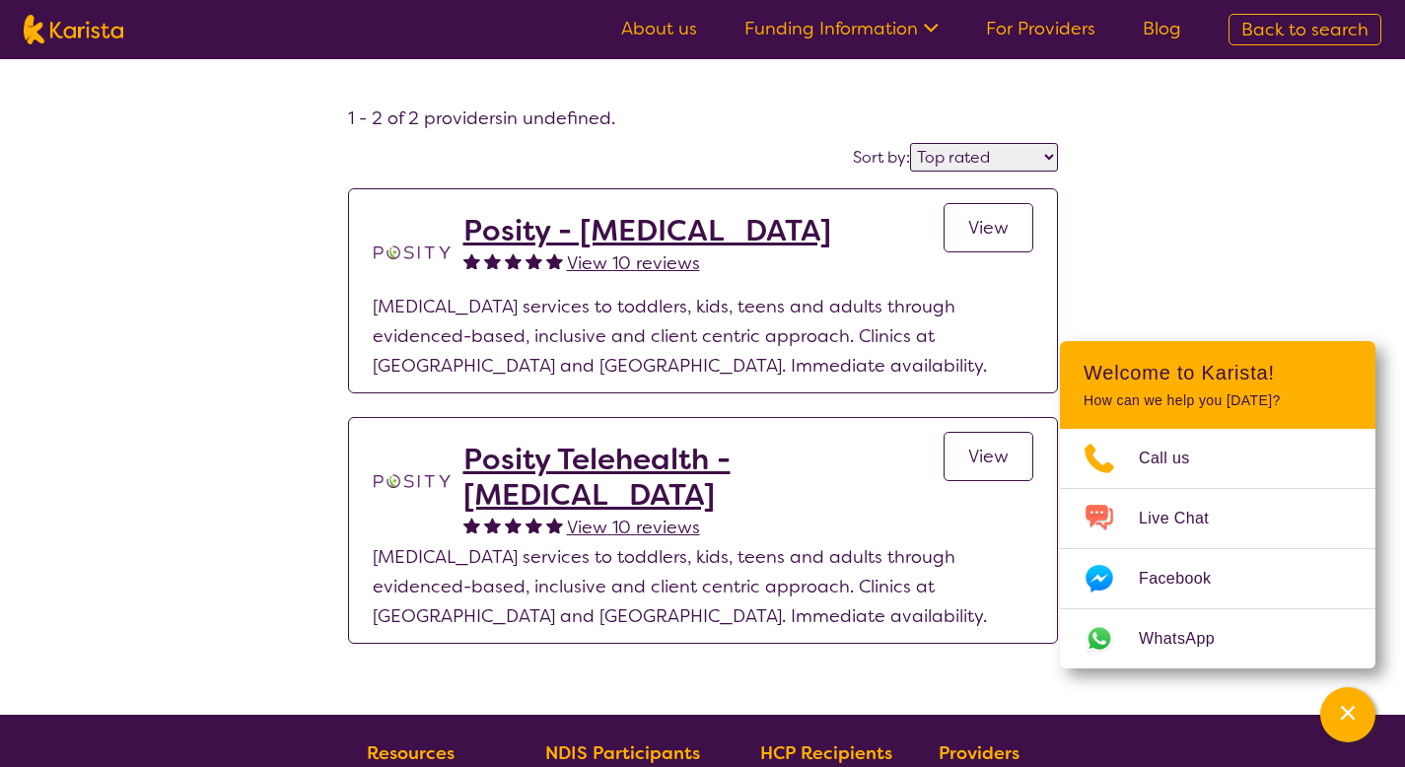
select select "Key Worker"
select select "EC"
select select "NDIS"
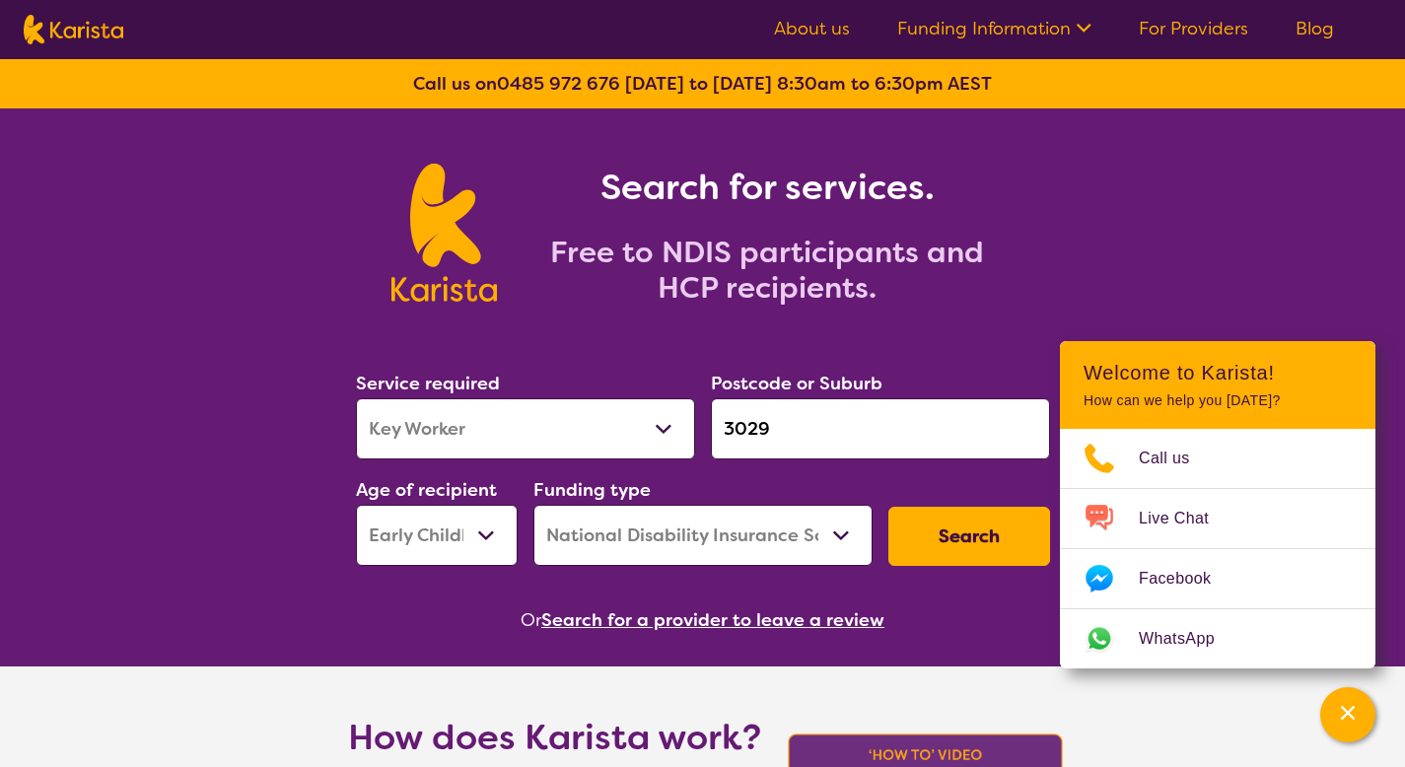
click at [682, 613] on button "Search for a provider to leave a review" at bounding box center [712, 620] width 343 height 30
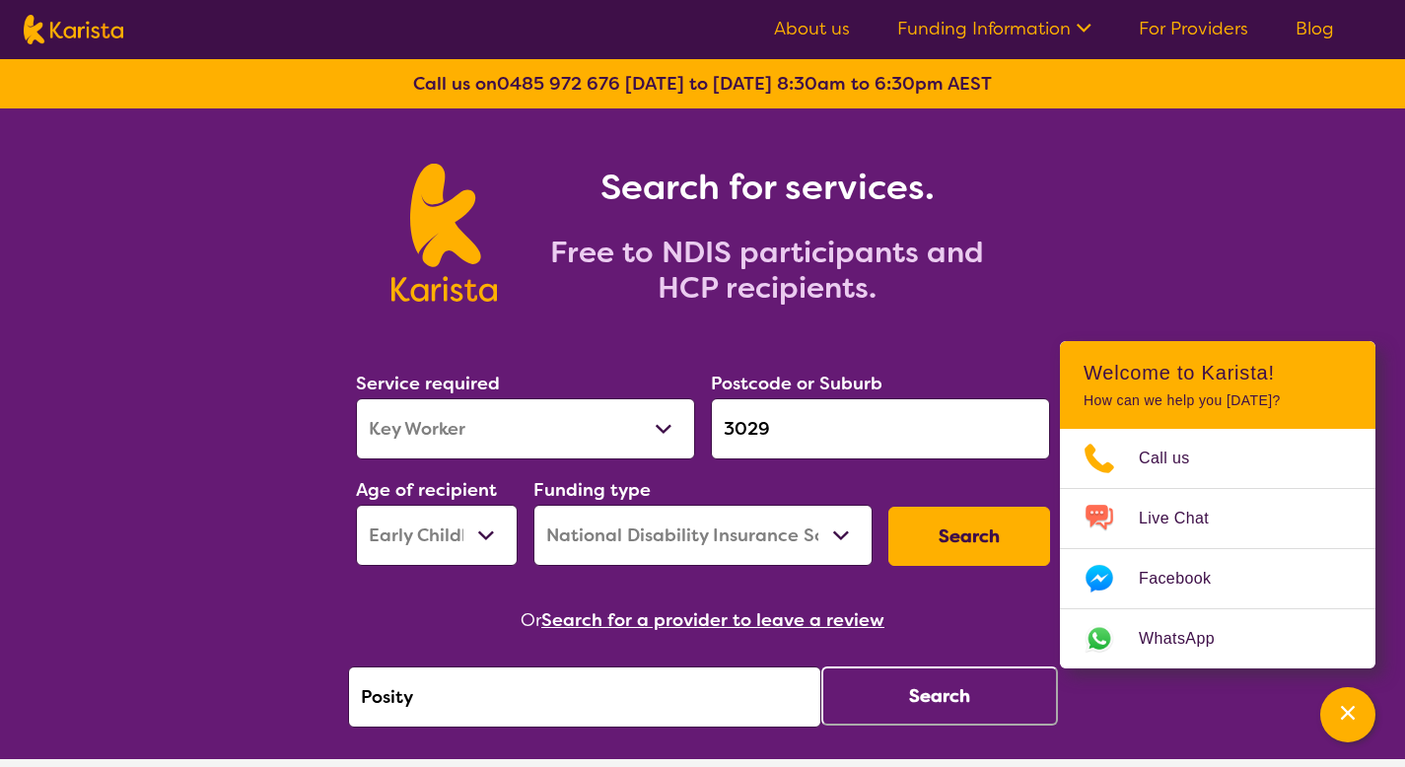
click at [556, 696] on input "Posity" at bounding box center [584, 696] width 473 height 61
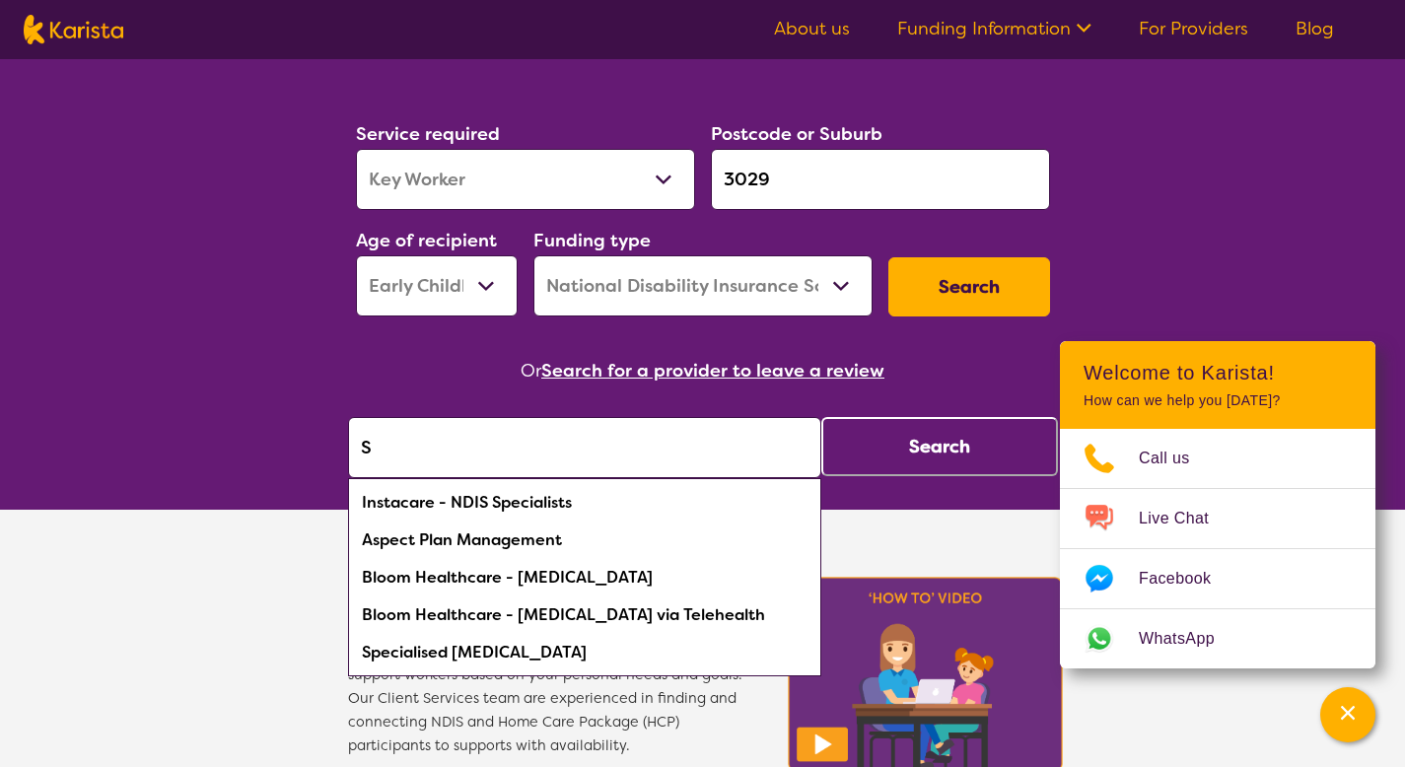
scroll to position [261, 0]
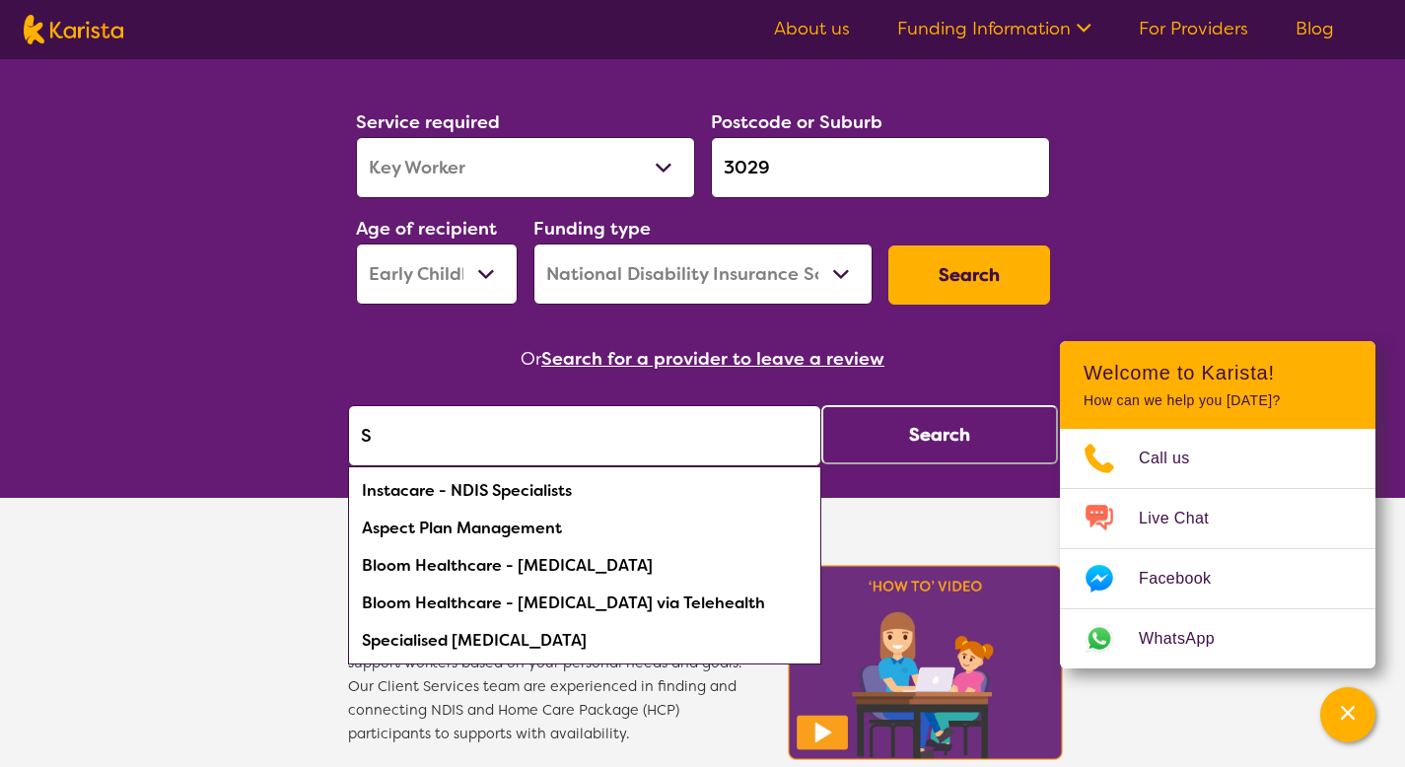
click at [515, 493] on div "Instacare - NDIS Specialists" at bounding box center [584, 490] width 453 height 37
type input "Instacare - NDIS Specialists"
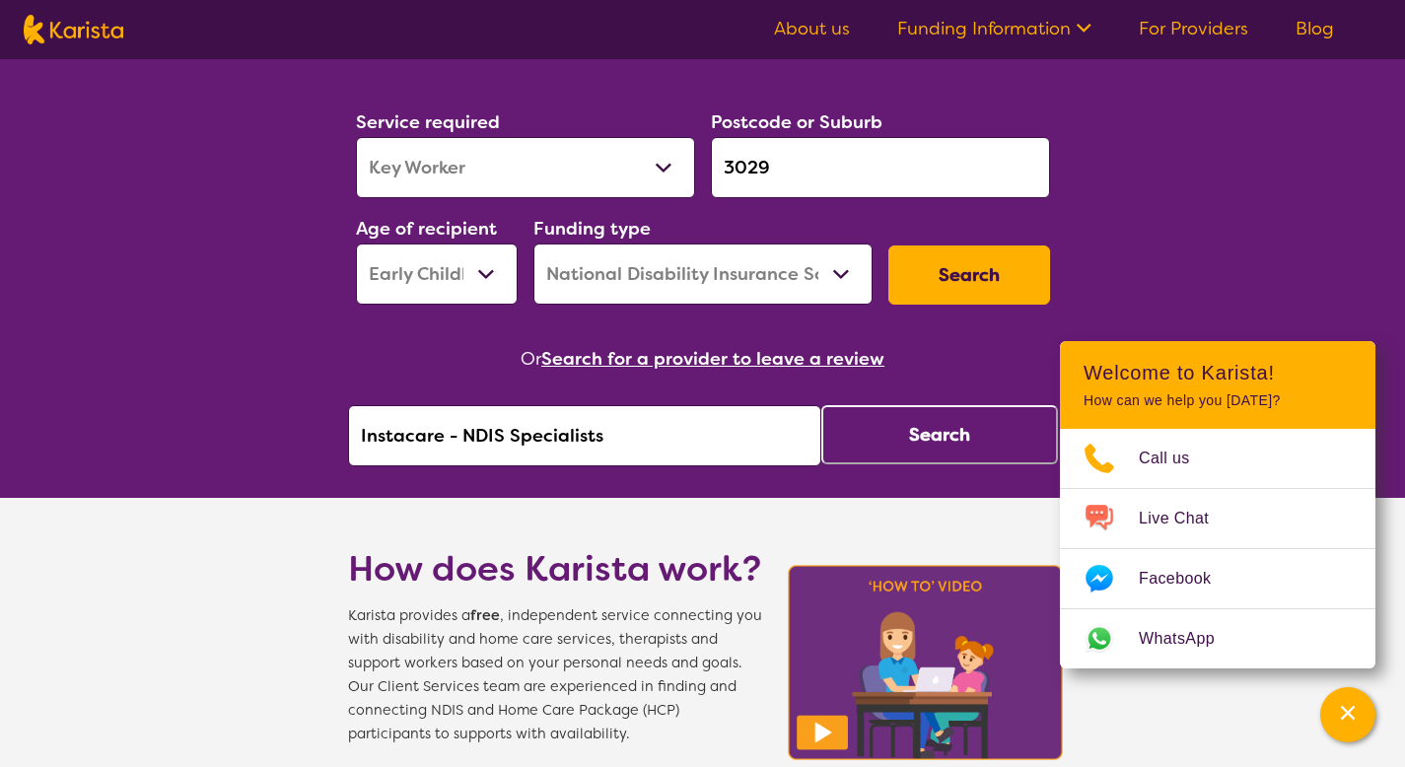
click at [908, 452] on button "Search" at bounding box center [939, 434] width 237 height 59
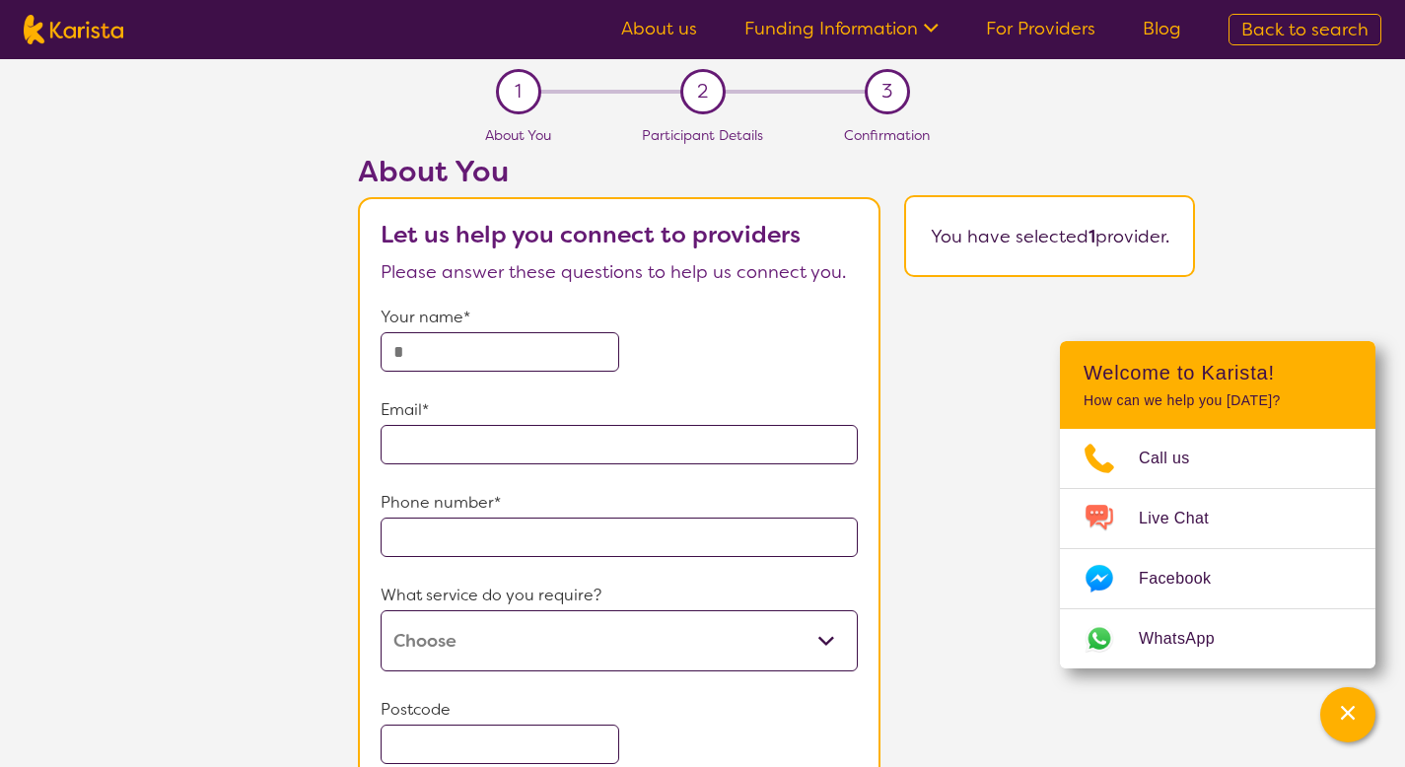
scroll to position [261, 0]
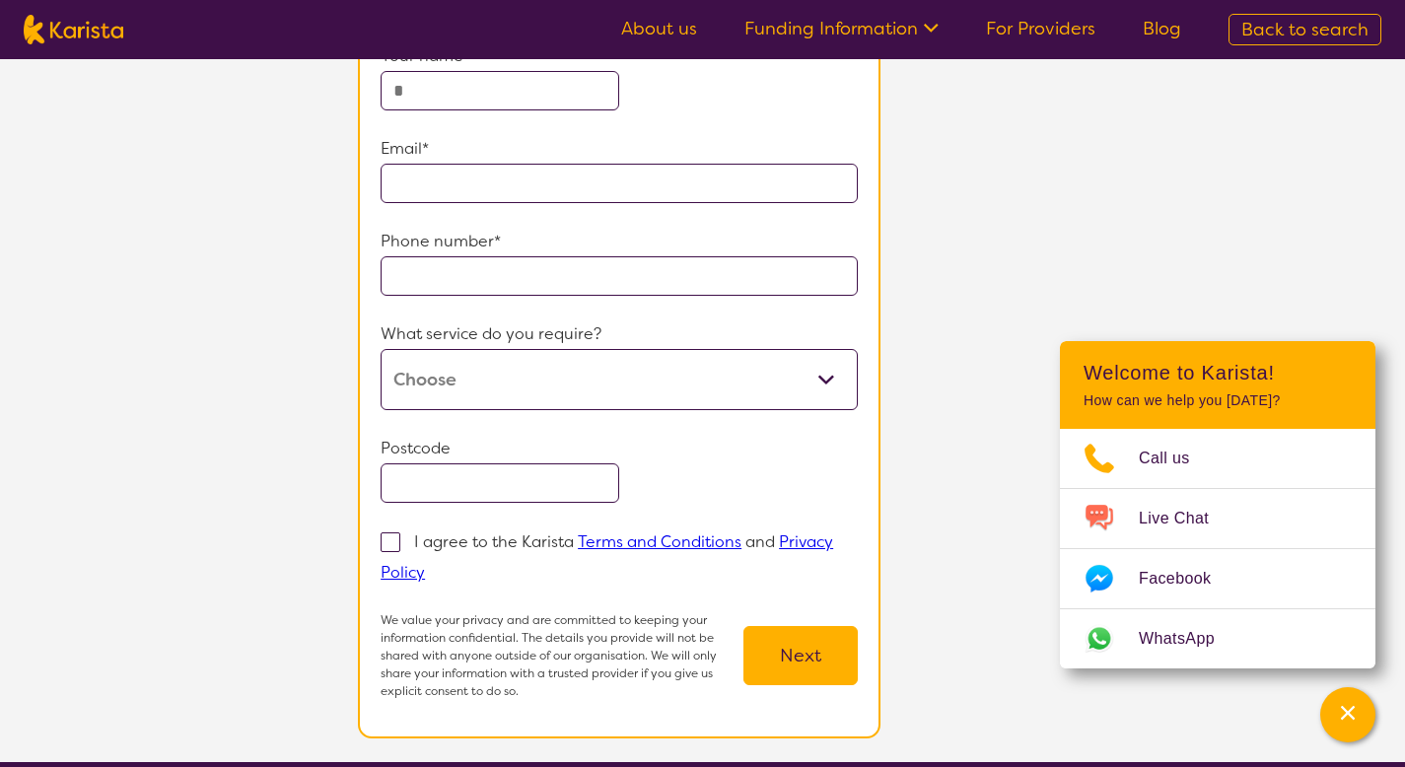
select select "Key Worker"
select select "EC"
select select "NDIS"
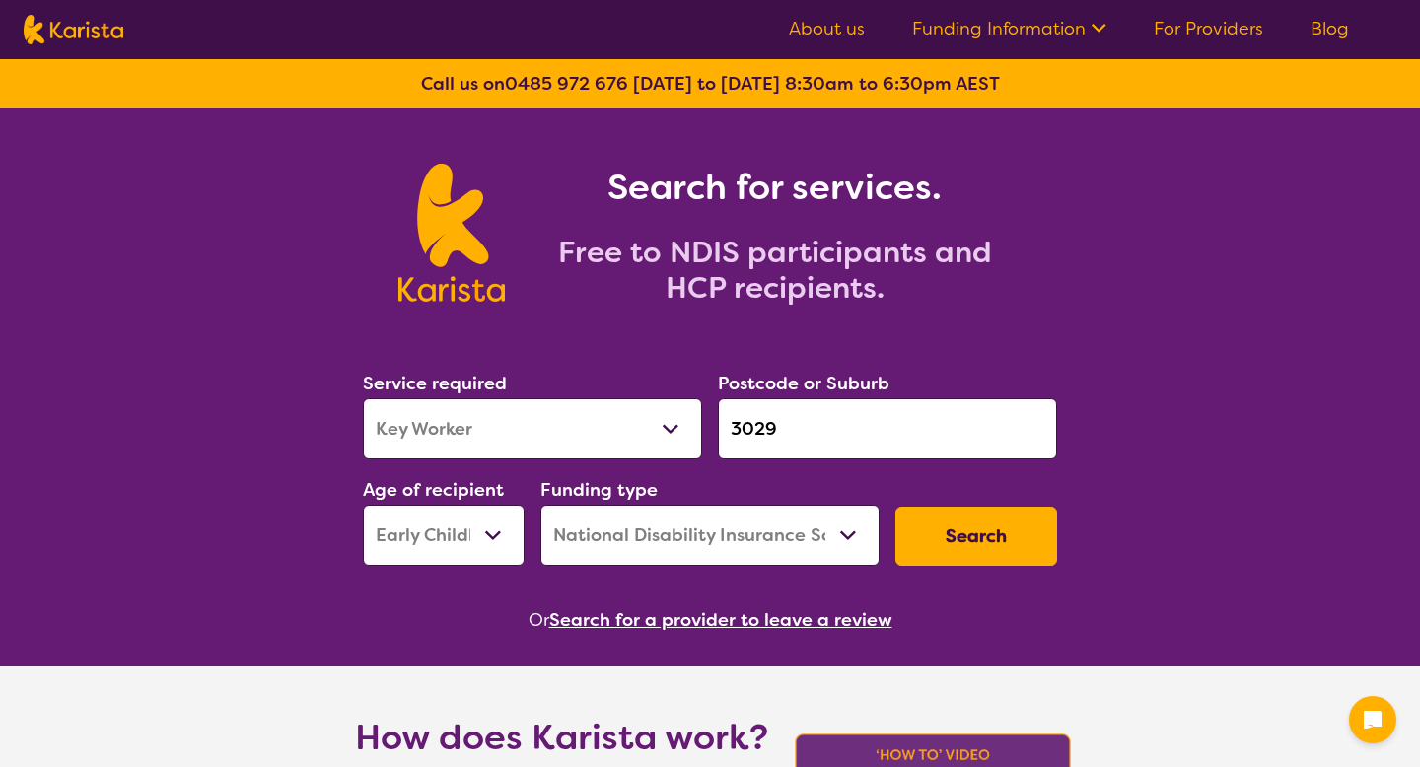
select select "Key Worker"
select select "EC"
select select "NDIS"
click at [763, 610] on button "Search for a provider to leave a review" at bounding box center [712, 620] width 343 height 30
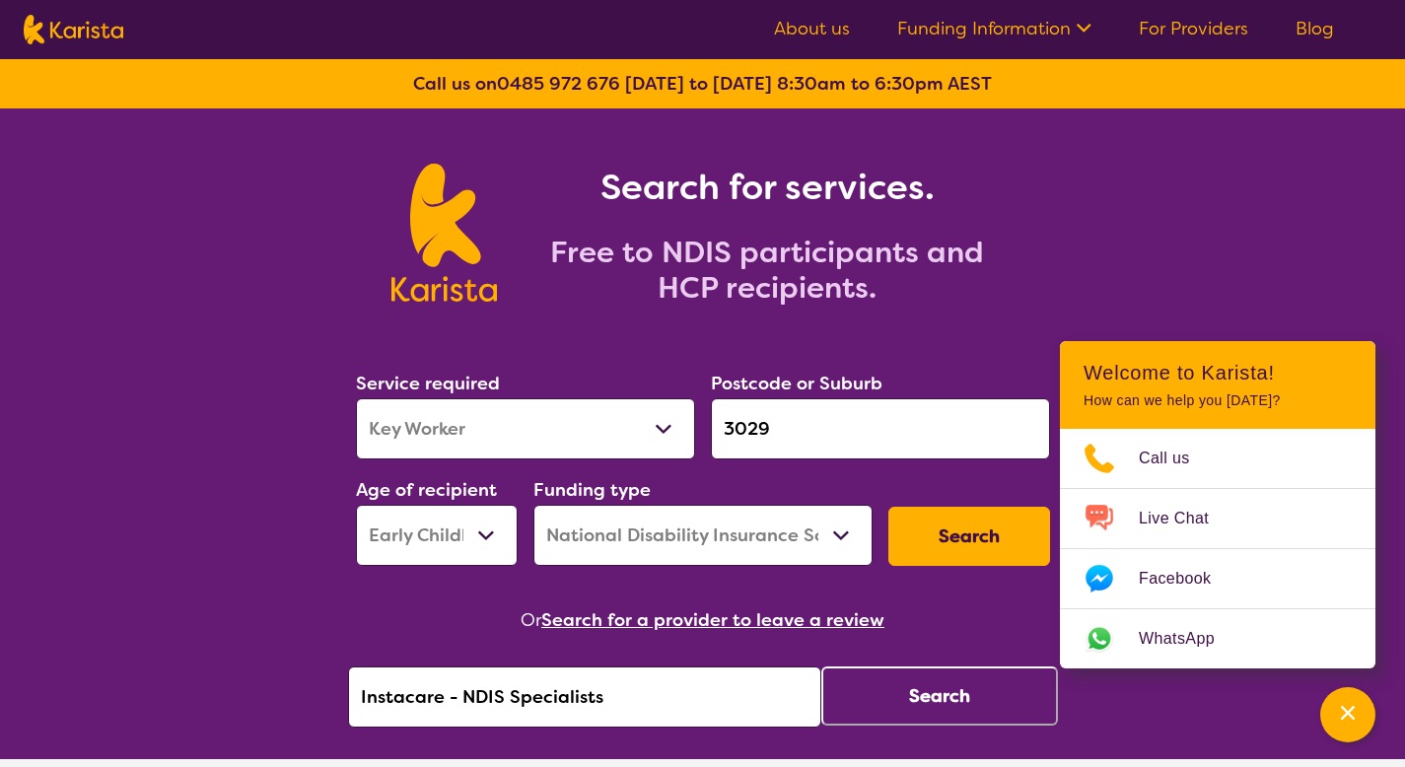
click at [712, 681] on input "Instacare - NDIS Specialists" at bounding box center [584, 696] width 473 height 61
click at [990, 701] on button "Search" at bounding box center [939, 695] width 237 height 59
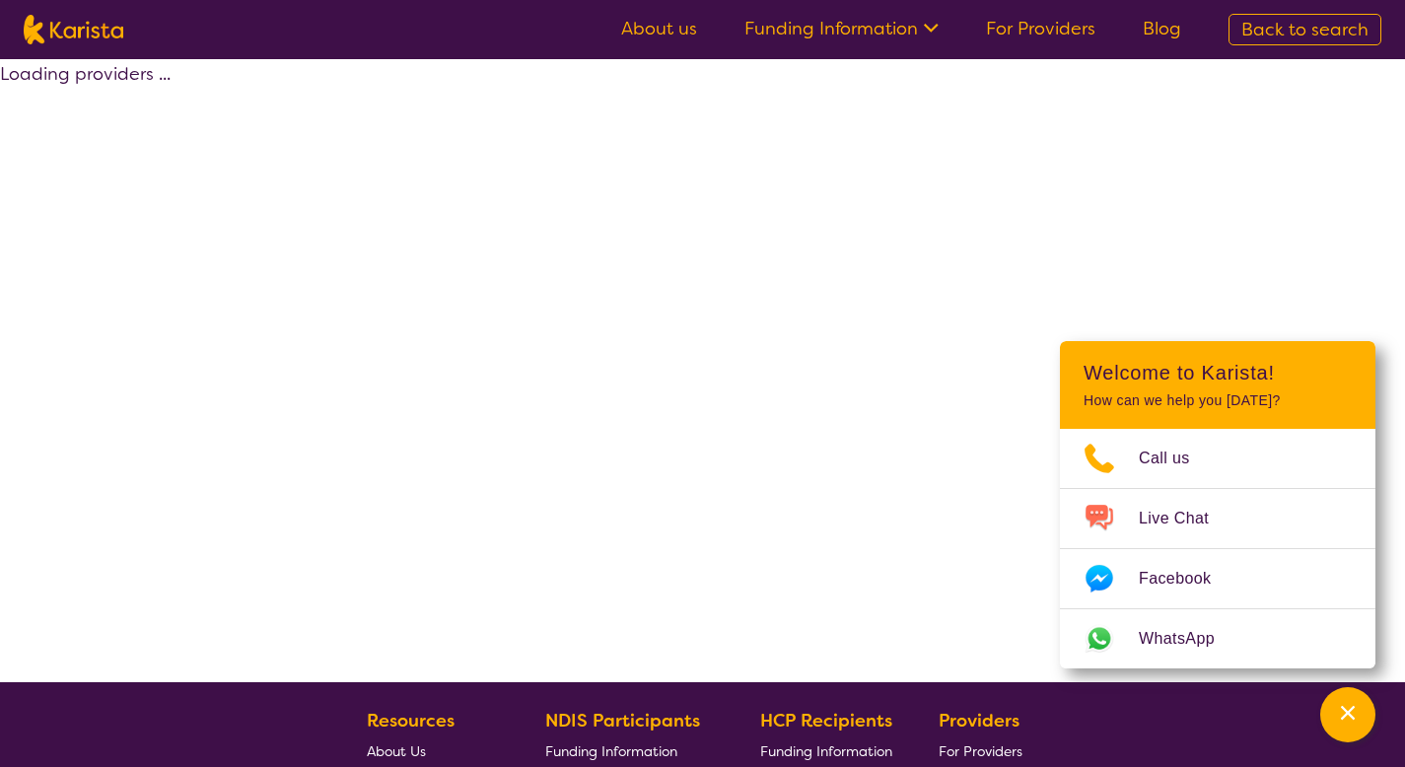
select select "by_score"
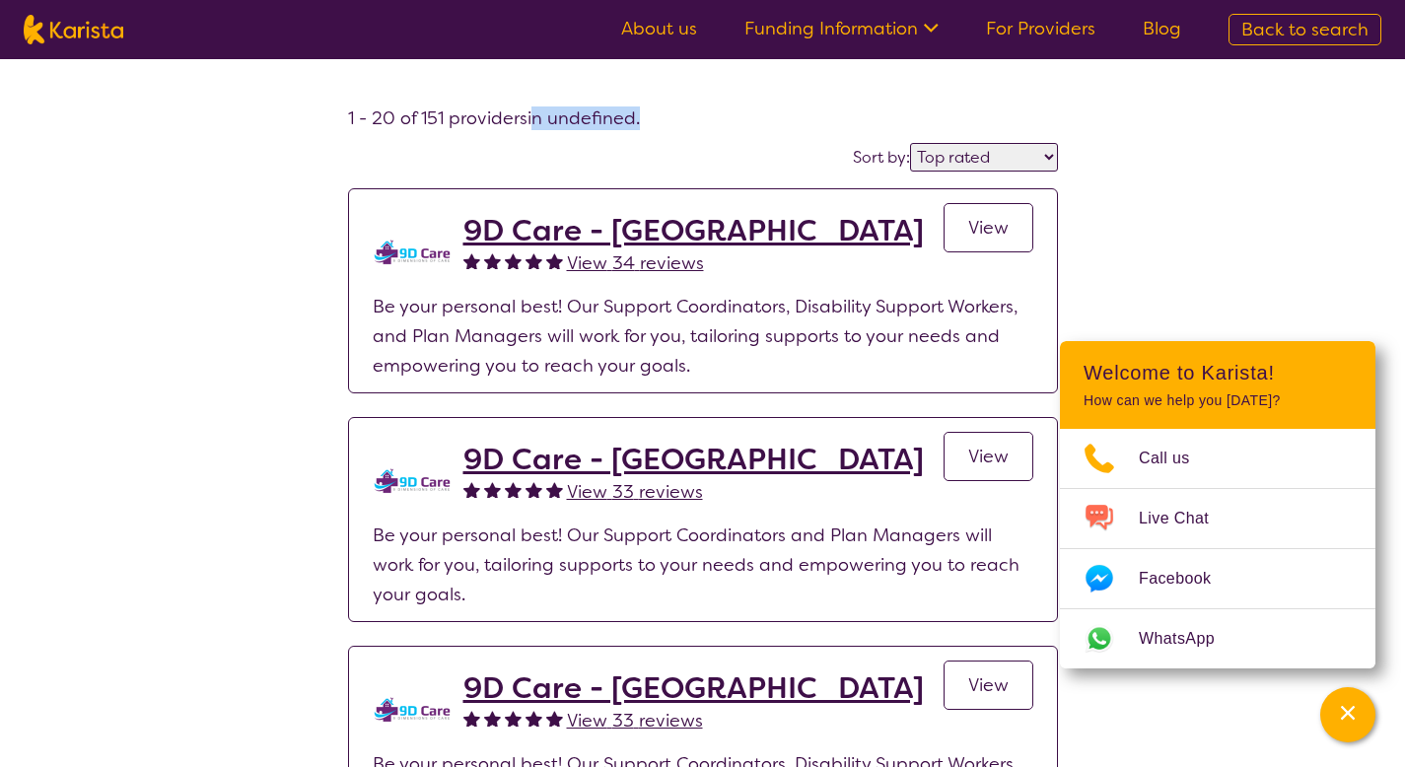
drag, startPoint x: 532, startPoint y: 122, endPoint x: 657, endPoint y: 124, distance: 124.2
click at [657, 124] on h4 "1 - 20 of 151 providers in undefined ." at bounding box center [703, 118] width 710 height 24
select select "Key Worker"
select select "EC"
select select "NDIS"
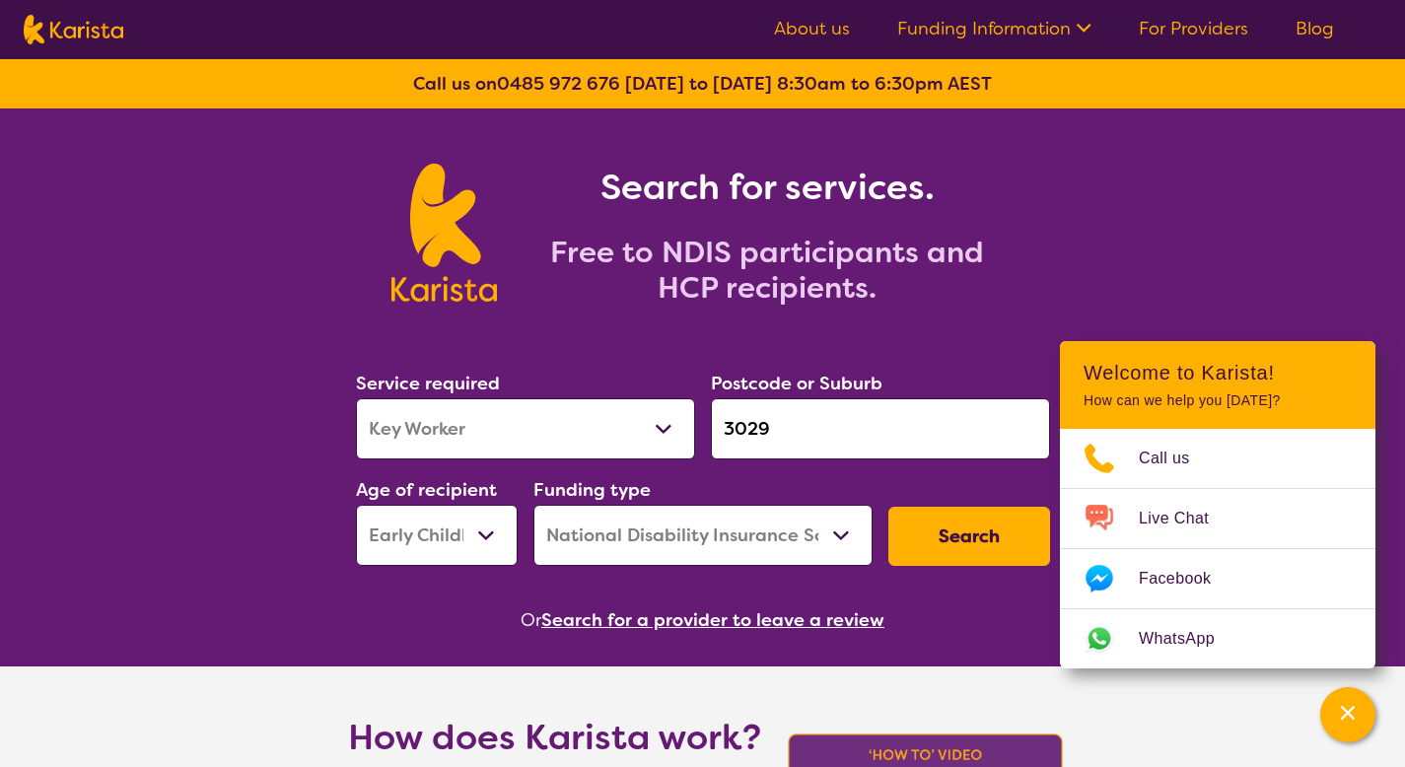
click at [618, 615] on button "Search for a provider to leave a review" at bounding box center [712, 620] width 343 height 30
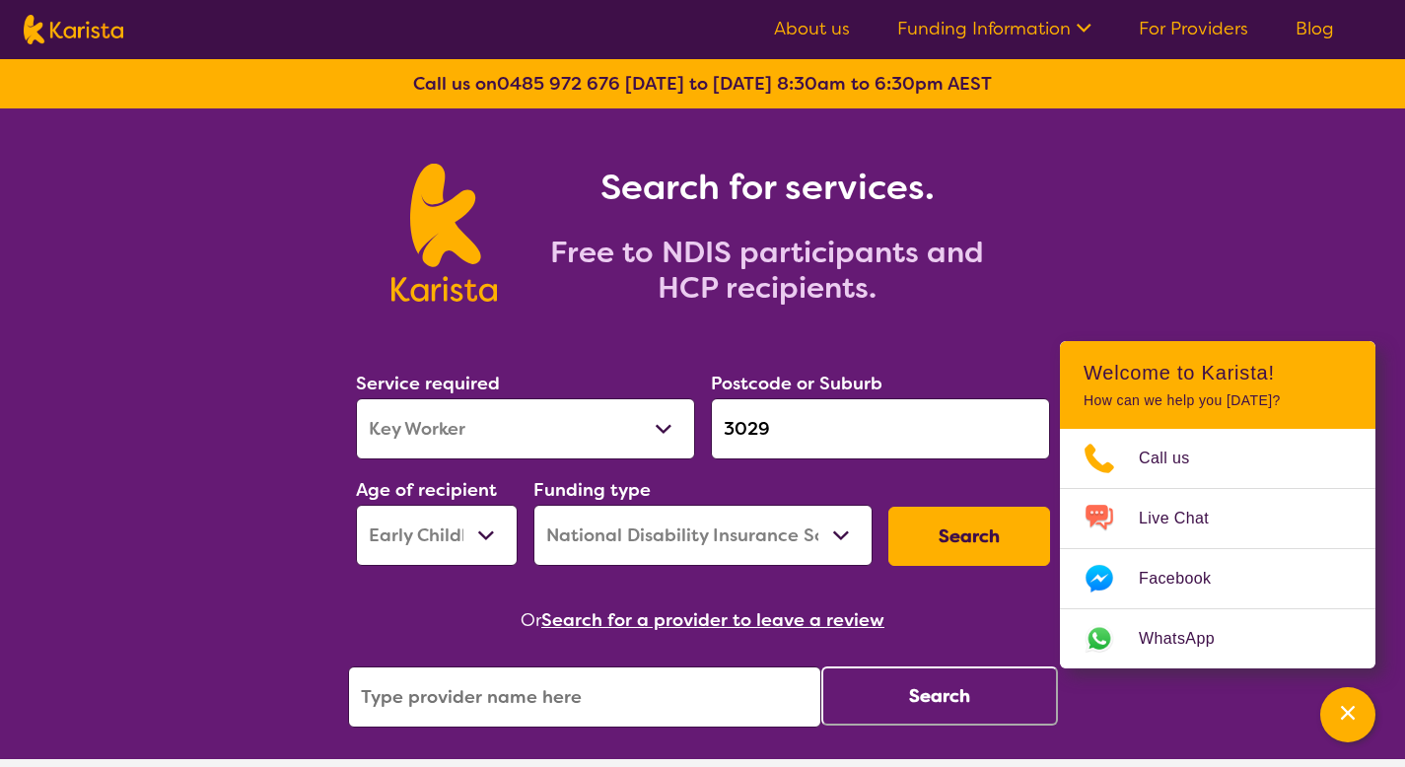
click at [555, 681] on input "search" at bounding box center [584, 696] width 473 height 61
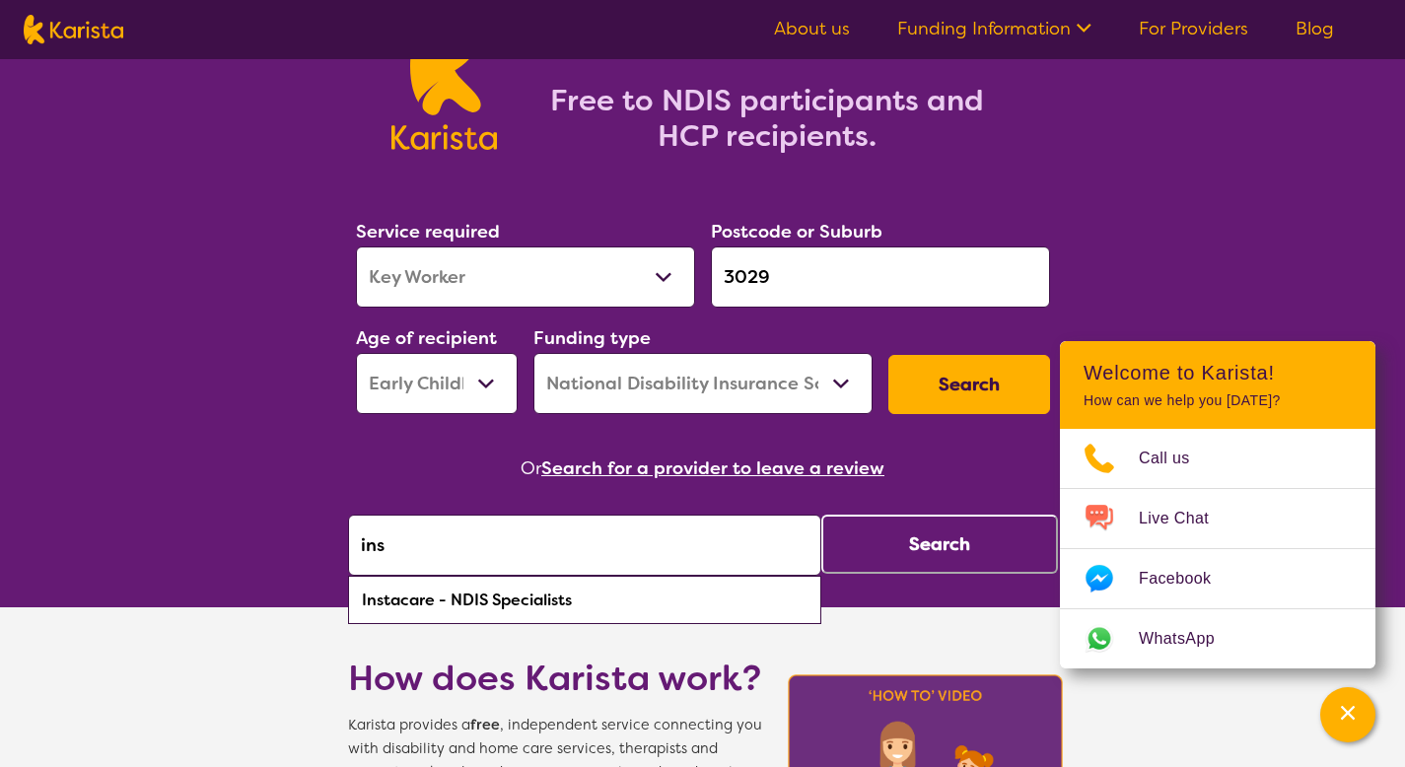
scroll to position [200, 0]
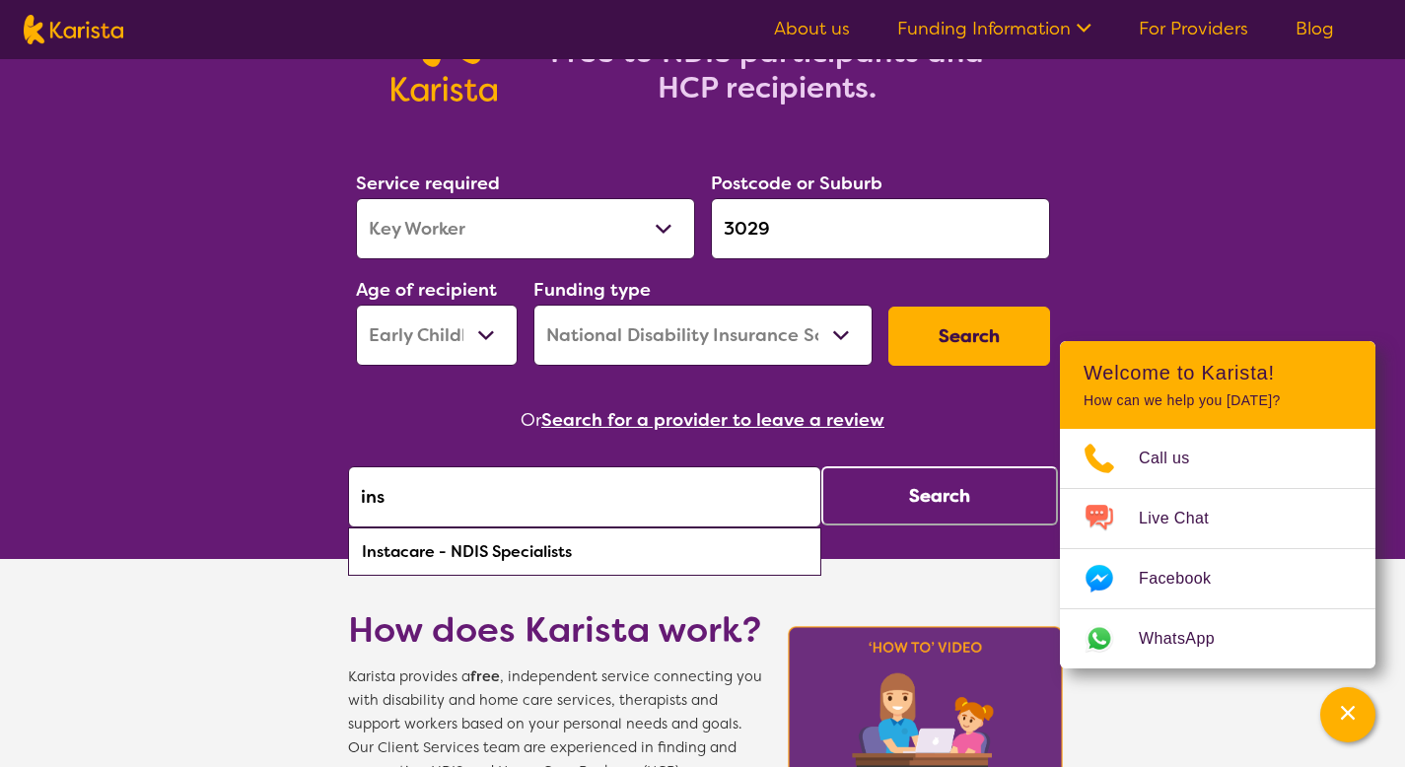
click at [478, 564] on div "Instacare - NDIS Specialists" at bounding box center [584, 551] width 453 height 37
type input "Instacare - NDIS Specialists"
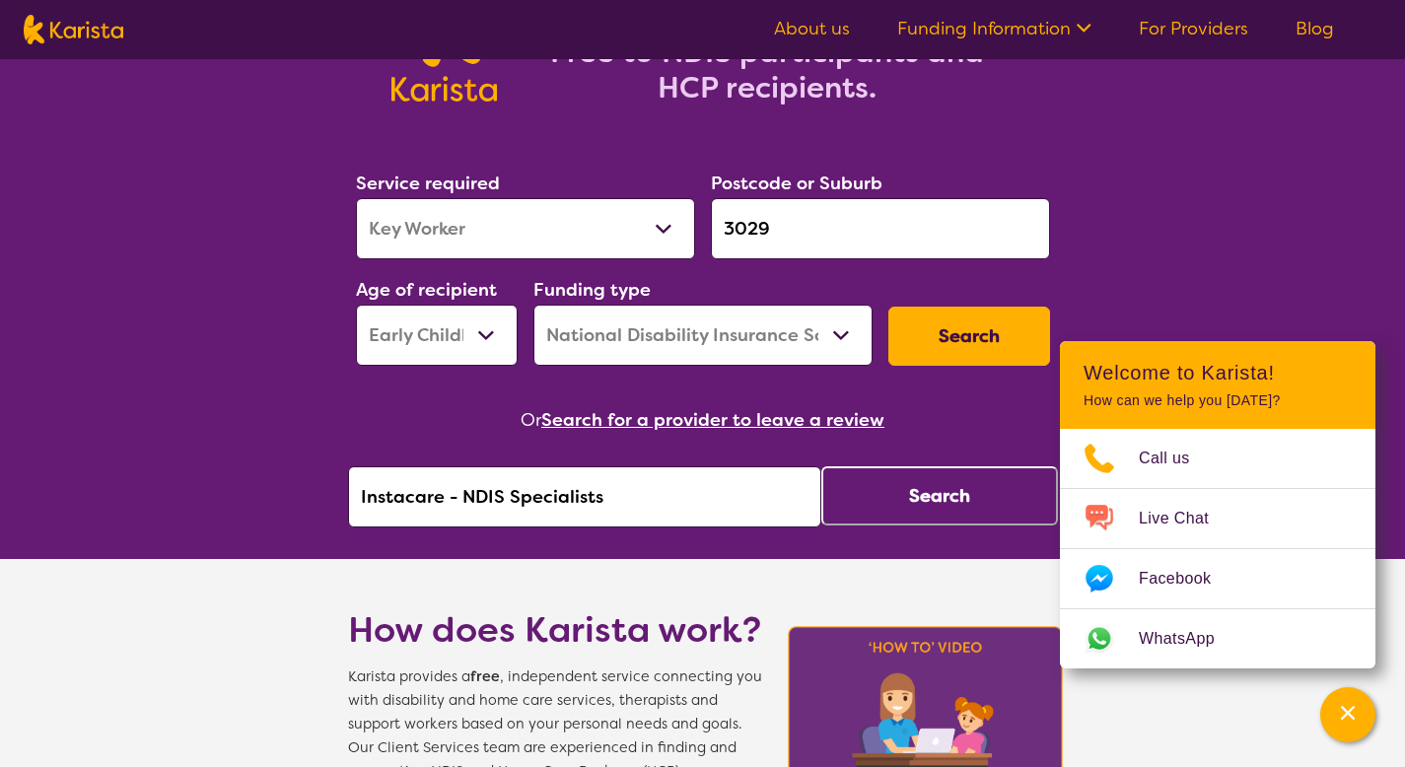
click at [905, 484] on button "Search" at bounding box center [939, 495] width 237 height 59
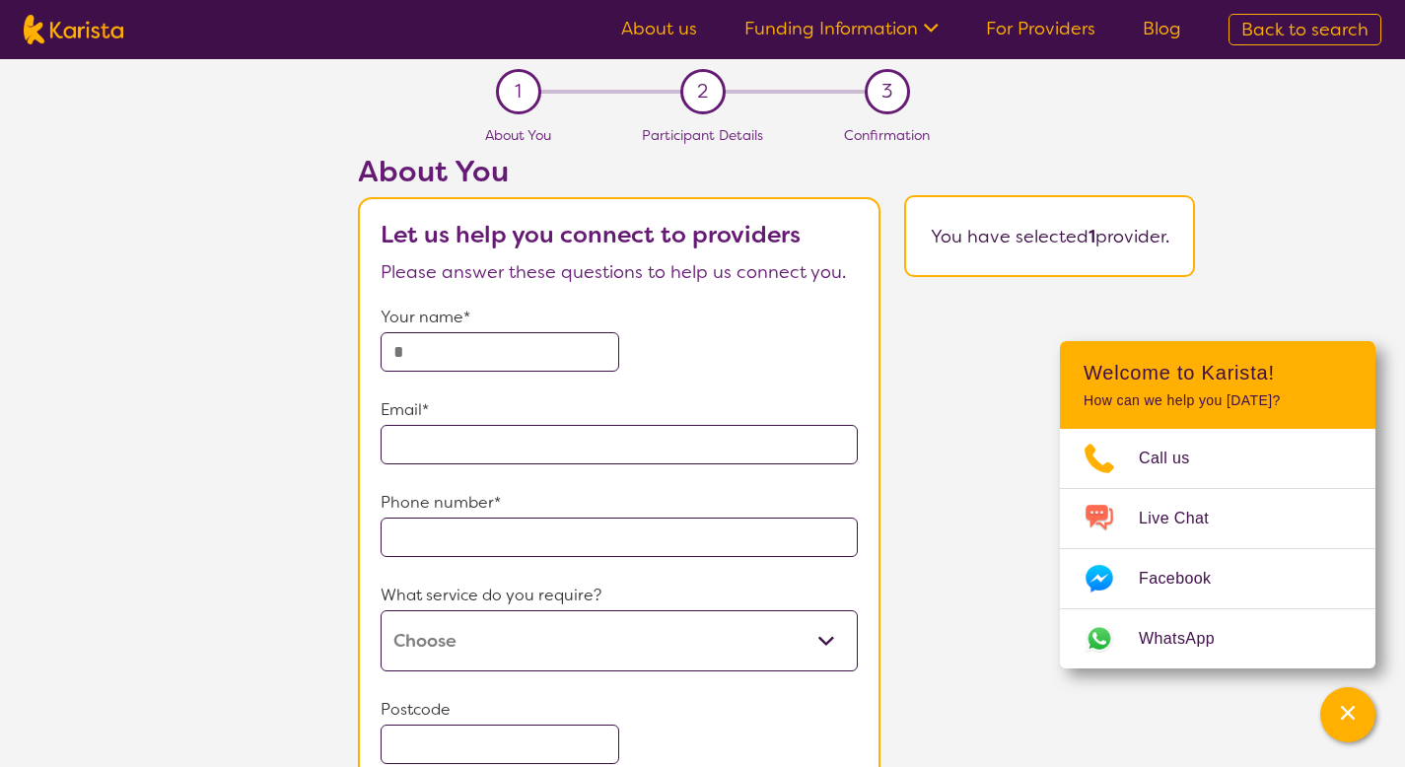
click at [1298, 26] on span "Back to search" at bounding box center [1304, 30] width 127 height 24
select select "Key Worker"
select select "EC"
select select "NDIS"
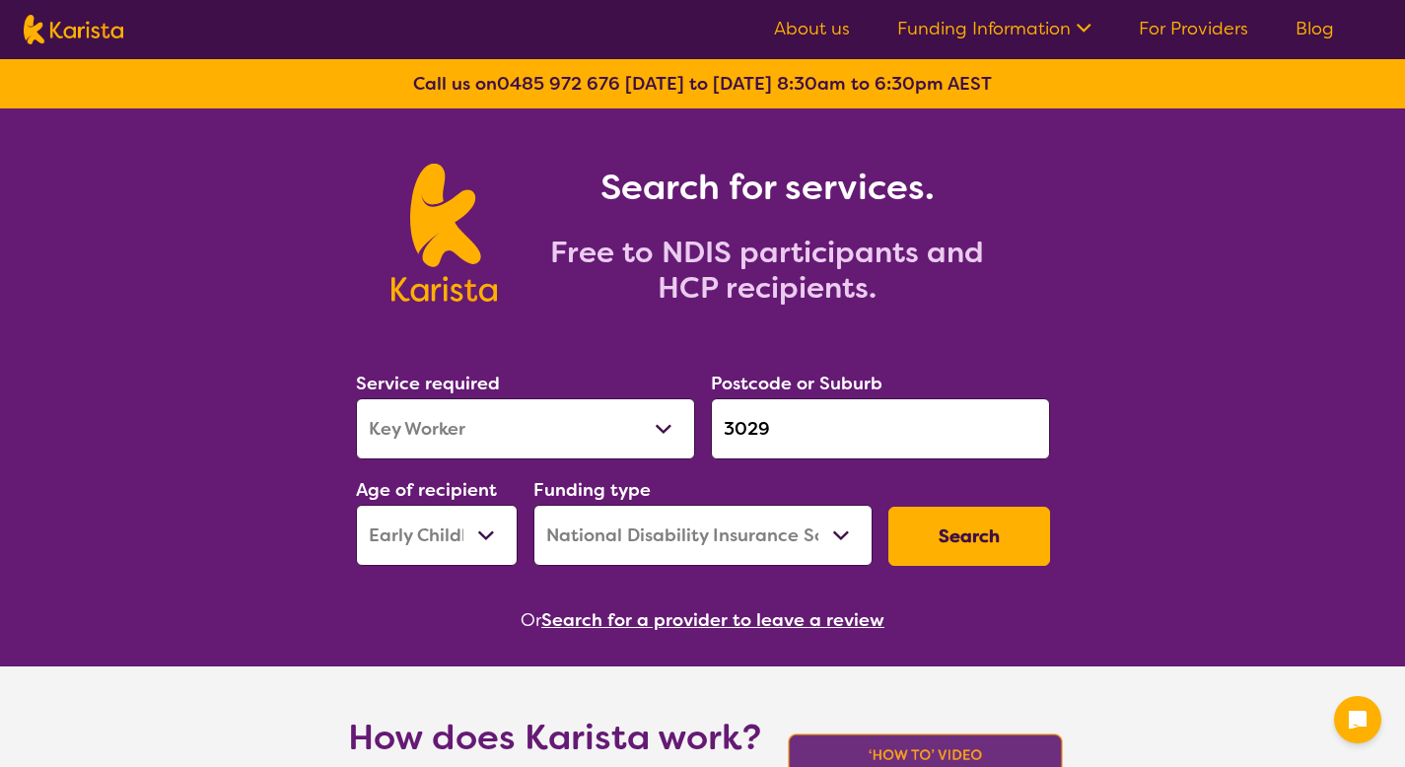
select select "Key Worker"
select select "EC"
select select "NDIS"
click at [714, 614] on button "Search for a provider to leave a review" at bounding box center [712, 620] width 343 height 30
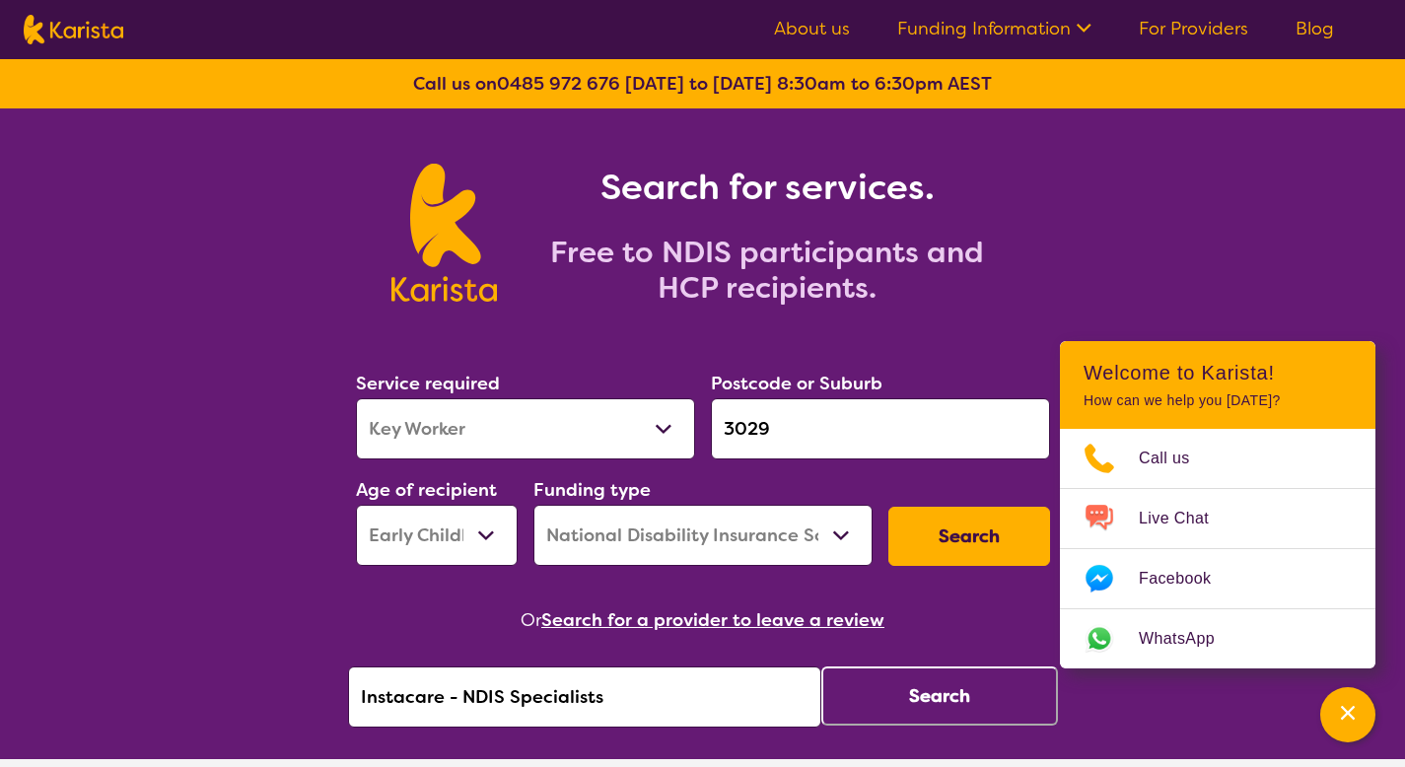
click at [839, 690] on button "Search" at bounding box center [939, 695] width 237 height 59
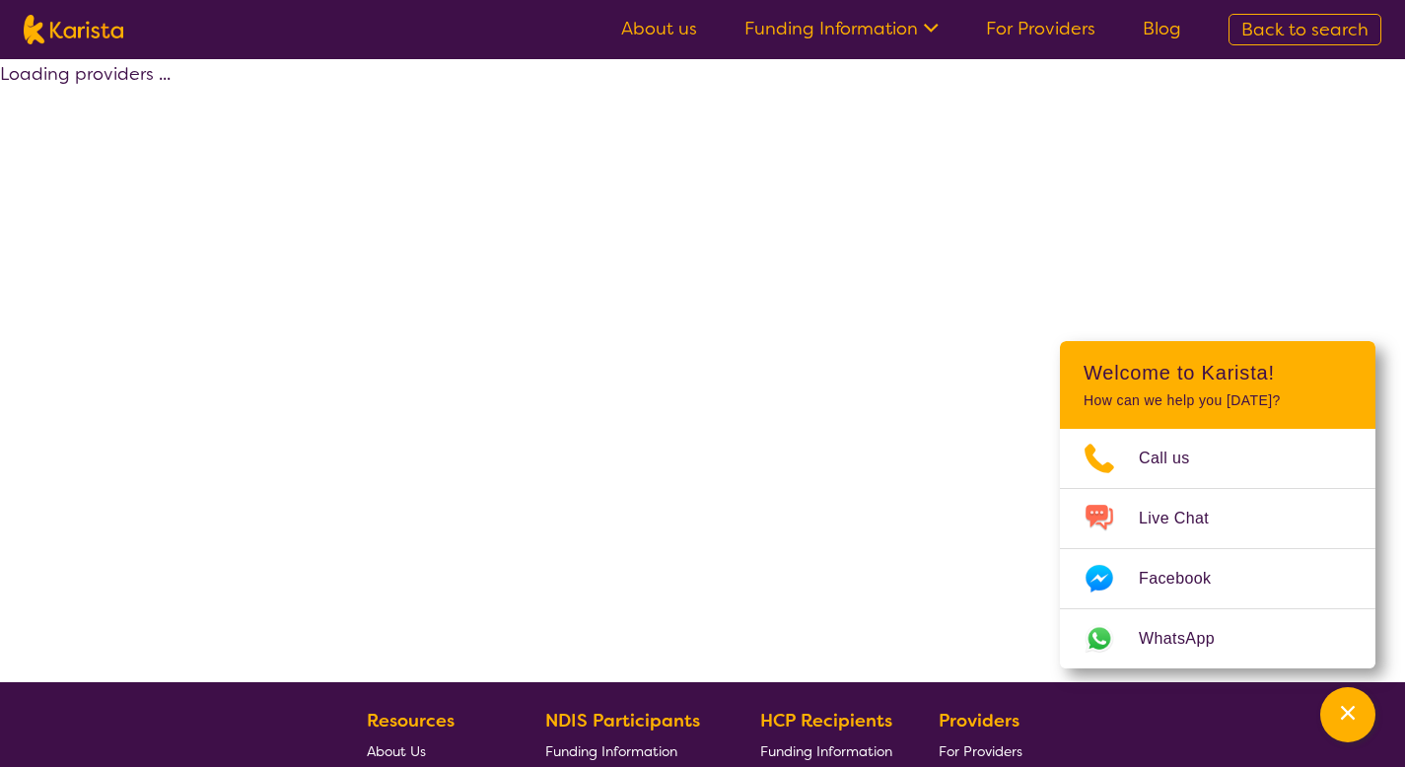
select select "by_score"
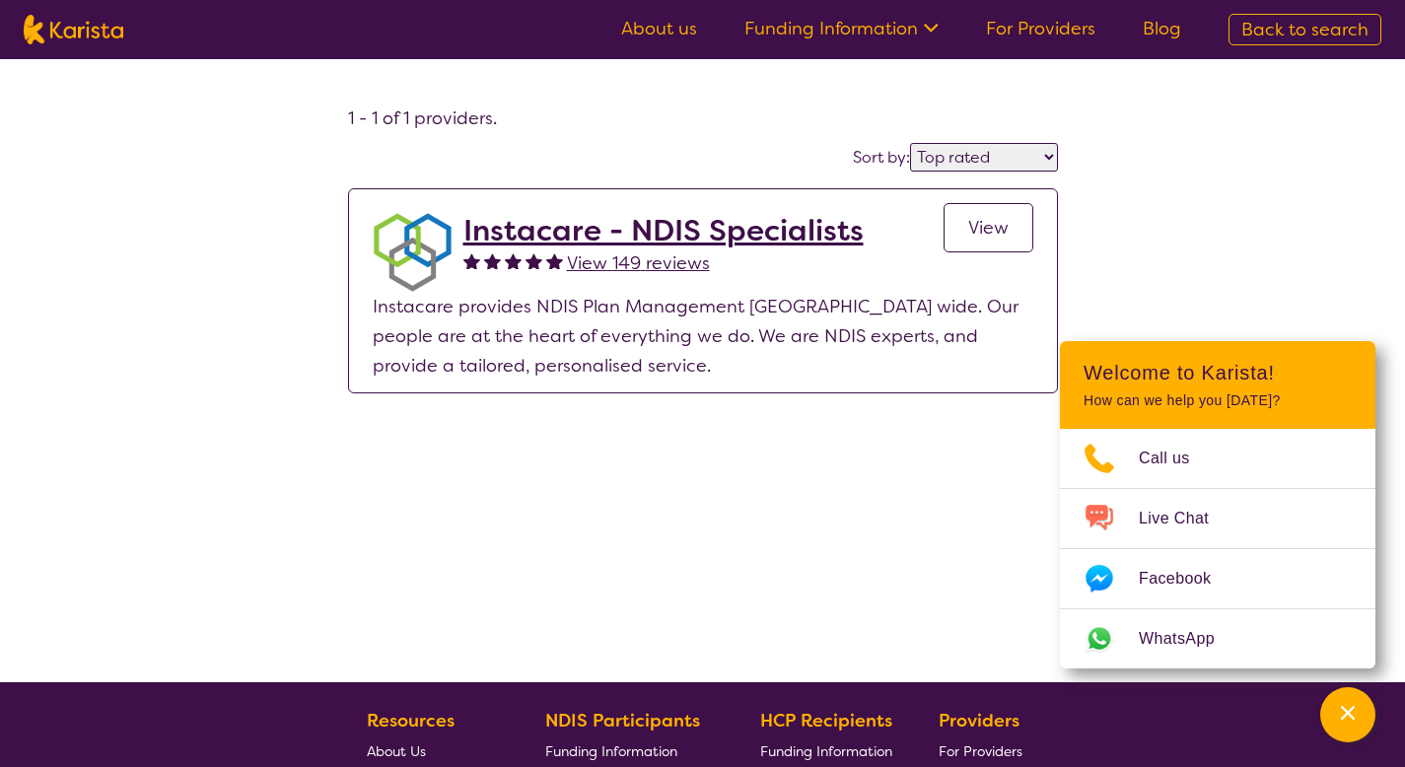
select select "Key Worker"
select select "EC"
select select "NDIS"
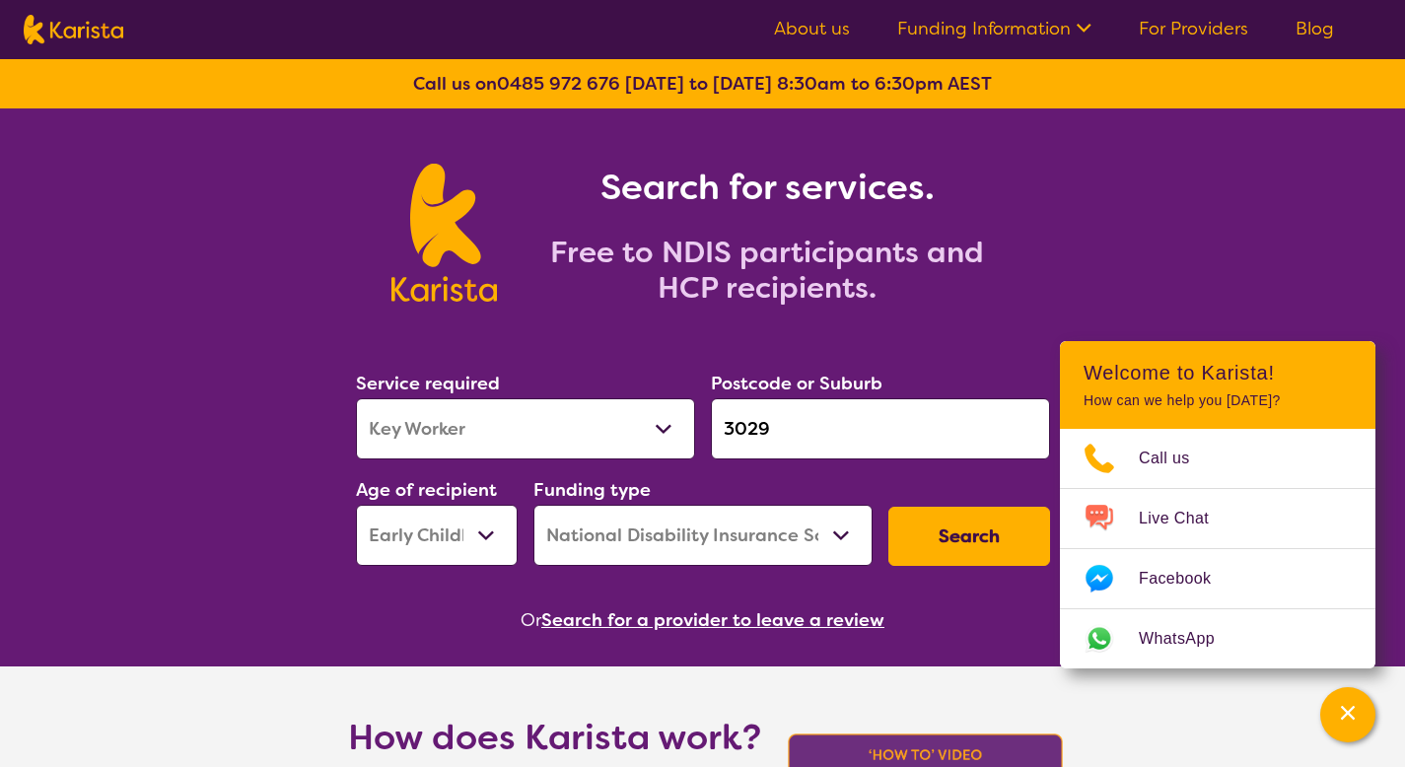
click at [669, 612] on button "Search for a provider to leave a review" at bounding box center [712, 620] width 343 height 30
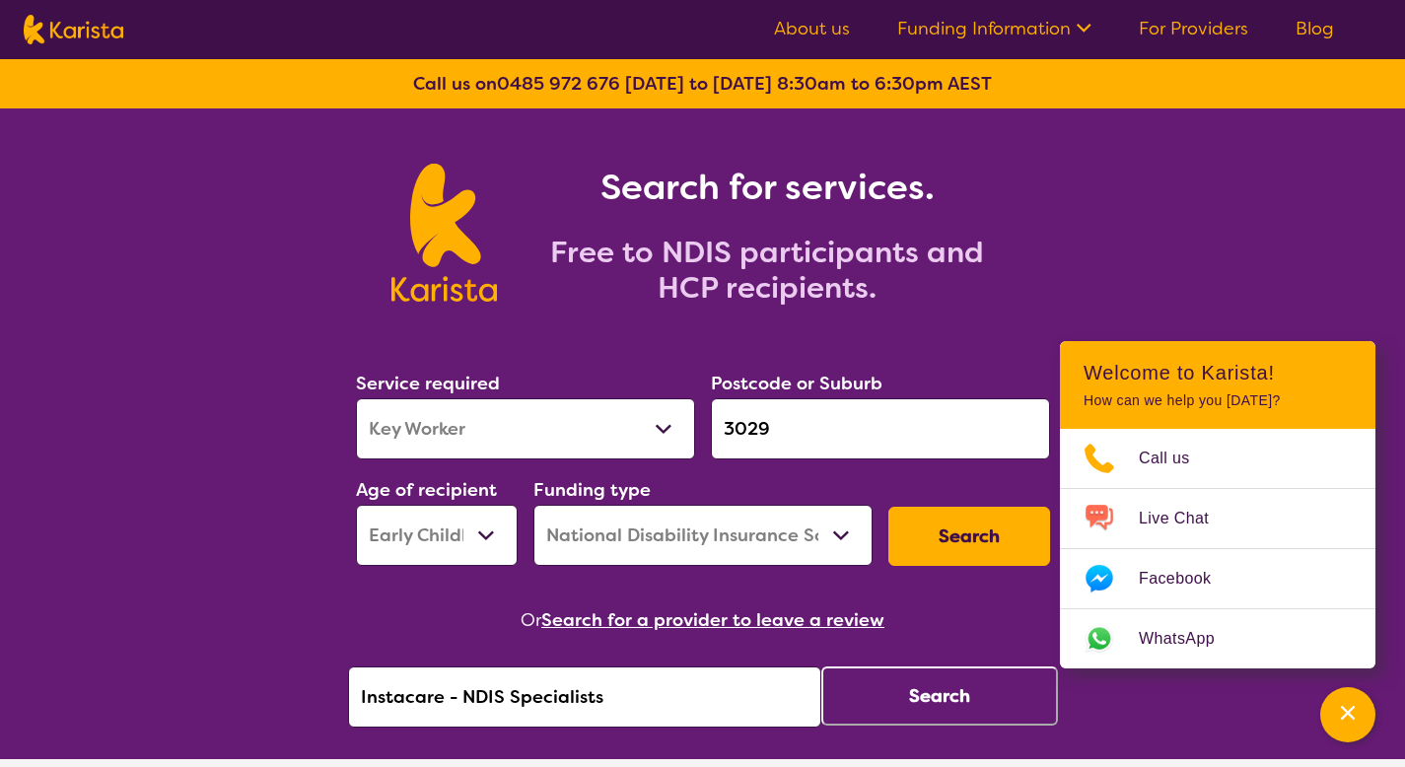
click at [598, 679] on input "Instacare - NDIS Specialists" at bounding box center [584, 696] width 473 height 61
click at [863, 707] on button "Search" at bounding box center [939, 695] width 237 height 59
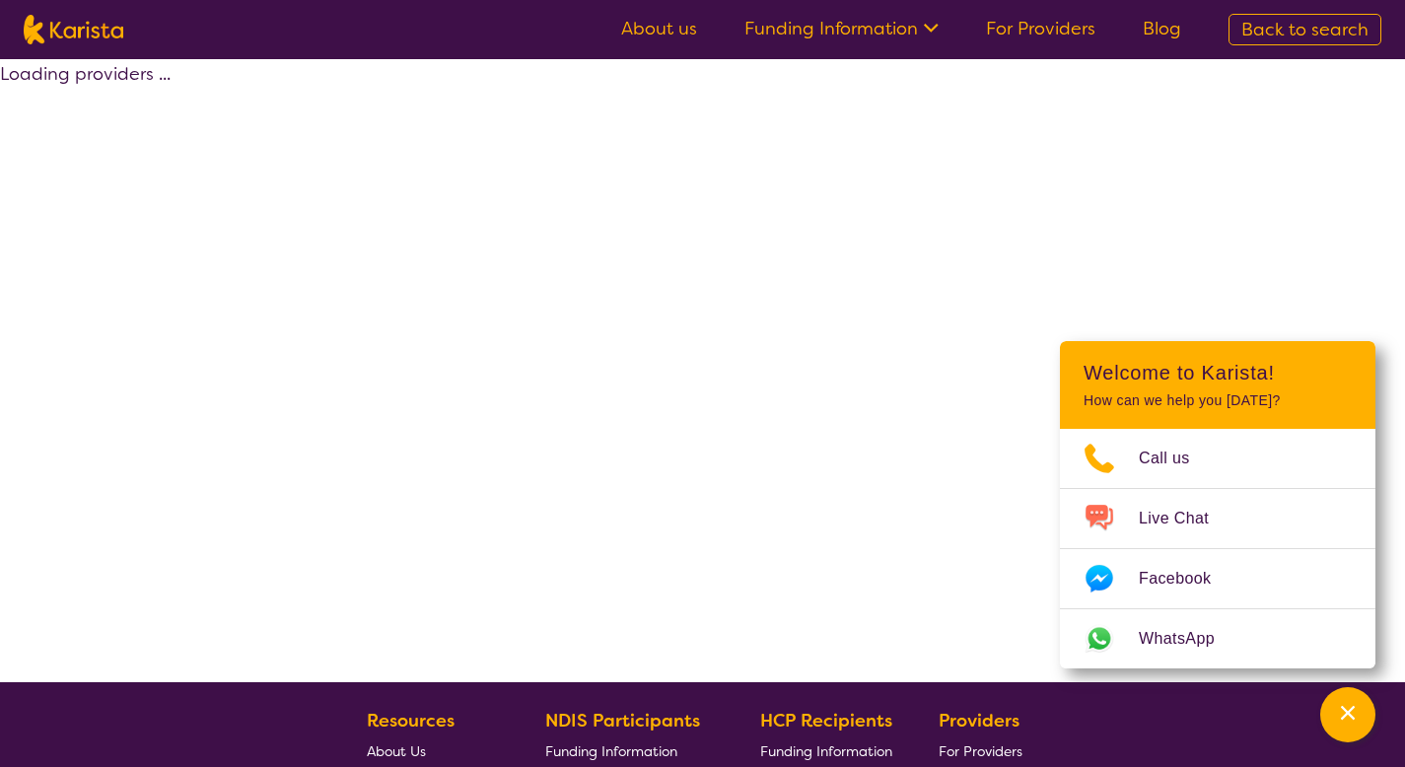
select select "by_score"
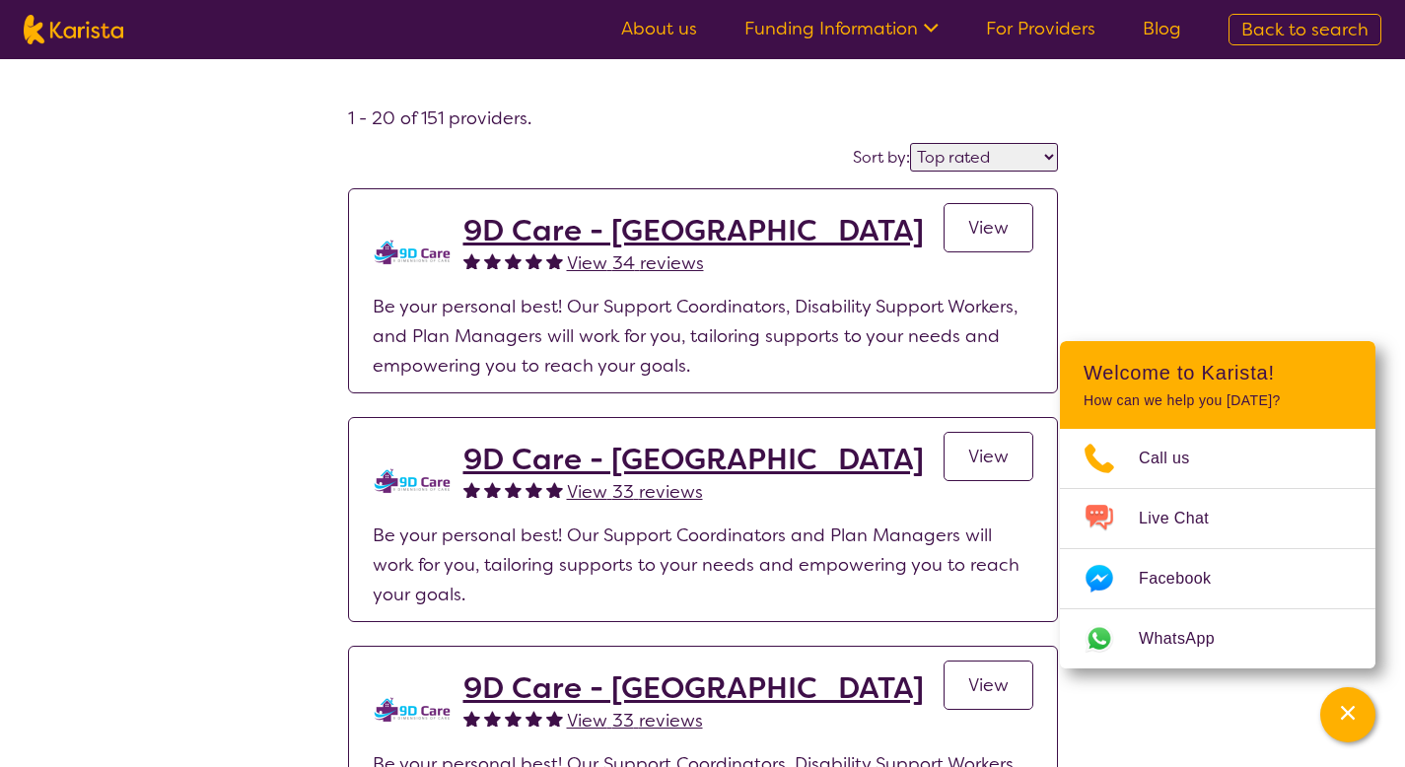
click at [1235, 35] on link "Back to search" at bounding box center [1304, 30] width 153 height 32
select select "Key Worker"
select select "EC"
select select "NDIS"
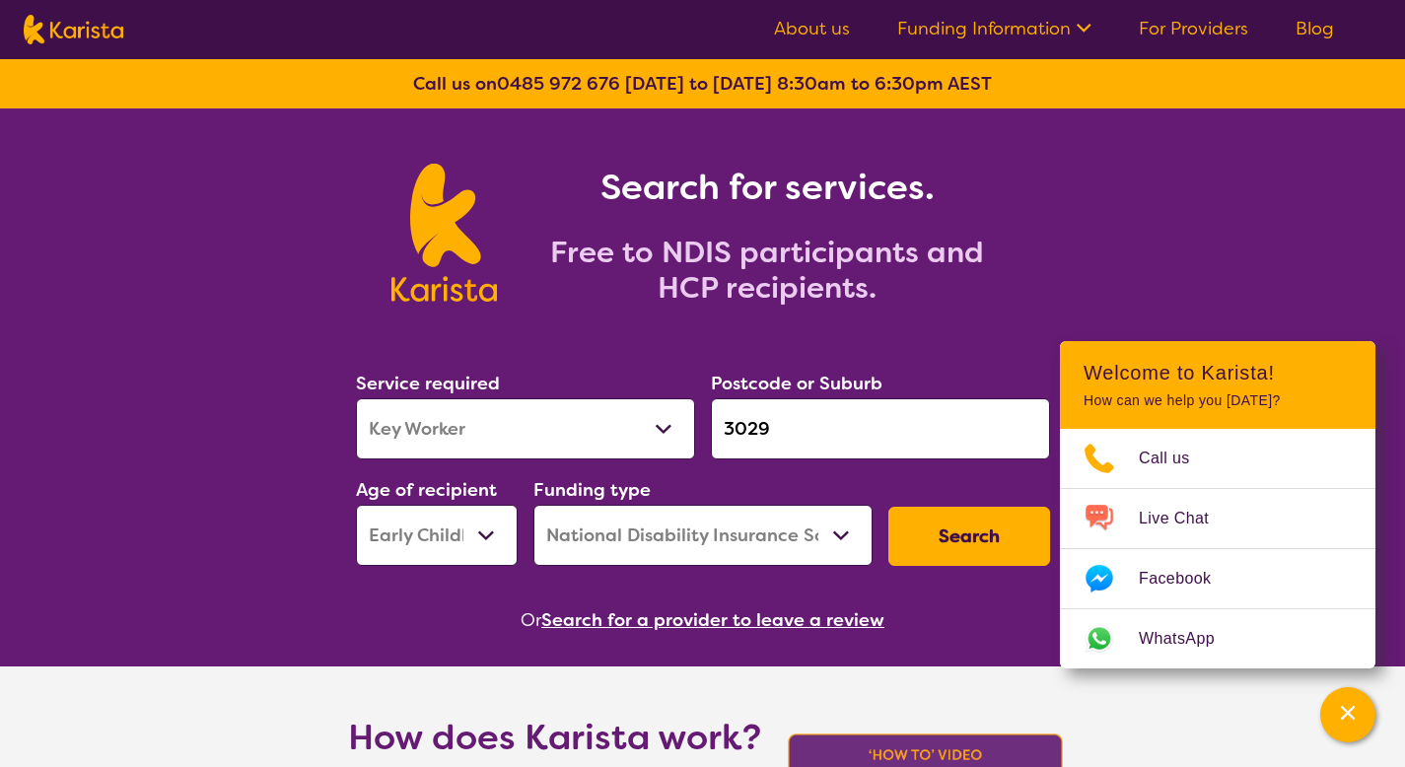
click at [788, 616] on button "Search for a provider to leave a review" at bounding box center [712, 620] width 343 height 30
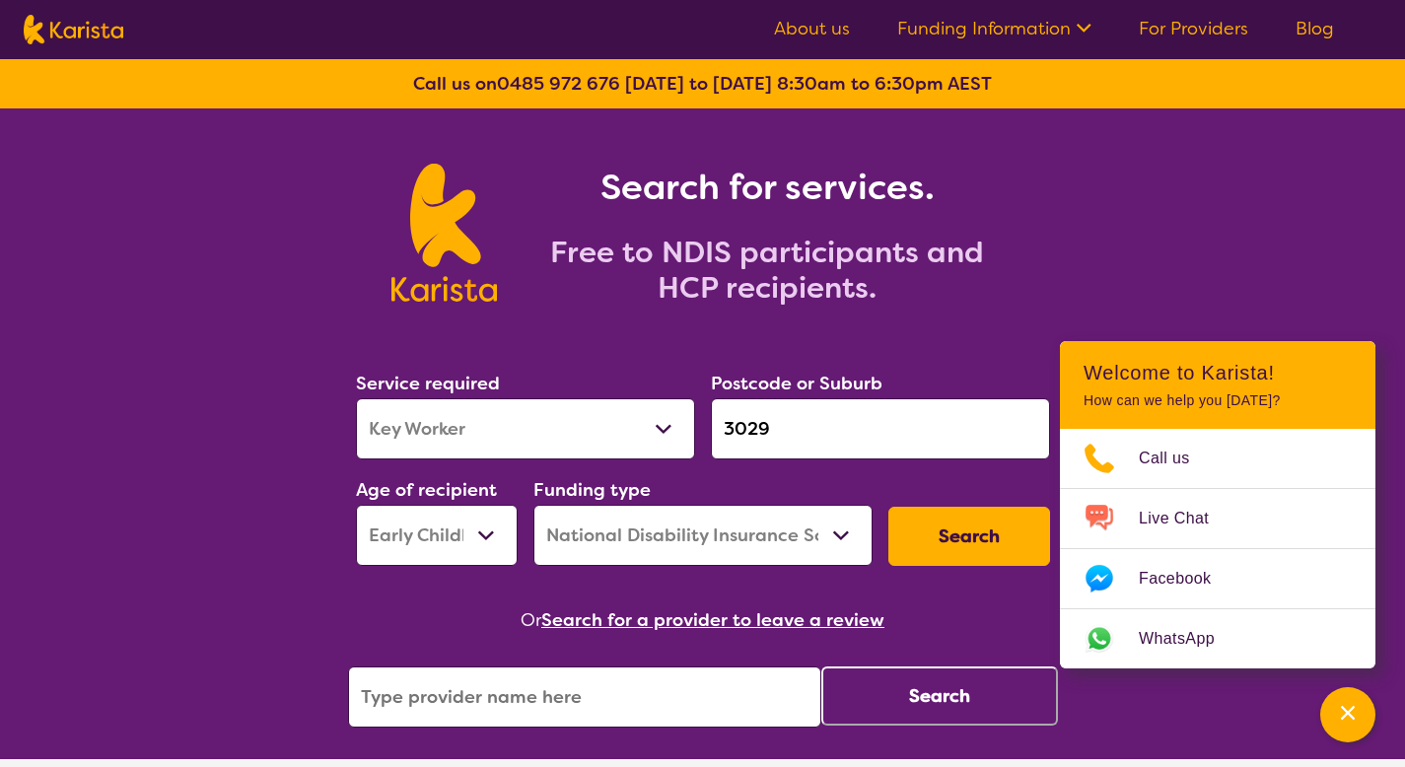
click at [968, 671] on button "Search" at bounding box center [939, 695] width 237 height 59
select select "by_score"
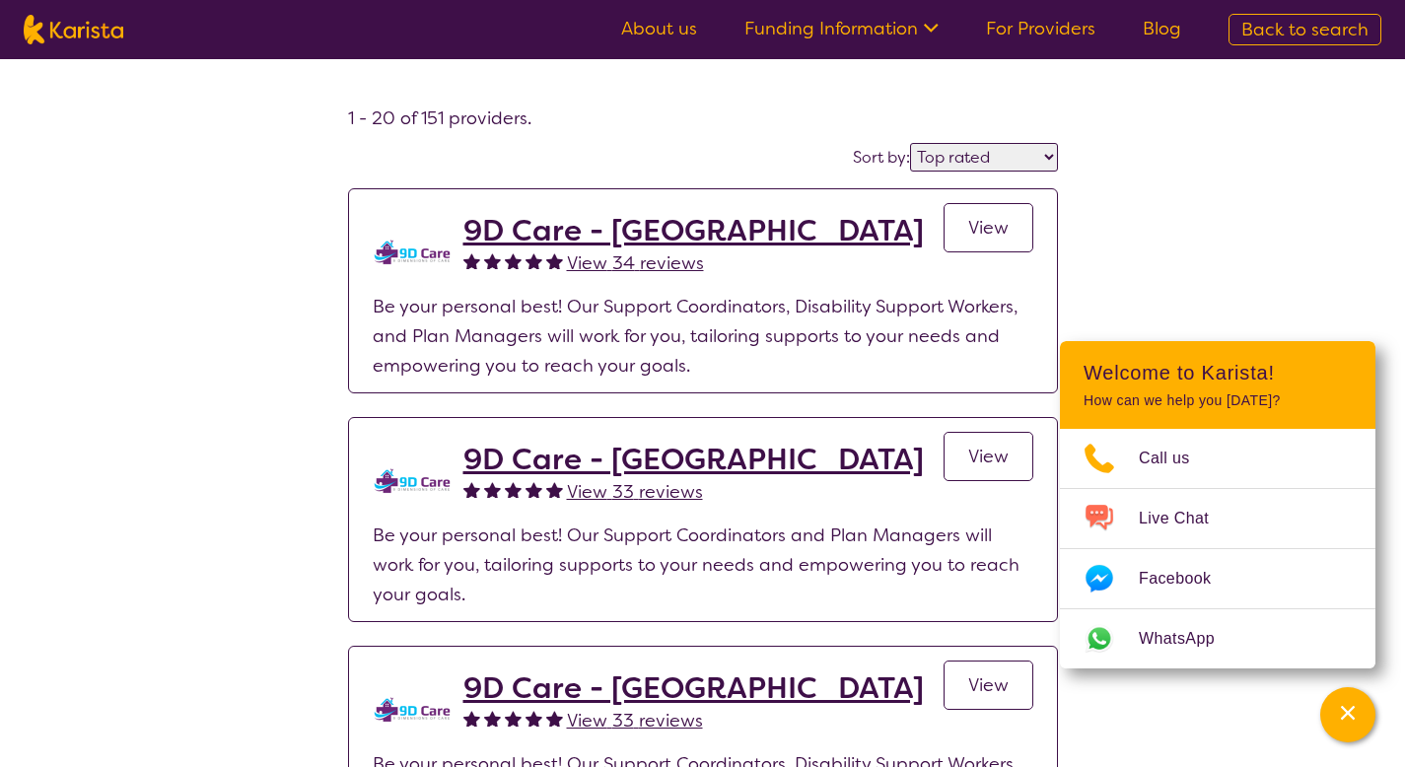
select select "Key Worker"
select select "EC"
select select "NDIS"
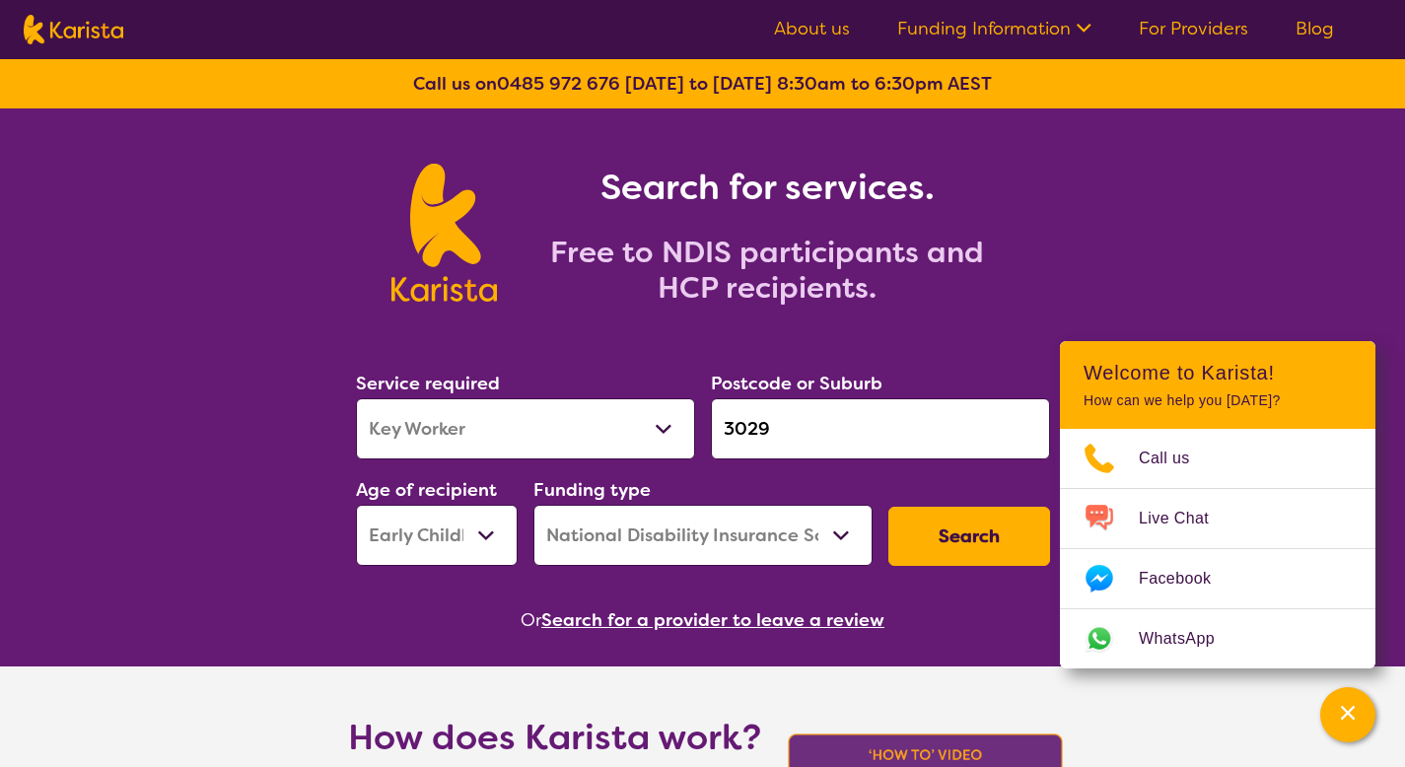
click at [674, 633] on button "Search for a provider to leave a review" at bounding box center [712, 620] width 343 height 30
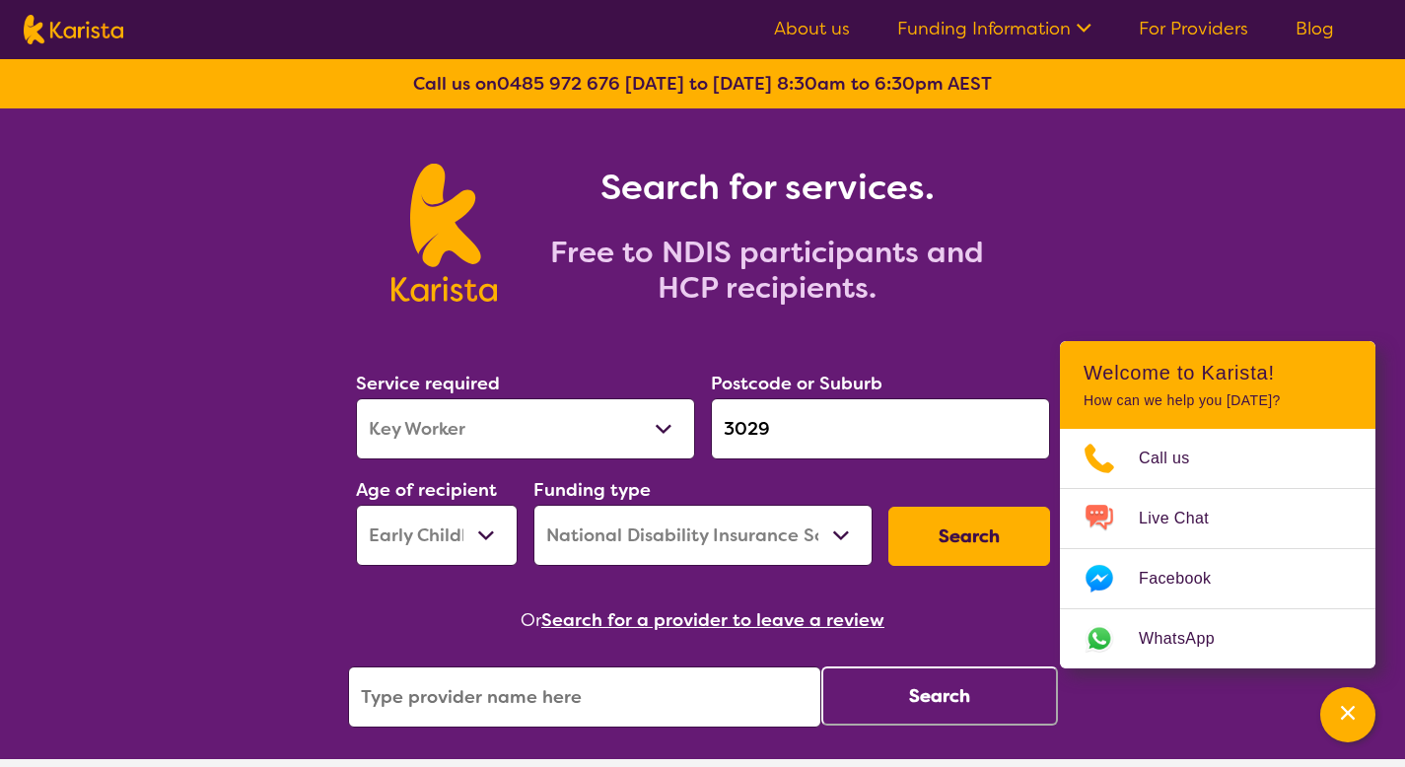
click at [613, 689] on input "search" at bounding box center [584, 696] width 473 height 61
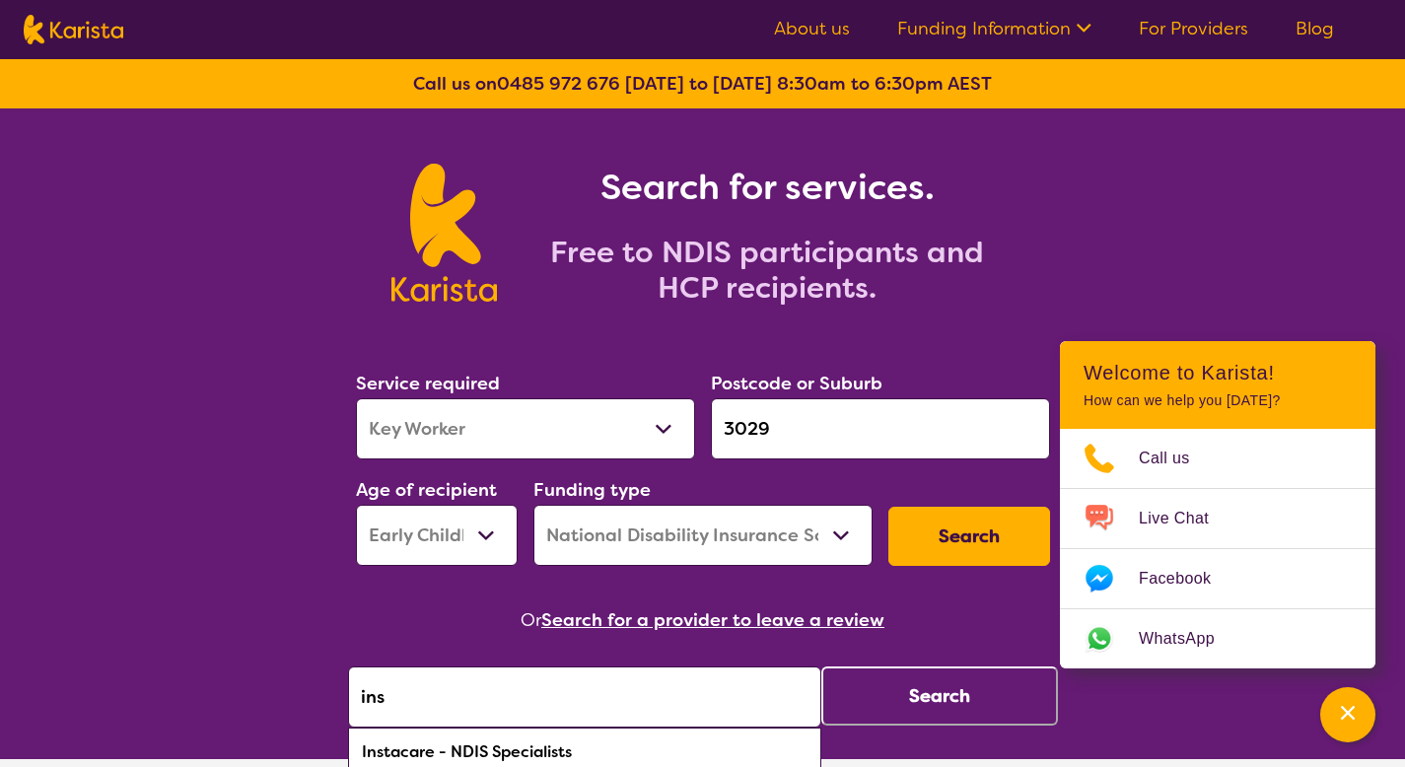
click at [572, 749] on div "Instacare - NDIS Specialists" at bounding box center [584, 751] width 453 height 37
type input "Instacare - NDIS Specialists"
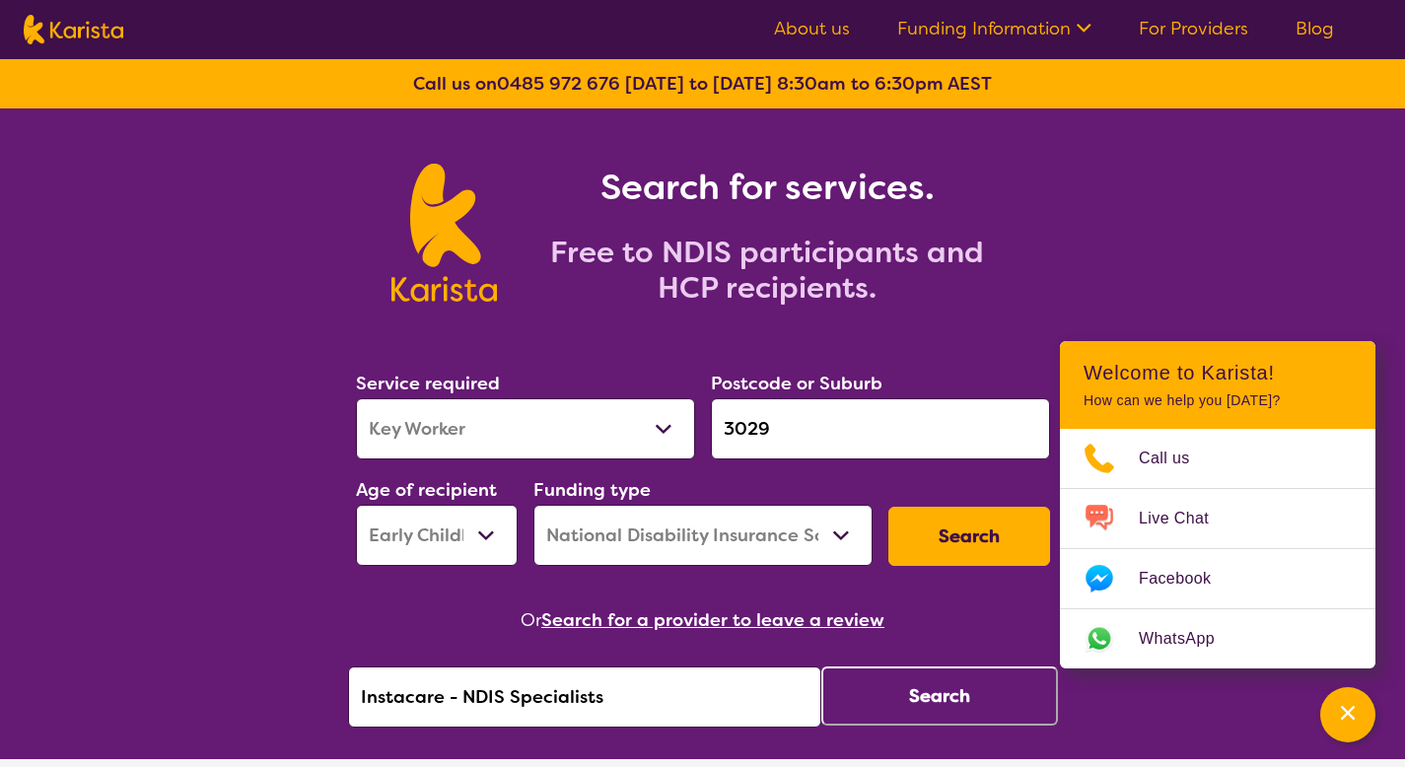
click at [890, 713] on button "Search" at bounding box center [939, 695] width 237 height 59
select select "by_score"
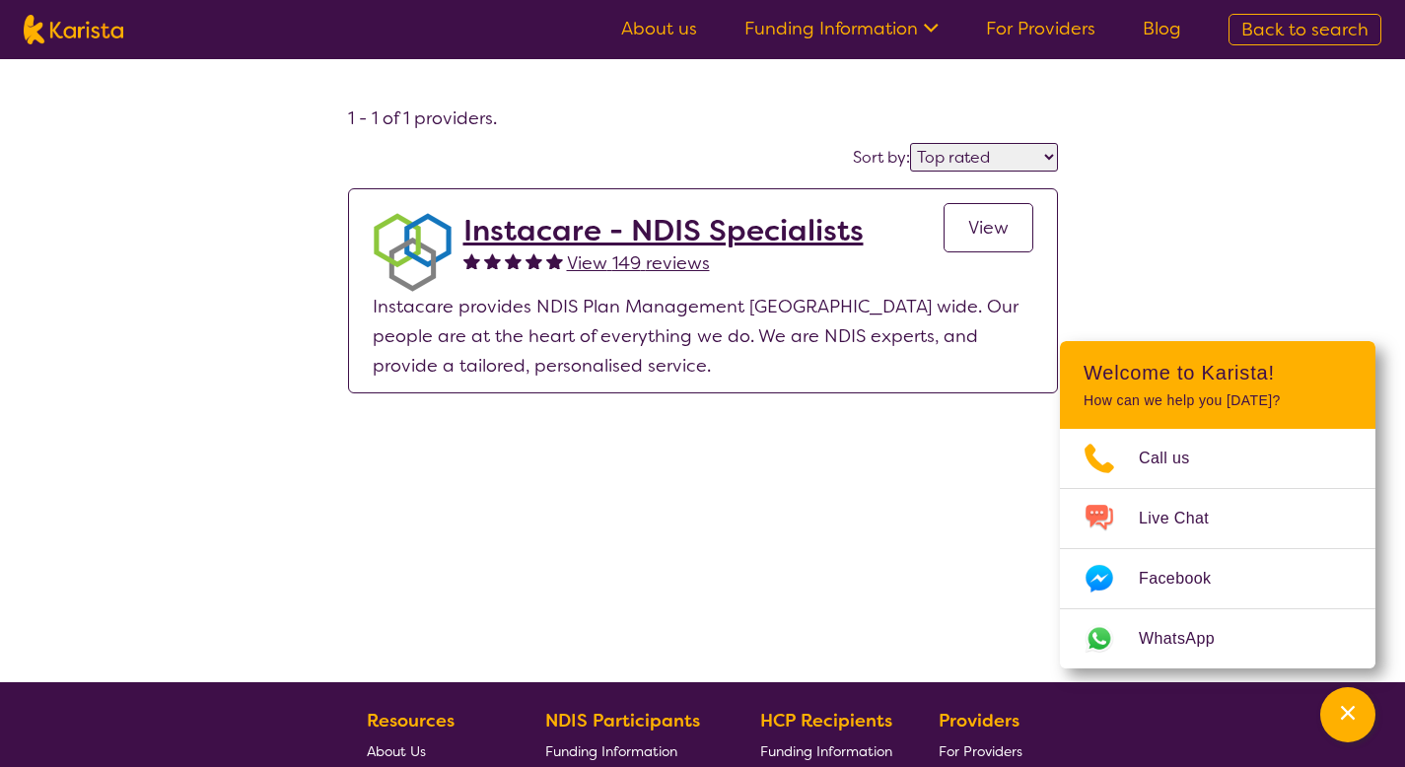
select select "Key Worker"
select select "EC"
select select "NDIS"
